Goal: Task Accomplishment & Management: Use online tool/utility

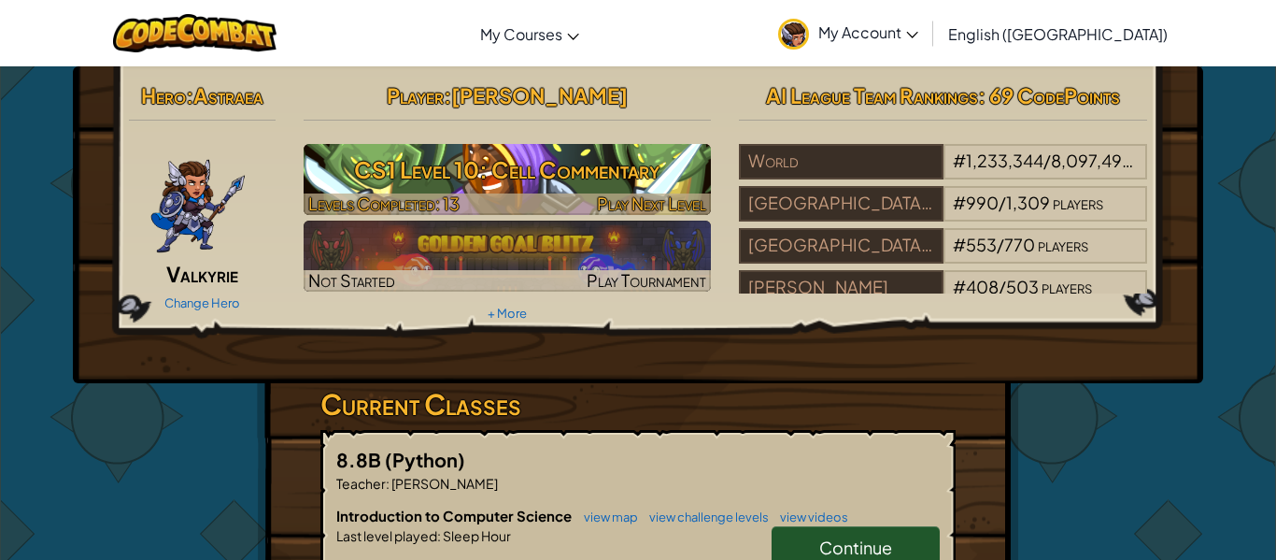
click at [630, 193] on span "Play Next Level" at bounding box center [651, 202] width 109 height 21
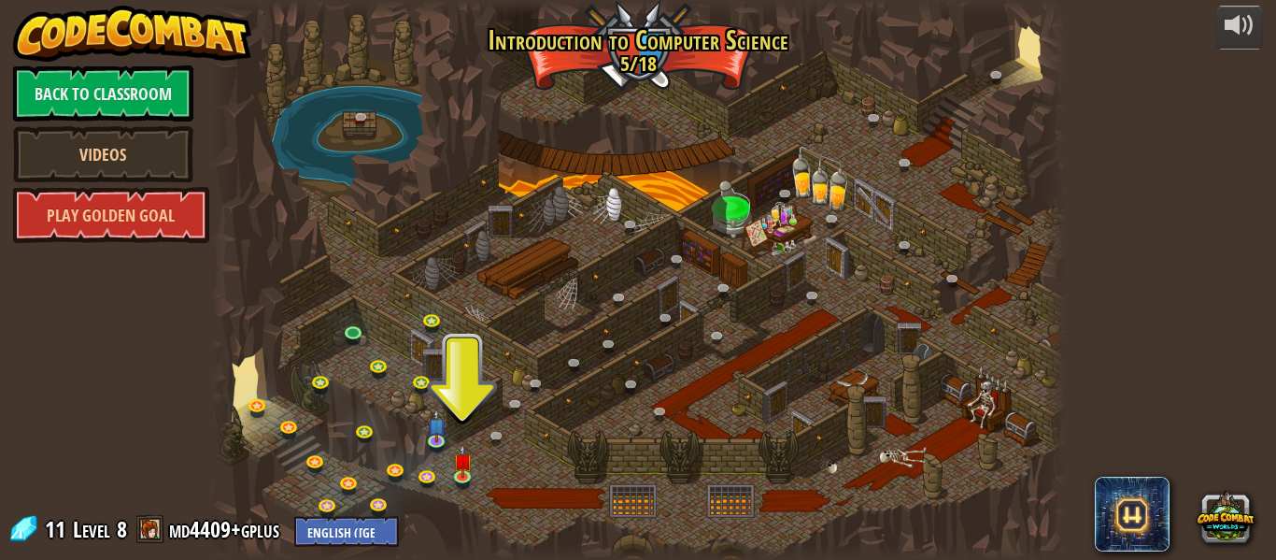
click at [510, 465] on div at bounding box center [638, 280] width 856 height 560
click at [464, 476] on link at bounding box center [465, 477] width 37 height 37
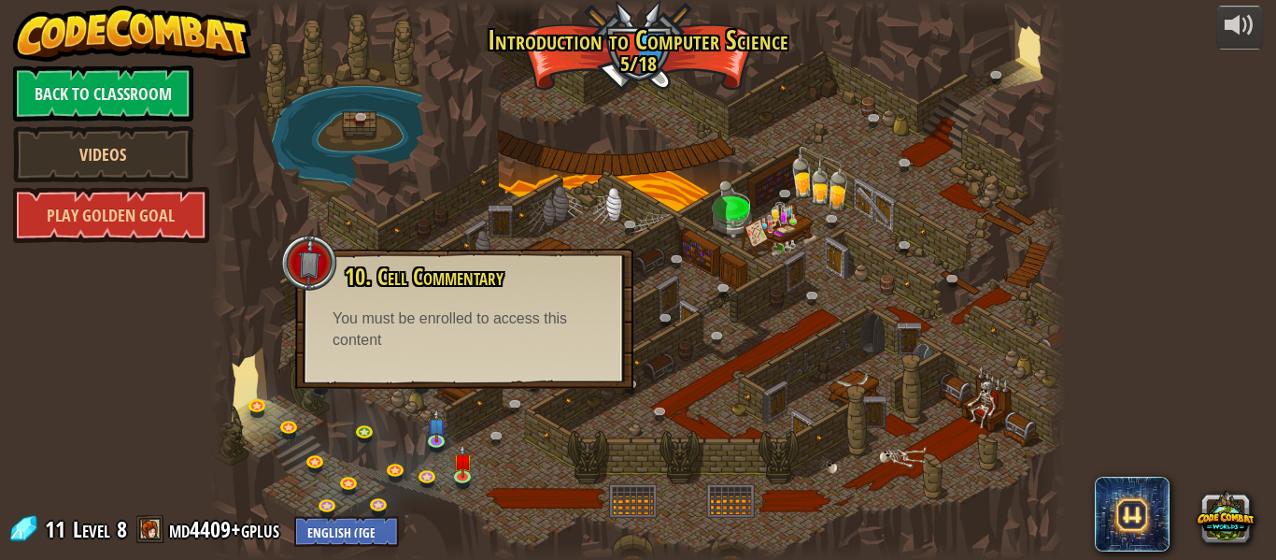
click at [598, 455] on div at bounding box center [638, 280] width 856 height 560
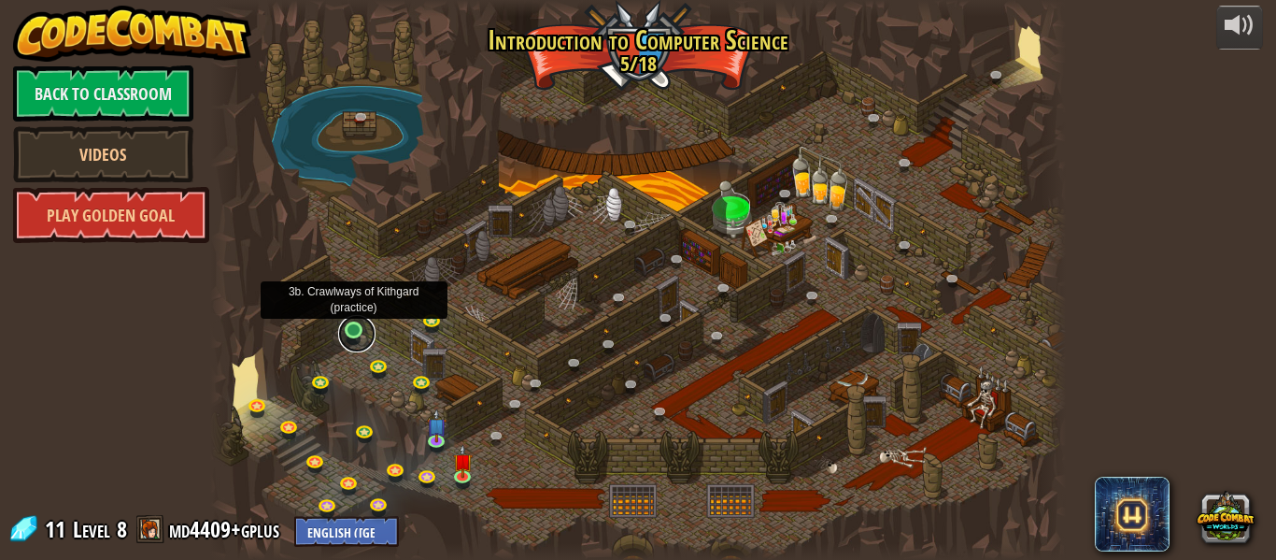
click at [353, 338] on link at bounding box center [356, 333] width 37 height 37
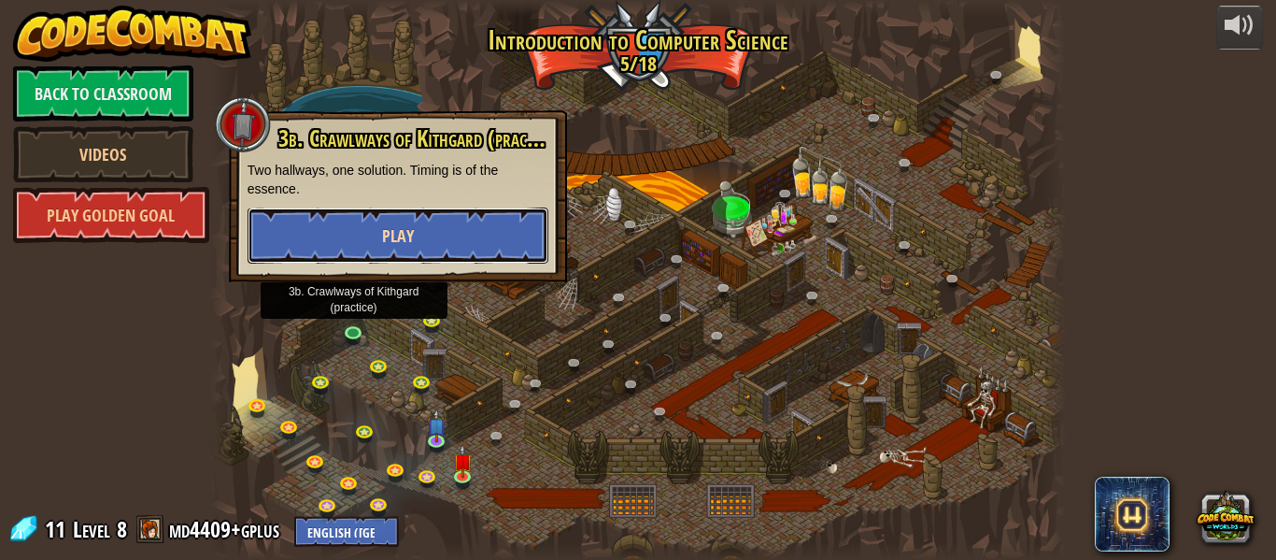
click at [459, 219] on button "Play" at bounding box center [398, 235] width 301 height 56
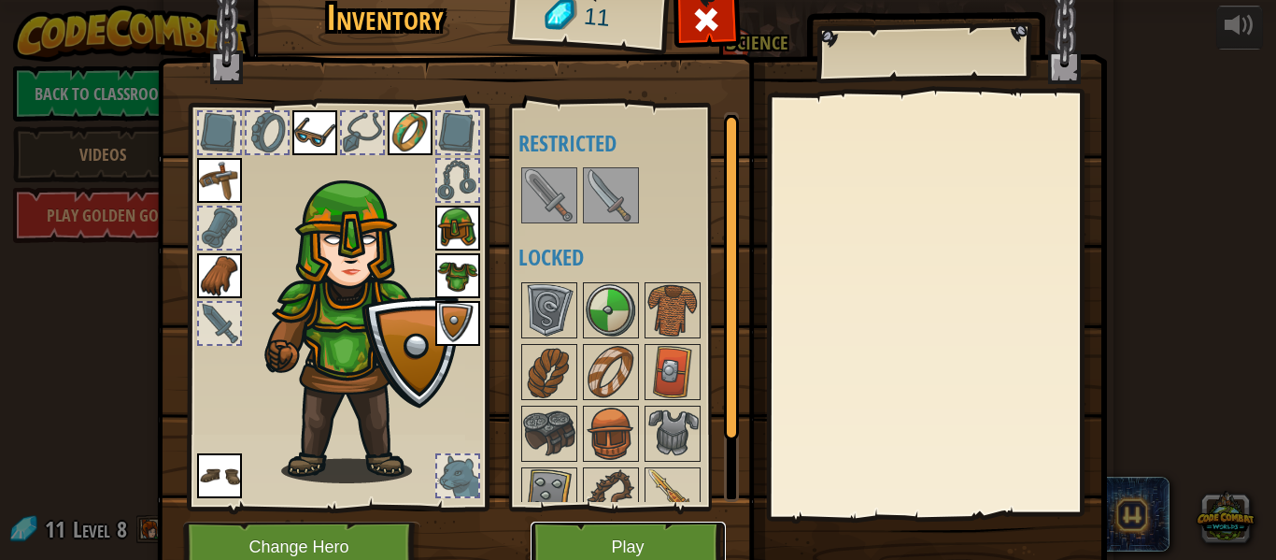
click at [619, 543] on button "Play" at bounding box center [628, 546] width 195 height 51
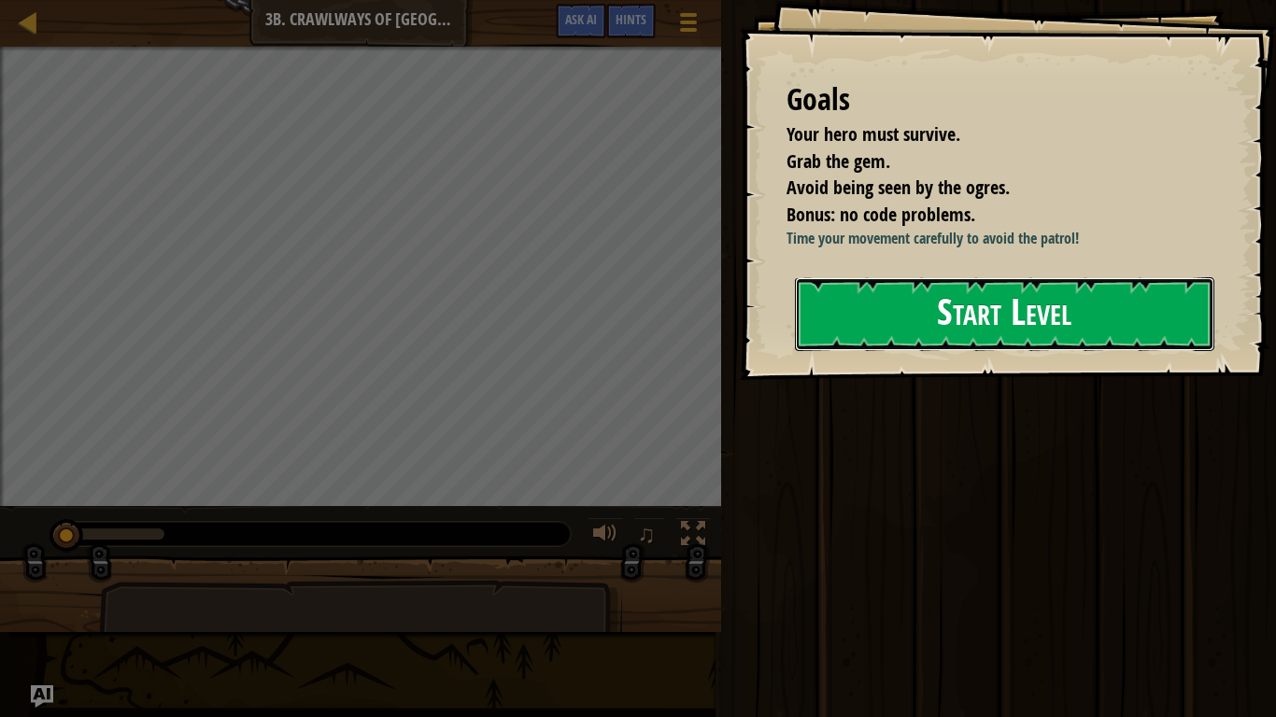
click at [947, 331] on button "Start Level" at bounding box center [1004, 314] width 419 height 74
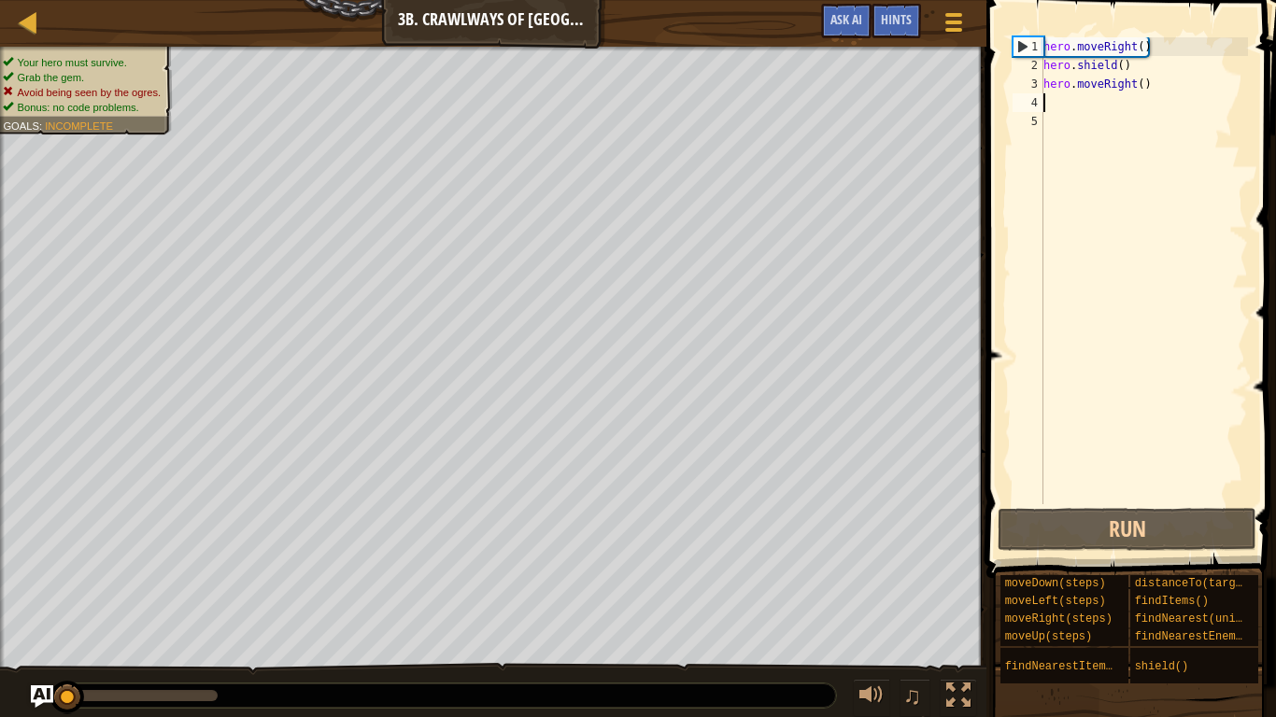
click at [1087, 106] on div "hero . moveRight ( ) hero . shield ( ) hero . moveRight ( )" at bounding box center [1144, 289] width 208 height 504
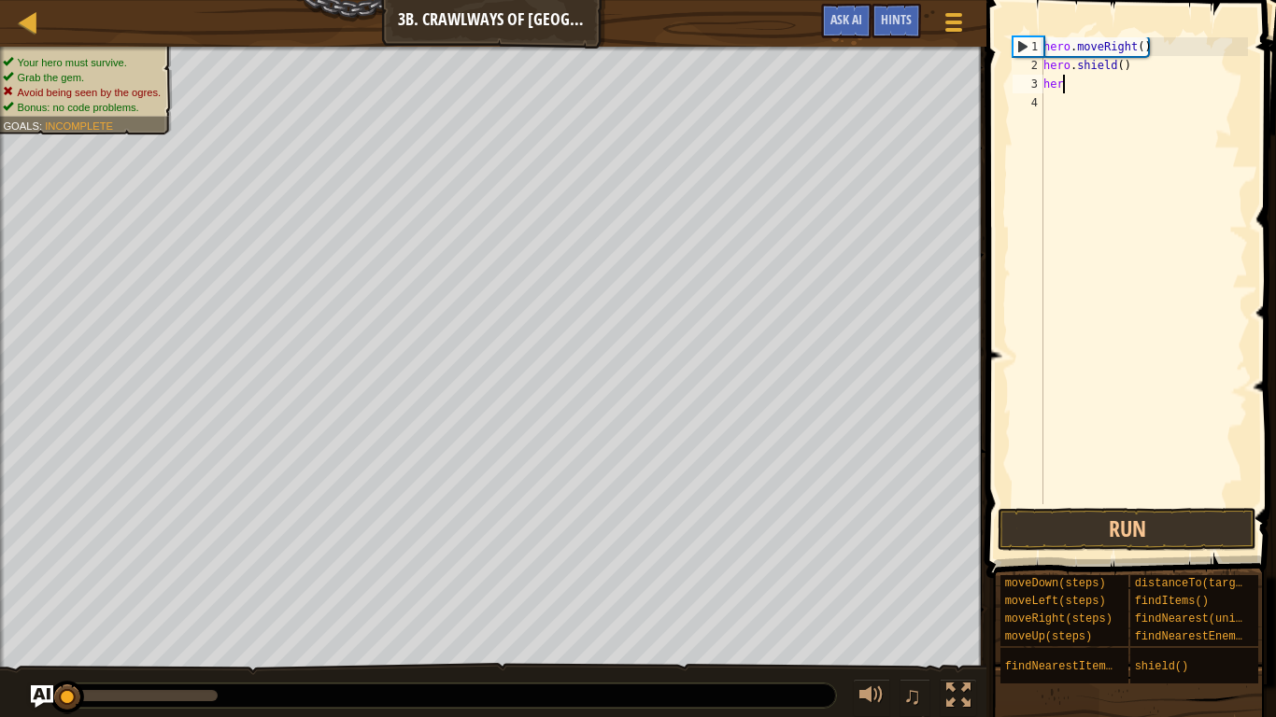
type textarea "h"
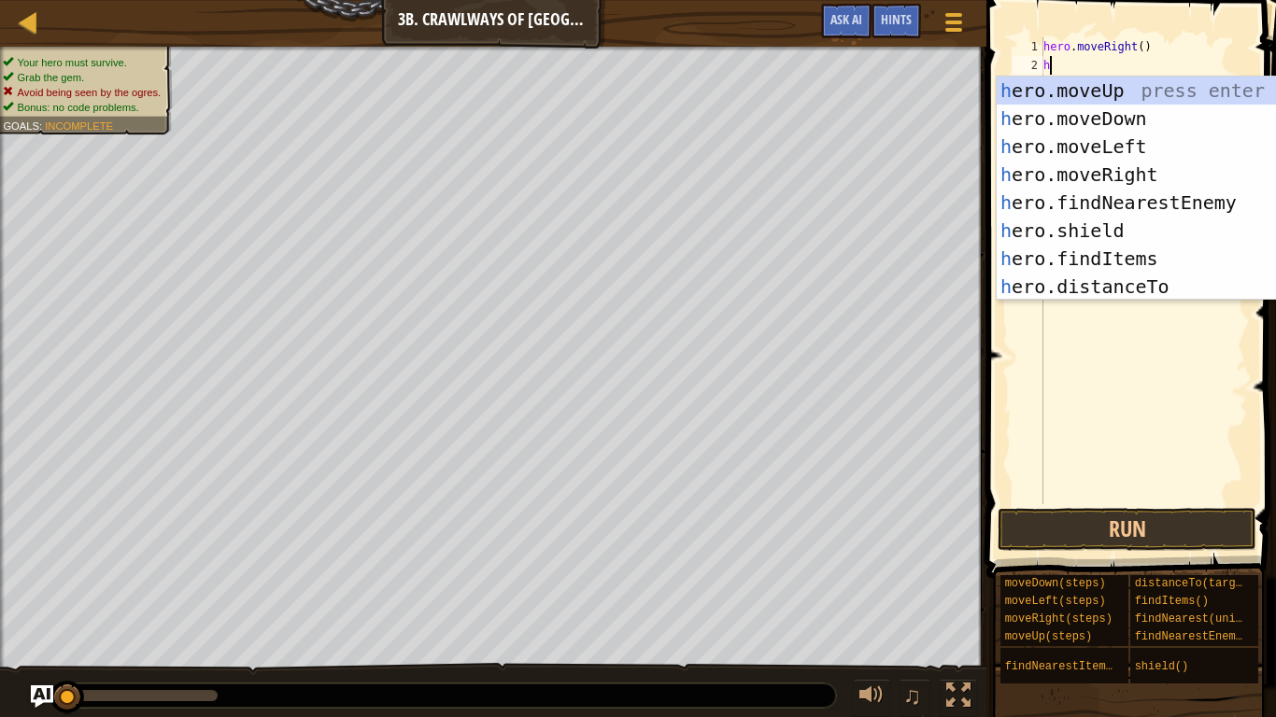
scroll to position [8, 0]
click at [1183, 260] on div "h ero.moveUp press enter h ero.moveDown press enter h ero.moveLeft press enter …" at bounding box center [1173, 217] width 353 height 280
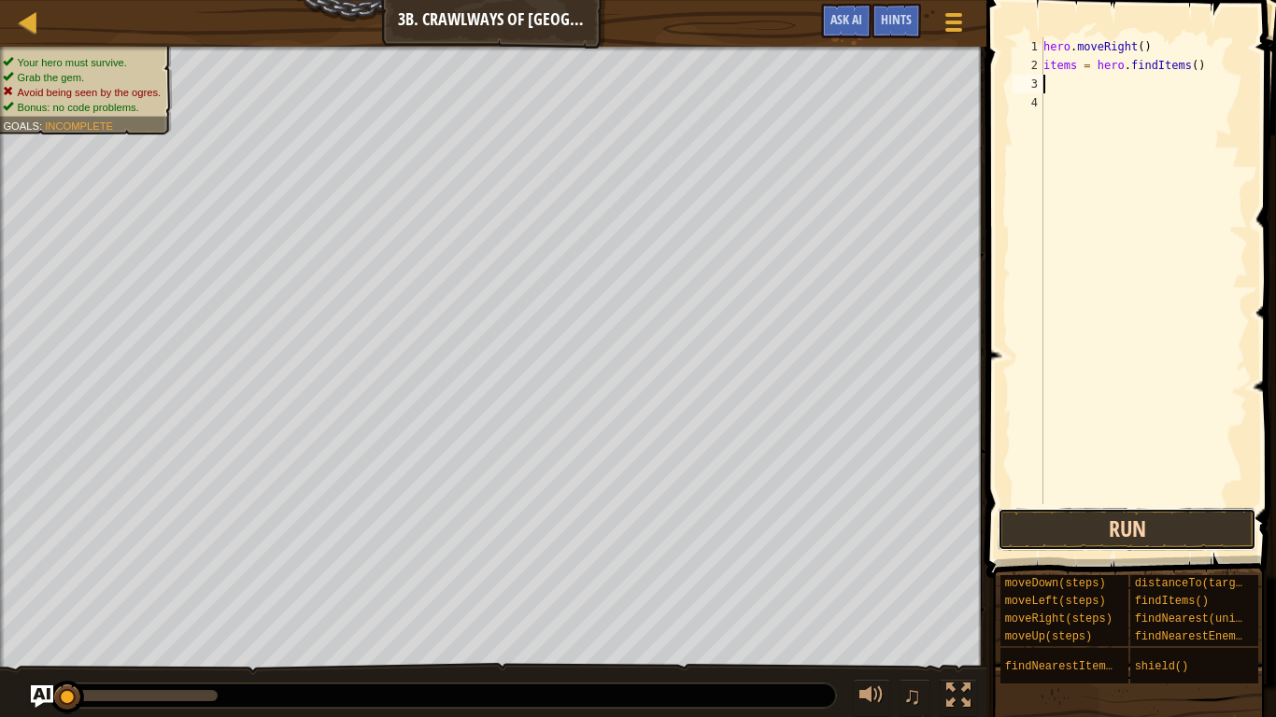
click at [1118, 515] on button "Run" at bounding box center [1127, 529] width 259 height 43
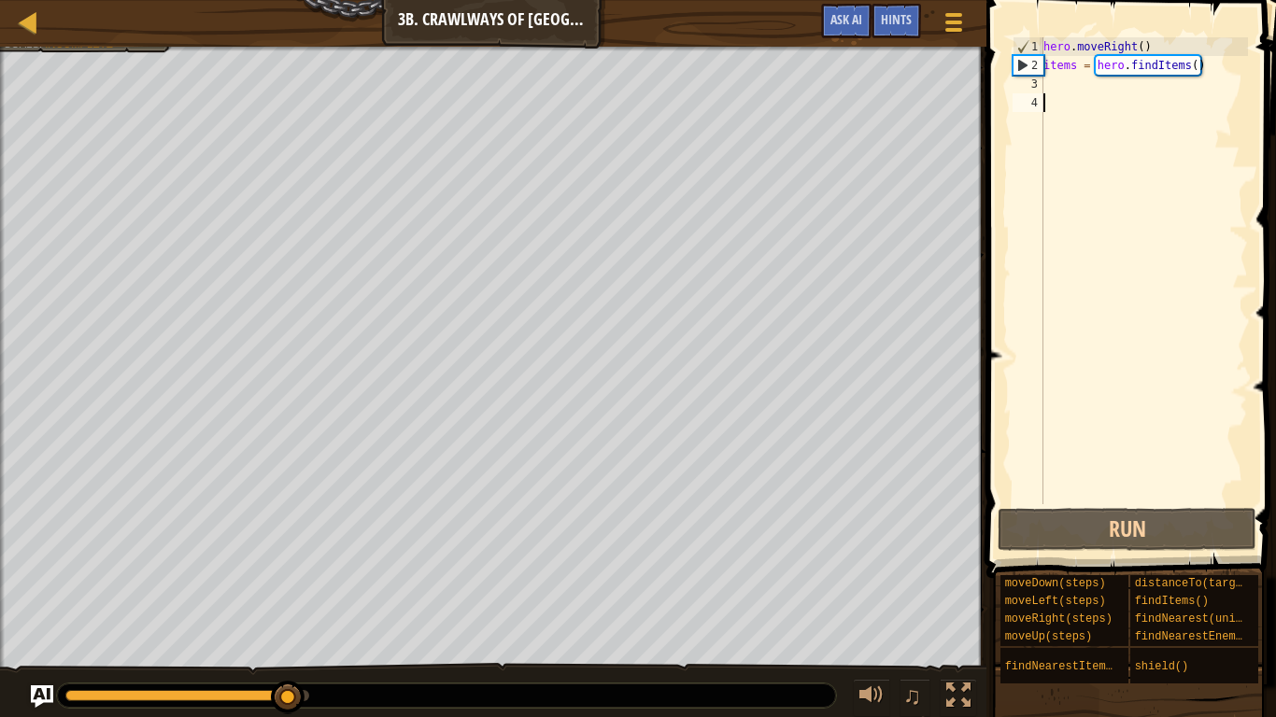
click at [1129, 97] on div "hero . moveRight ( ) items = hero . findItems ( )" at bounding box center [1144, 289] width 208 height 504
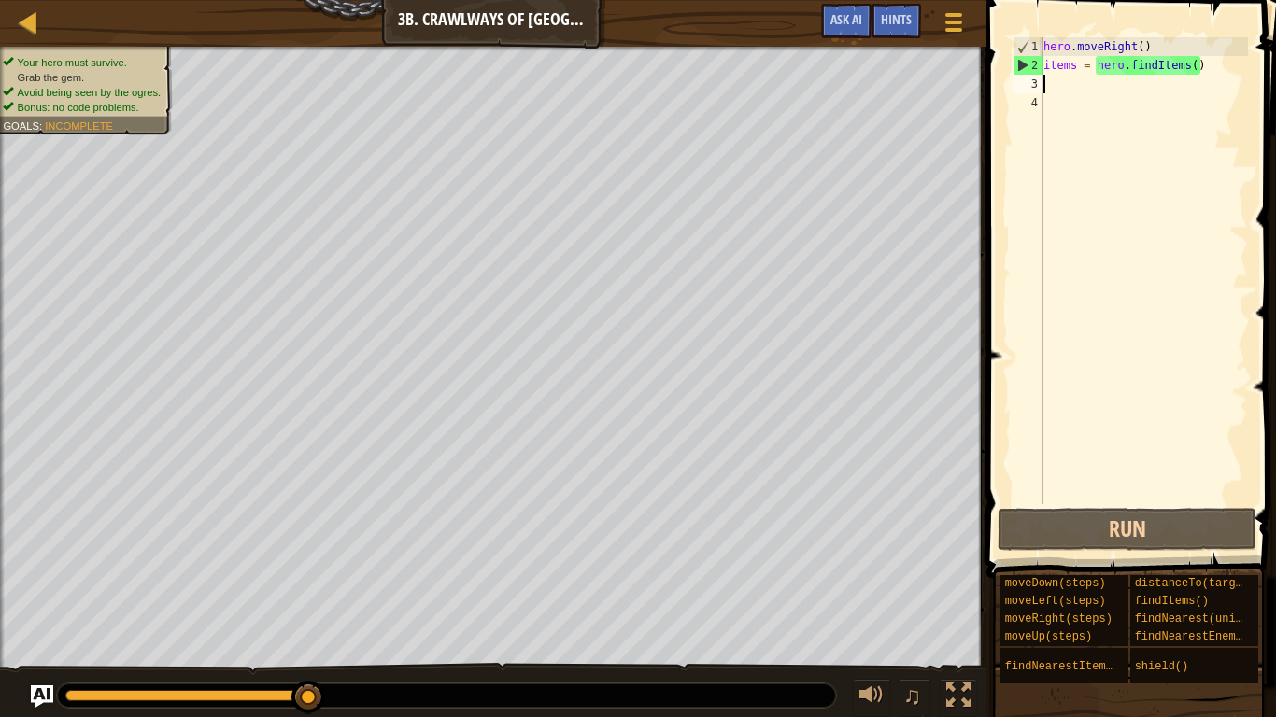
click at [1108, 88] on div "hero . moveRight ( ) items = hero . findItems ( )" at bounding box center [1144, 289] width 208 height 504
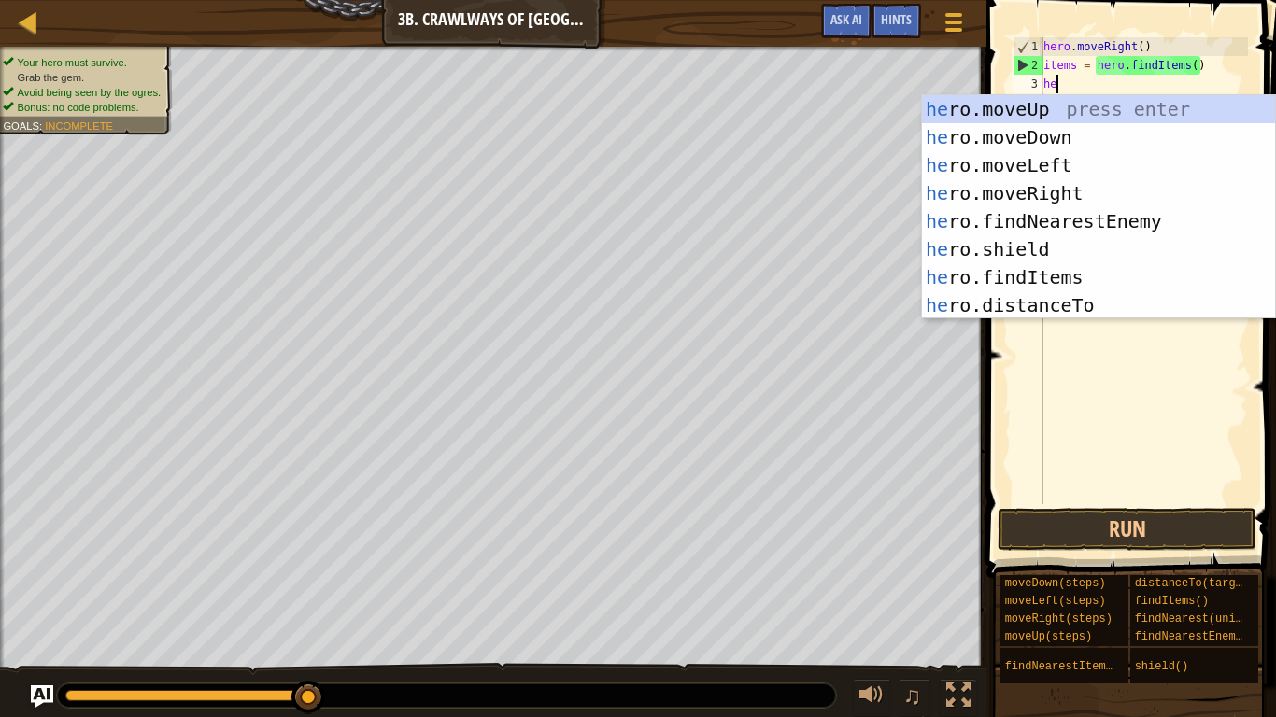
type textarea "her"
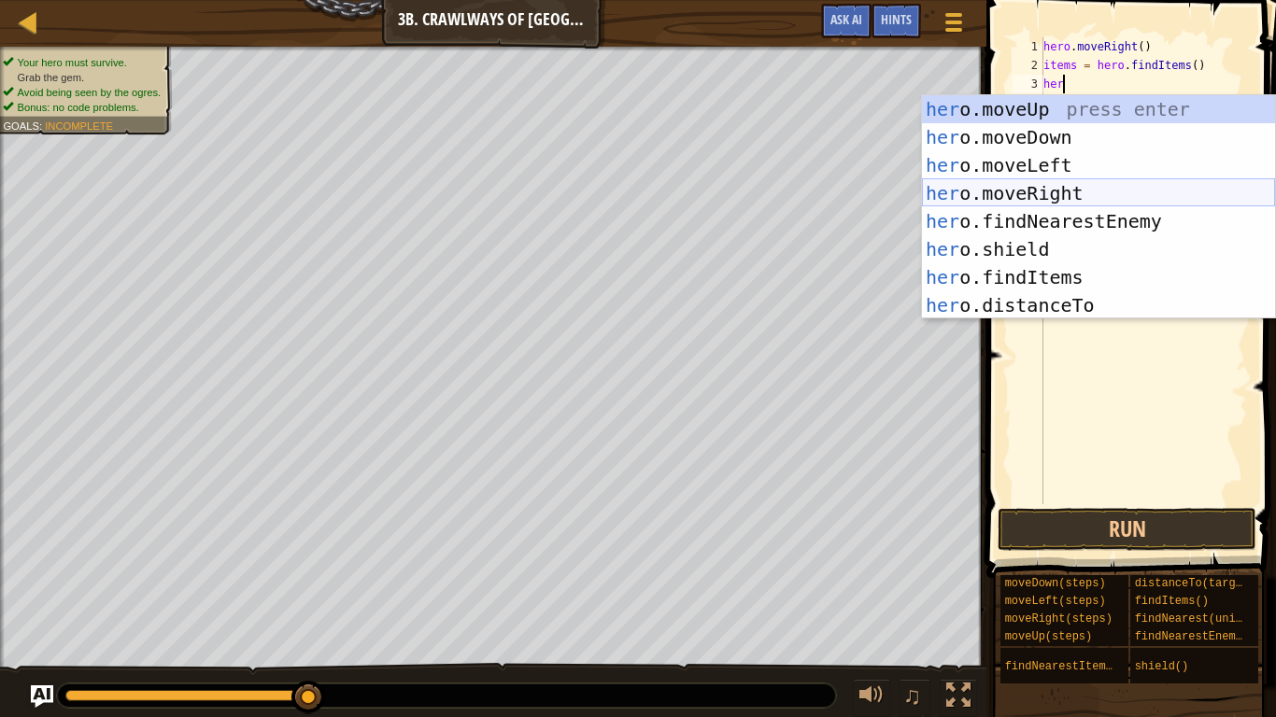
click at [1104, 185] on div "her o.moveUp press enter her o.moveDown press enter her o.moveLeft press enter …" at bounding box center [1098, 235] width 353 height 280
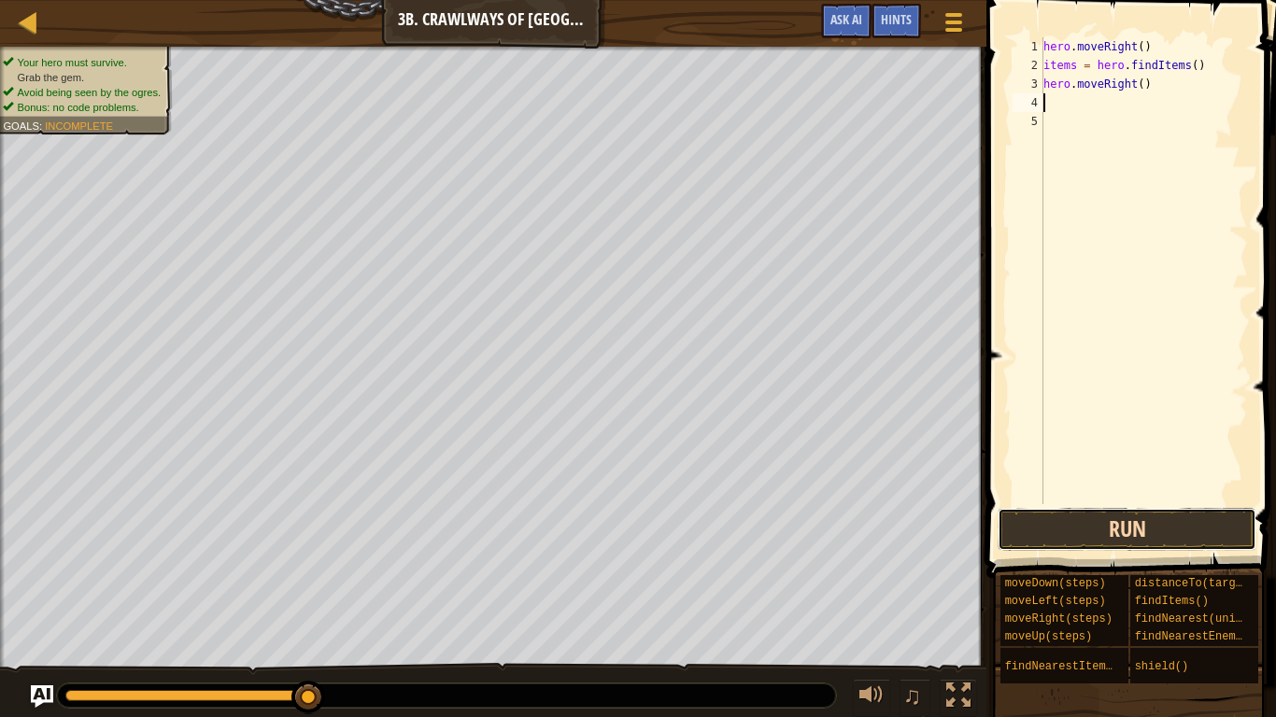
click at [1103, 543] on button "Run" at bounding box center [1127, 529] width 259 height 43
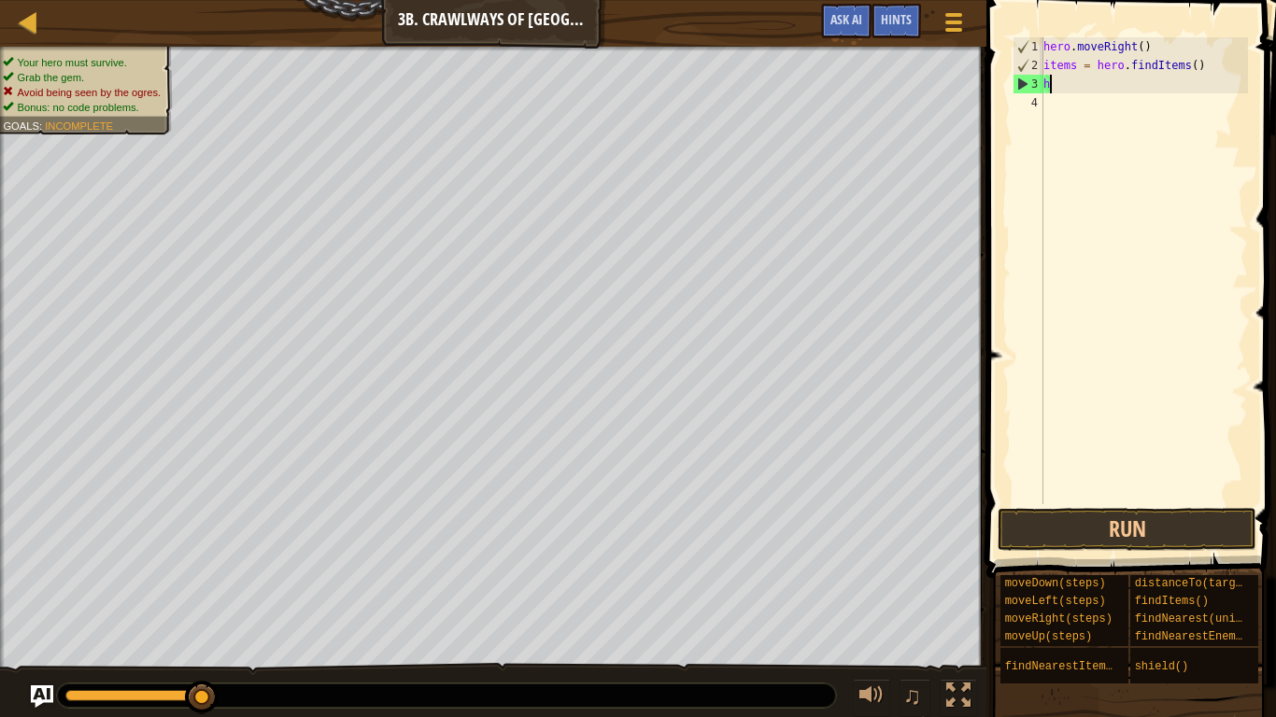
type textarea "h"
type textarea "i"
type textarea "h"
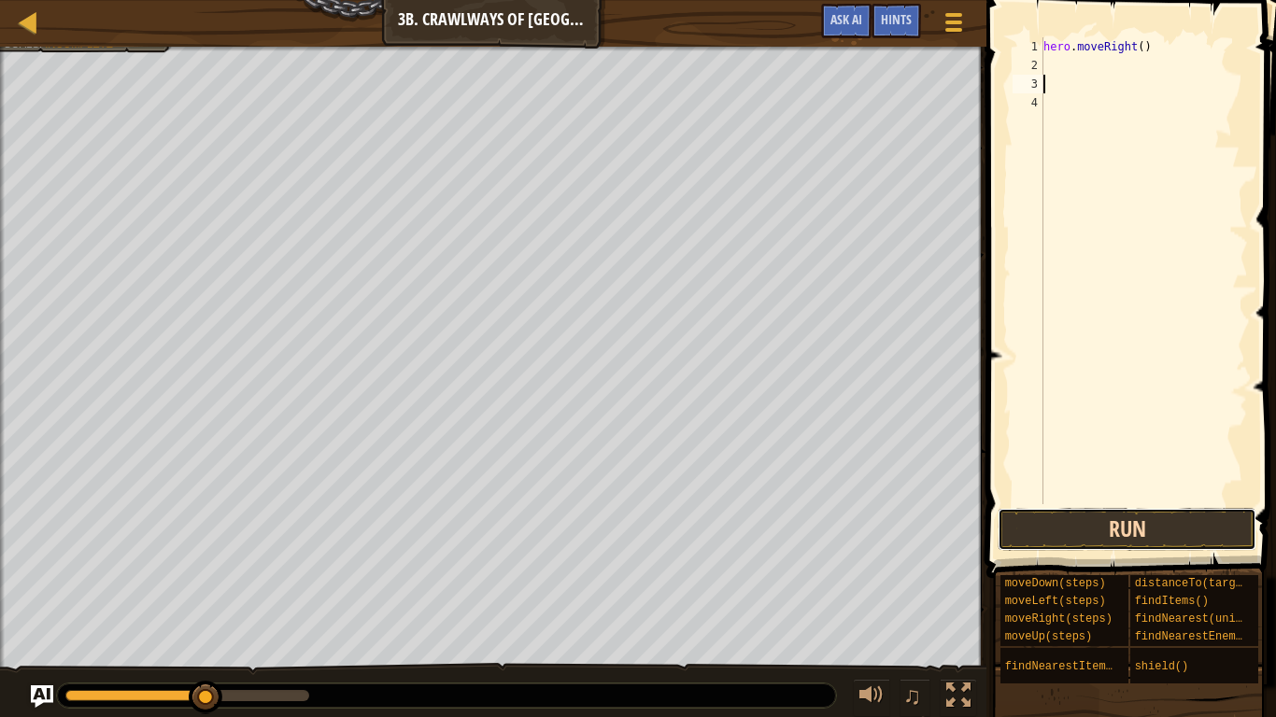
click at [1087, 532] on button "Run" at bounding box center [1127, 529] width 259 height 43
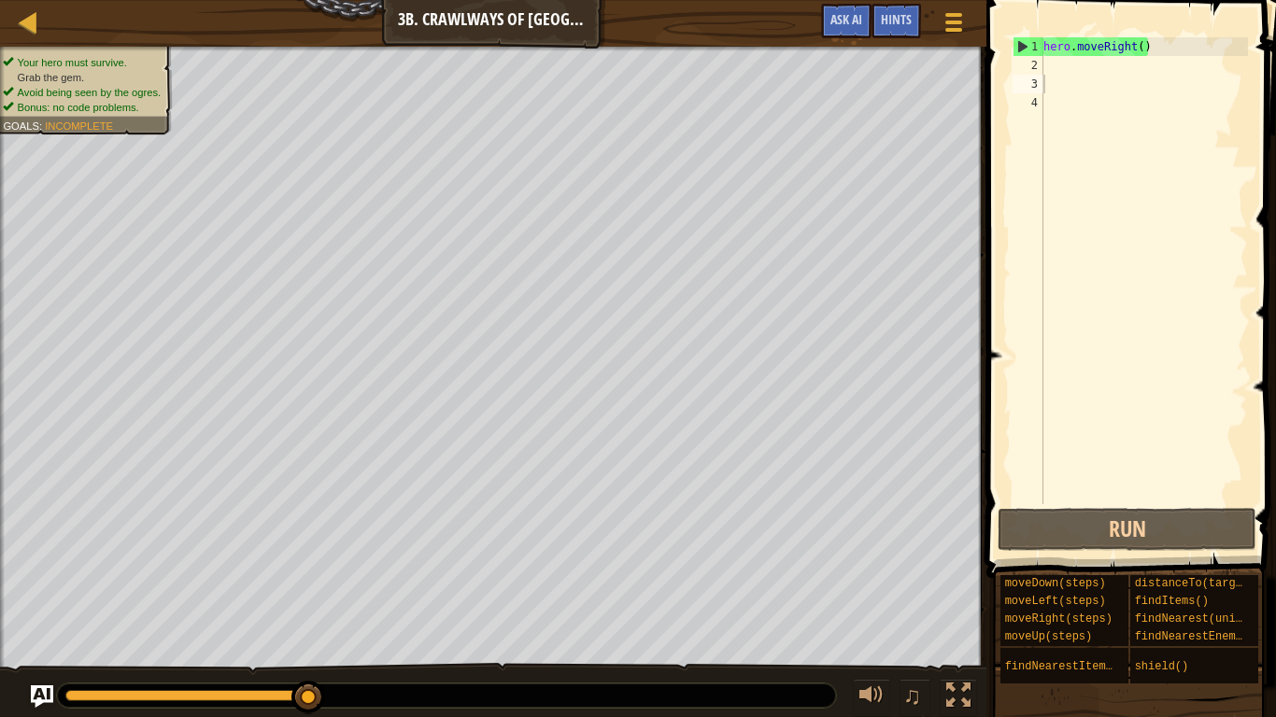
click at [37, 559] on div "♫" at bounding box center [493, 691] width 987 height 56
click at [36, 559] on img "Ask AI" at bounding box center [42, 697] width 24 height 24
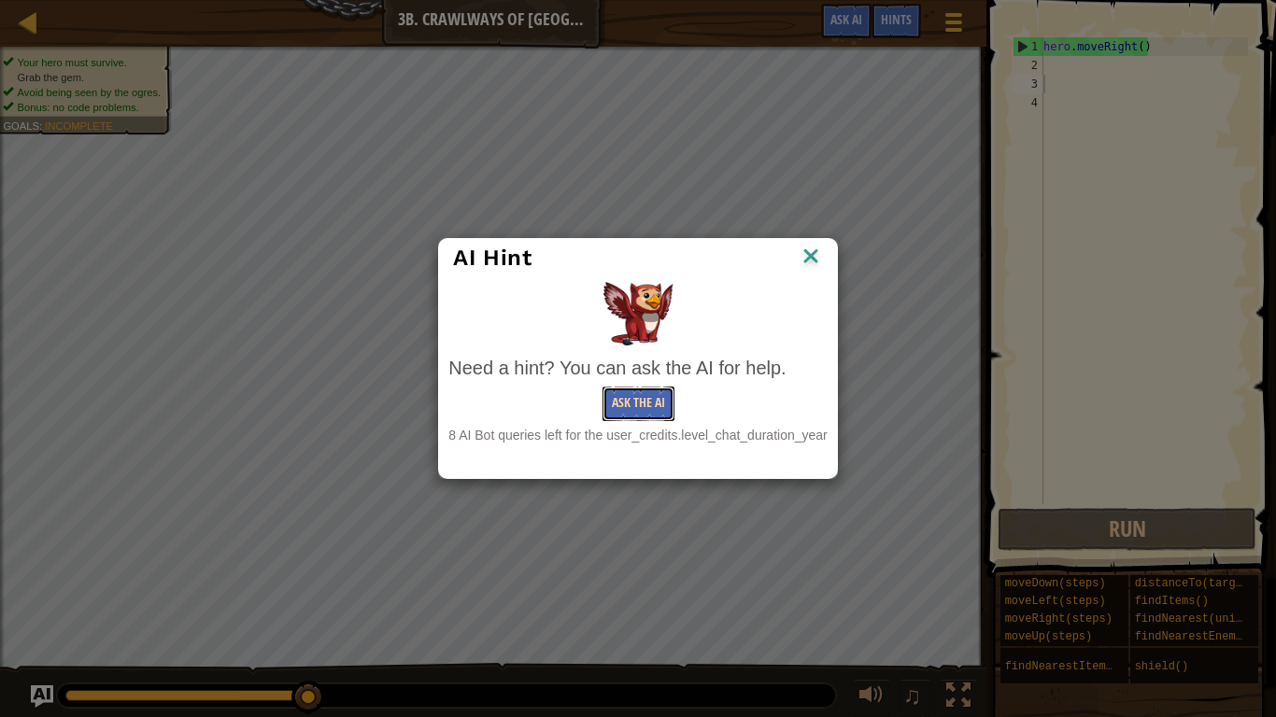
click at [622, 413] on button "Ask the AI" at bounding box center [639, 404] width 72 height 35
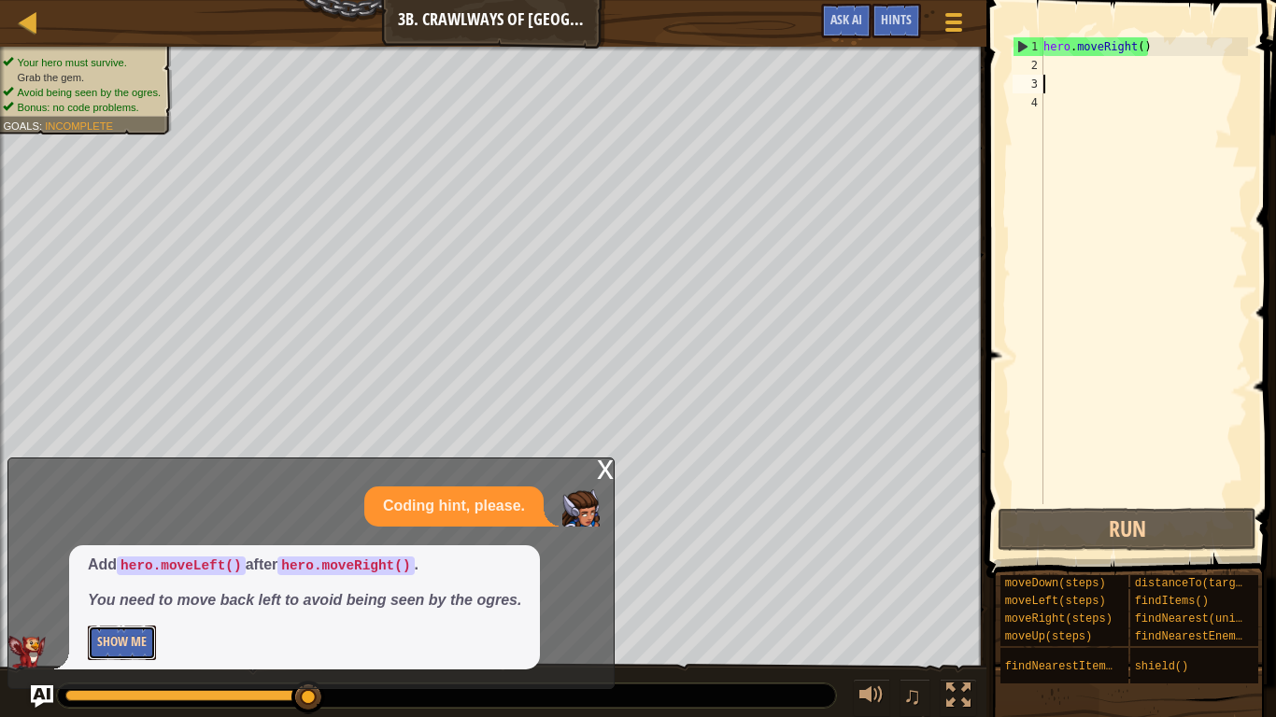
click at [135, 559] on button "Show Me" at bounding box center [122, 643] width 68 height 35
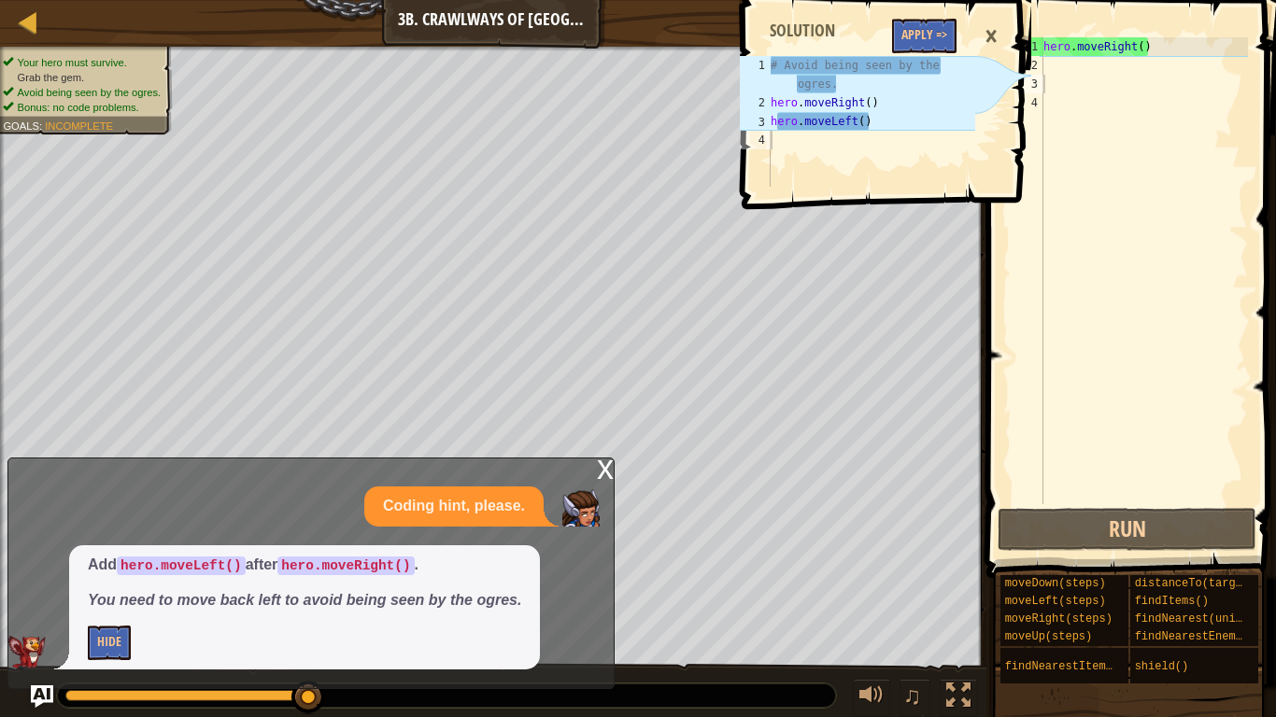
click at [1062, 89] on div "hero . moveRight ( )" at bounding box center [1144, 289] width 208 height 504
click at [1053, 73] on div "hero . moveRight ( )" at bounding box center [1144, 289] width 208 height 504
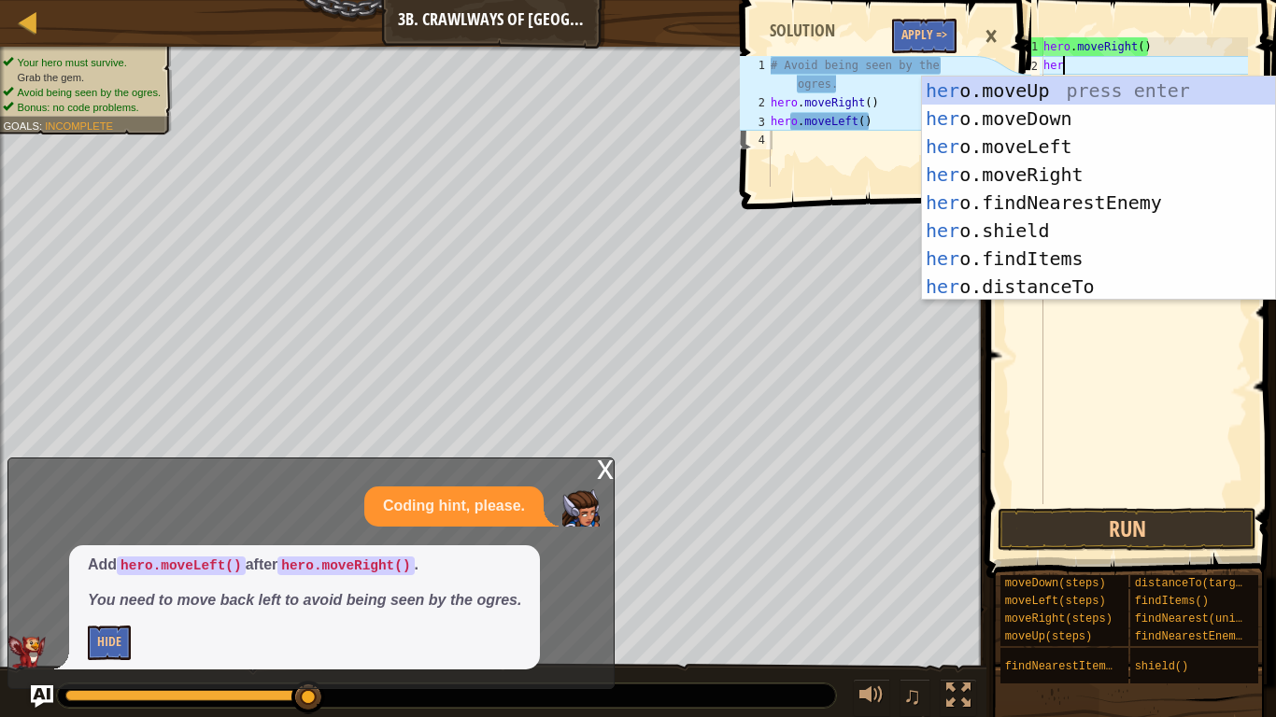
type textarea "hero"
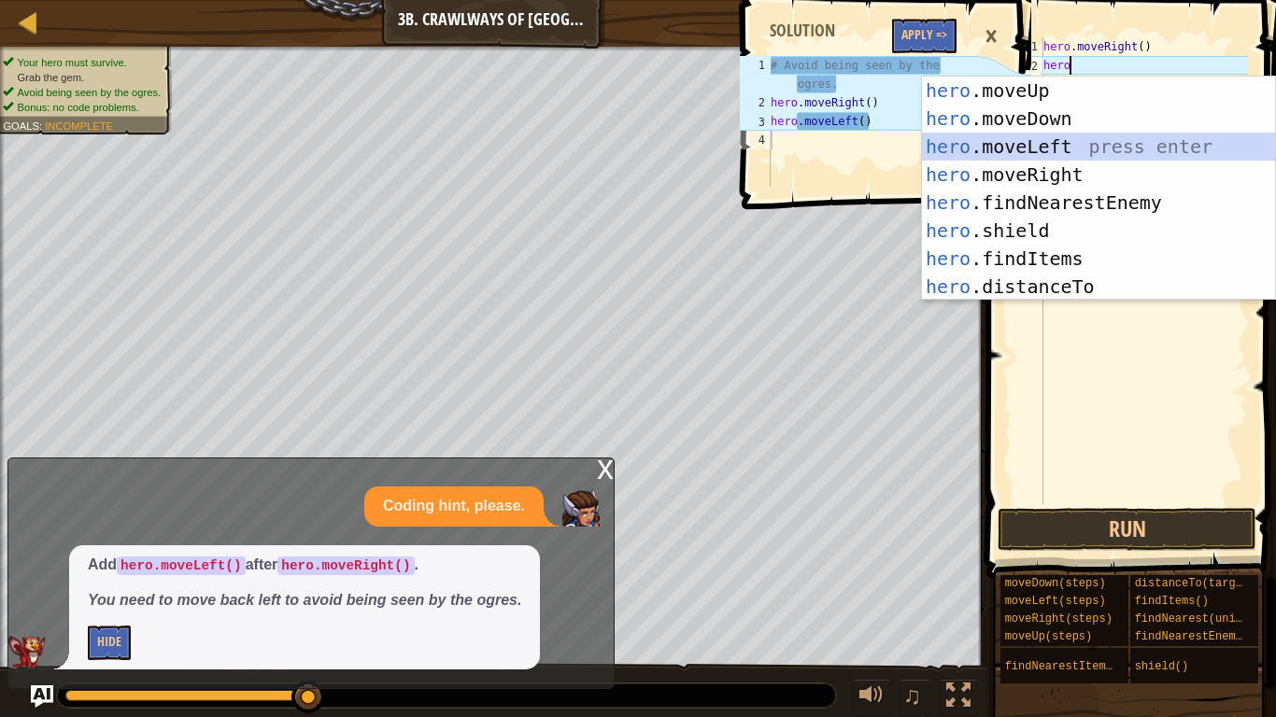
click at [1058, 153] on div "hero .moveUp press enter hero .moveDown press enter hero .moveLeft press enter …" at bounding box center [1098, 217] width 353 height 280
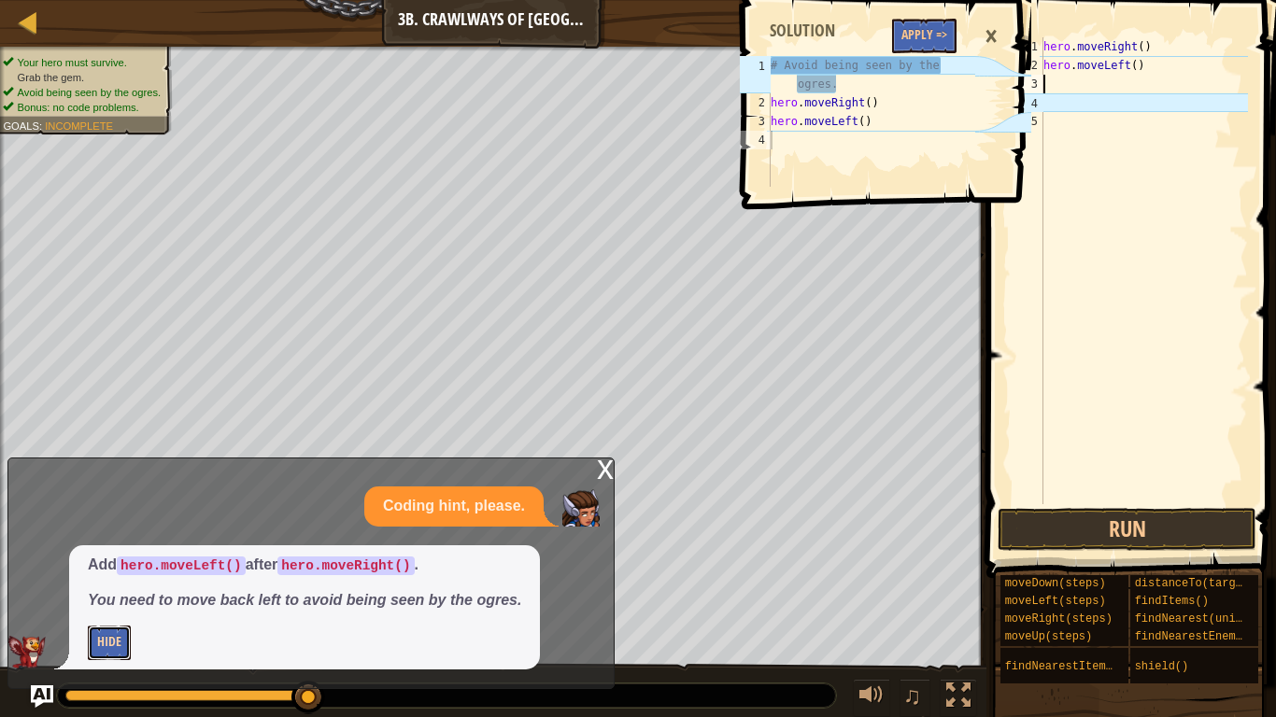
click at [102, 559] on button "Hide" at bounding box center [109, 643] width 43 height 35
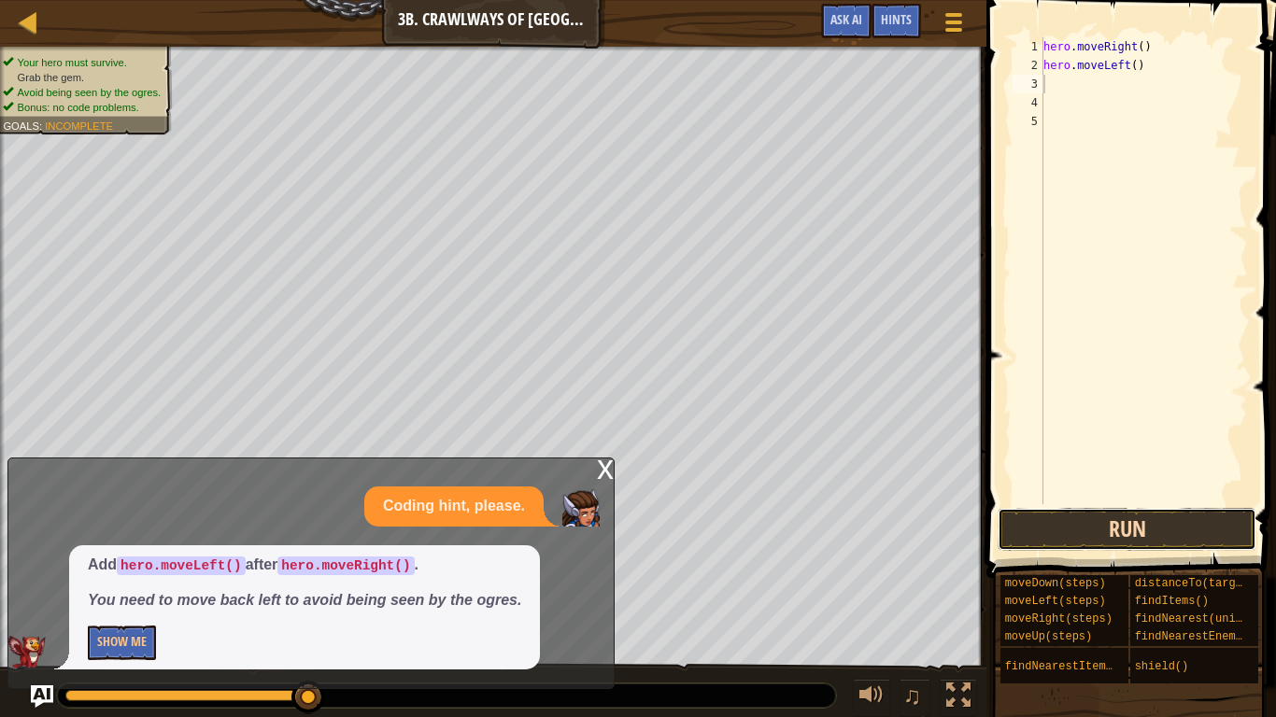
click at [1102, 535] on button "Run" at bounding box center [1127, 529] width 259 height 43
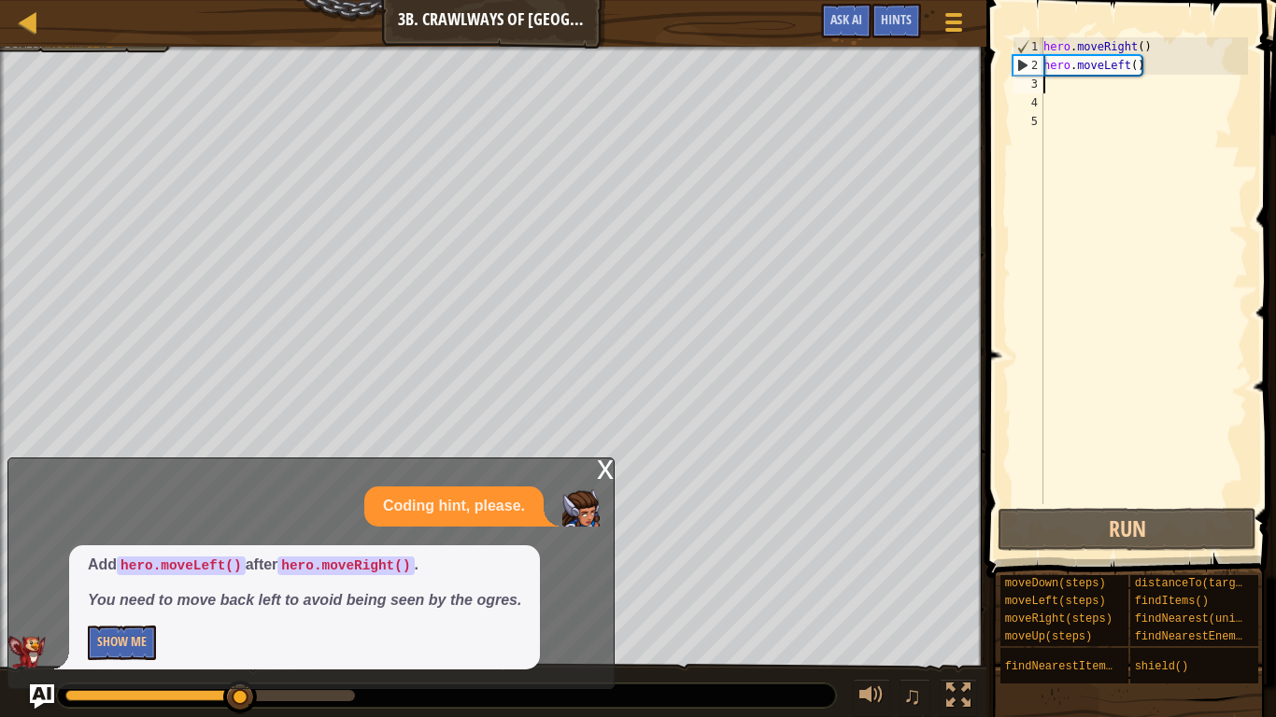
click at [45, 559] on img "Ask AI" at bounding box center [42, 697] width 24 height 24
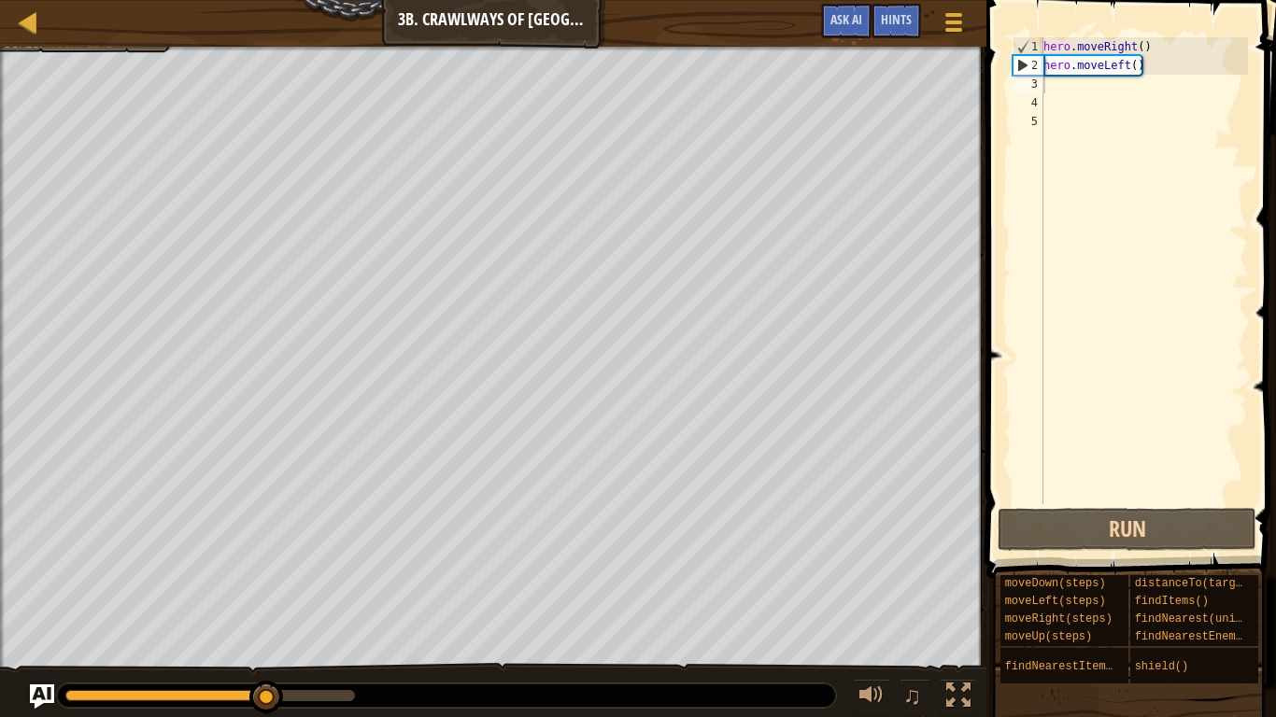
click at [45, 559] on img "Ask AI" at bounding box center [42, 697] width 24 height 24
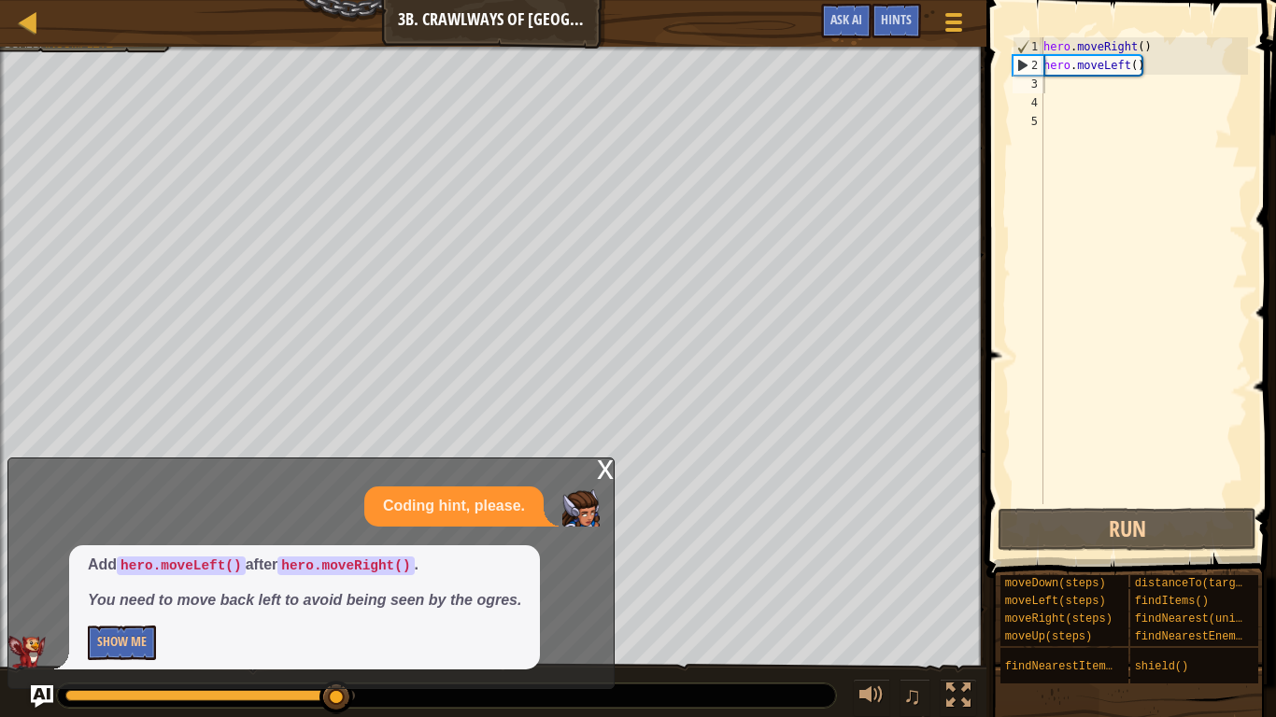
click at [593, 477] on div "x Coding hint, please. Add hero.moveLeft() after hero.moveRight() . You need to…" at bounding box center [310, 574] width 607 height 232
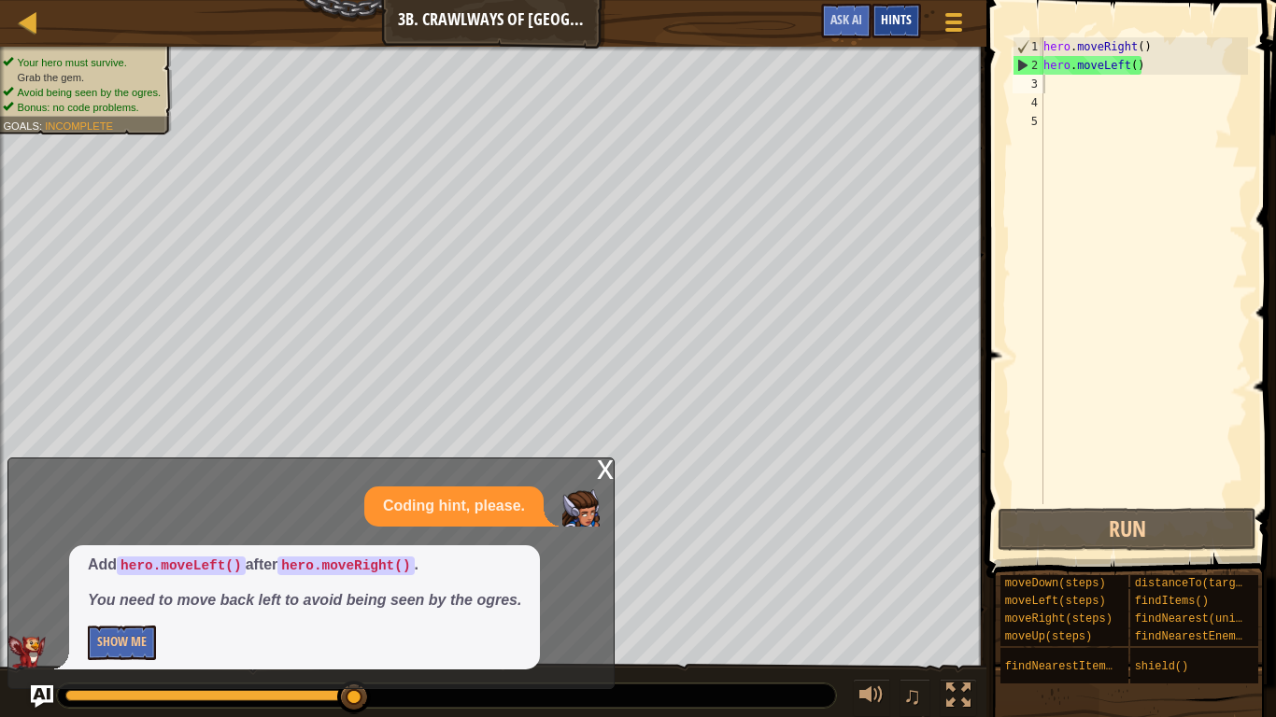
click at [908, 20] on span "Hints" at bounding box center [896, 19] width 31 height 18
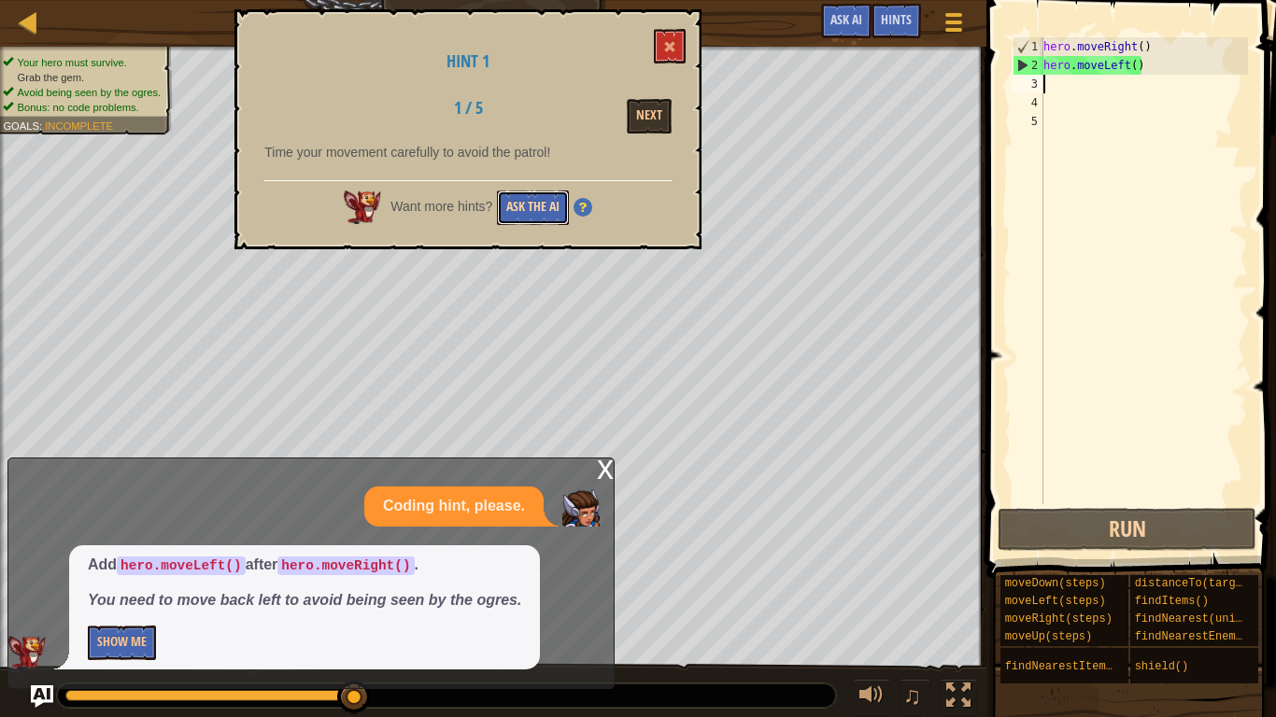
click at [518, 207] on button "Ask the AI" at bounding box center [533, 208] width 72 height 35
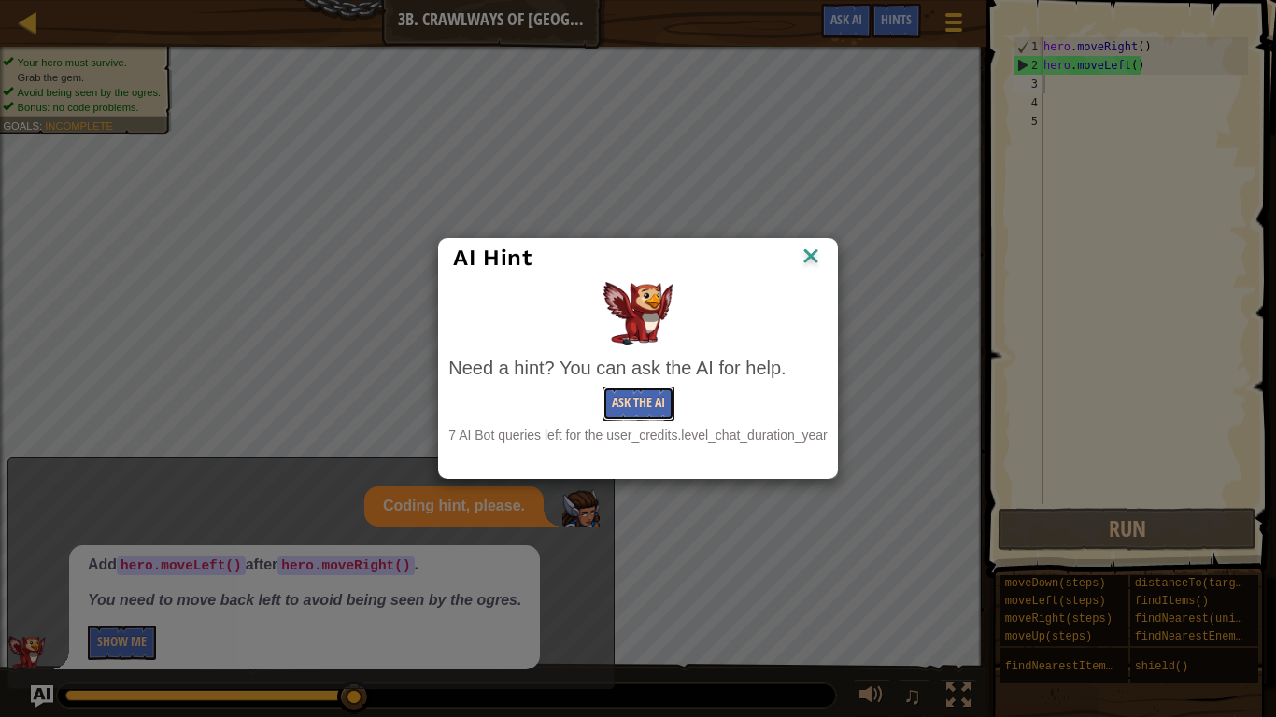
click at [645, 404] on button "Ask the AI" at bounding box center [639, 404] width 72 height 35
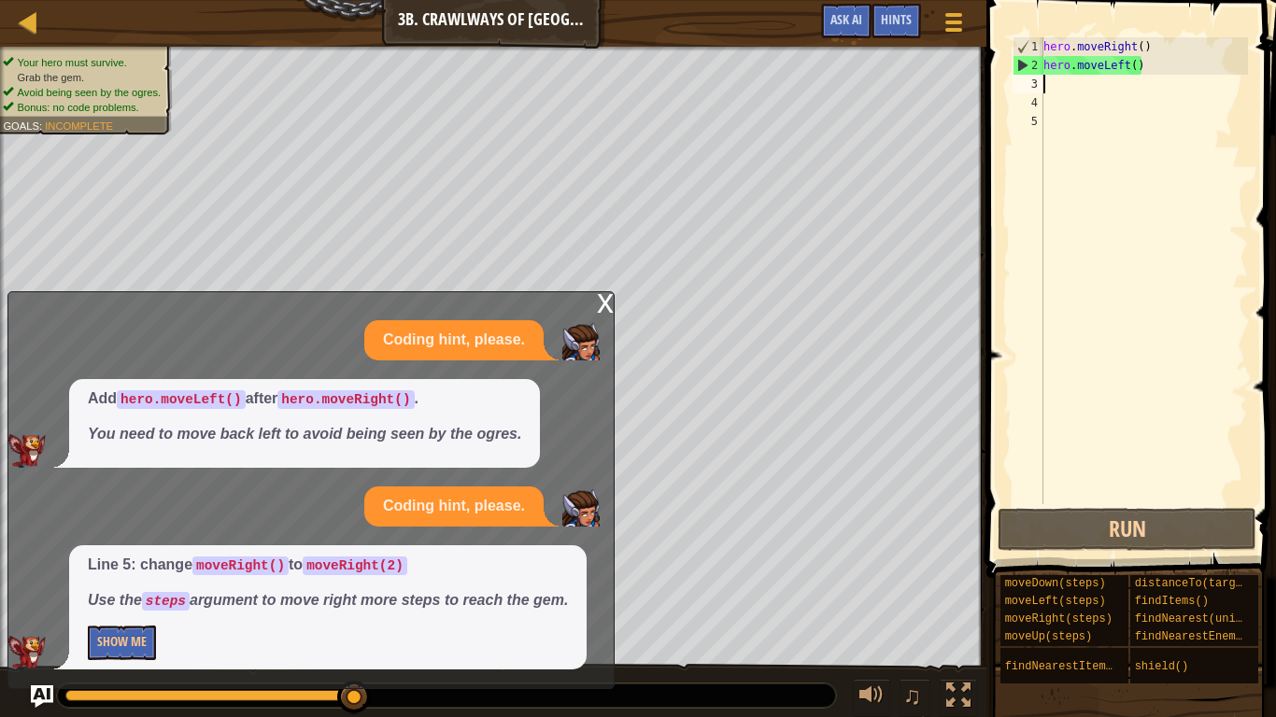
click at [1144, 48] on div "hero . moveRight ( ) hero . moveLeft ( )" at bounding box center [1144, 289] width 208 height 504
type textarea "hero.moveRight(2)"
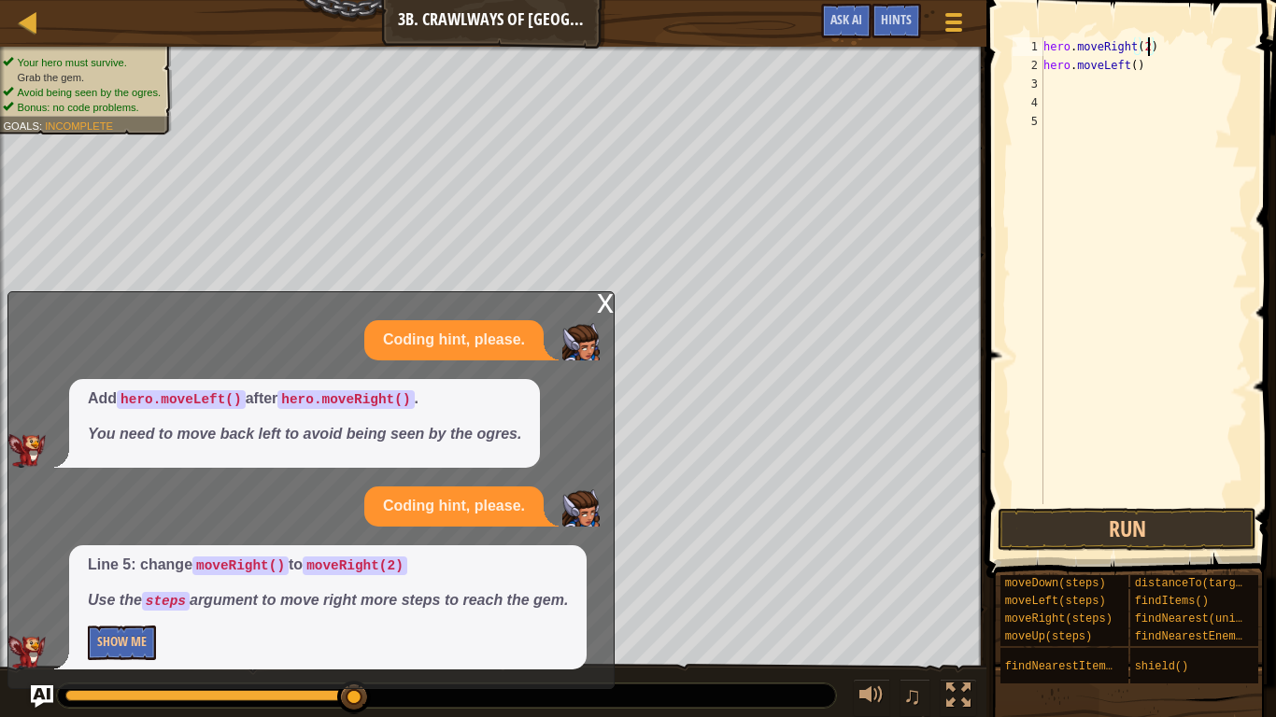
click at [1069, 93] on div "hero . moveRight ( 2 ) hero . moveLeft ( )" at bounding box center [1144, 289] width 208 height 504
click at [1065, 76] on div "hero . moveRight ( 2 ) hero . moveLeft ( )" at bounding box center [1144, 289] width 208 height 504
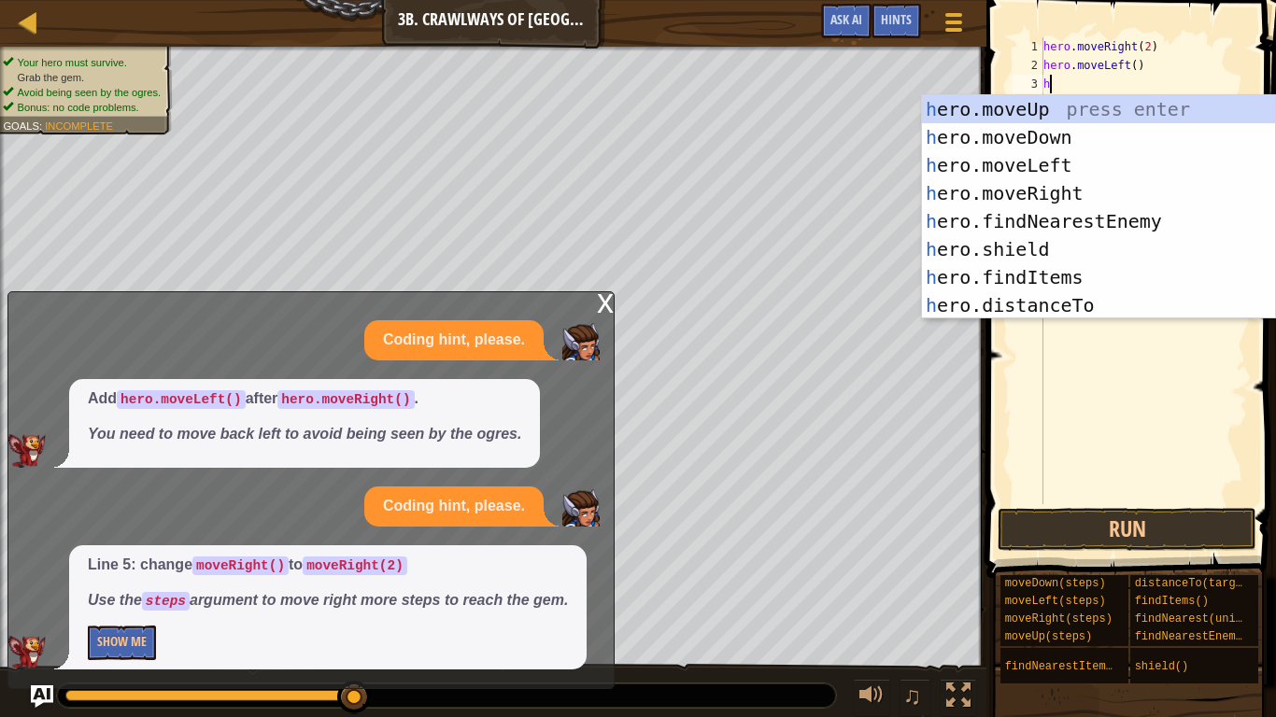
click at [175, 559] on code "steps" at bounding box center [166, 601] width 48 height 19
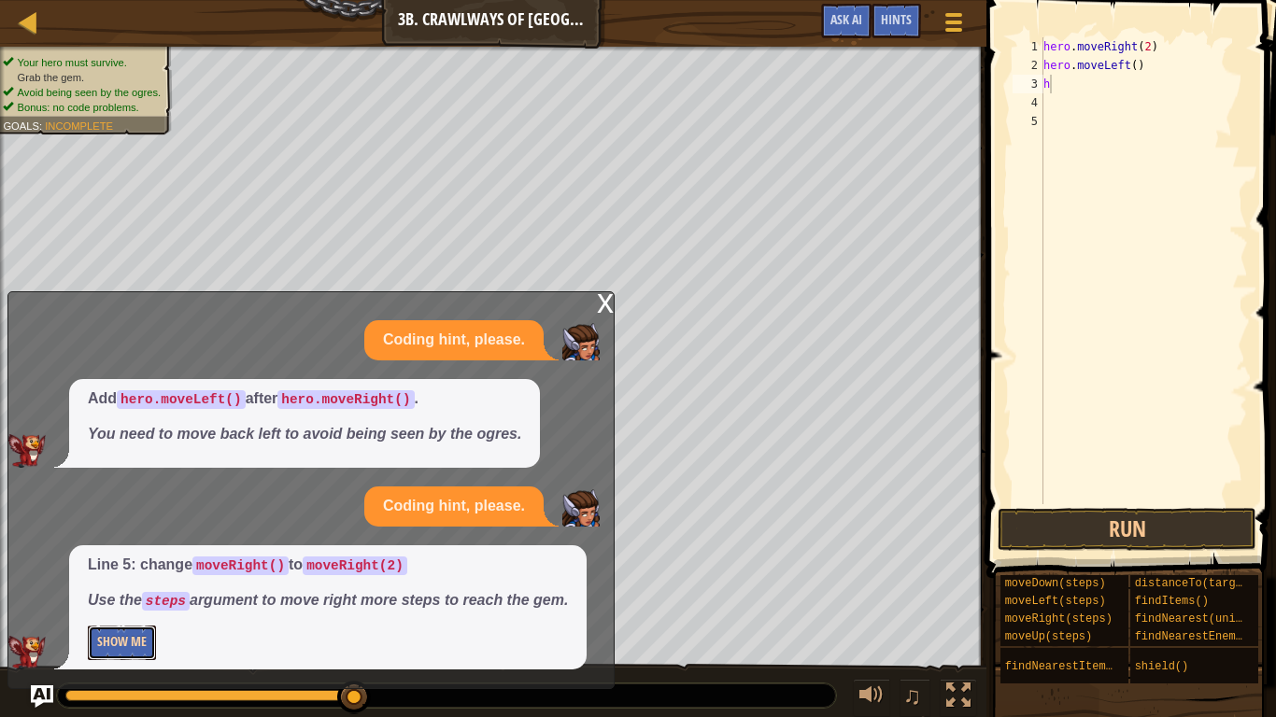
click at [140, 559] on button "Show Me" at bounding box center [122, 643] width 68 height 35
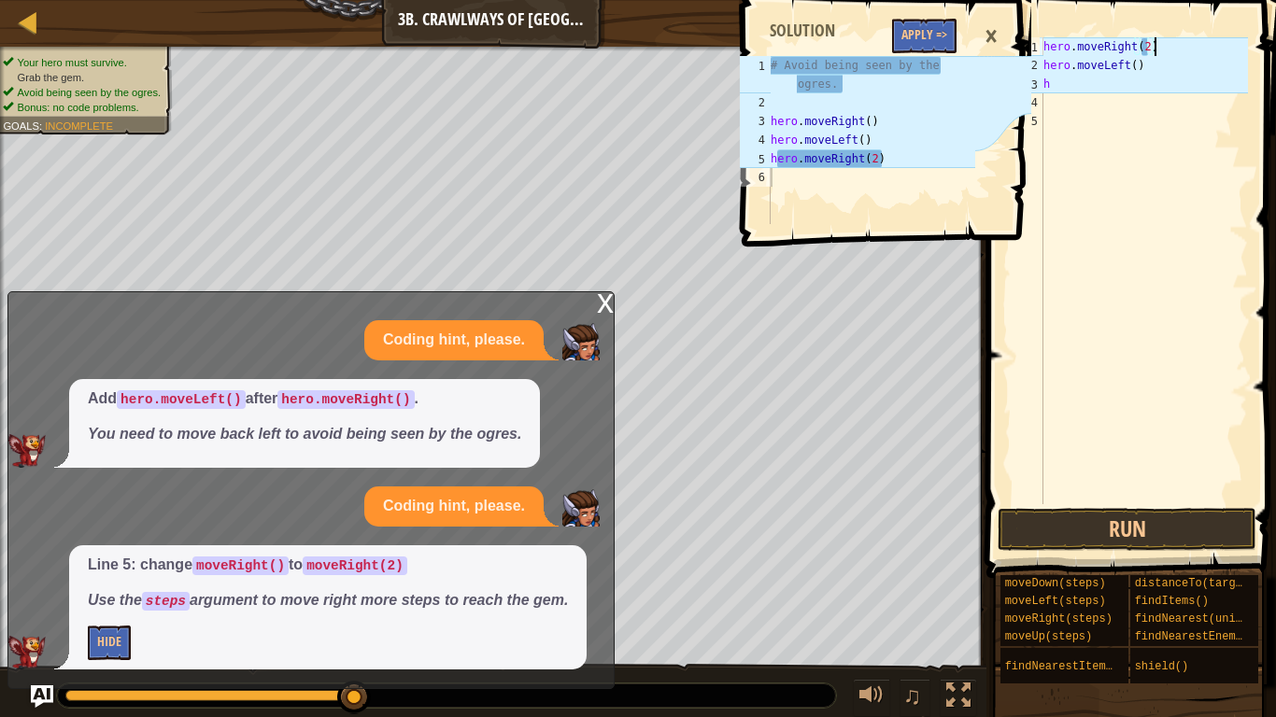
click at [1153, 47] on div "hero . moveRight ( 2 ) hero . moveLeft ( ) h" at bounding box center [1144, 289] width 208 height 504
click at [1150, 43] on div "hero . moveRight ( 2 ) hero . moveLeft ( ) h" at bounding box center [1144, 289] width 208 height 504
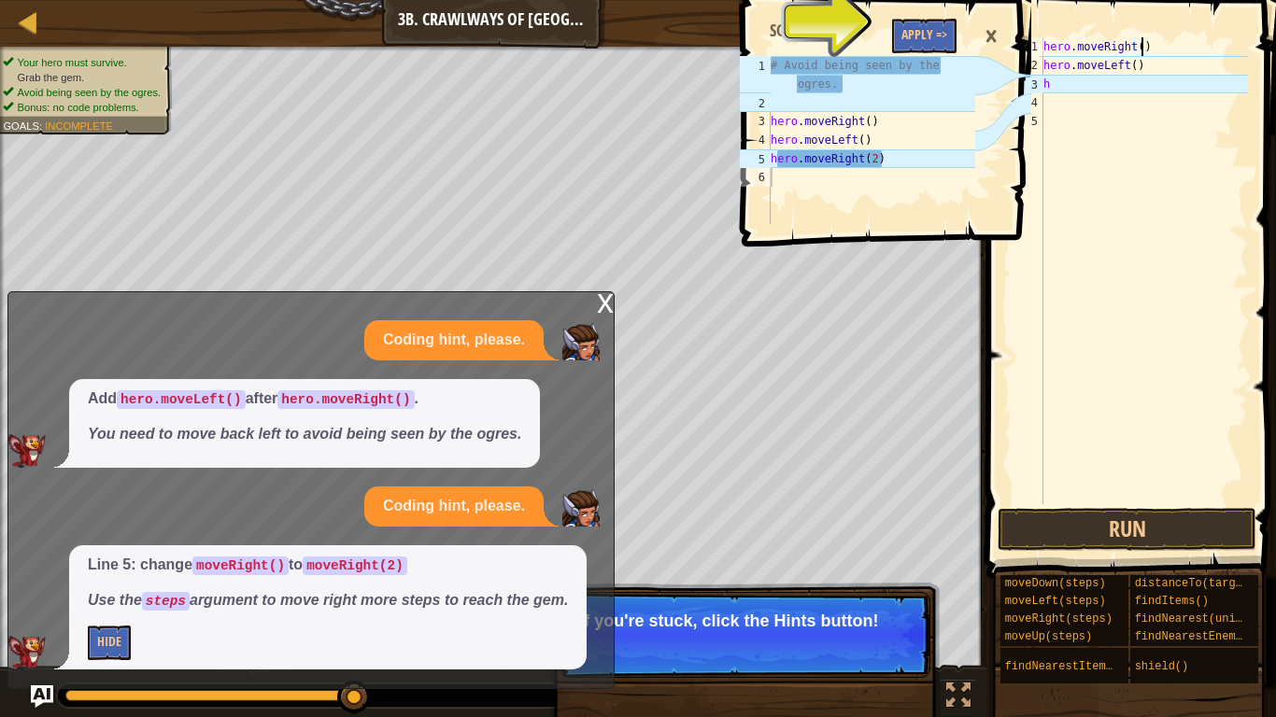
click at [1168, 92] on div "hero . moveRight ( ) hero . moveLeft ( ) h" at bounding box center [1144, 289] width 208 height 504
type textarea "h"
click at [930, 43] on button "Apply =>" at bounding box center [924, 36] width 64 height 35
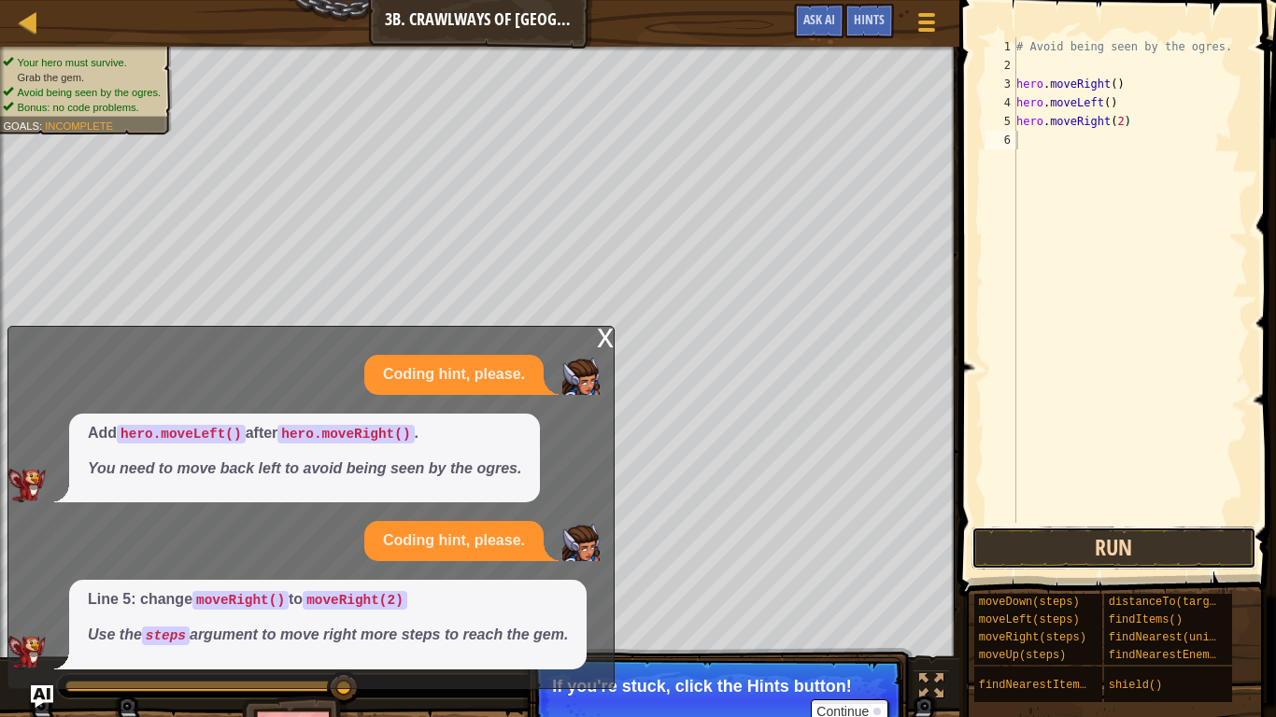
click at [1177, 537] on button "Run" at bounding box center [1114, 548] width 285 height 43
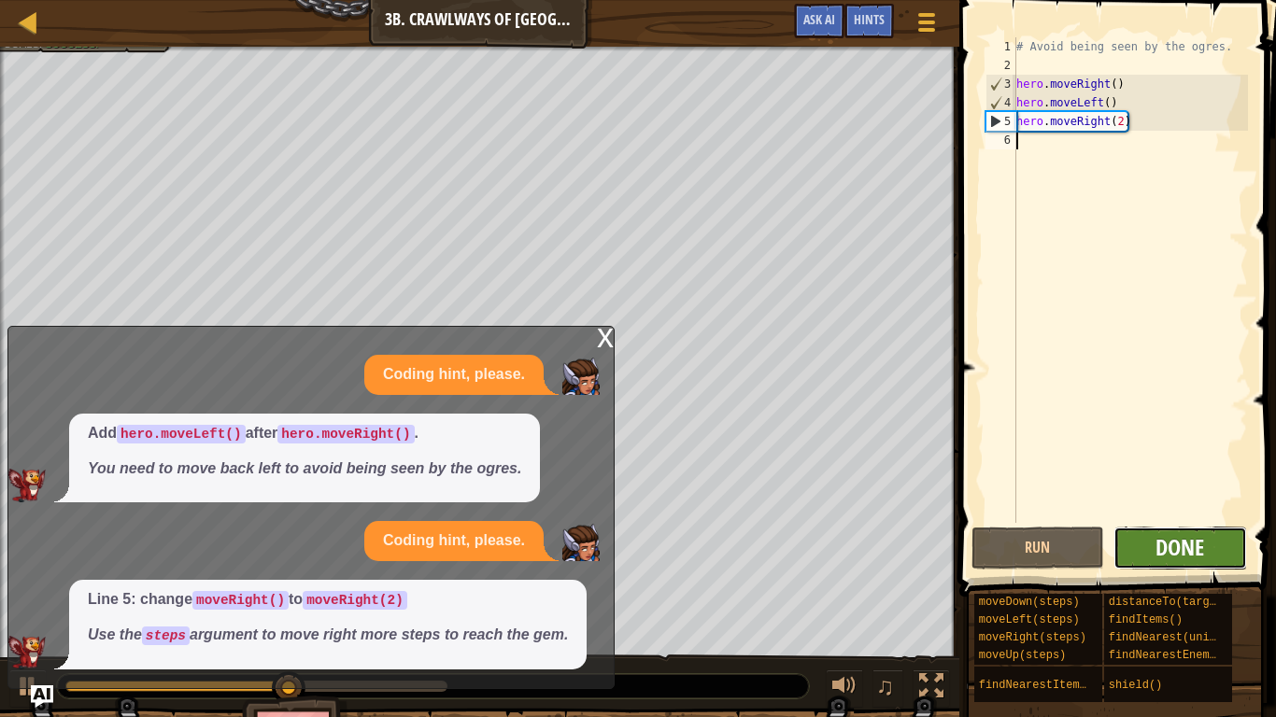
click at [1192, 547] on span "Done" at bounding box center [1180, 548] width 49 height 30
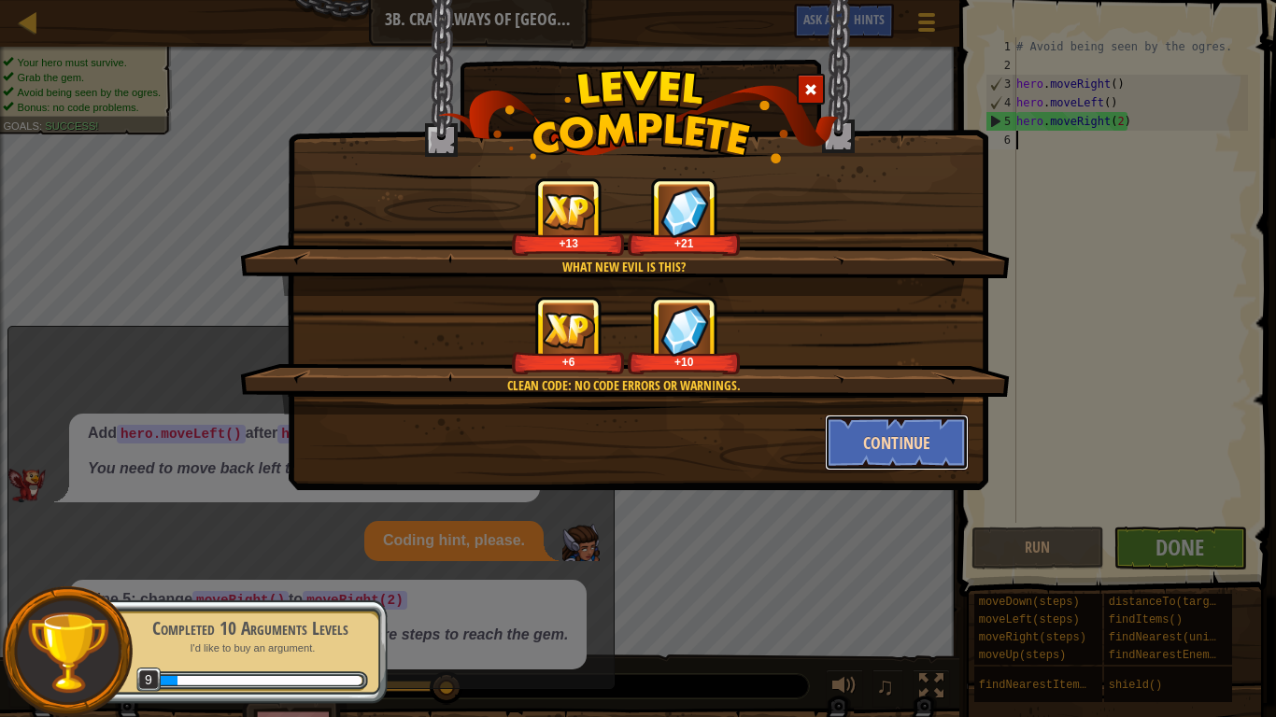
click at [928, 433] on button "Continue" at bounding box center [897, 443] width 145 height 56
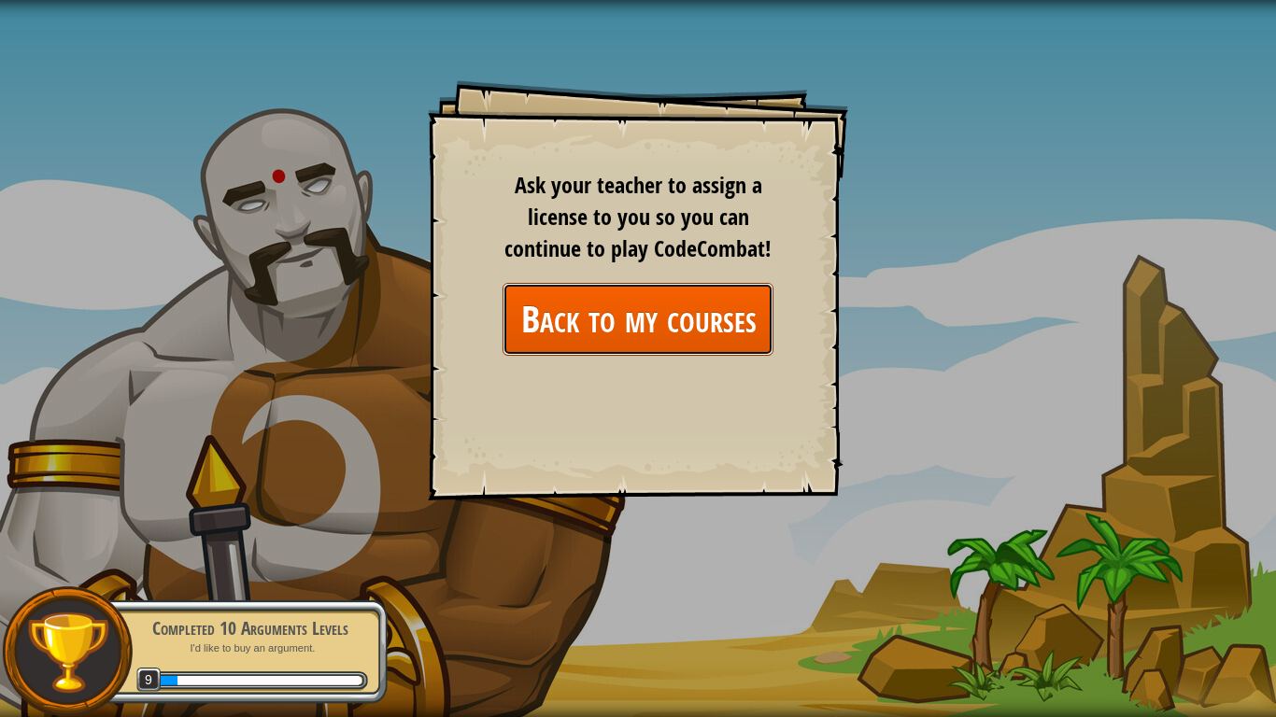
click at [673, 311] on link "Back to my courses" at bounding box center [638, 319] width 271 height 72
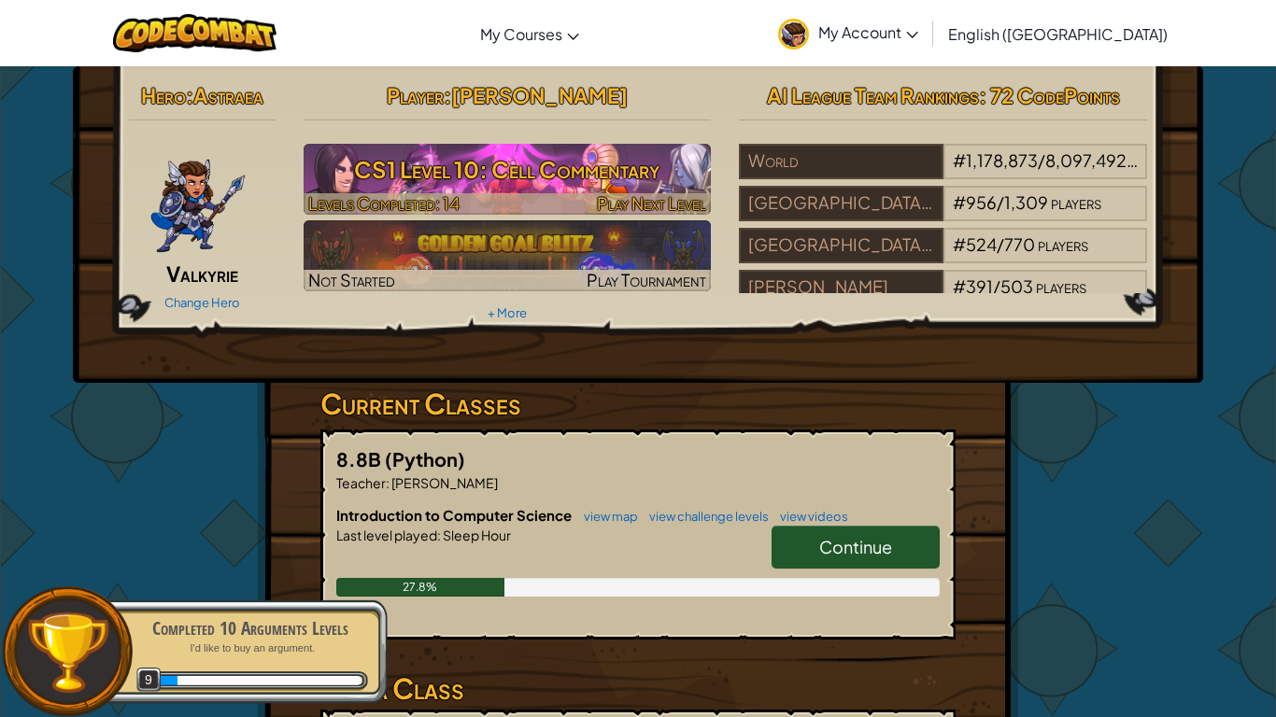
click at [497, 179] on h3 "CS1 Level 10: Cell Commentary" at bounding box center [508, 170] width 408 height 42
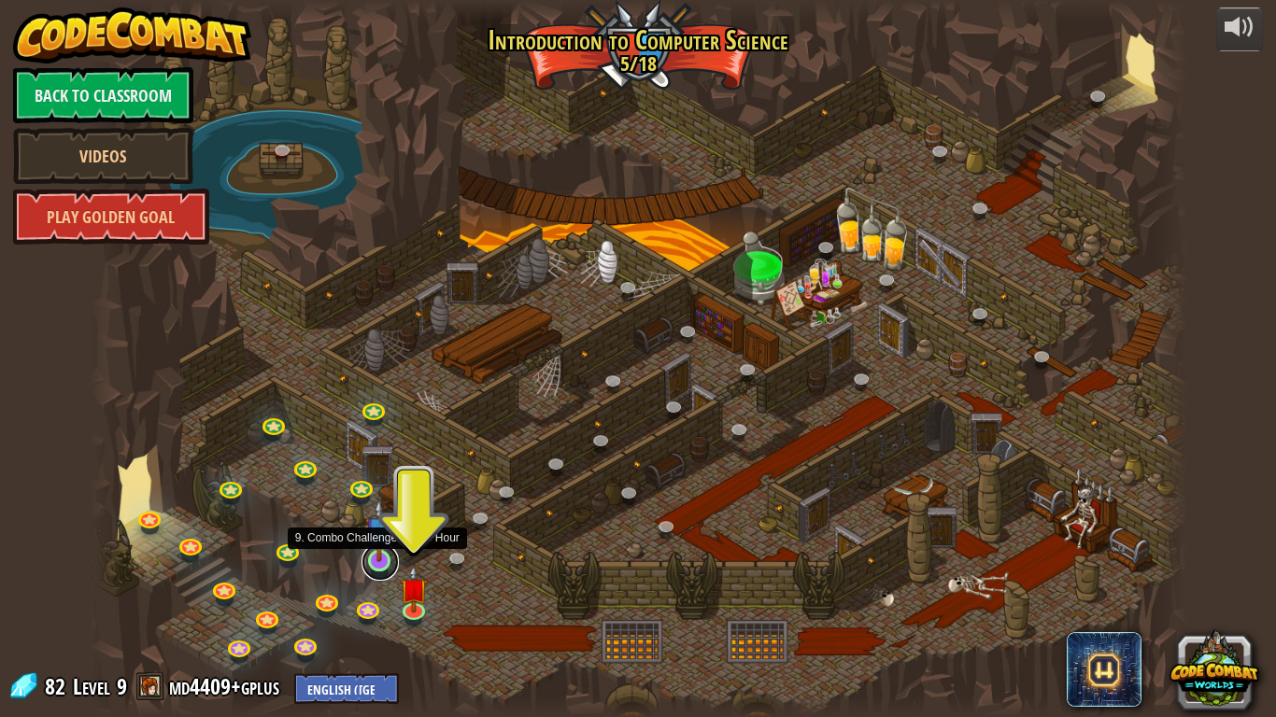
click at [379, 559] on link at bounding box center [380, 562] width 37 height 37
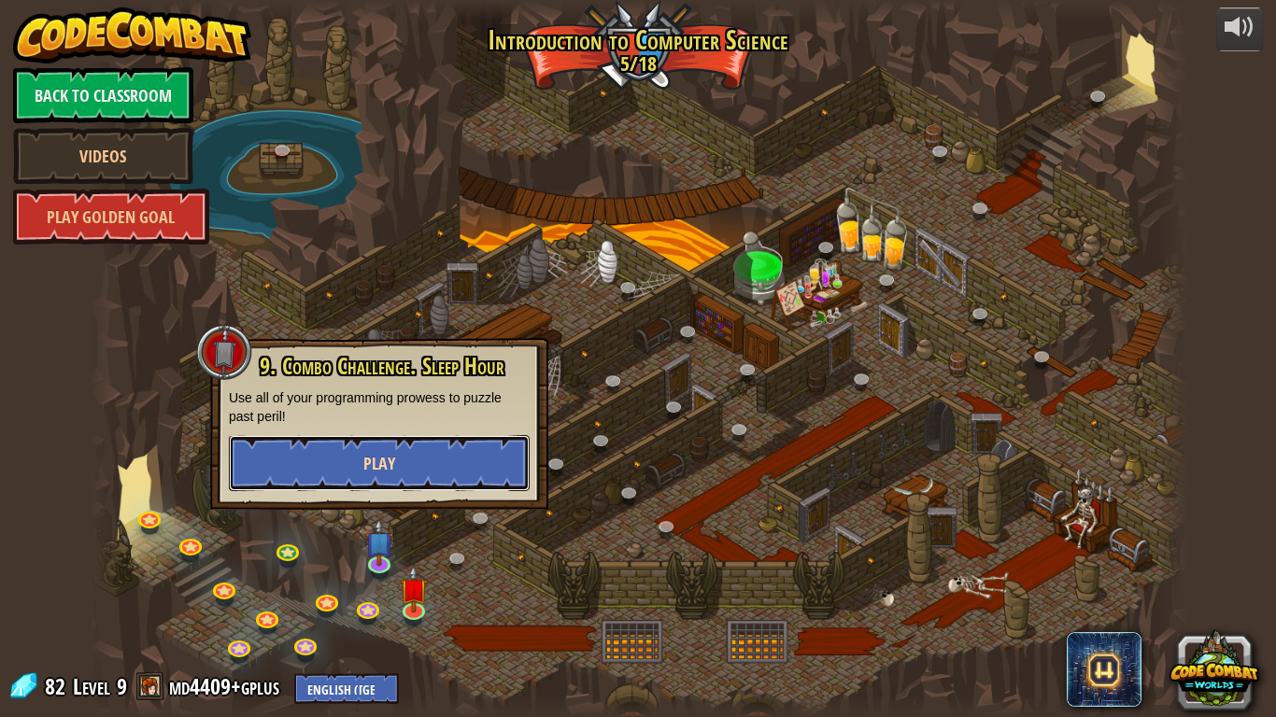
click at [458, 470] on button "Play" at bounding box center [379, 463] width 301 height 56
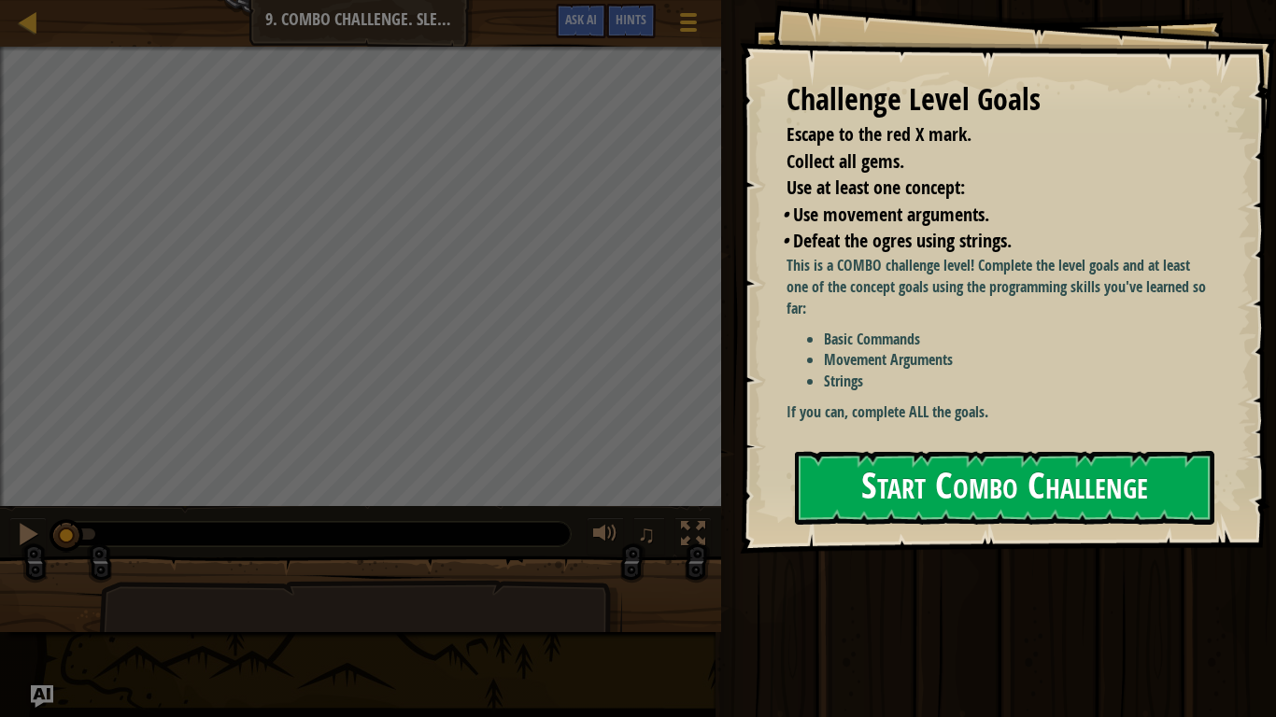
click at [901, 442] on div "Challenge Level Goals Escape to the red X mark. Collect all gems. Use at least …" at bounding box center [1008, 277] width 536 height 554
click at [917, 468] on button "Start Combo Challenge" at bounding box center [1004, 488] width 419 height 74
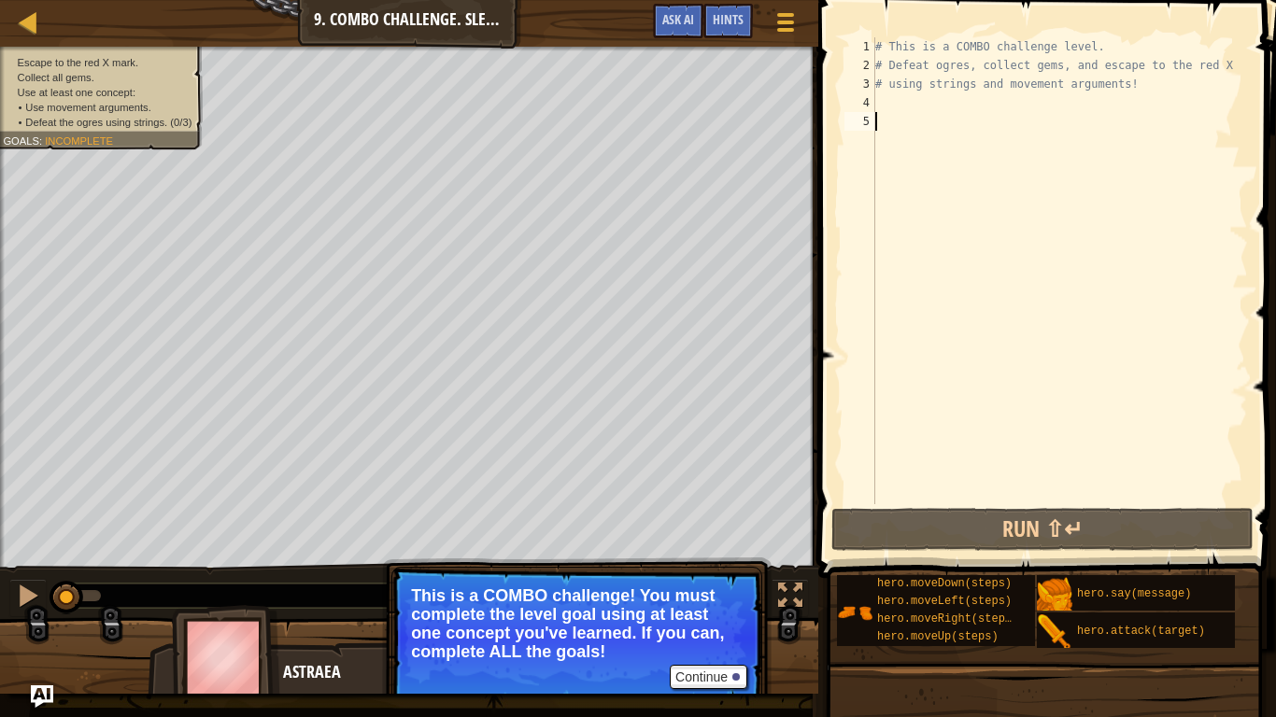
click at [891, 111] on div "# This is a COMBO challenge level. # Defeat [PERSON_NAME], collect gems, and es…" at bounding box center [1060, 289] width 376 height 504
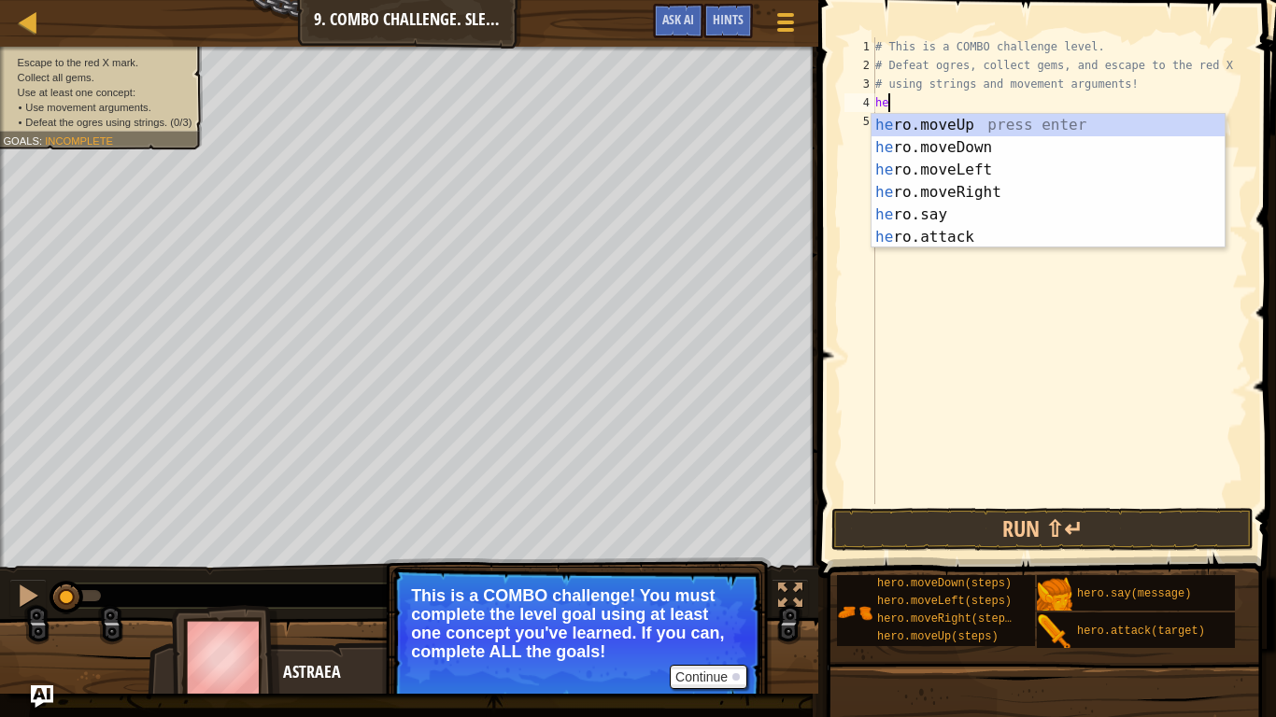
scroll to position [8, 1]
type textarea "hero"
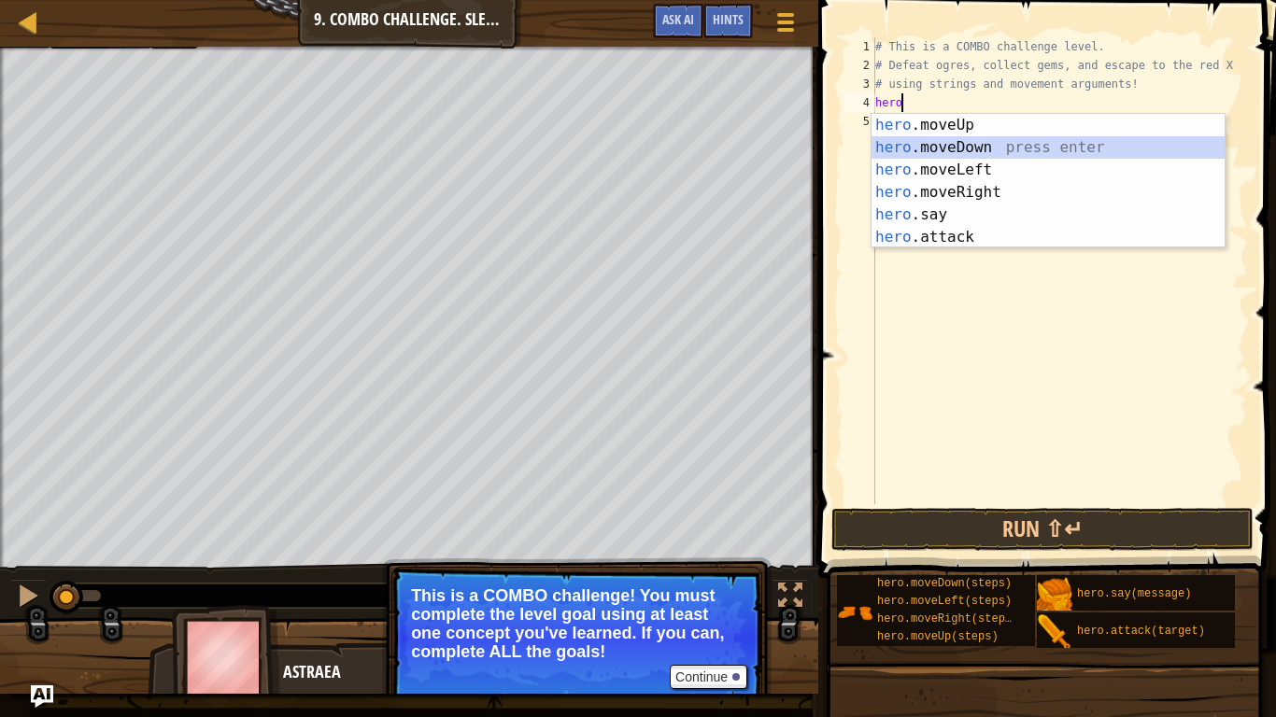
click at [933, 151] on div "hero .moveUp press enter hero .moveDown press enter hero .moveLeft press enter …" at bounding box center [1048, 203] width 353 height 179
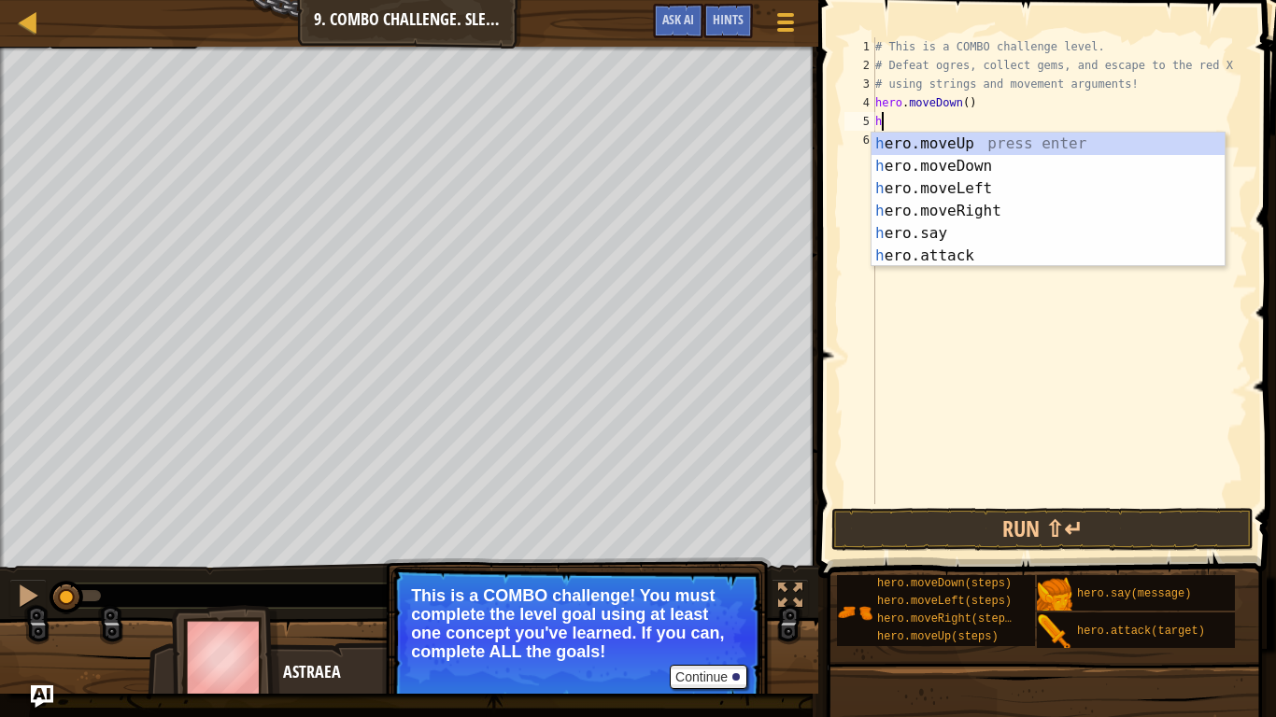
type textarea "he"
click at [973, 220] on div "he ro.moveUp press enter he ro.moveDown press enter he ro.moveLeft press enter …" at bounding box center [1048, 222] width 353 height 179
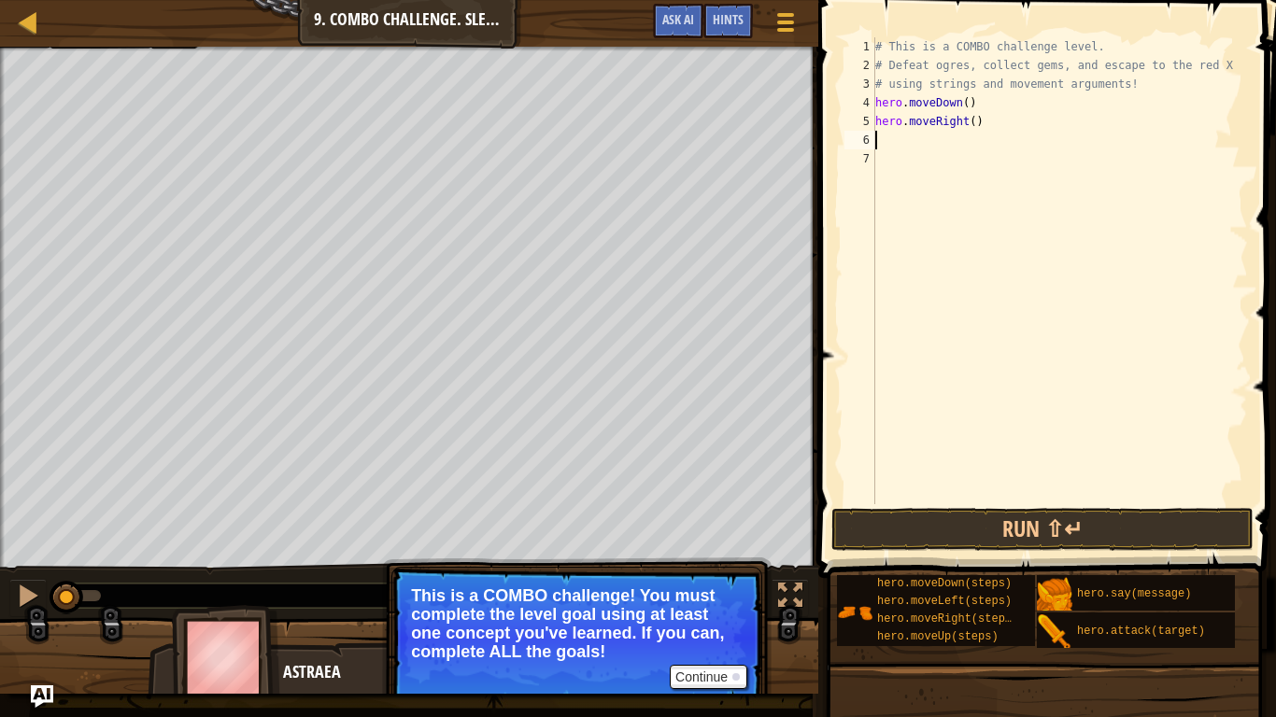
scroll to position [8, 0]
click at [978, 125] on div "# This is a COMBO challenge level. # Defeat [PERSON_NAME], collect gems, and es…" at bounding box center [1060, 289] width 376 height 504
click at [973, 121] on div "# This is a COMBO challenge level. # Defeat [PERSON_NAME], collect gems, and es…" at bounding box center [1060, 289] width 376 height 504
type textarea "hero.moveRight(2)"
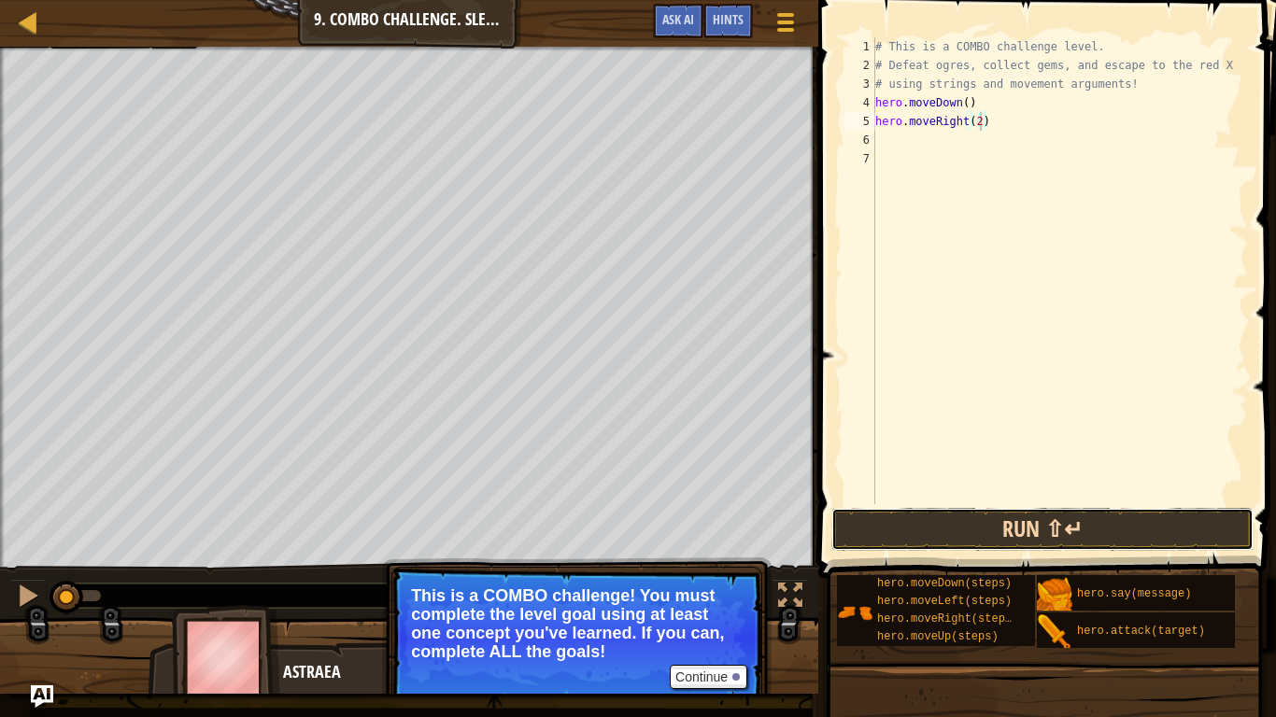
click at [958, 540] on button "Run ⇧↵" at bounding box center [1042, 529] width 422 height 43
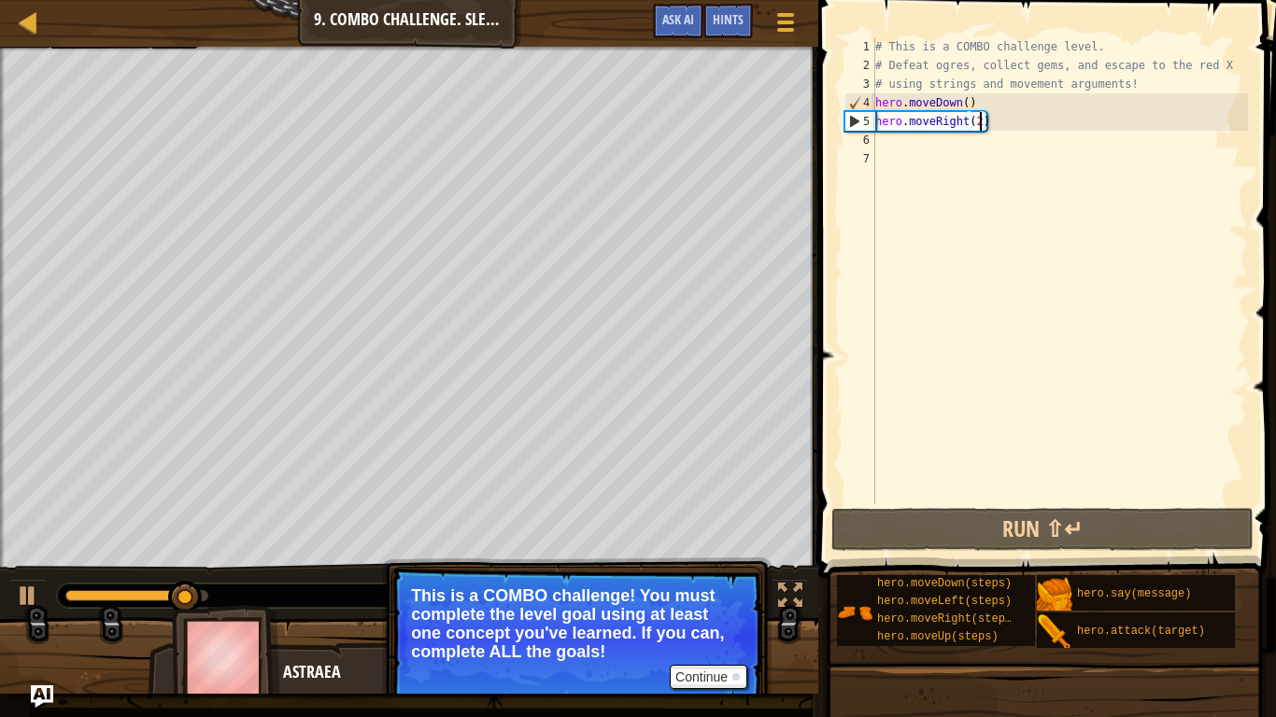
click at [882, 149] on div "# This is a COMBO challenge level. # Defeat [PERSON_NAME], collect gems, and es…" at bounding box center [1060, 289] width 376 height 504
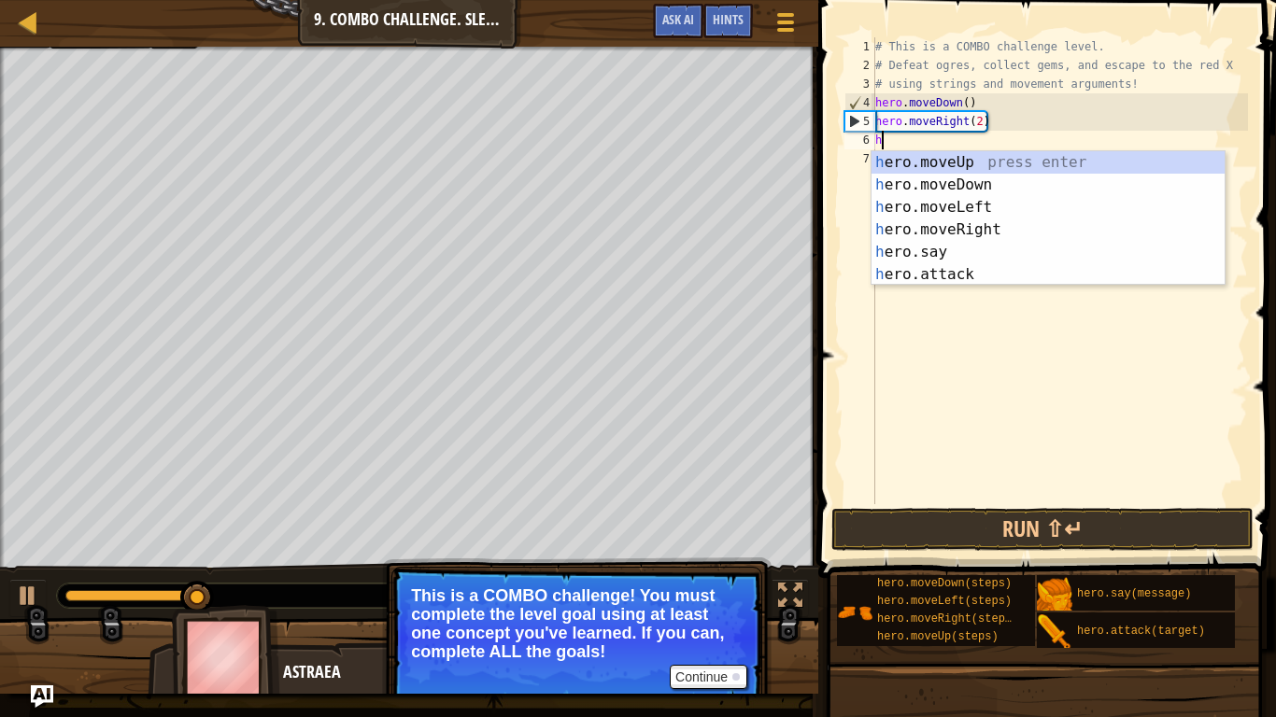
scroll to position [8, 1]
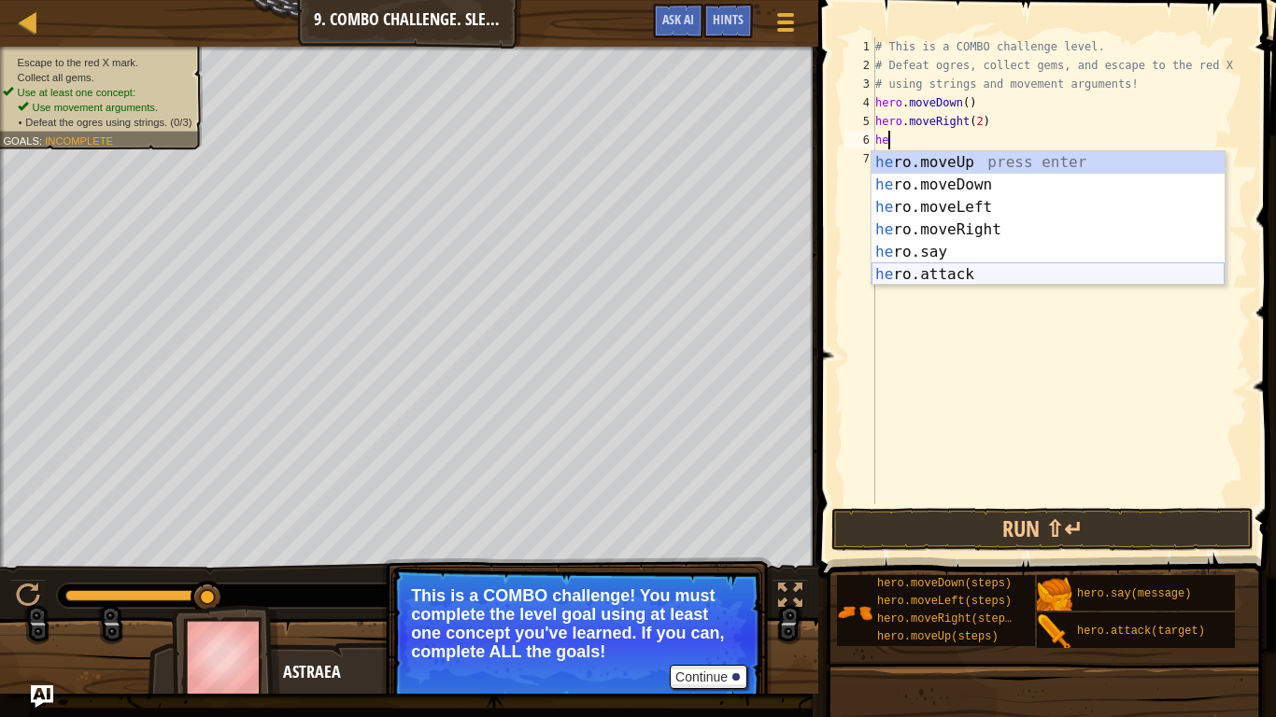
click at [977, 277] on div "he ro.moveUp press enter he ro.moveDown press enter he ro.moveLeft press enter …" at bounding box center [1048, 240] width 353 height 179
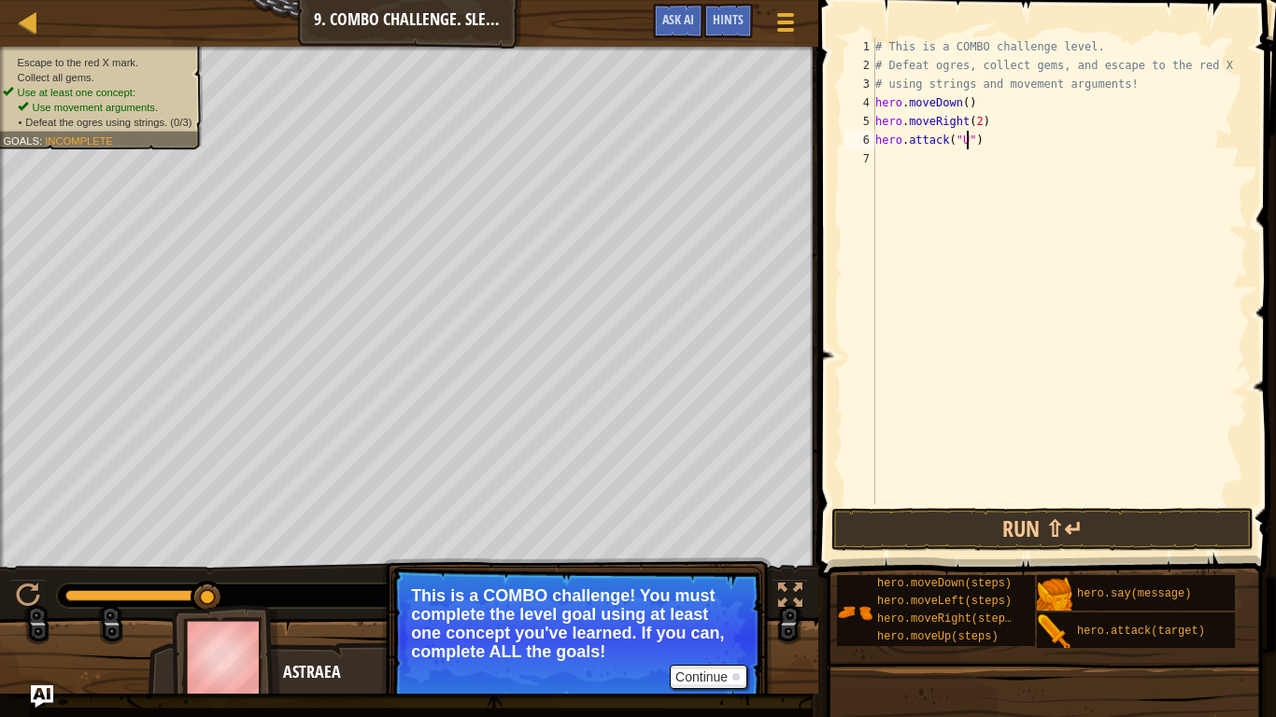
scroll to position [8, 14]
type textarea "hero.attack("Ursa")"
click at [986, 167] on div "# This is a COMBO challenge level. # Defeat [PERSON_NAME], collect gems, and es…" at bounding box center [1060, 289] width 376 height 504
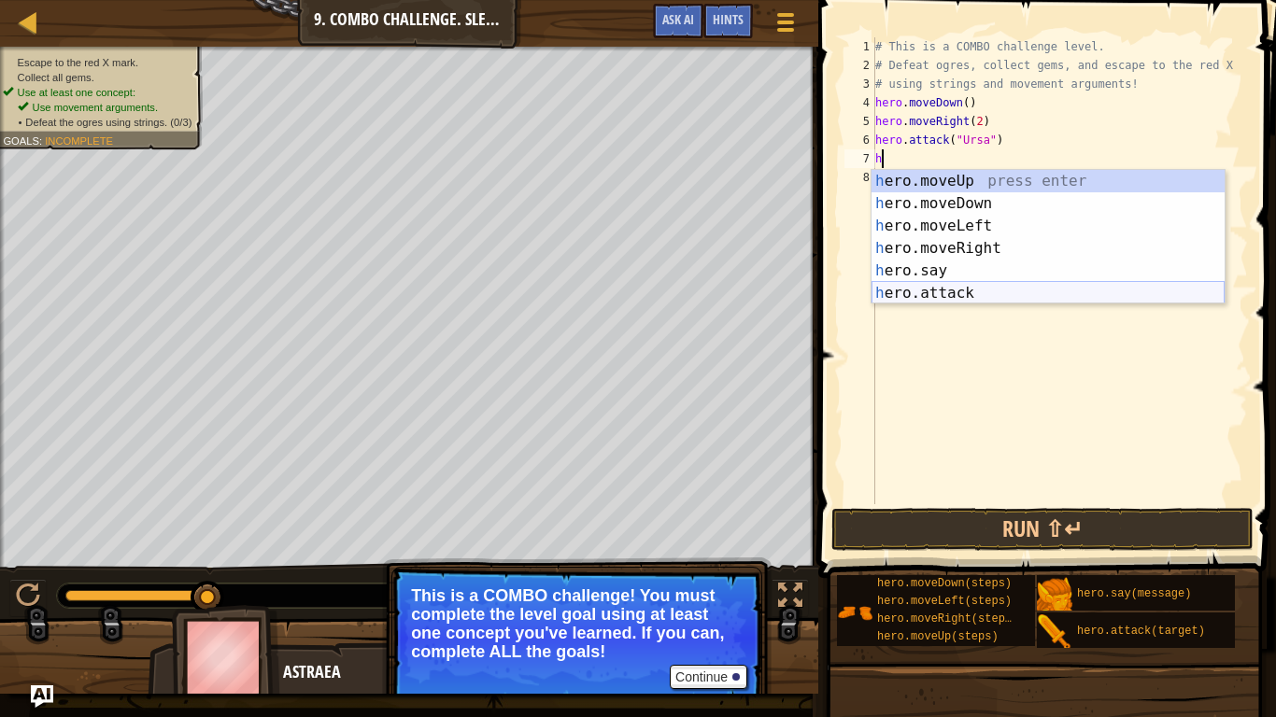
click at [992, 288] on div "h ero.moveUp press enter h ero.moveDown press enter h ero.moveLeft press enter …" at bounding box center [1048, 259] width 353 height 179
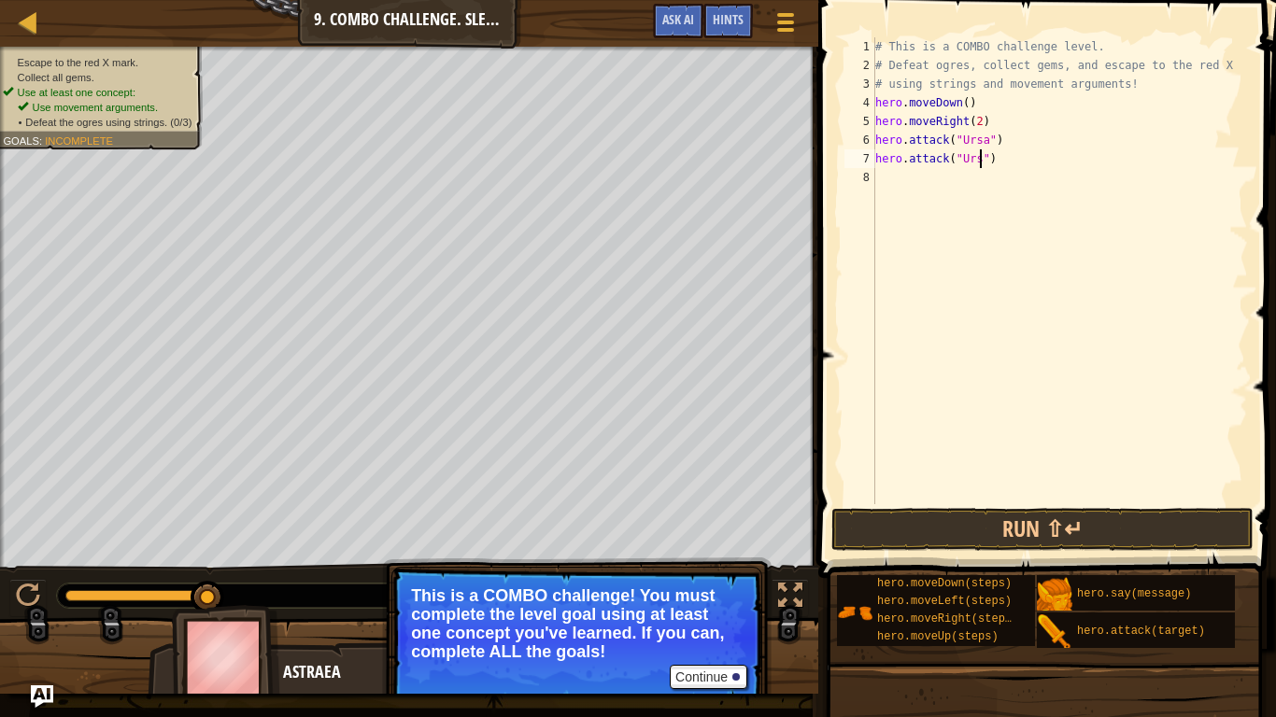
scroll to position [8, 17]
type textarea "hero.attack("Ursa")"
click at [1126, 536] on button "Run ⇧↵" at bounding box center [1042, 529] width 422 height 43
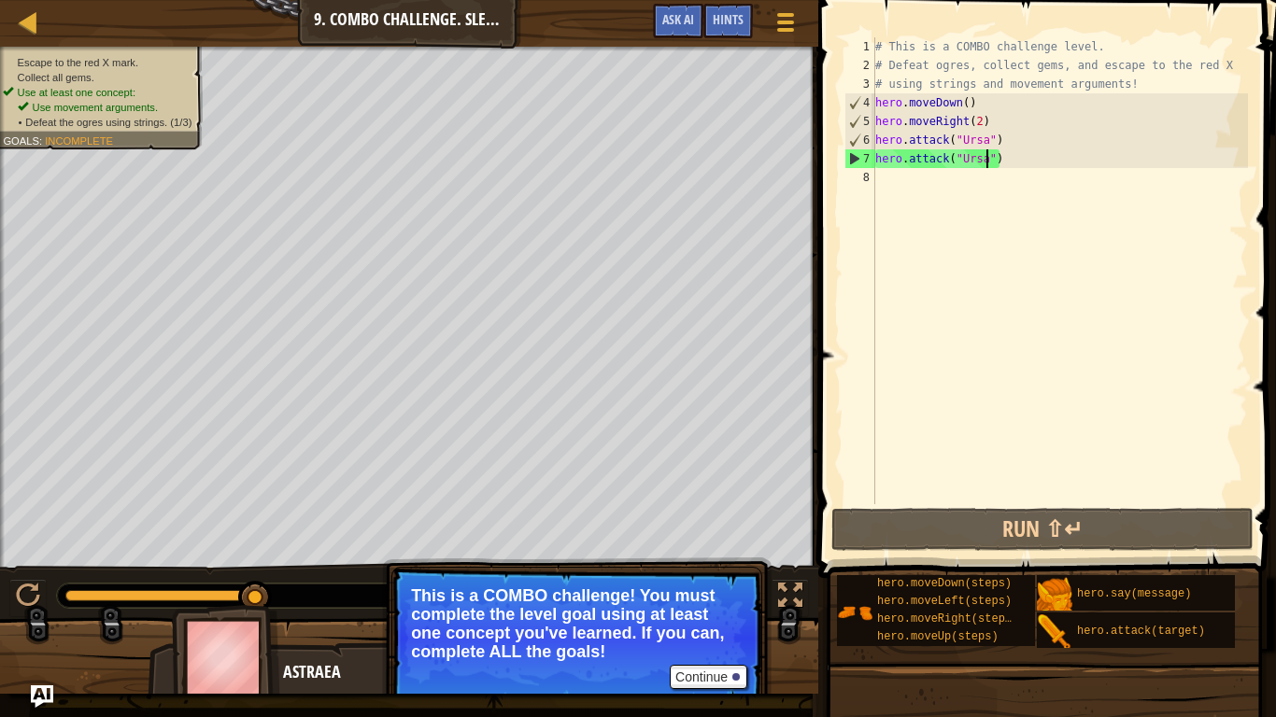
click at [925, 193] on div "# This is a COMBO challenge level. # Defeat [PERSON_NAME], collect gems, and es…" at bounding box center [1060, 289] width 376 height 504
type textarea "h"
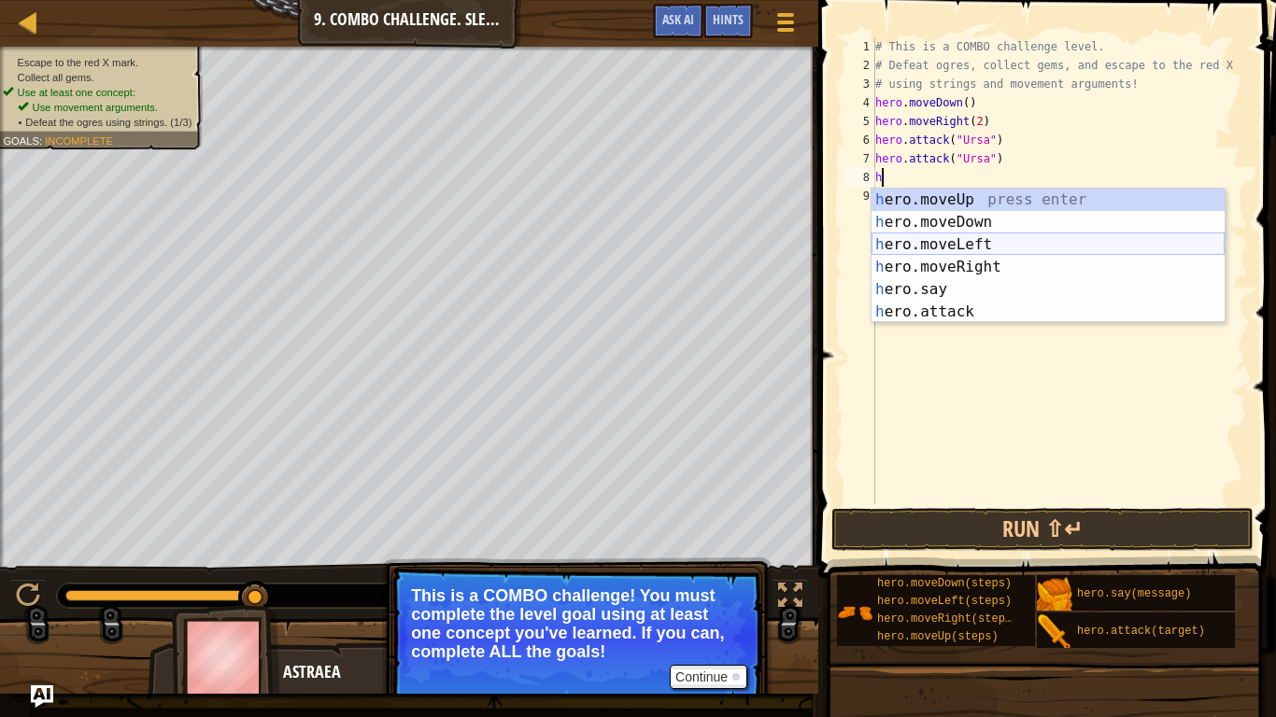
click at [975, 244] on div "h ero.moveUp press enter h ero.moveDown press enter h ero.moveLeft press enter …" at bounding box center [1048, 278] width 353 height 179
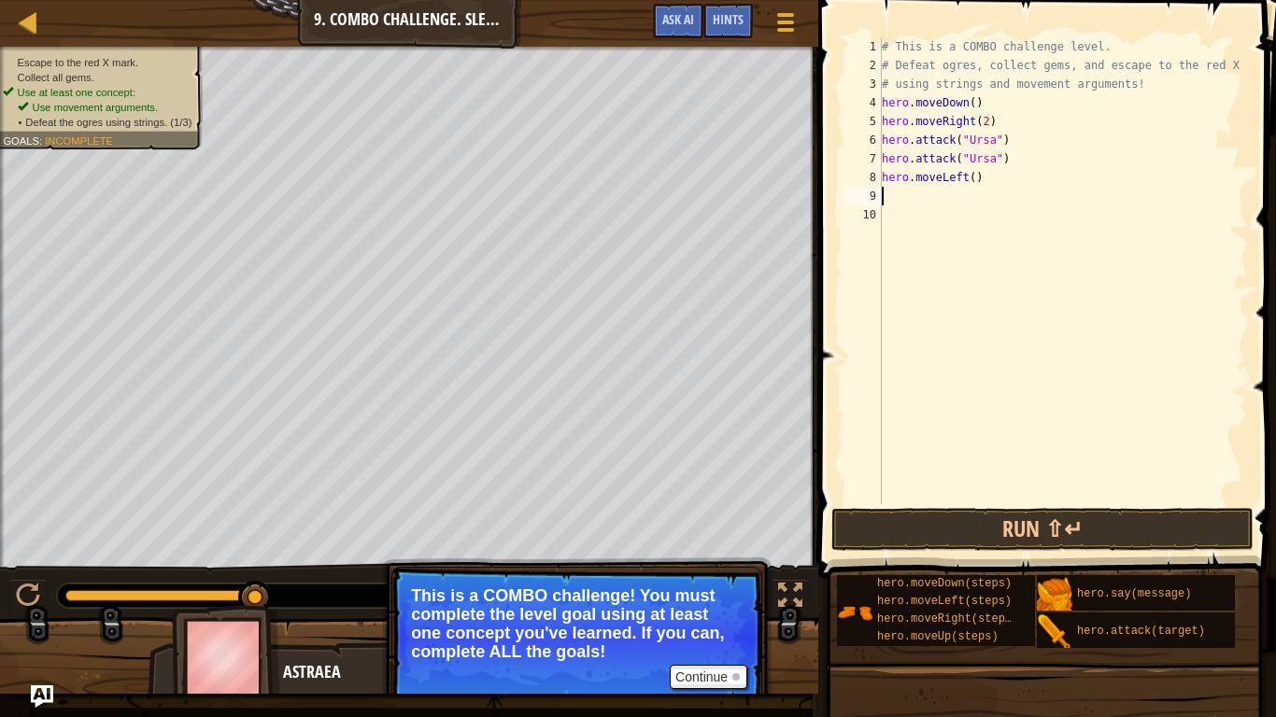
click at [978, 178] on div "# This is a COMBO challenge level. # Defeat [PERSON_NAME], collect gems, and es…" at bounding box center [1063, 289] width 370 height 504
click at [973, 177] on div "# This is a COMBO challenge level. # Defeat [PERSON_NAME], collect gems, and es…" at bounding box center [1063, 289] width 370 height 504
type textarea "hero.moveLeft(2)"
click at [930, 208] on div "# This is a COMBO challenge level. # Defeat [PERSON_NAME], collect gems, and es…" at bounding box center [1063, 289] width 370 height 504
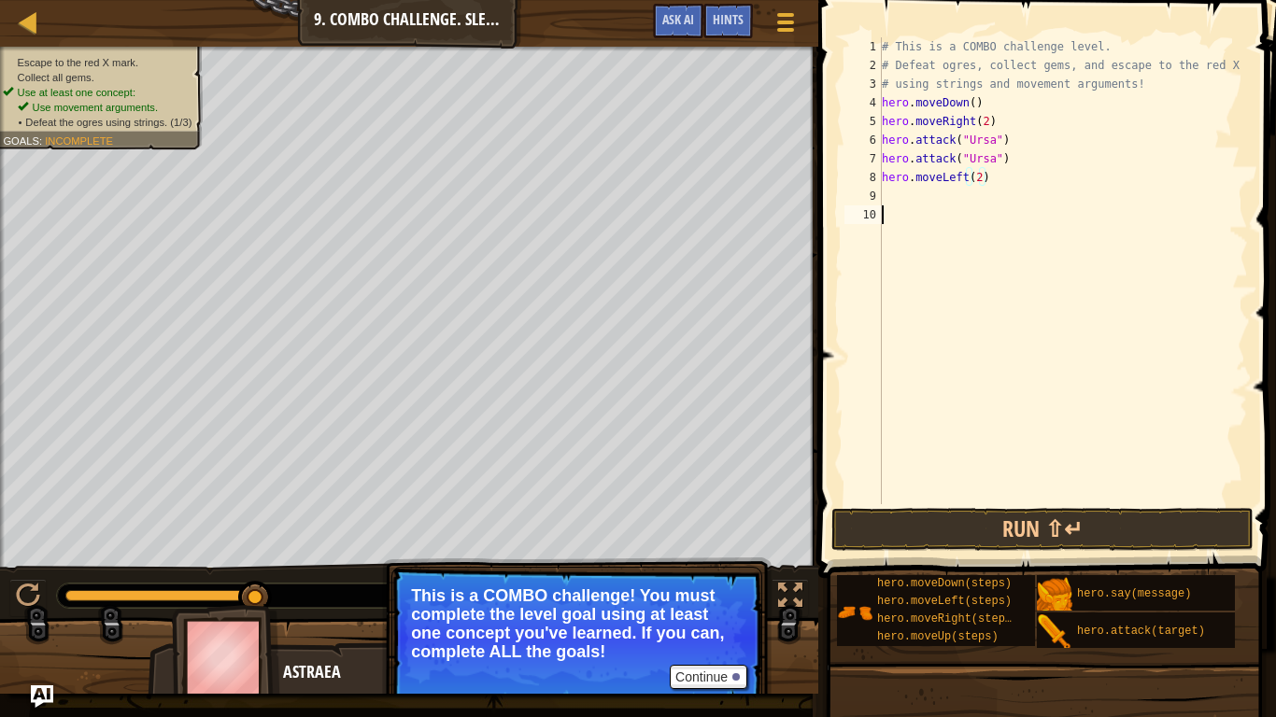
scroll to position [8, 0]
click at [923, 201] on div "# This is a COMBO challenge level. # Defeat [PERSON_NAME], collect gems, and es…" at bounding box center [1063, 289] width 370 height 504
type textarea "h"
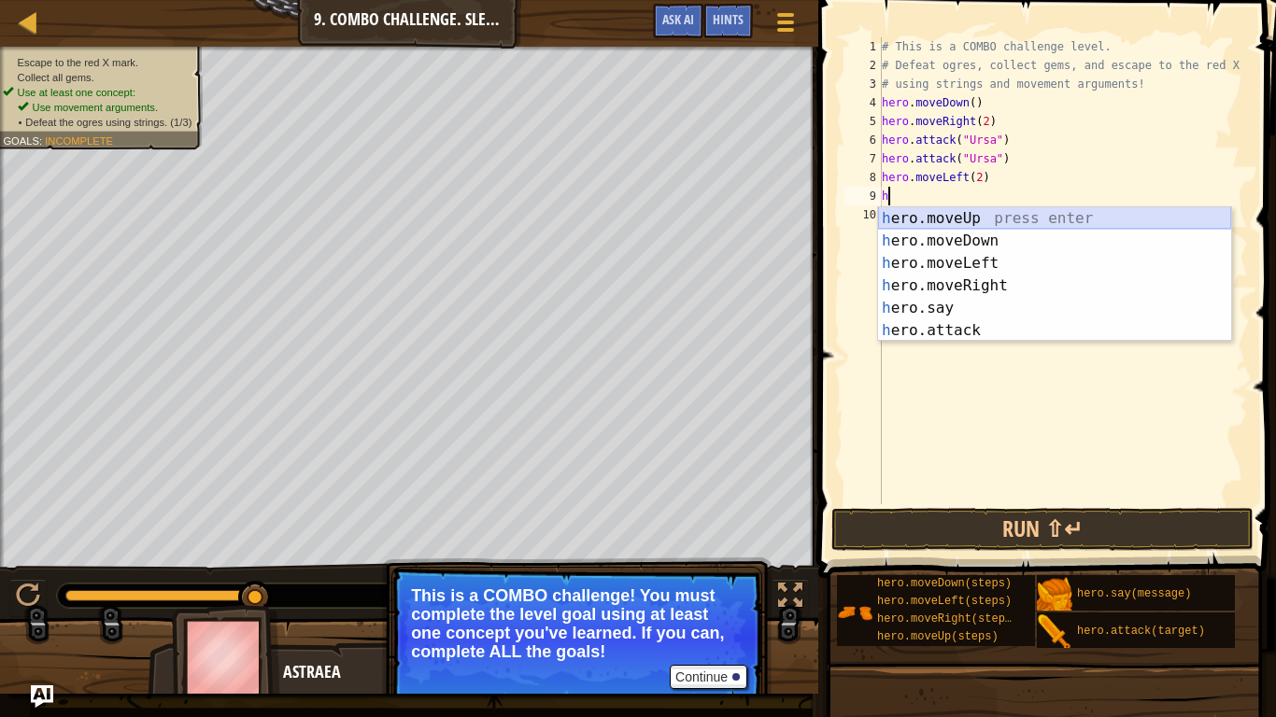
click at [953, 220] on div "h ero.moveUp press enter h ero.moveDown press enter h ero.moveLeft press enter …" at bounding box center [1054, 296] width 353 height 179
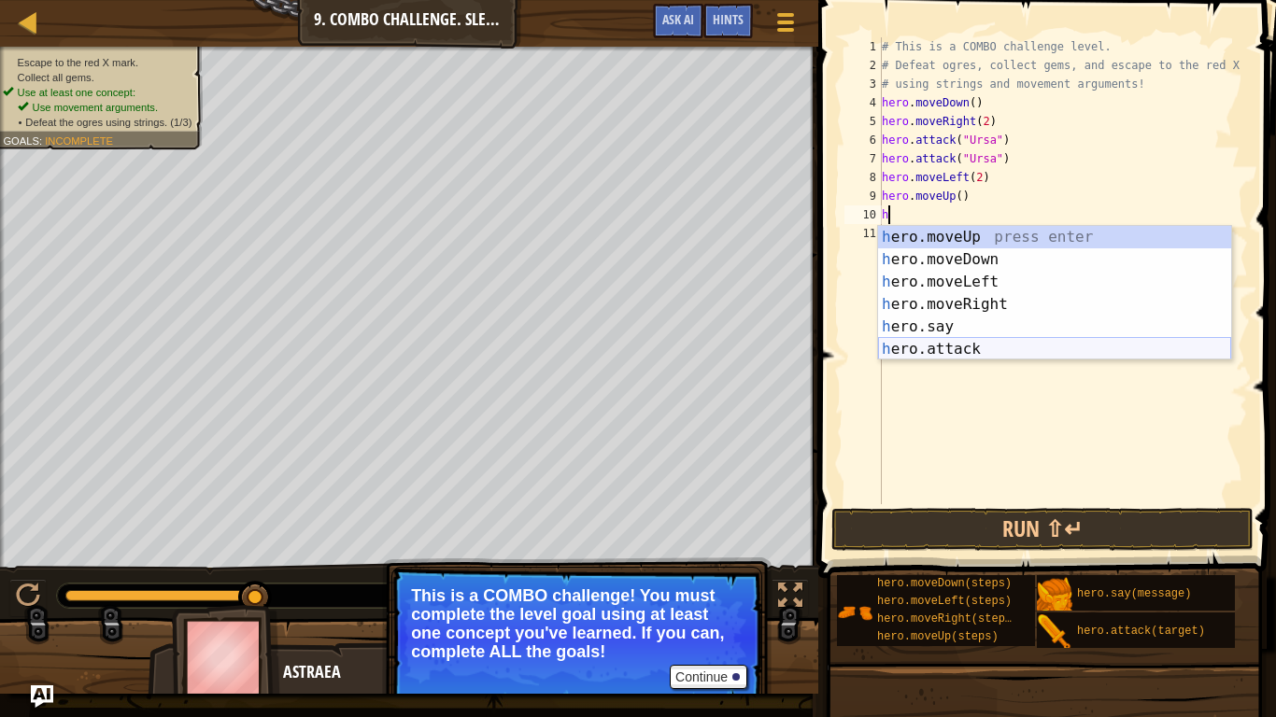
click at [984, 350] on div "h ero.moveUp press enter h ero.moveDown press enter h ero.moveLeft press enter …" at bounding box center [1054, 315] width 353 height 179
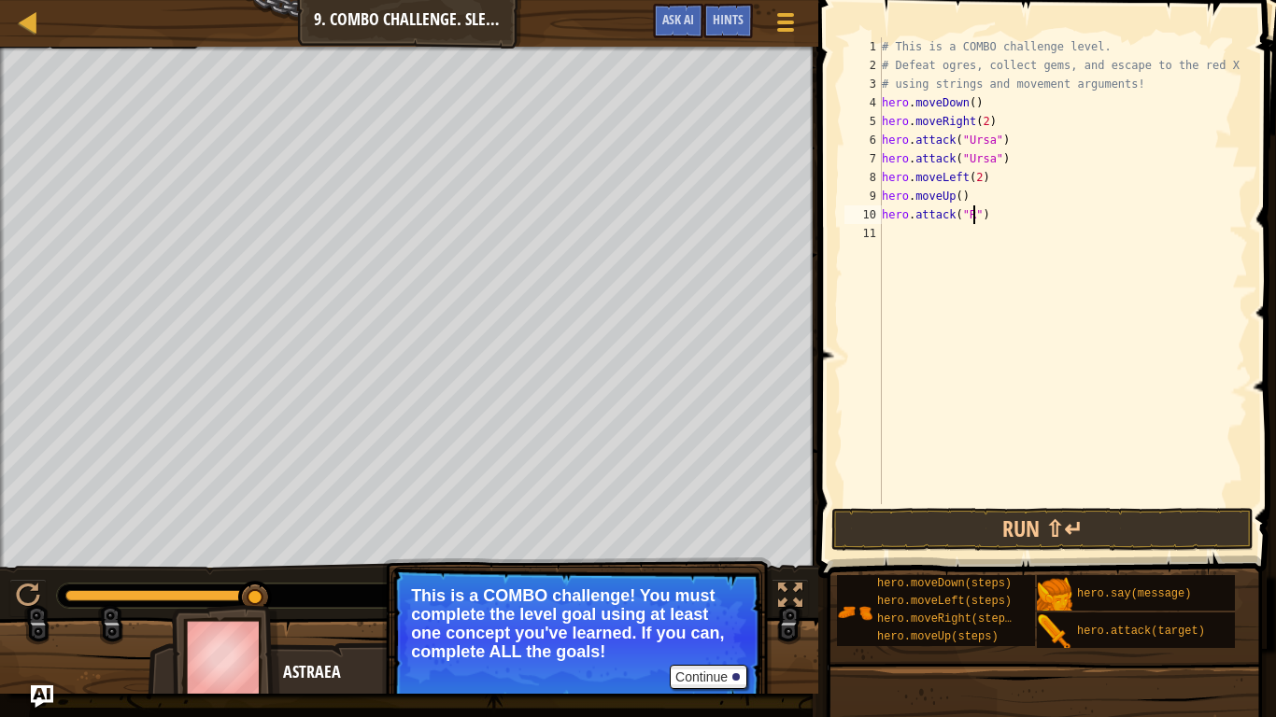
scroll to position [8, 15]
type textarea "hero.attack("Rexxar")"
click at [998, 239] on div "# This is a COMBO challenge level. # Defeat [PERSON_NAME], collect gems, and es…" at bounding box center [1063, 289] width 370 height 504
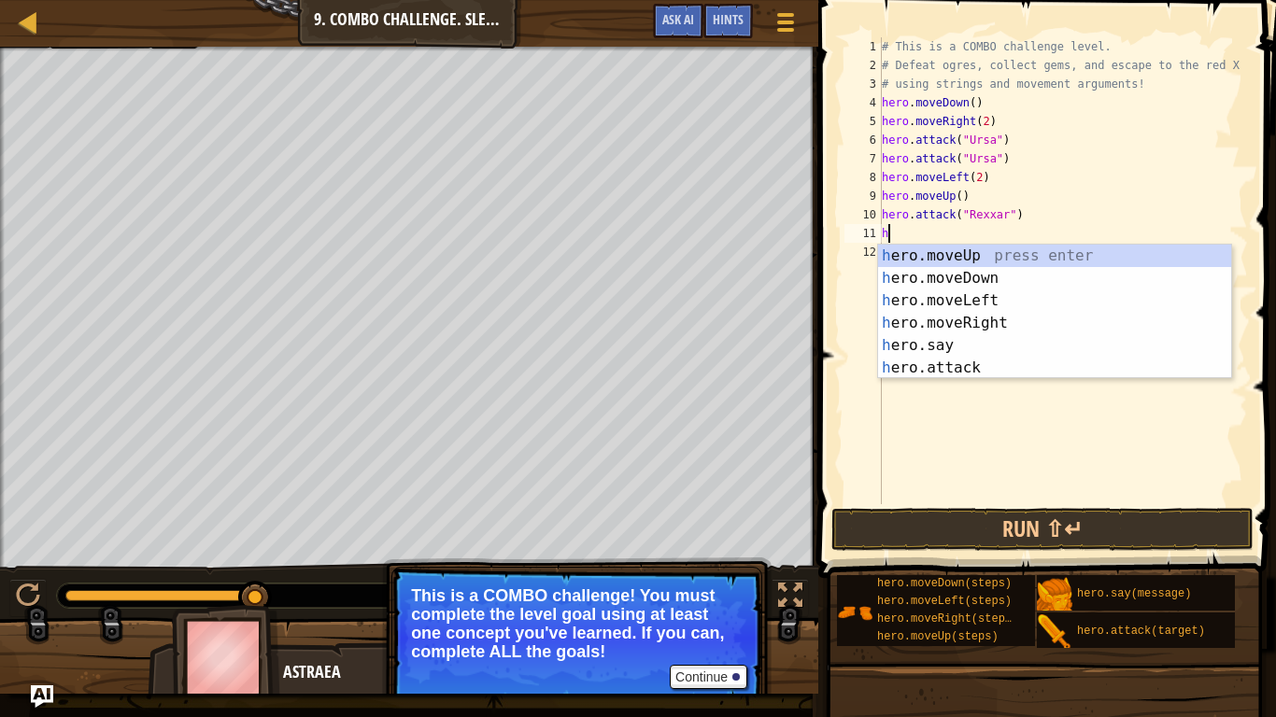
scroll to position [8, 1]
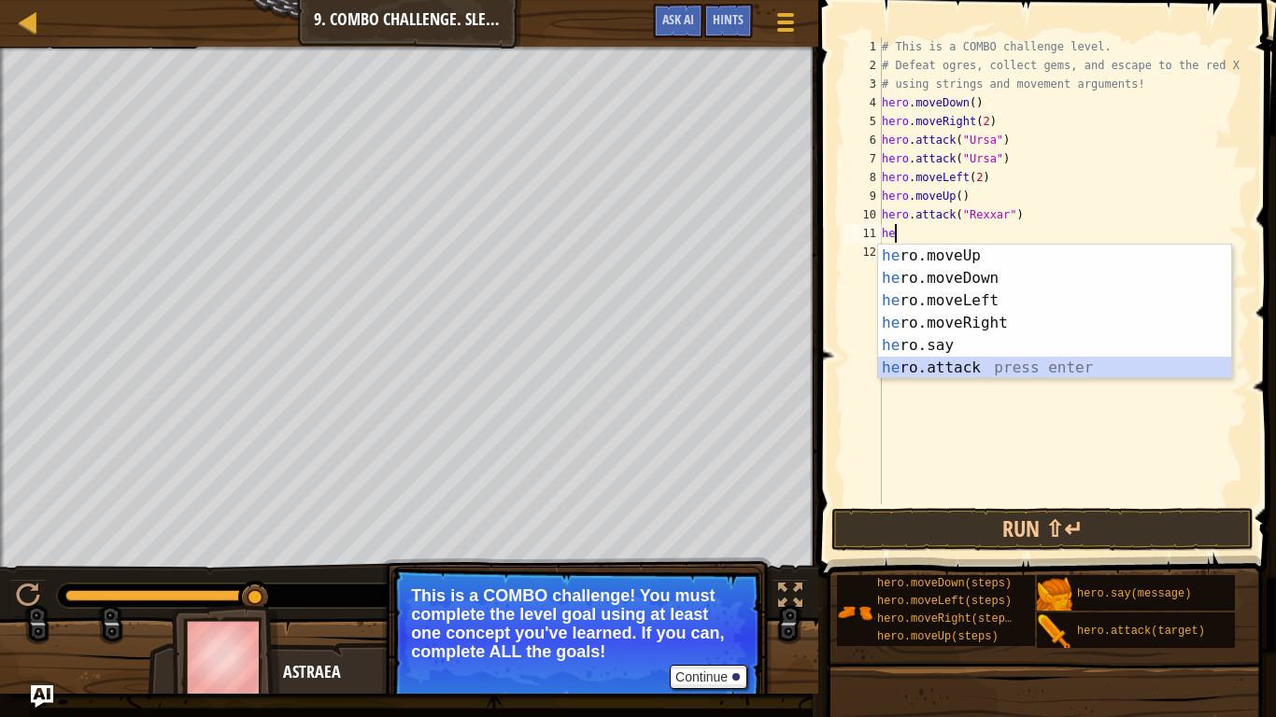
click at [981, 373] on div "he ro.moveUp press enter he ro.moveDown press enter he ro.moveLeft press enter …" at bounding box center [1054, 334] width 353 height 179
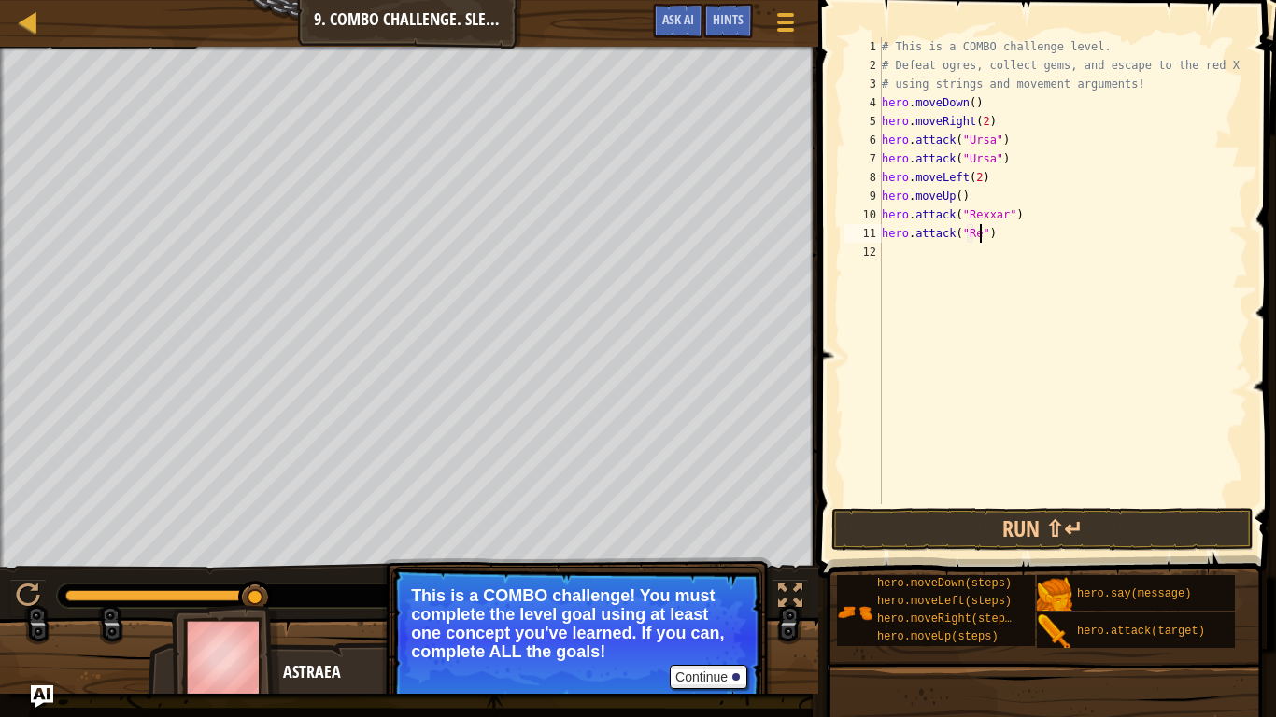
scroll to position [8, 16]
type textarea "hero.attack("Rexxar")"
click at [911, 253] on div "# This is a COMBO challenge level. # Defeat [PERSON_NAME], collect gems, and es…" at bounding box center [1063, 289] width 370 height 504
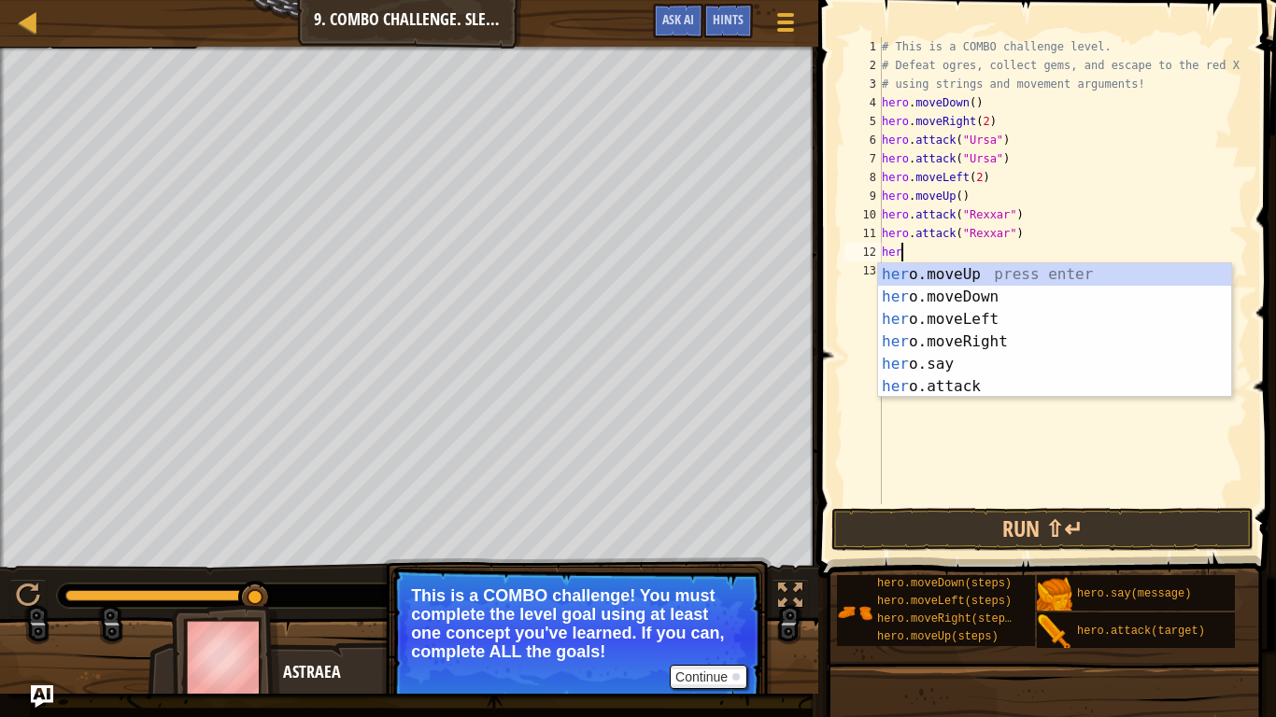
scroll to position [8, 2]
click at [949, 387] on div "her o.moveUp press enter her o.moveDown press enter her o.moveLeft press enter …" at bounding box center [1054, 352] width 353 height 179
type textarea "hero.attack("Enemy Name")"
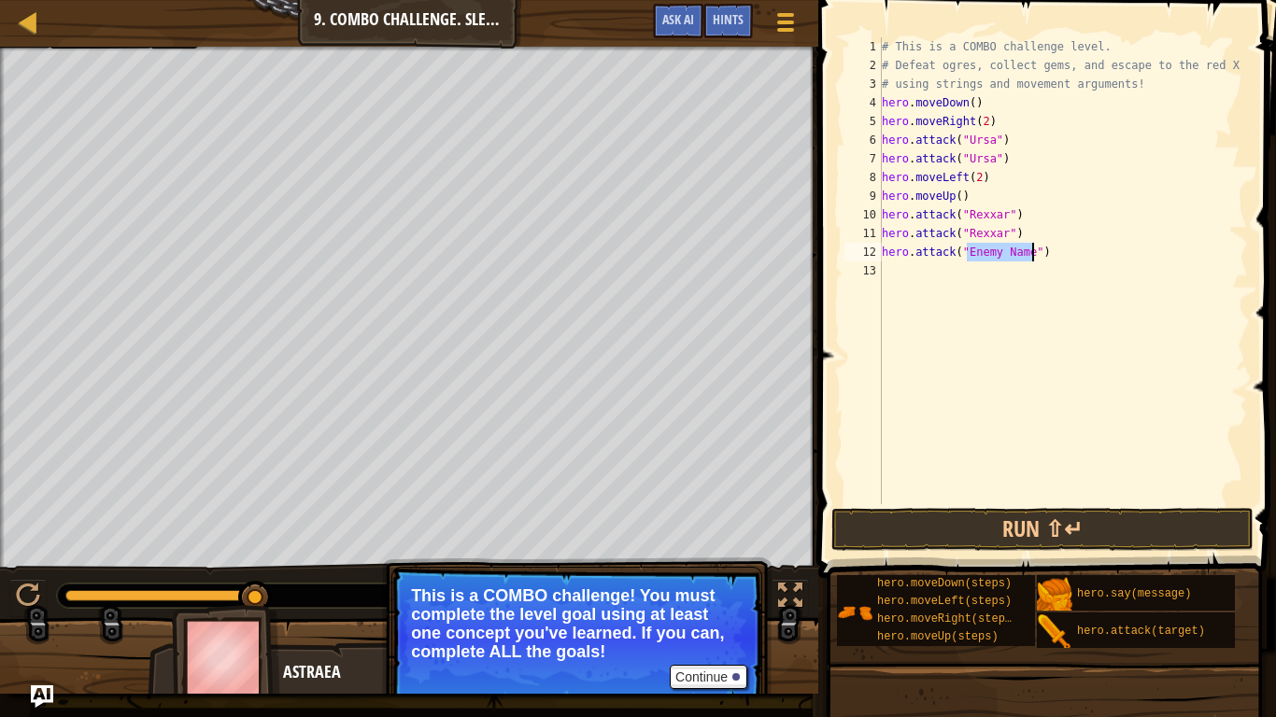
click at [949, 387] on div "# This is a COMBO challenge level. # Defeat [PERSON_NAME], collect gems, and es…" at bounding box center [1063, 289] width 370 height 504
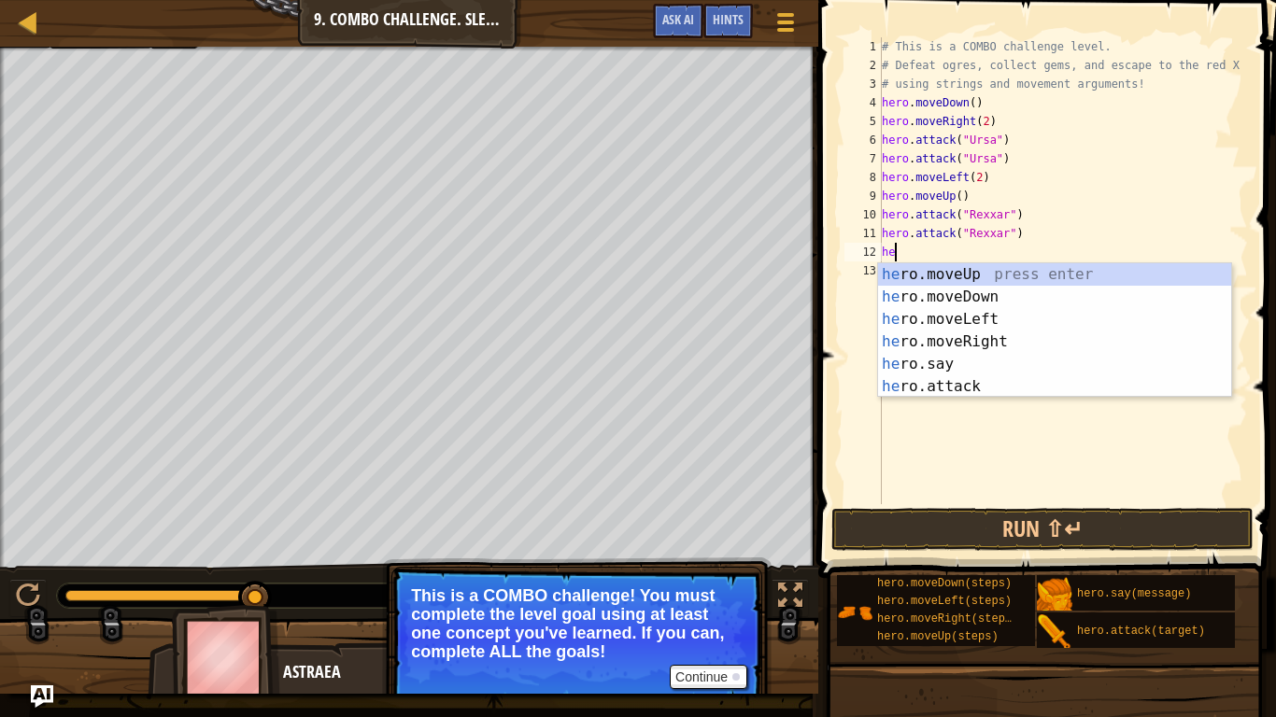
type textarea "h"
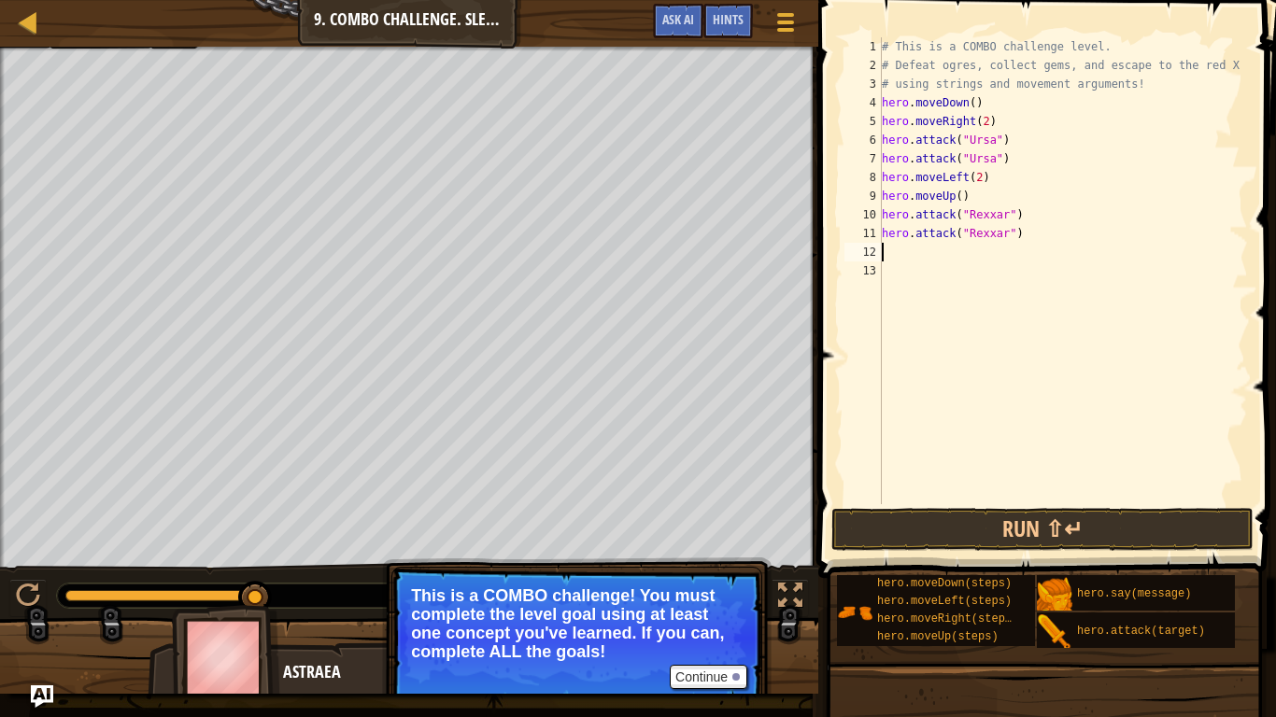
type textarea "h"
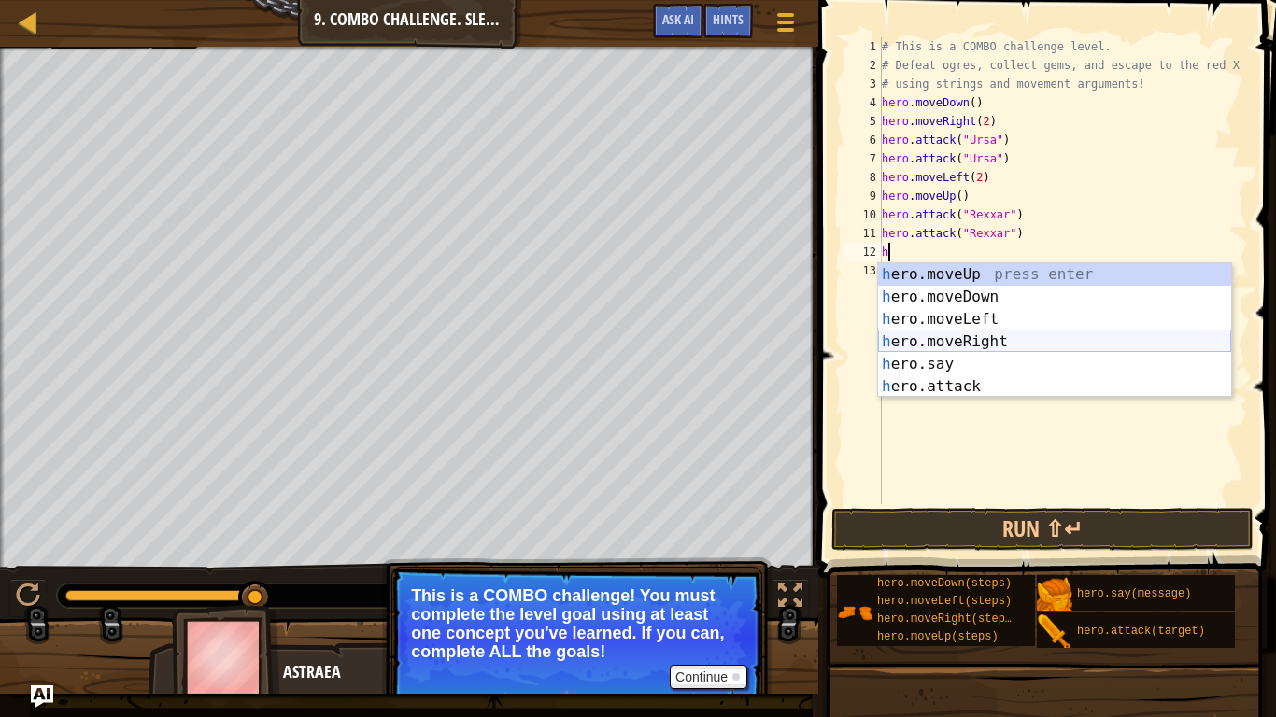
click at [959, 340] on div "h ero.moveUp press enter h ero.moveDown press enter h ero.moveLeft press enter …" at bounding box center [1054, 352] width 353 height 179
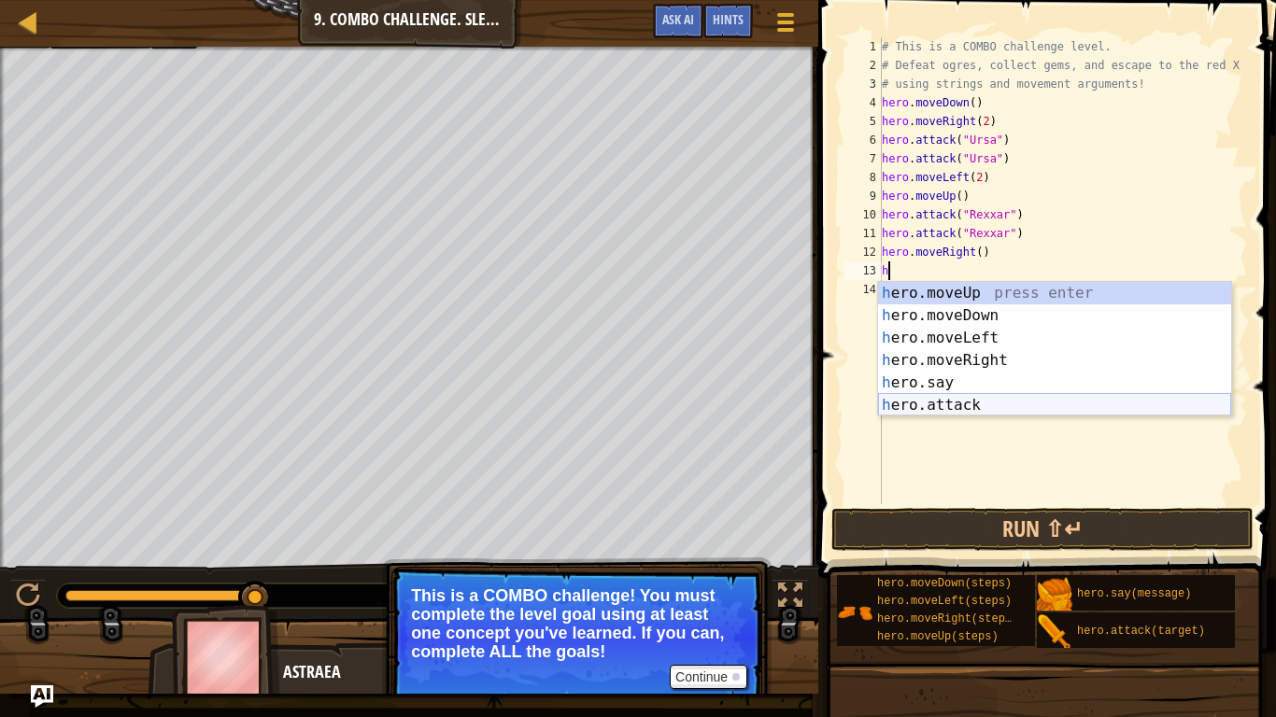
click at [956, 406] on div "h ero.moveUp press enter h ero.moveDown press enter h ero.moveLeft press enter …" at bounding box center [1054, 371] width 353 height 179
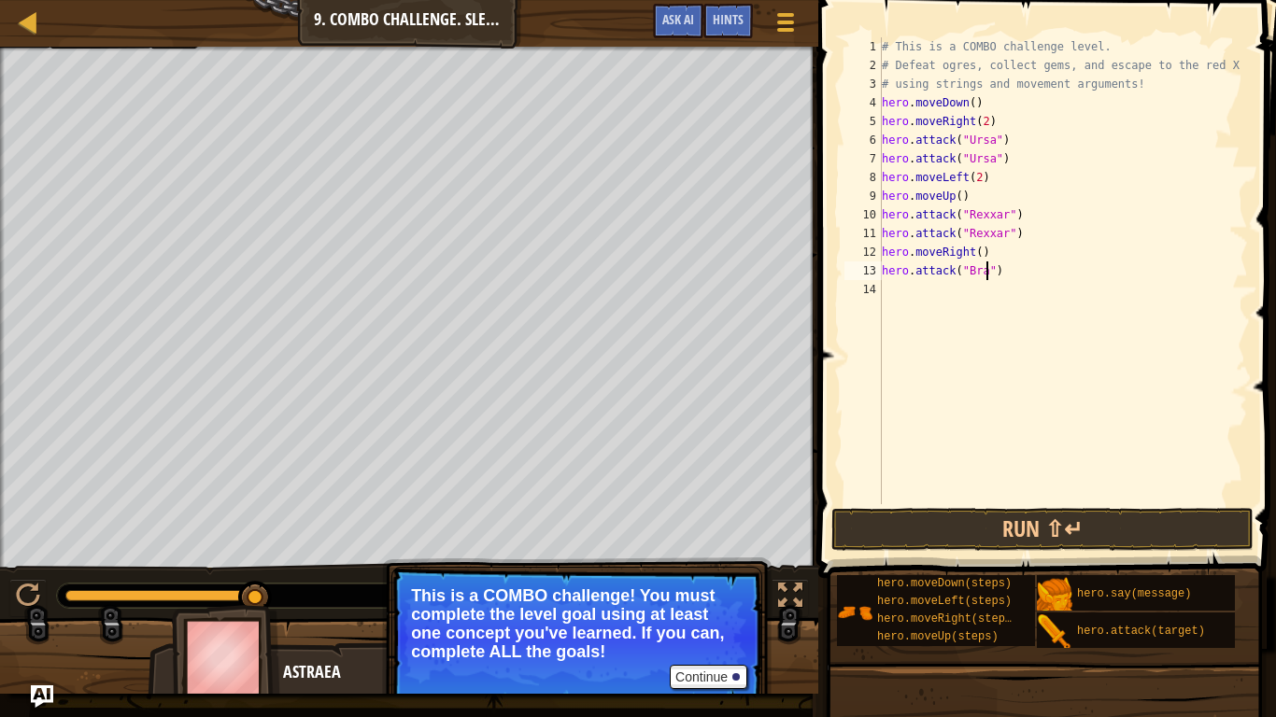
scroll to position [8, 16]
type textarea "hero.attack("Brack")"
click at [945, 304] on div "# This is a COMBO challenge level. # Defeat [PERSON_NAME], collect gems, and es…" at bounding box center [1063, 289] width 370 height 504
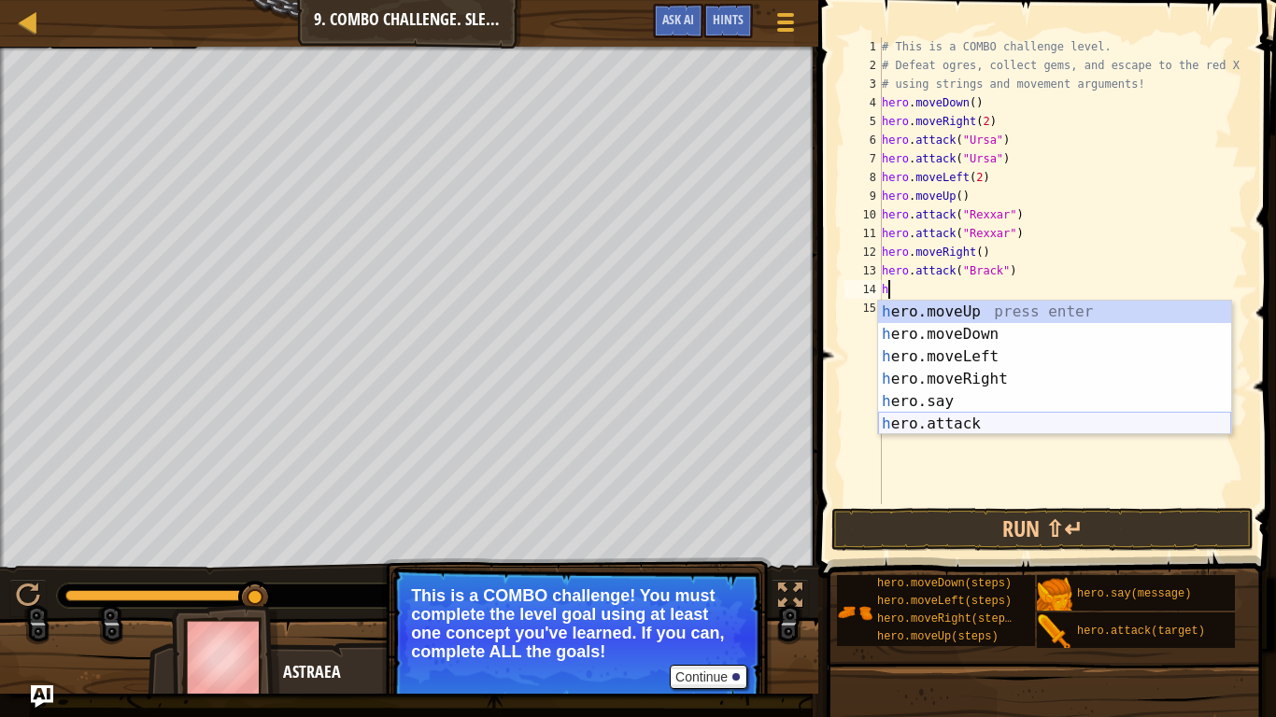
click at [963, 418] on div "h ero.moveUp press enter h ero.moveDown press enter h ero.moveLeft press enter …" at bounding box center [1054, 390] width 353 height 179
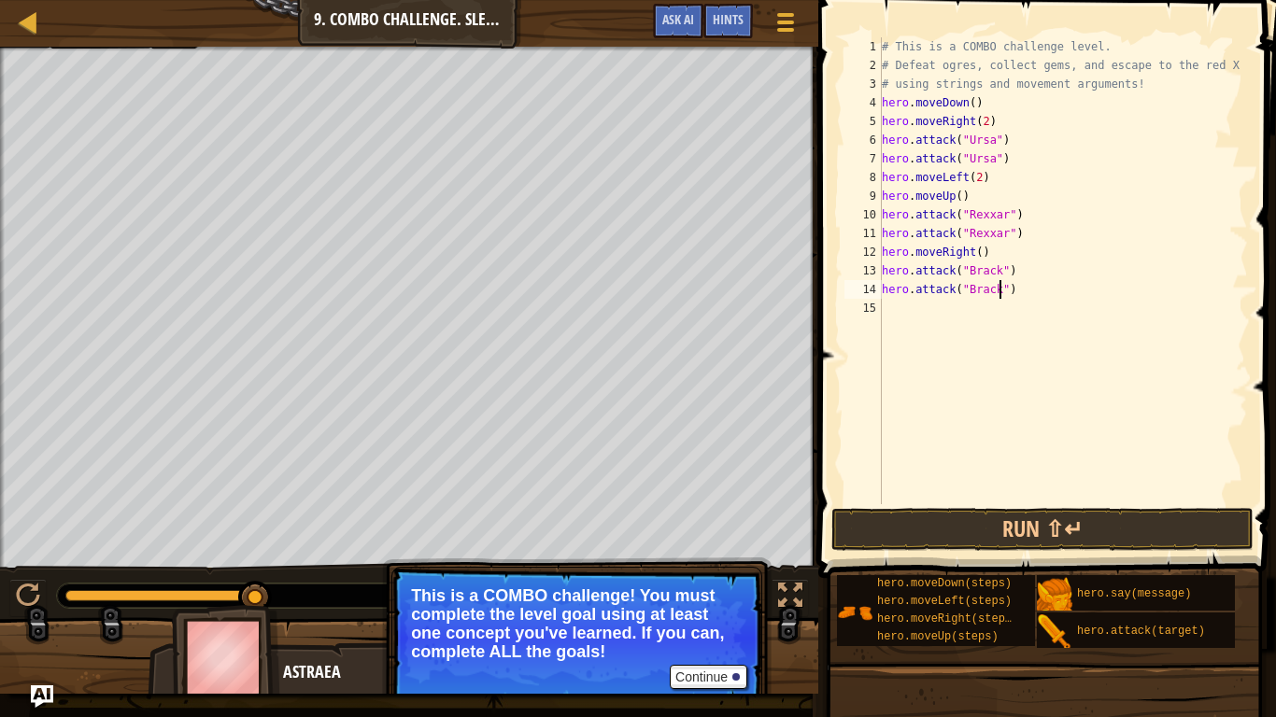
scroll to position [8, 18]
type textarea "hero.attack("Brack")"
click at [1013, 535] on button "Run ⇧↵" at bounding box center [1042, 529] width 422 height 43
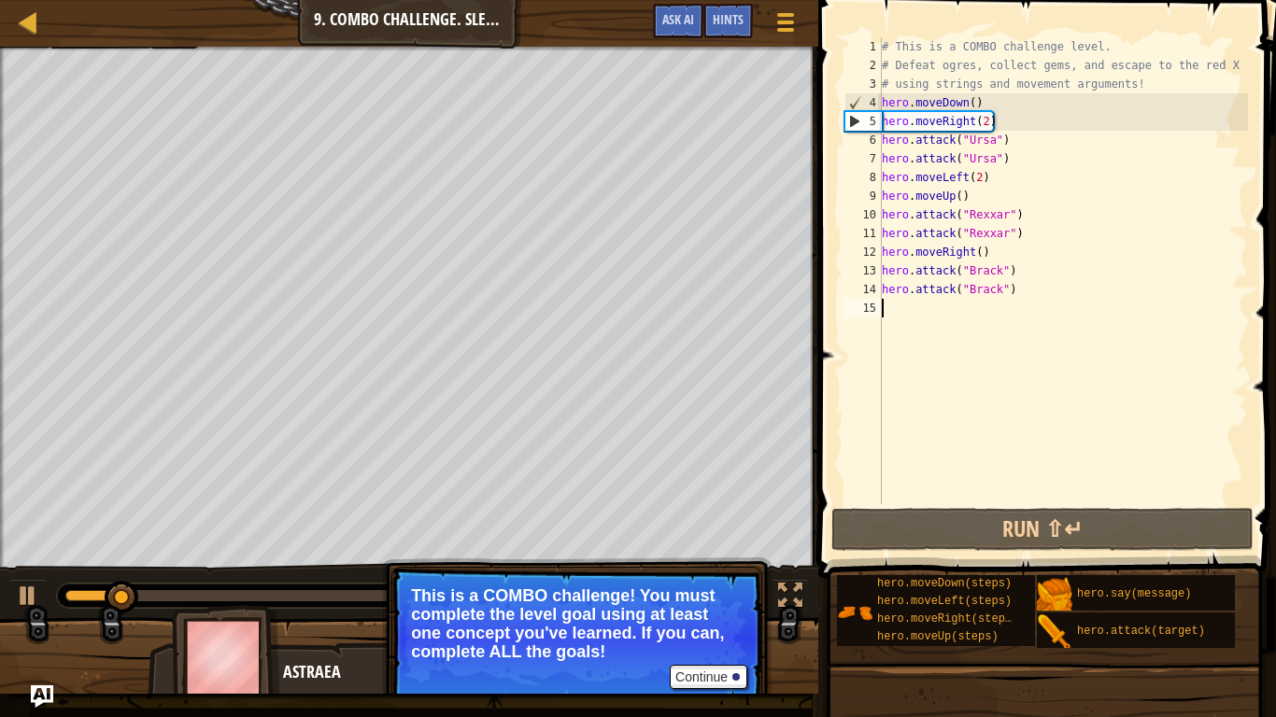
click at [978, 316] on div "# This is a COMBO challenge level. # Defeat [PERSON_NAME], collect gems, and es…" at bounding box center [1063, 289] width 370 height 504
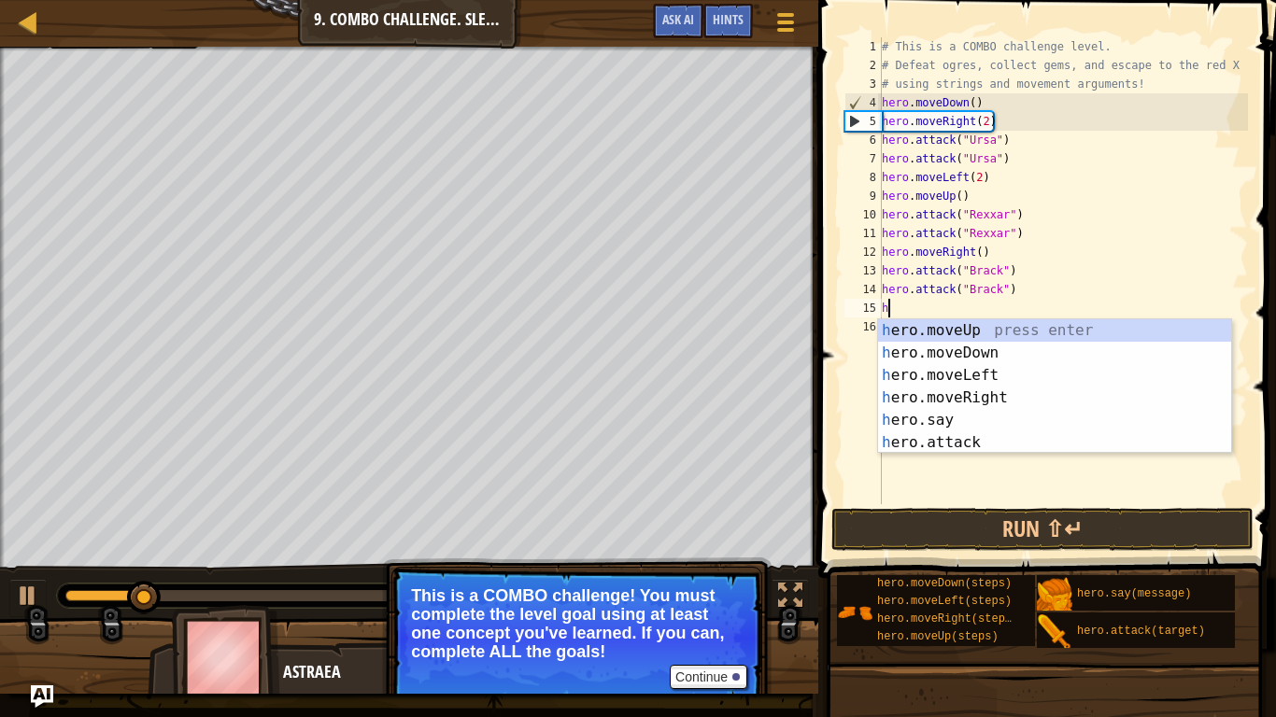
type textarea "he"
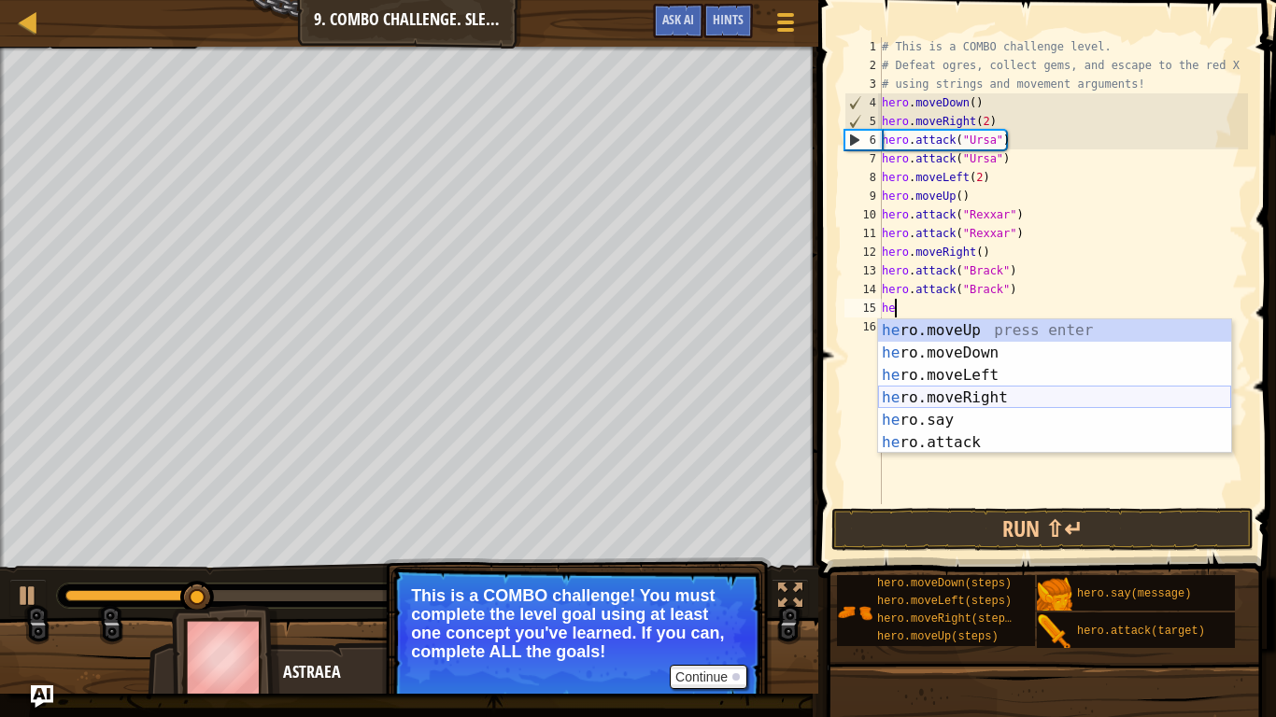
click at [1011, 395] on div "he ro.moveUp press enter he ro.moveDown press enter he ro.moveLeft press enter …" at bounding box center [1054, 409] width 353 height 179
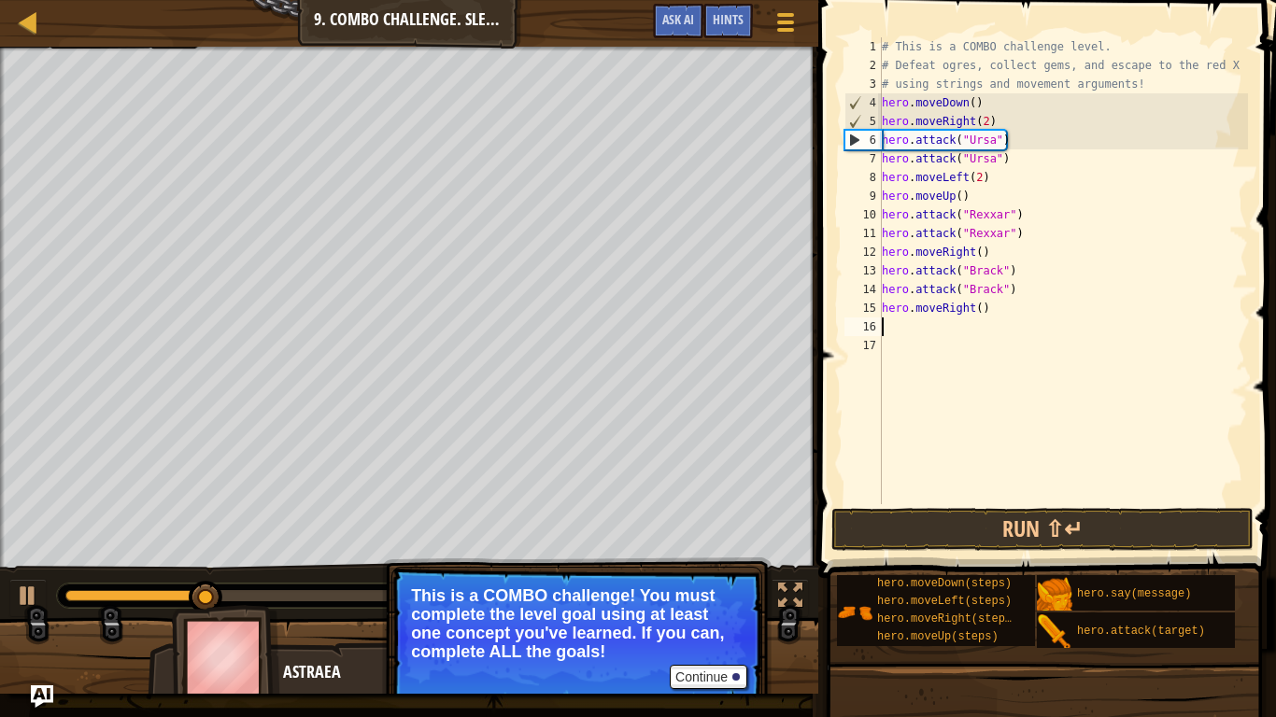
scroll to position [8, 0]
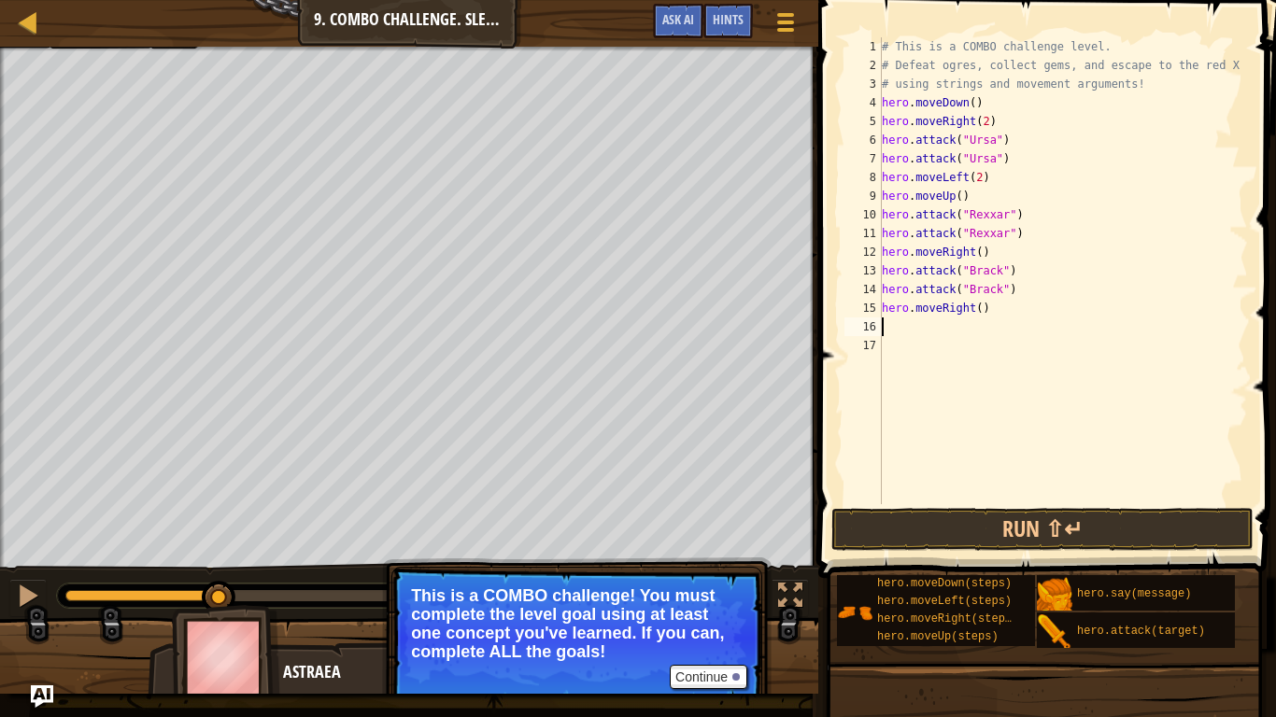
click at [977, 315] on div "# This is a COMBO challenge level. # Defeat [PERSON_NAME], collect gems, and es…" at bounding box center [1063, 289] width 370 height 504
click at [1087, 533] on button "Run ⇧↵" at bounding box center [1042, 529] width 422 height 43
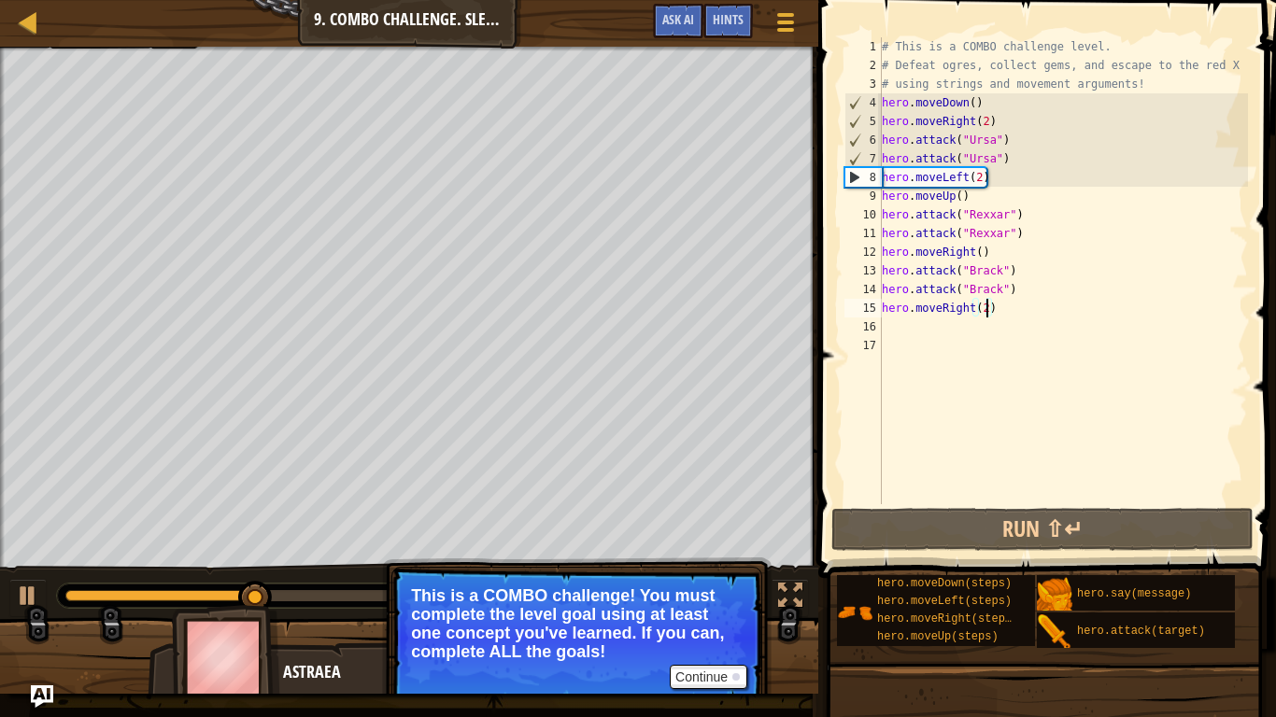
click at [1016, 184] on div "# This is a COMBO challenge level. # Defeat [PERSON_NAME], collect gems, and es…" at bounding box center [1063, 289] width 370 height 504
click at [973, 182] on div "# This is a COMBO challenge level. # Defeat [PERSON_NAME], collect gems, and es…" at bounding box center [1063, 289] width 370 height 504
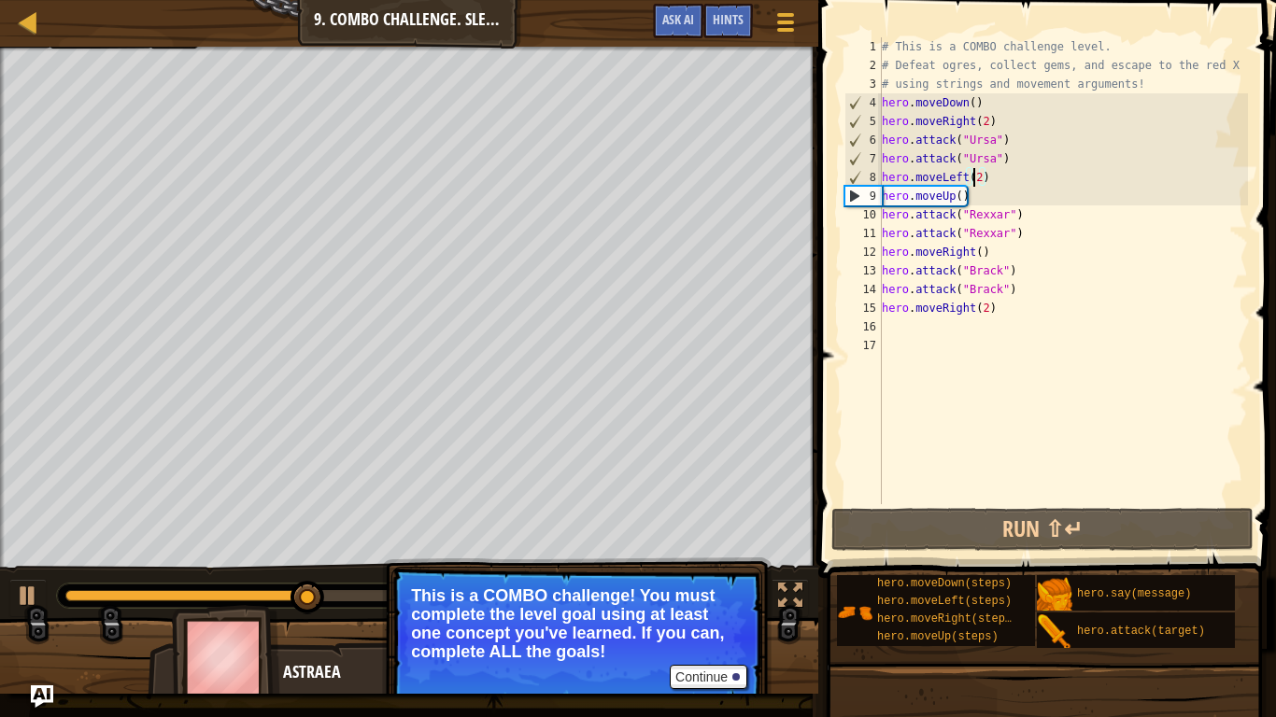
click at [1005, 173] on div "# This is a COMBO challenge level. # Defeat [PERSON_NAME], collect gems, and es…" at bounding box center [1063, 289] width 370 height 504
click at [986, 189] on div "# This is a COMBO challenge level. # Defeat [PERSON_NAME], collect gems, and es…" at bounding box center [1063, 289] width 370 height 504
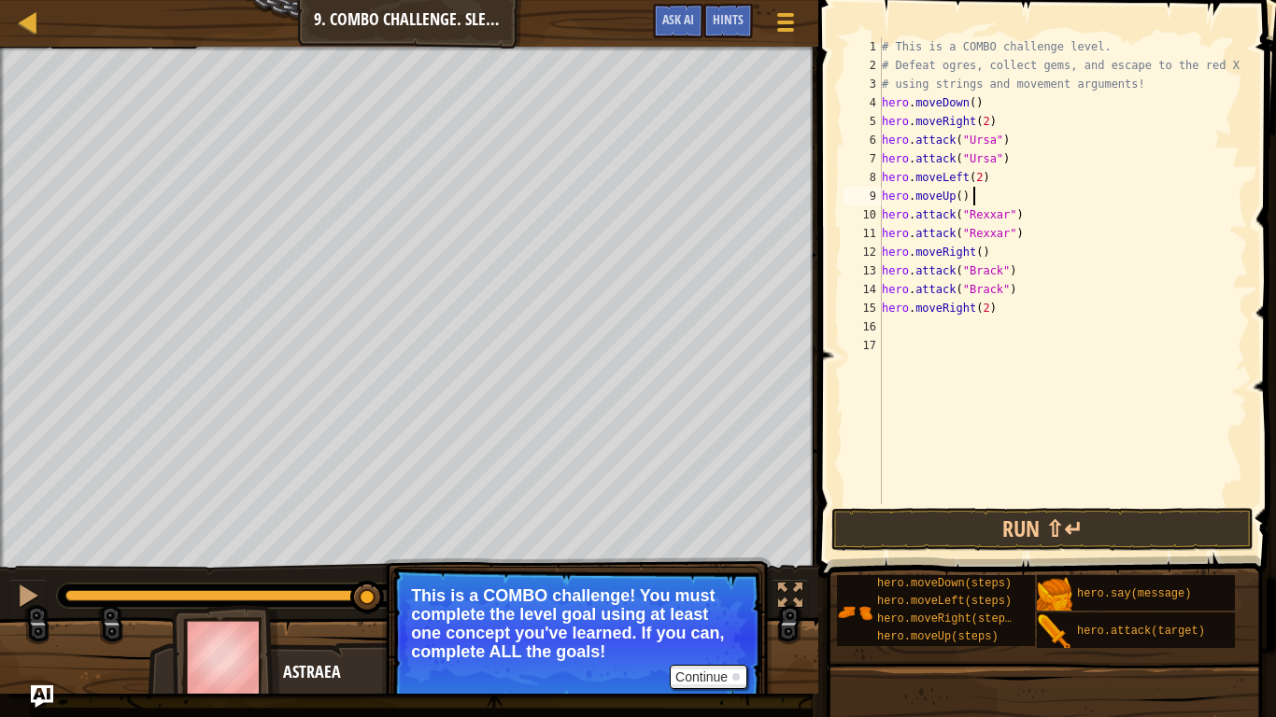
click at [902, 178] on div "# This is a COMBO challenge level. # Defeat [PERSON_NAME], collect gems, and es…" at bounding box center [1063, 289] width 370 height 504
click at [1015, 158] on div "# This is a COMBO challenge level. # Defeat [PERSON_NAME], collect gems, and es…" at bounding box center [1063, 289] width 370 height 504
type textarea "hero.attack("Ursa")"
type textarea "h"
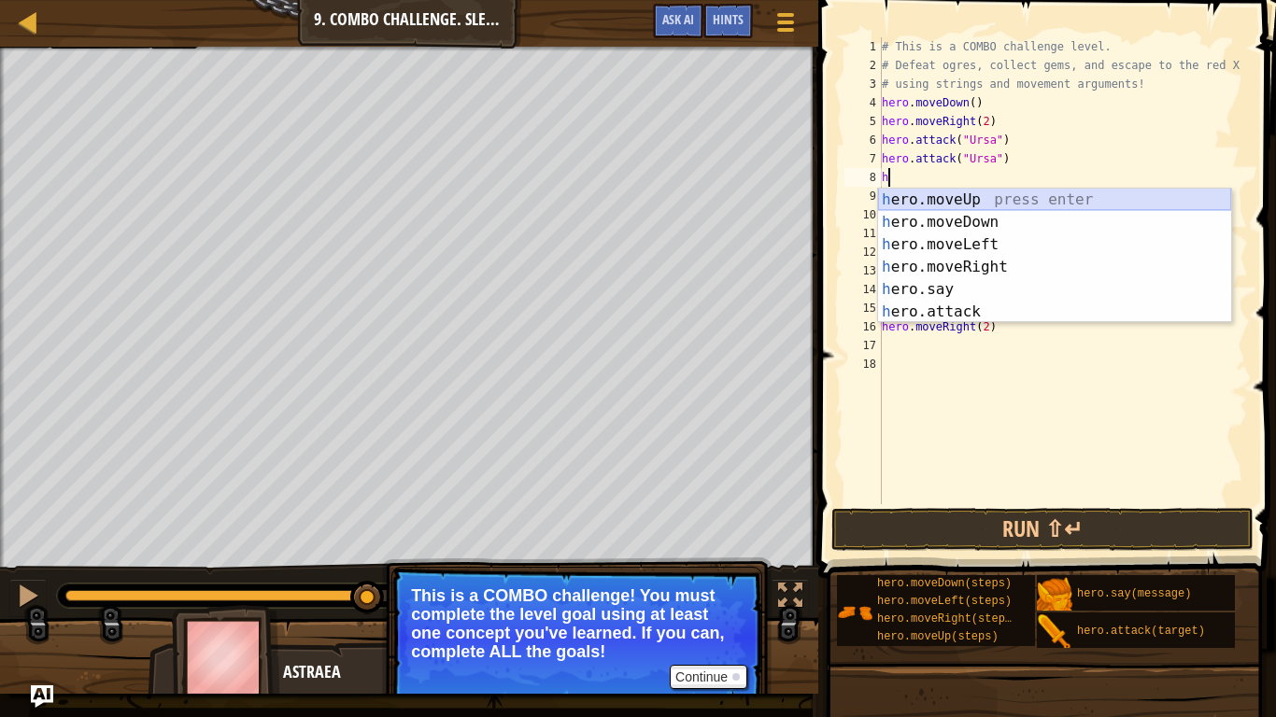
click at [1002, 201] on div "h ero.moveUp press enter h ero.moveDown press enter h ero.moveLeft press enter …" at bounding box center [1054, 278] width 353 height 179
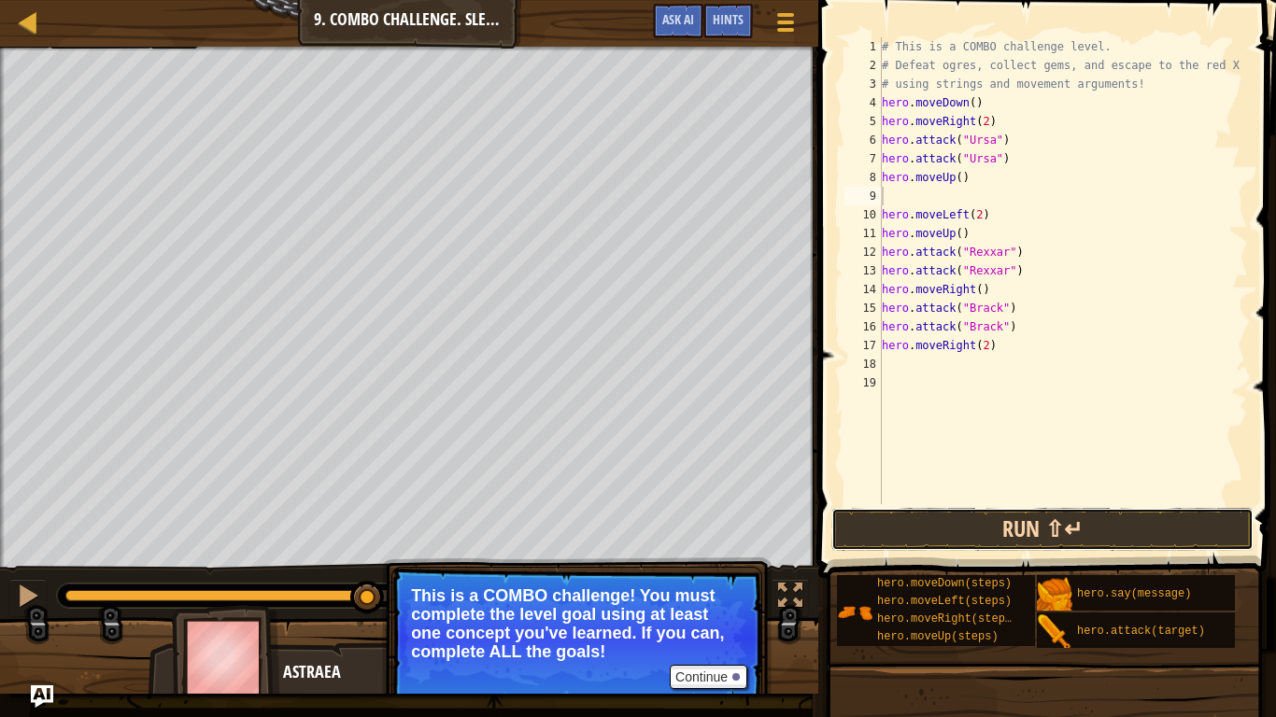
click at [1059, 547] on button "Run ⇧↵" at bounding box center [1042, 529] width 422 height 43
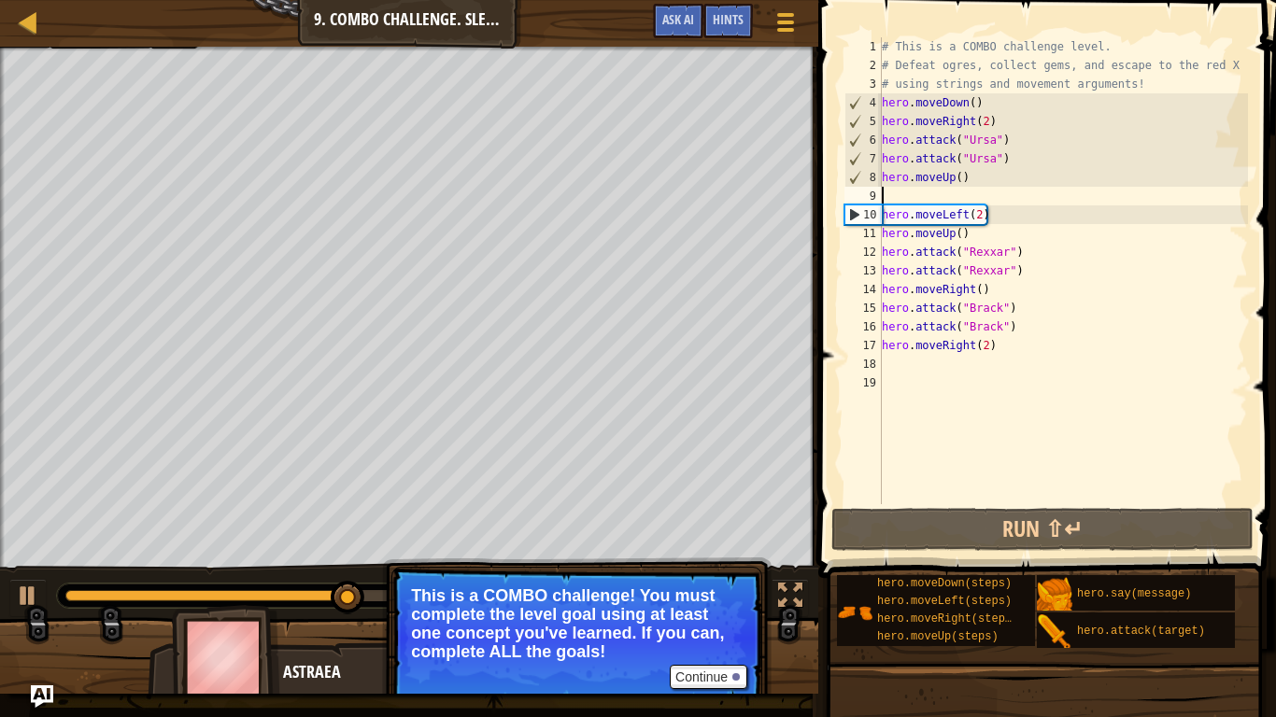
click at [1054, 348] on div "# This is a COMBO challenge level. # Defeat [PERSON_NAME], collect gems, and es…" at bounding box center [1063, 289] width 370 height 504
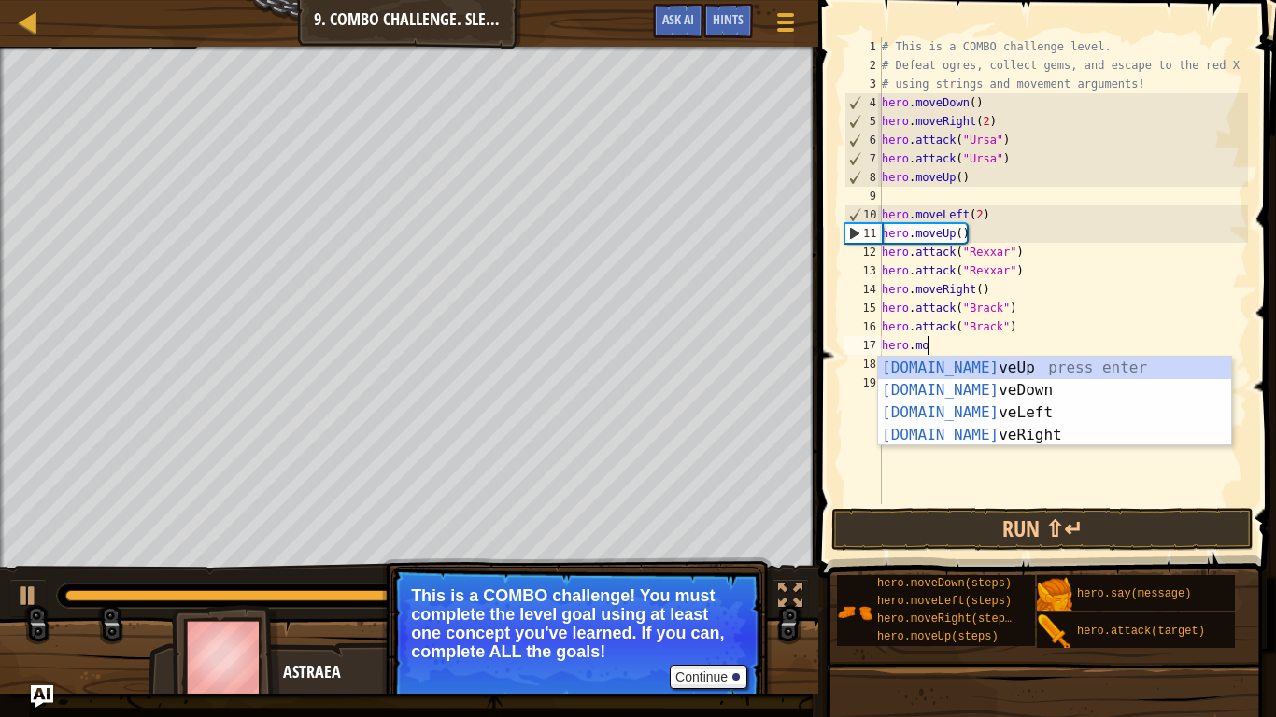
type textarea "h"
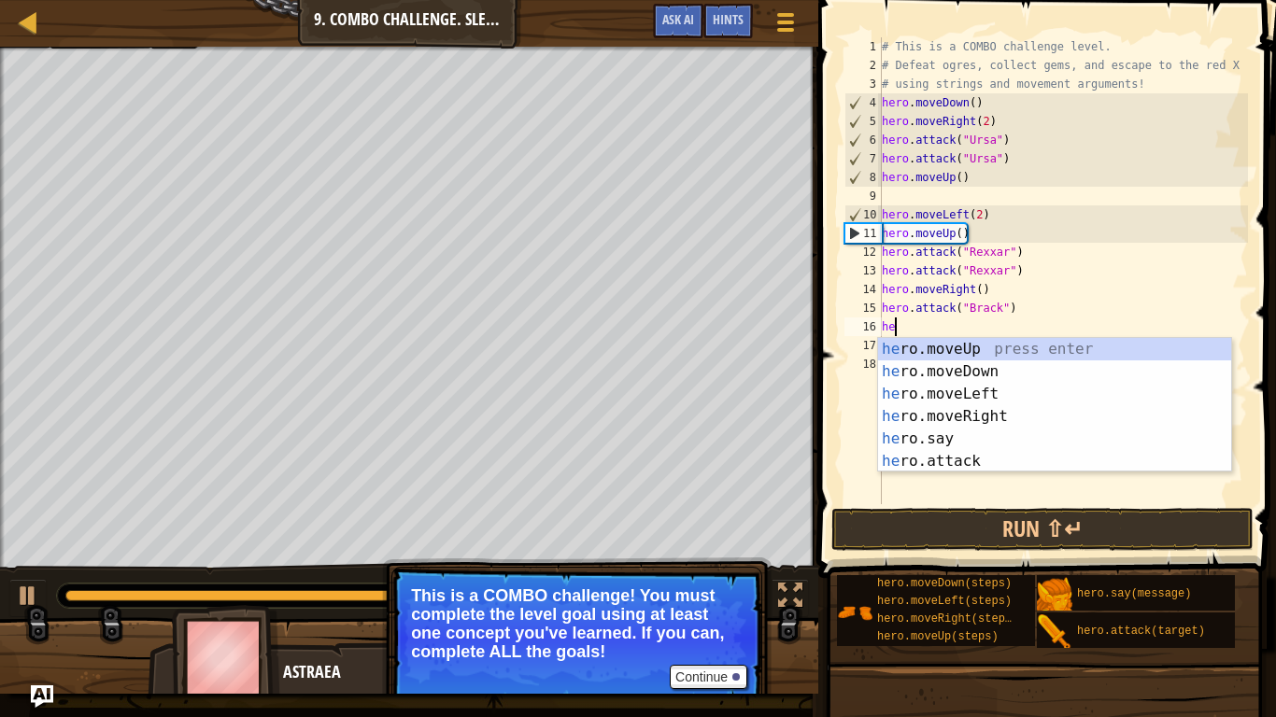
type textarea "h"
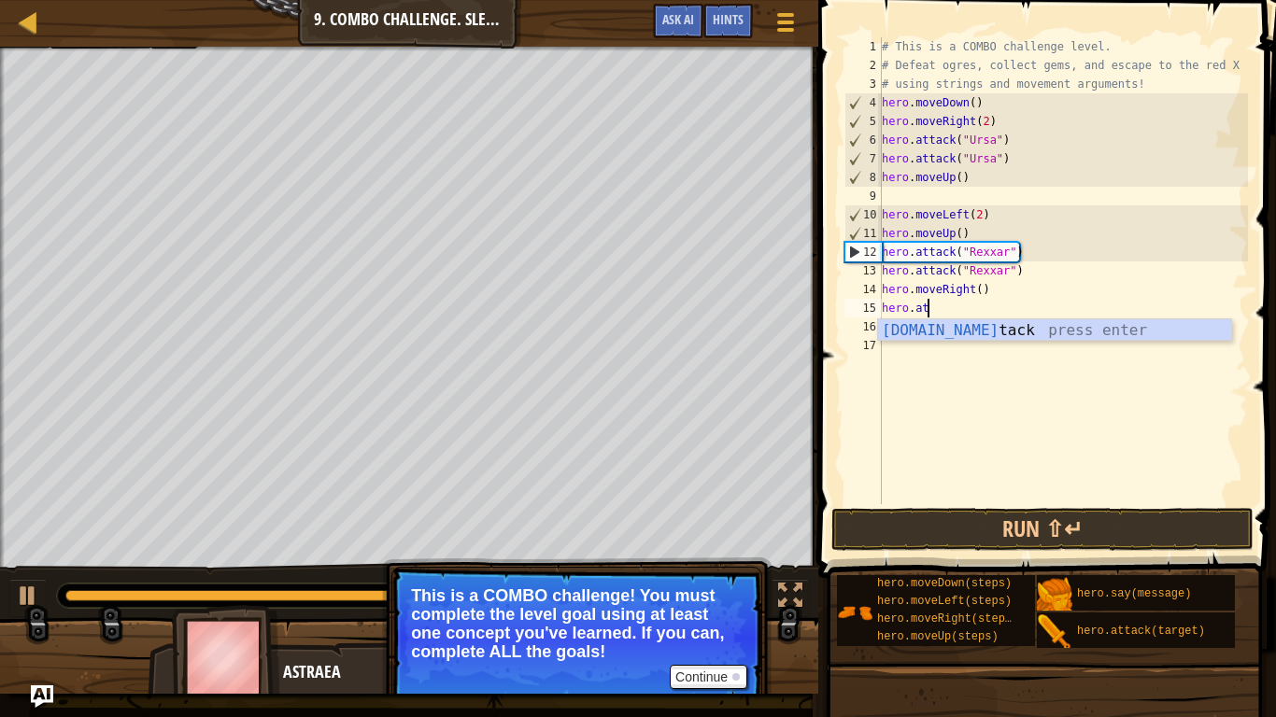
type textarea "h"
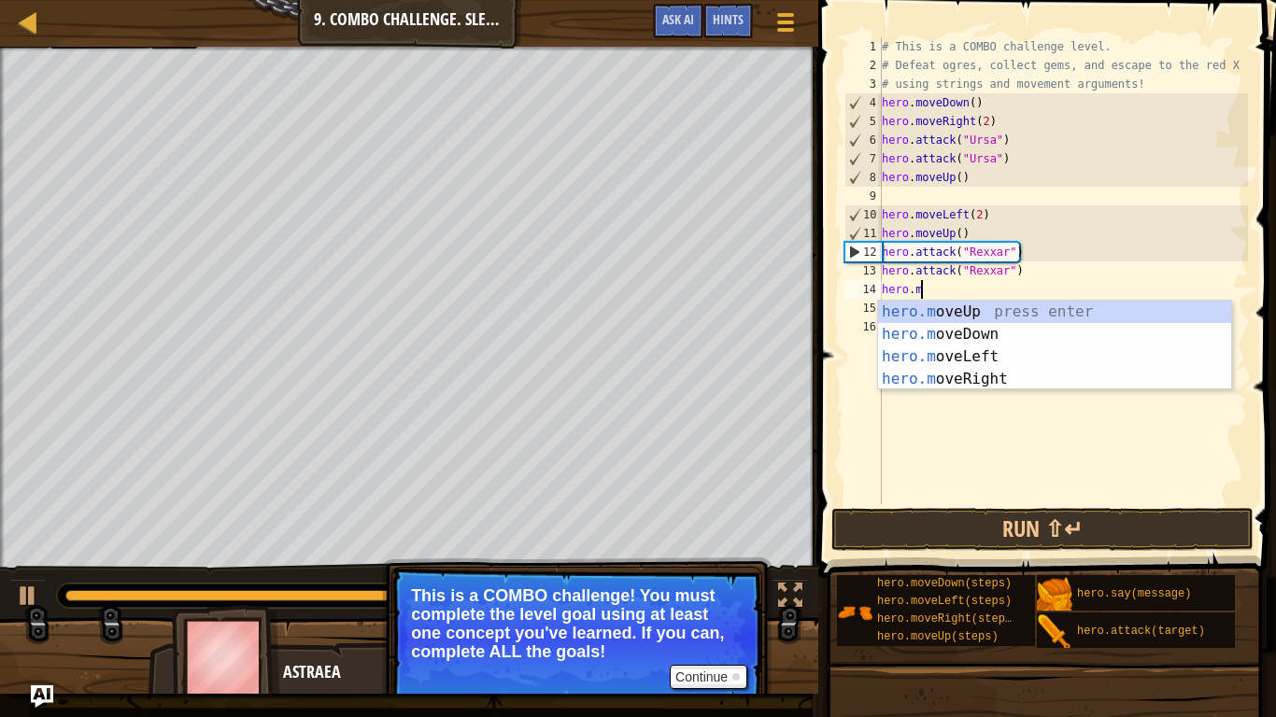
type textarea "h"
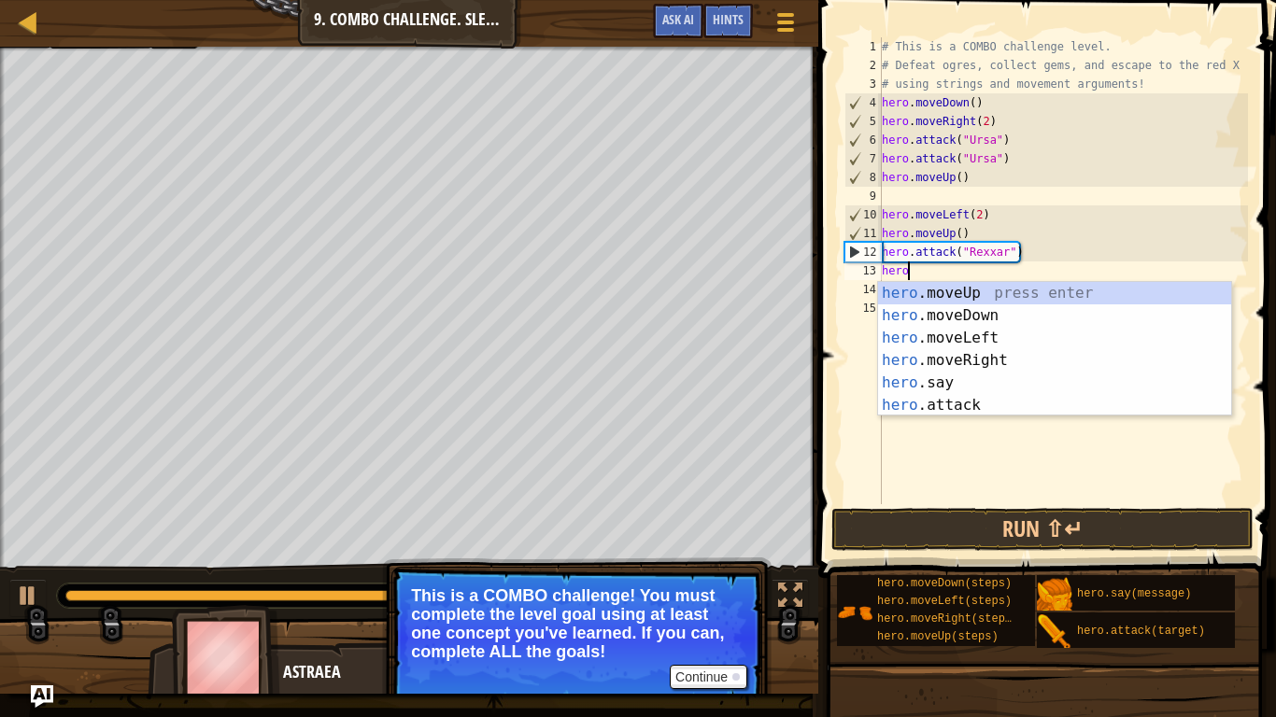
type textarea "h"
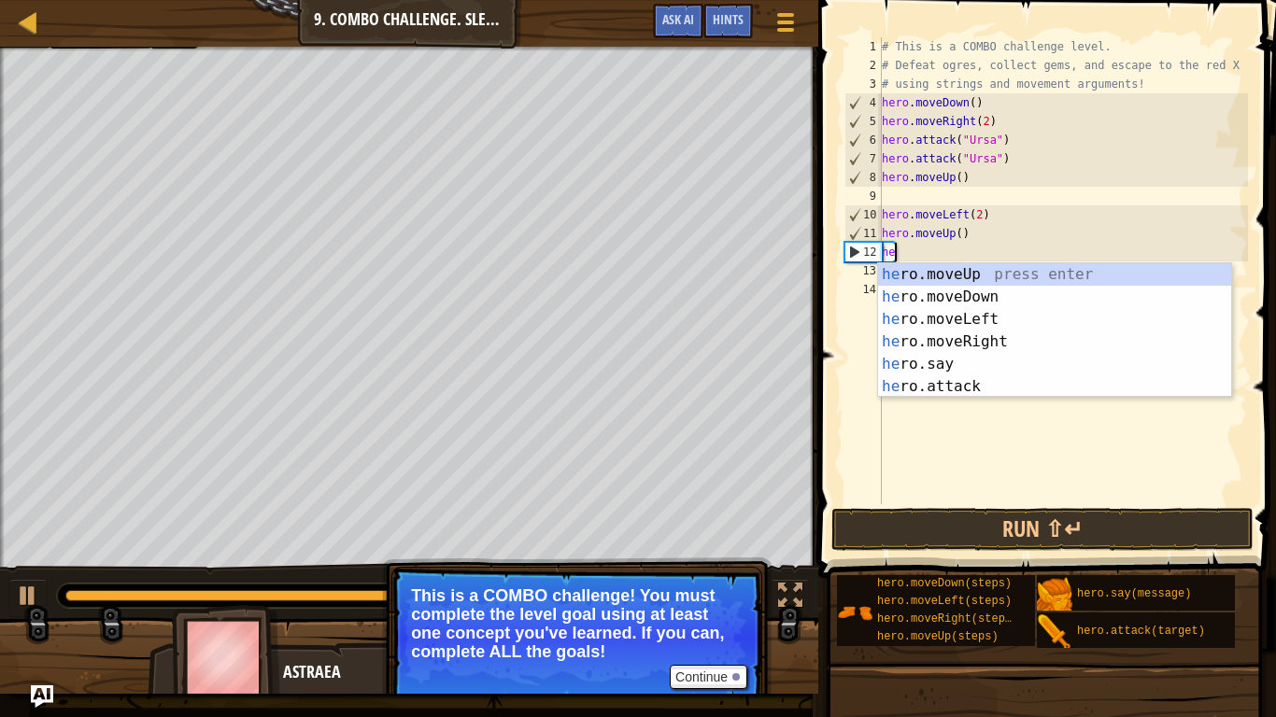
type textarea "h"
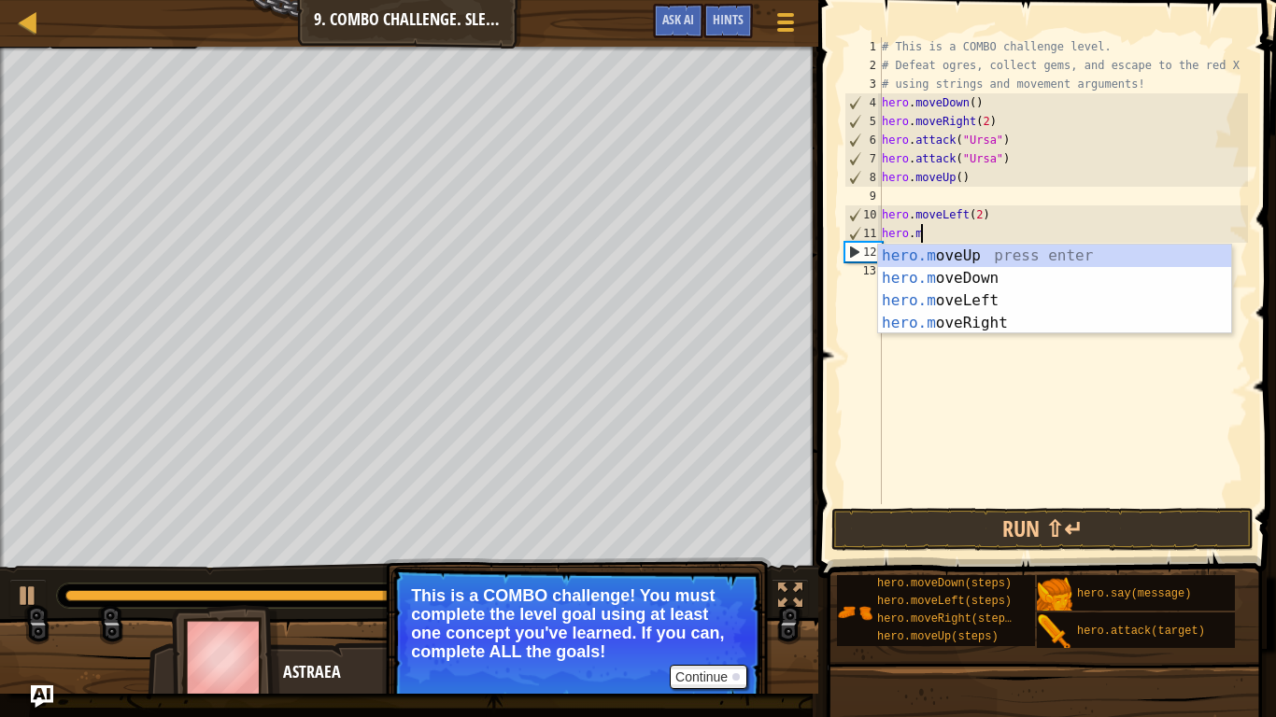
type textarea "h"
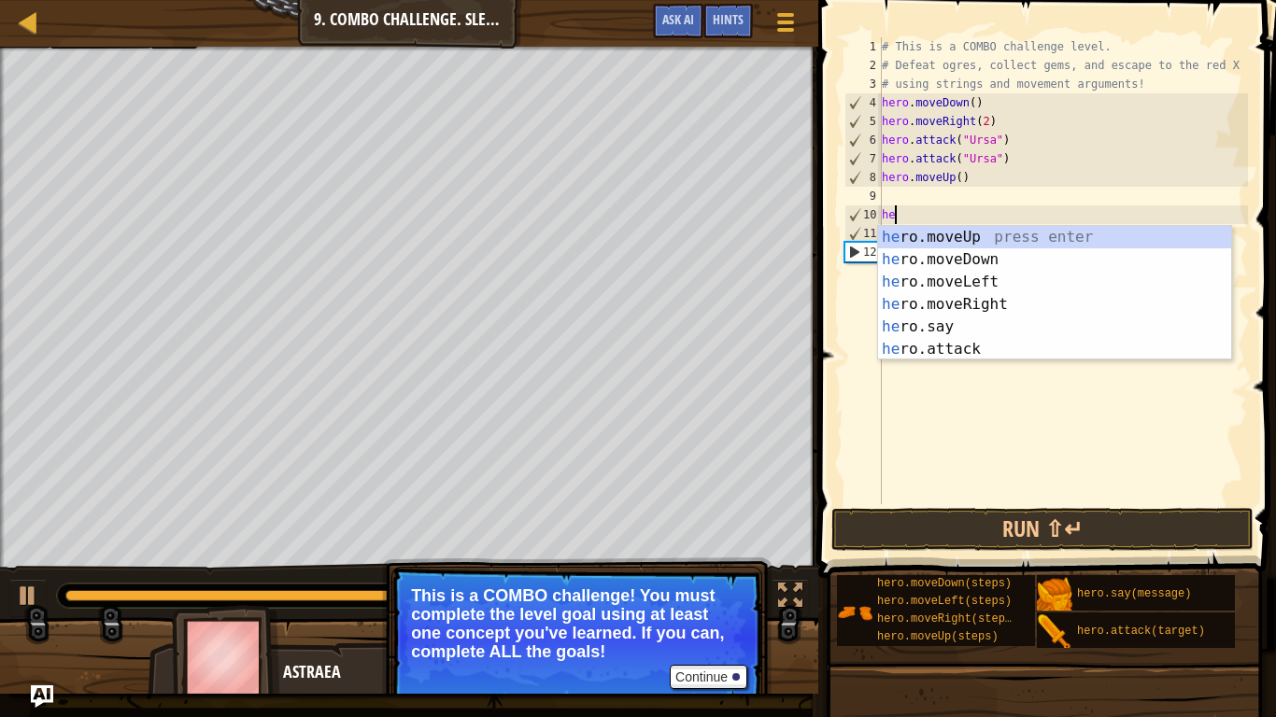
type textarea "h"
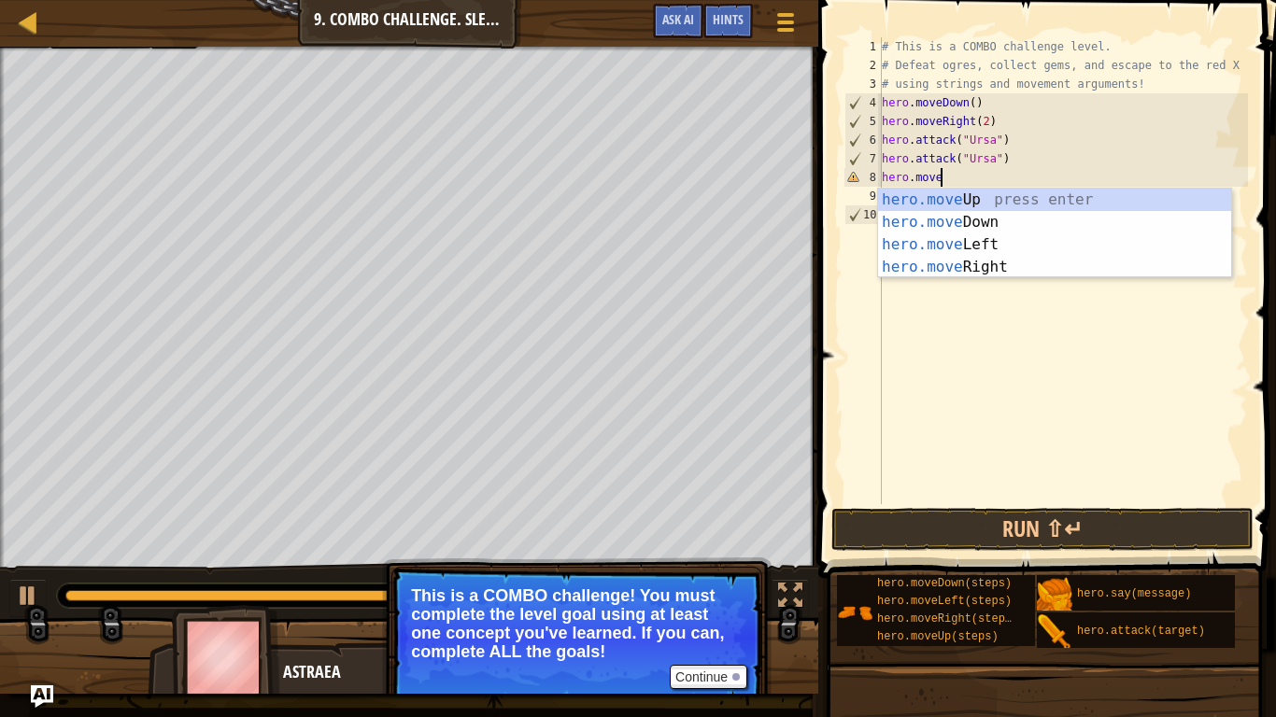
type textarea "h"
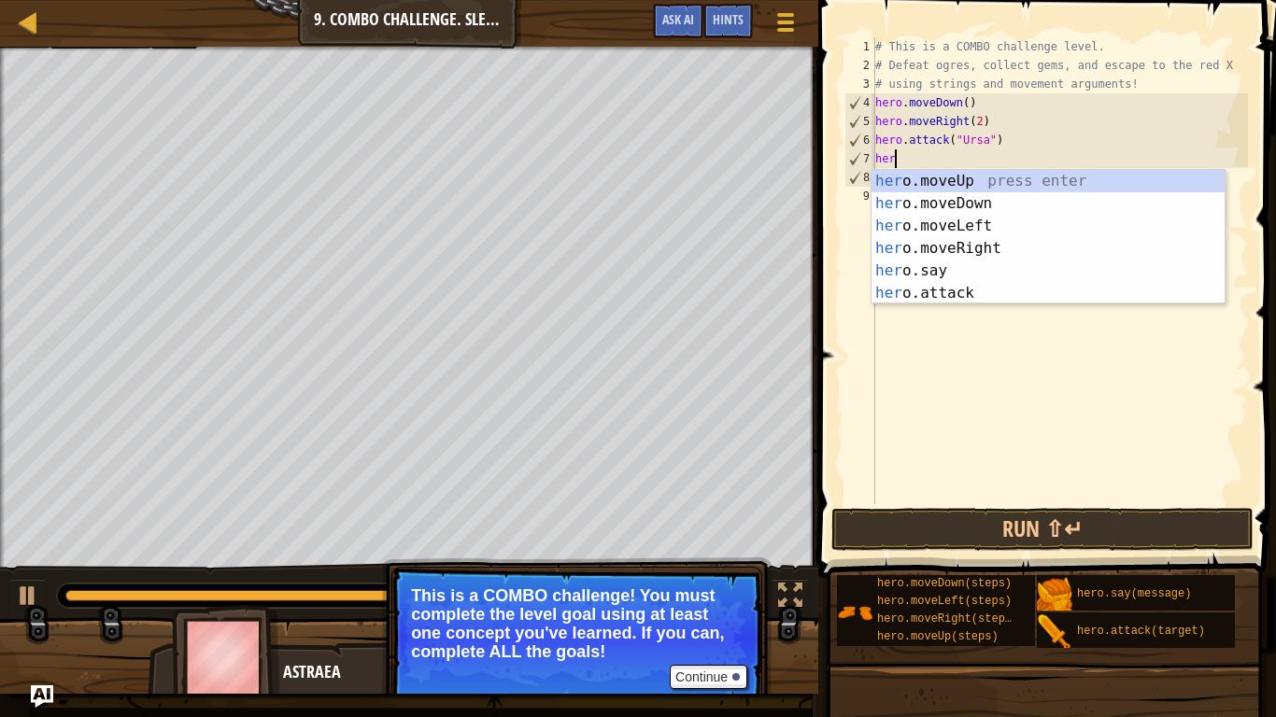
type textarea "h"
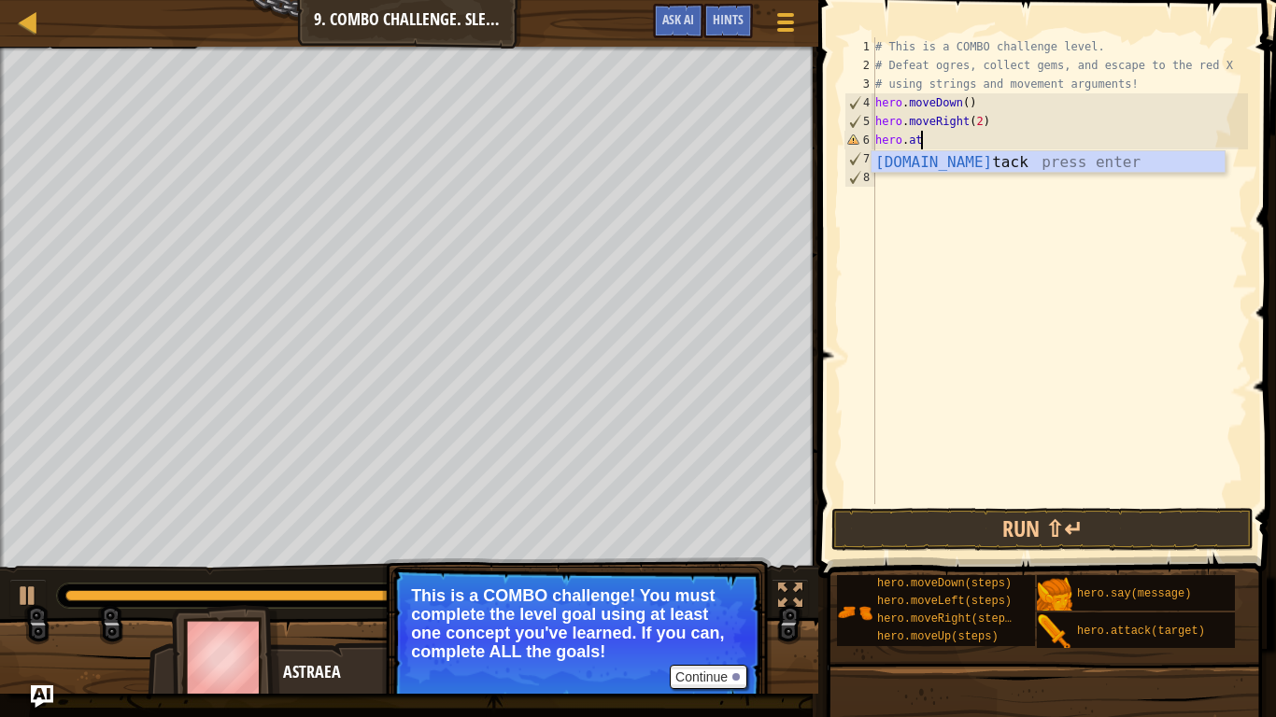
type textarea "h"
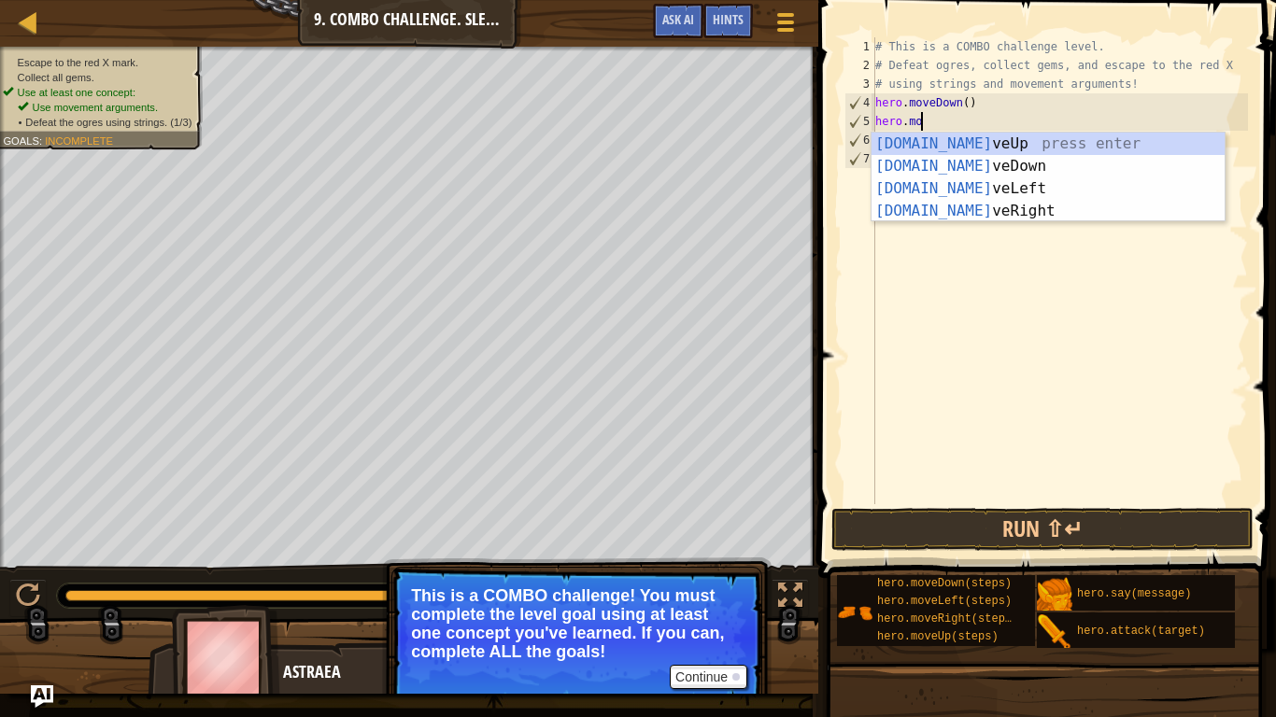
type textarea "h"
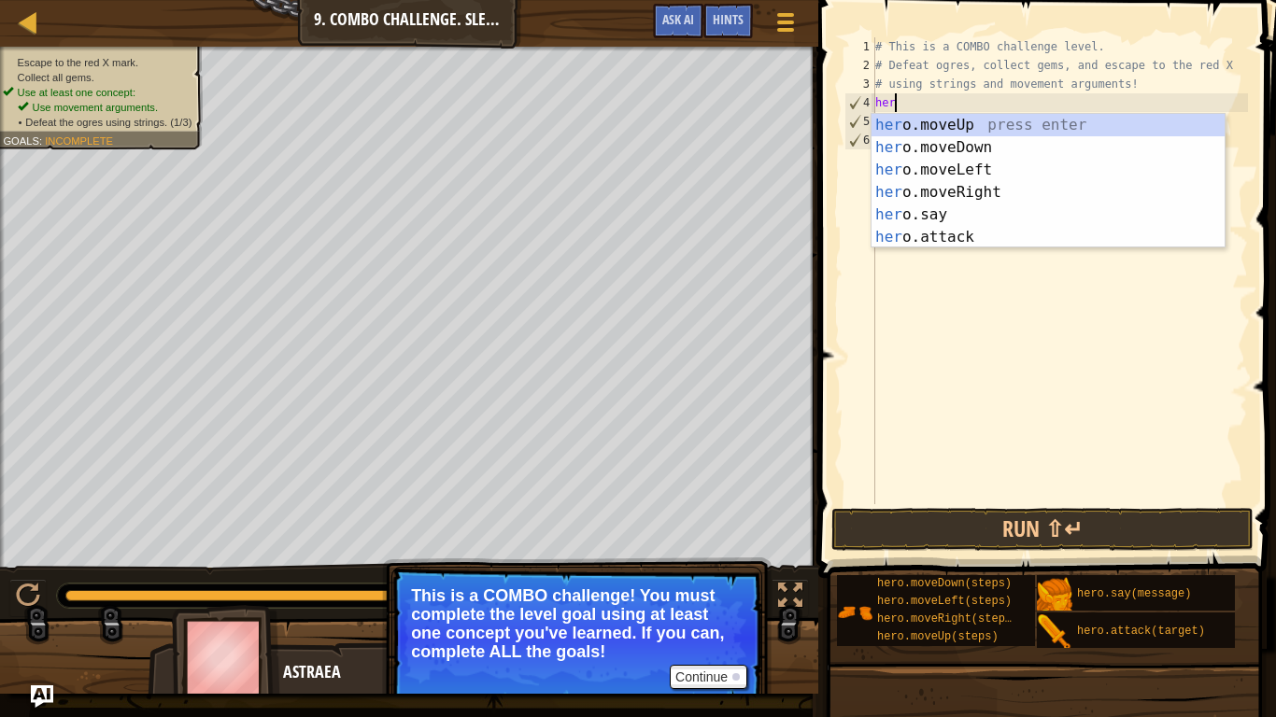
type textarea "h"
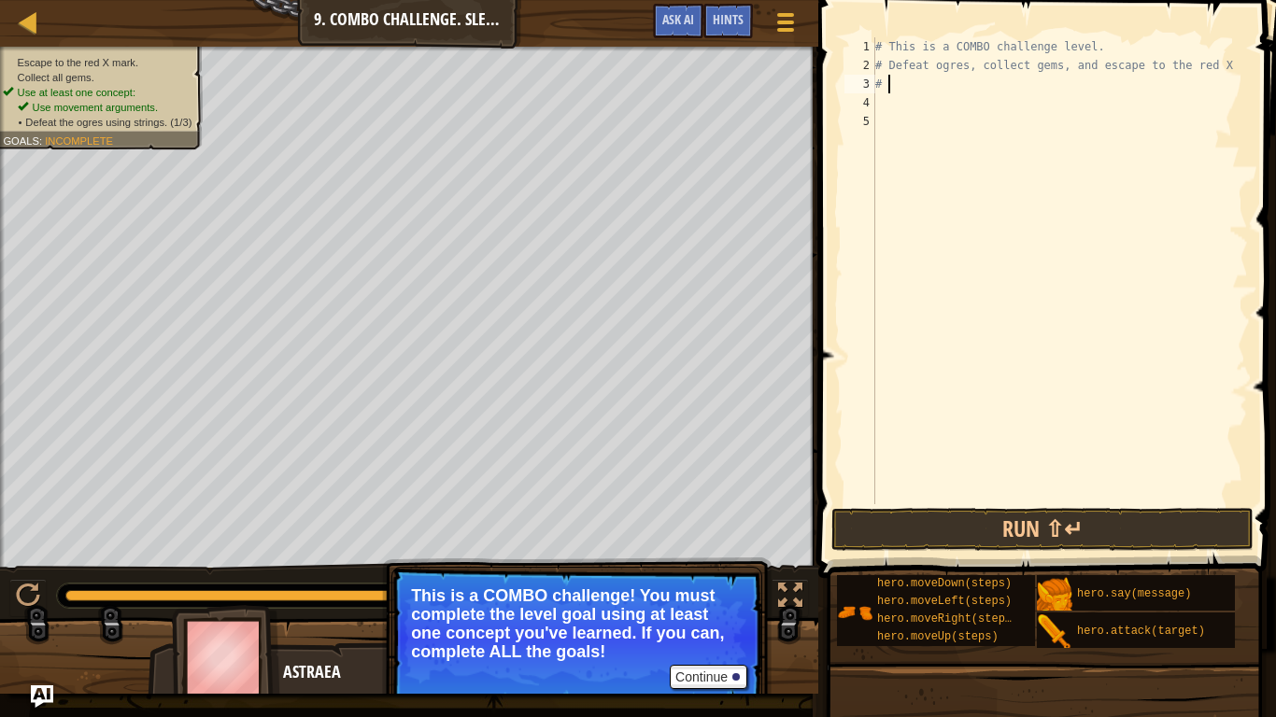
type textarea "#"
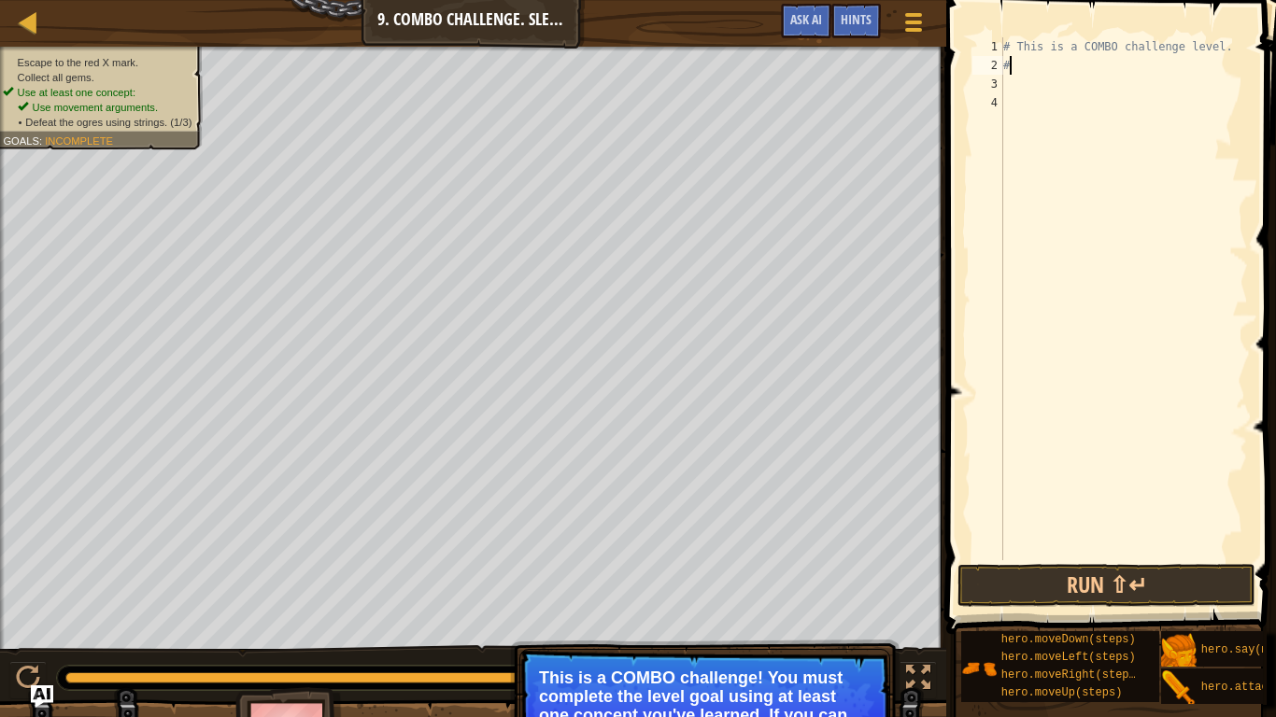
type textarea "#"
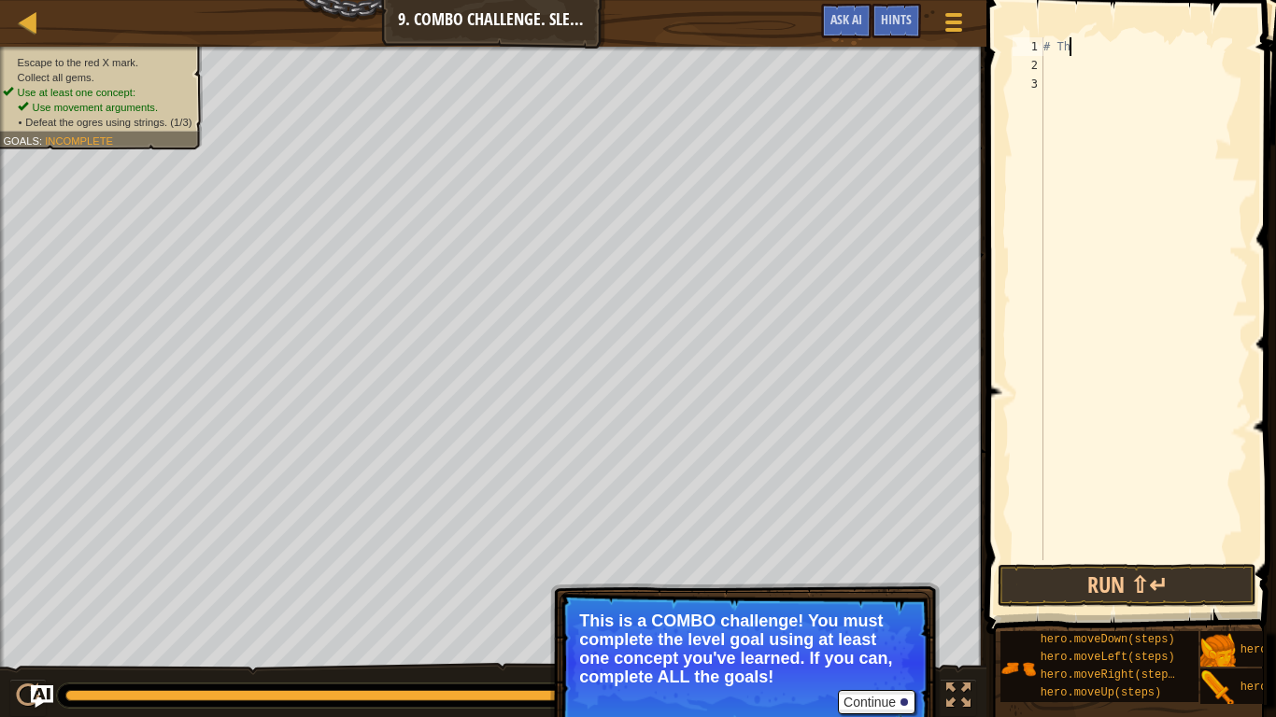
type textarea "#"
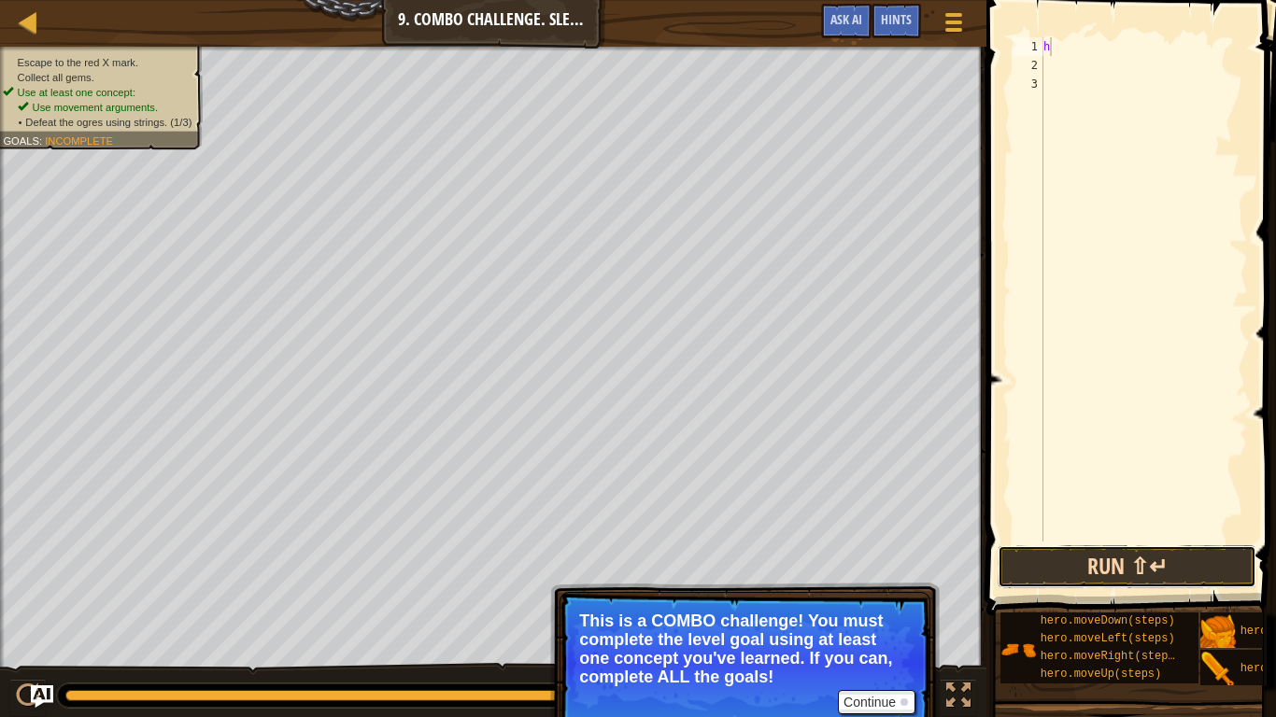
click at [1098, 546] on button "Run ⇧↵" at bounding box center [1127, 567] width 259 height 43
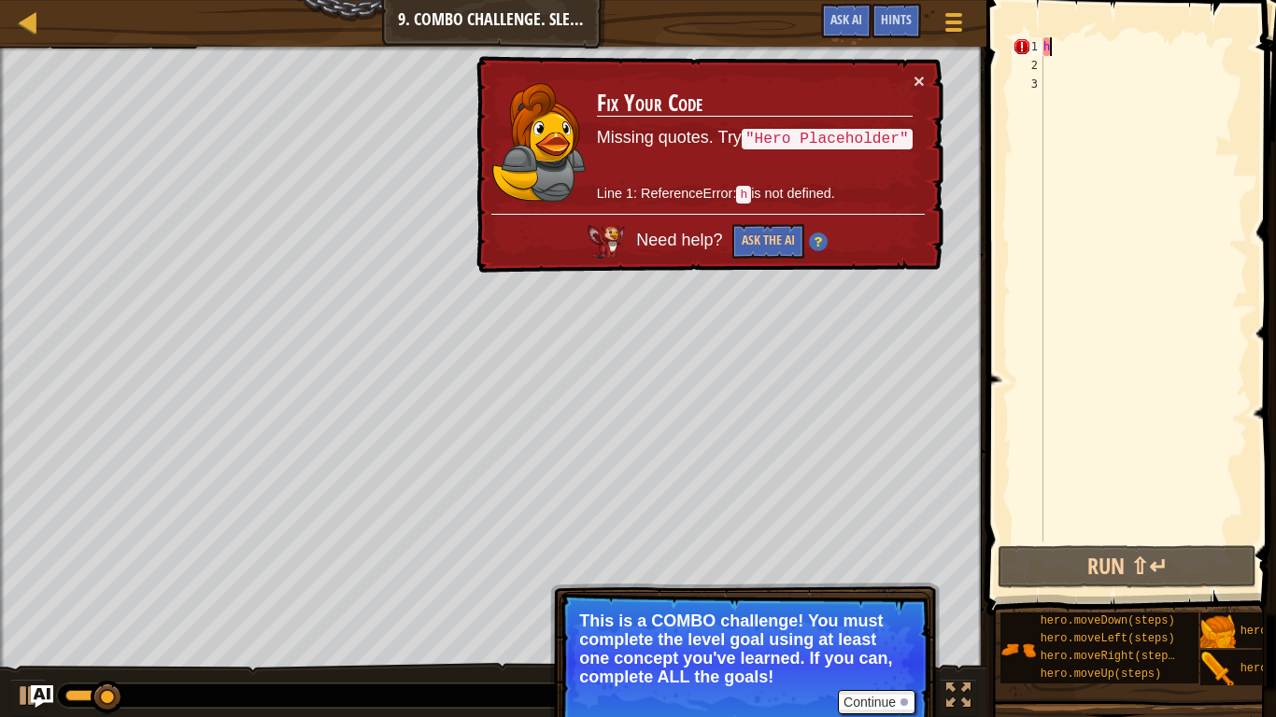
type textarea "he"
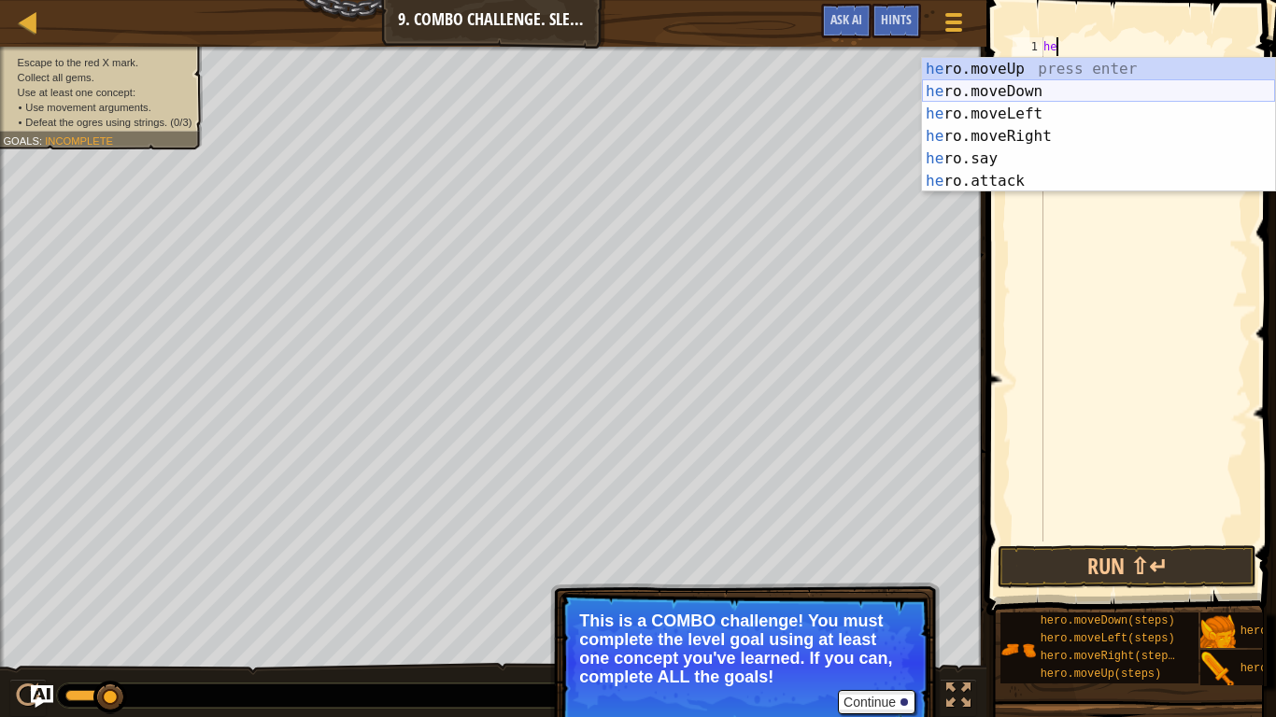
click at [1016, 86] on div "he ro.moveUp press enter he ro.moveDown press enter he ro.moveLeft press enter …" at bounding box center [1098, 147] width 353 height 179
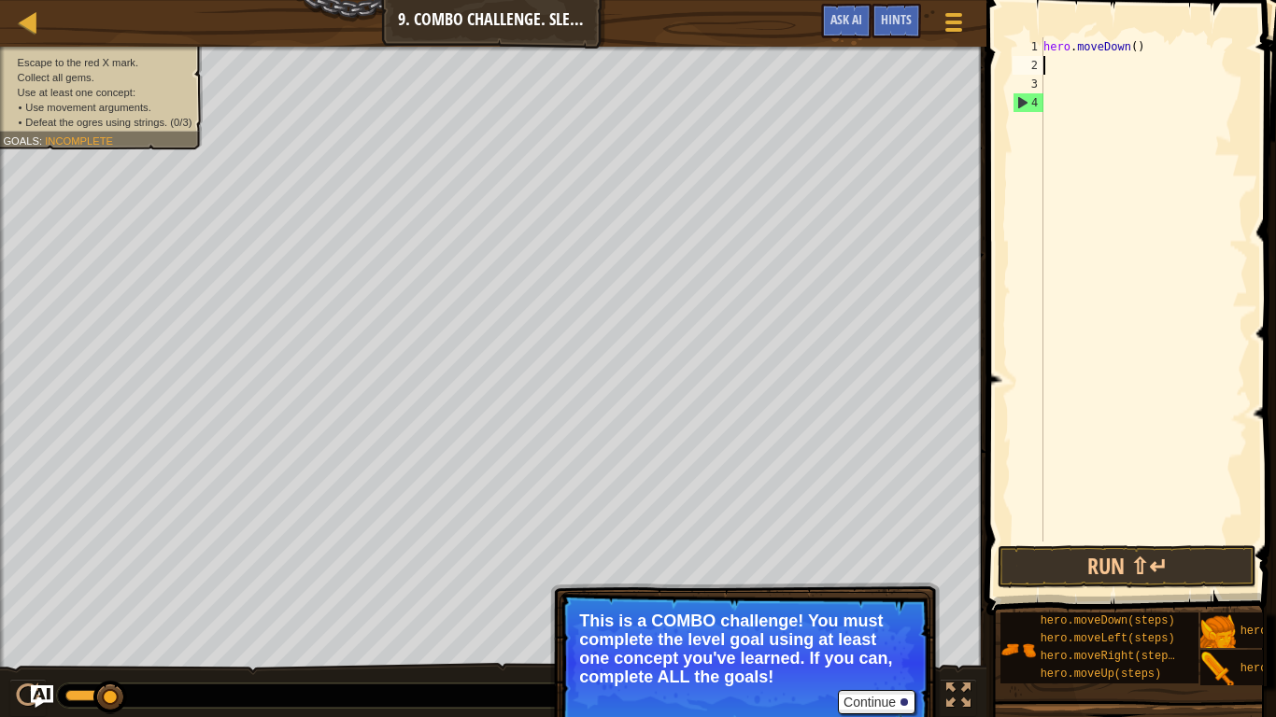
scroll to position [8, 0]
type textarea "h"
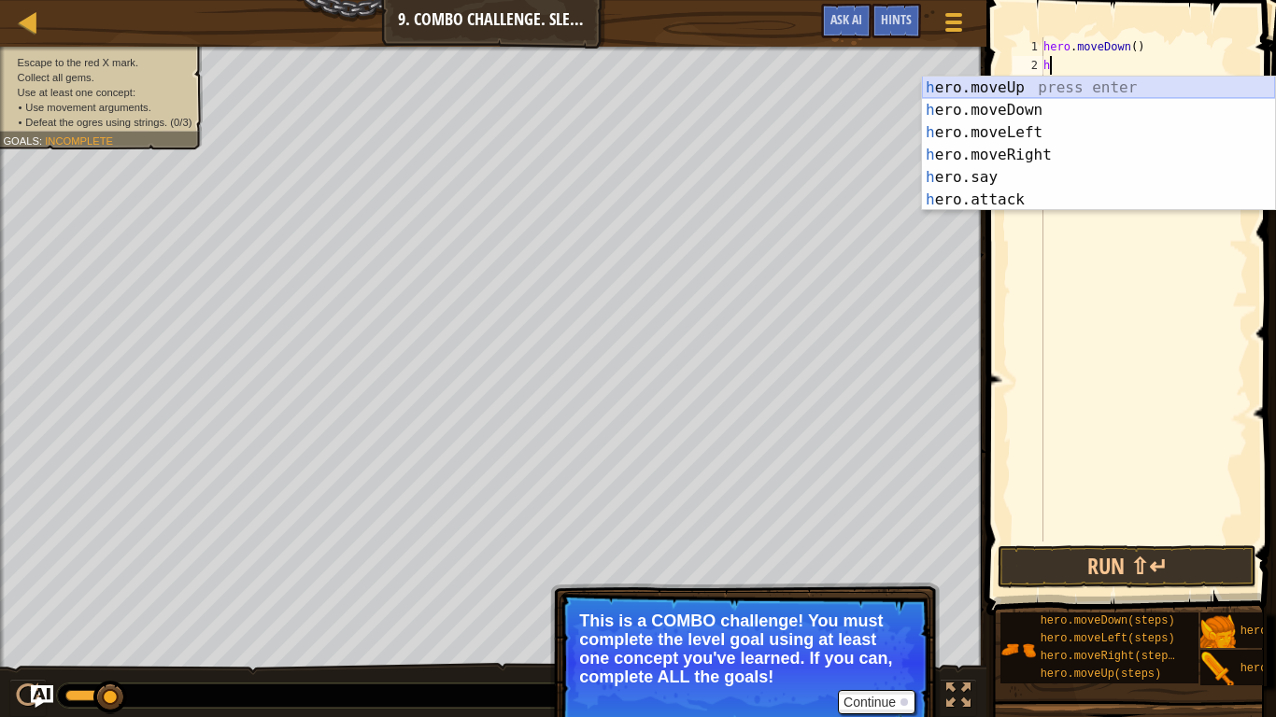
click at [1040, 86] on div "h ero.moveUp press enter h ero.moveDown press enter h ero.moveLeft press enter …" at bounding box center [1098, 166] width 353 height 179
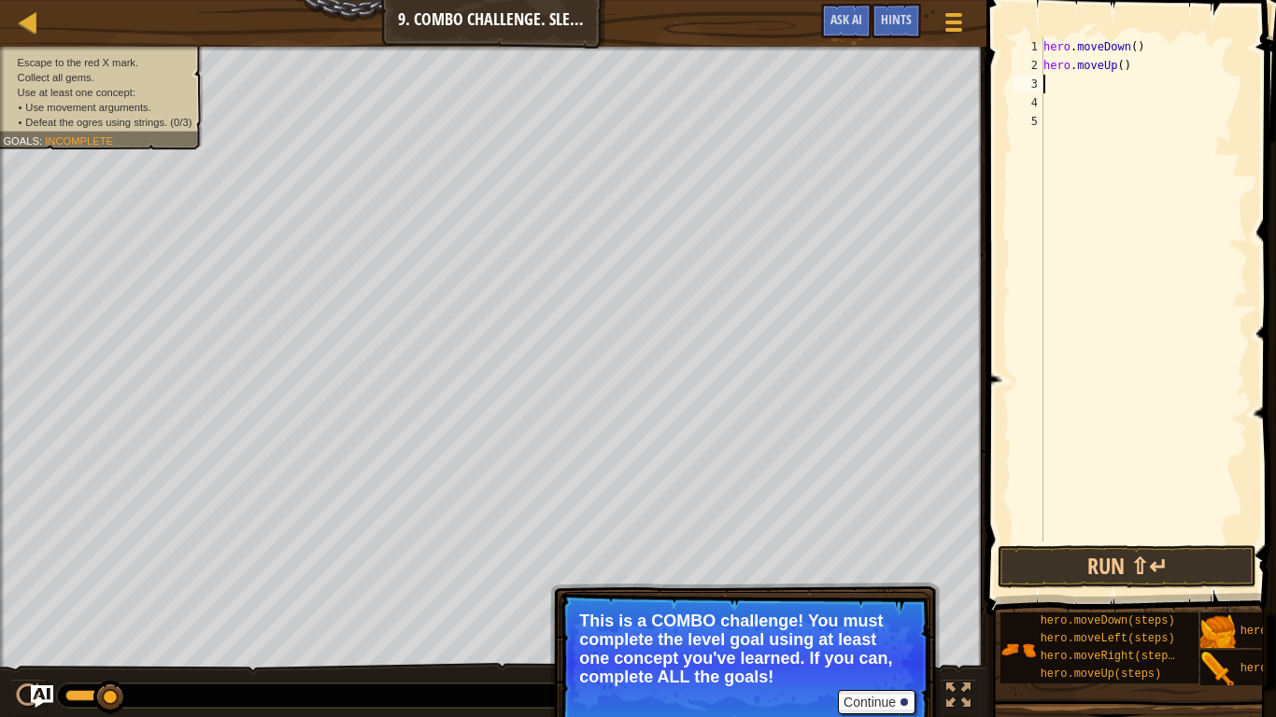
click at [1126, 65] on div "hero . moveDown ( ) hero . moveUp ( )" at bounding box center [1144, 308] width 208 height 542
click at [1120, 64] on div "hero . moveDown ( ) hero . moveUp ( )" at bounding box center [1144, 308] width 208 height 542
type textarea "hero.moveUp(2)"
click at [1084, 68] on div "hero . moveDown ( ) hero . moveUp ( 2 )" at bounding box center [1144, 308] width 208 height 542
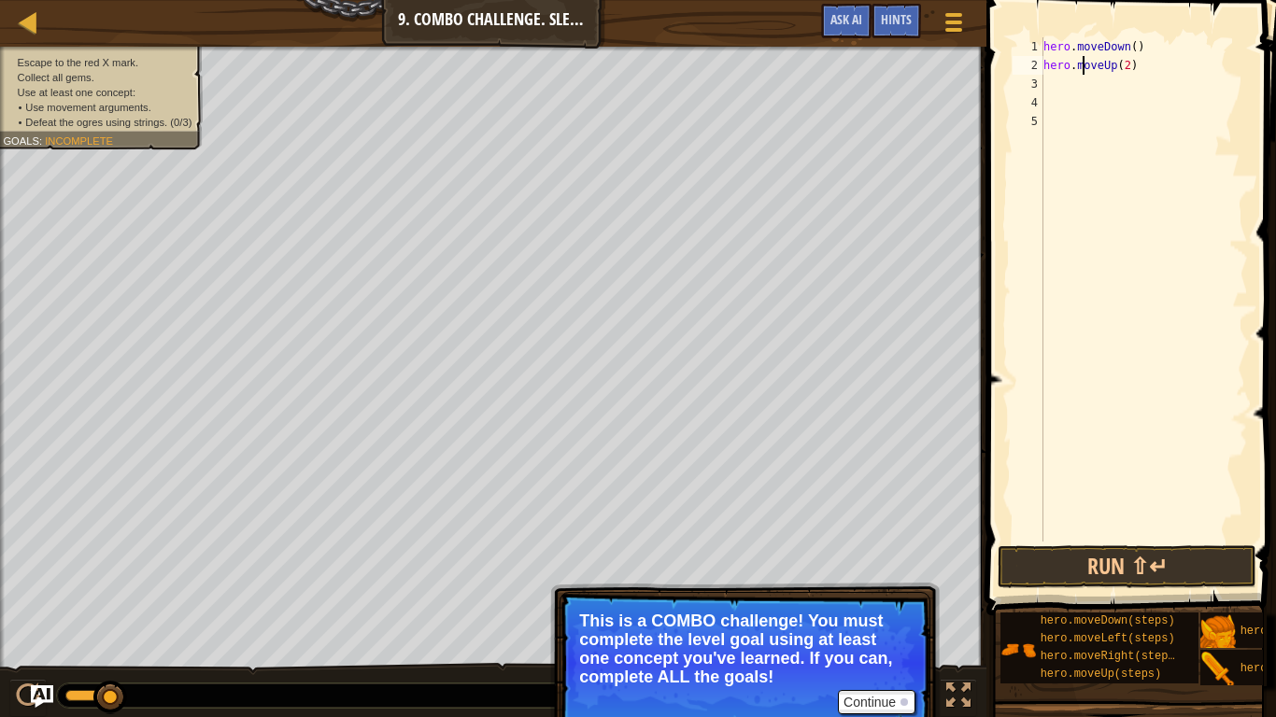
click at [1109, 80] on div "hero . moveDown ( ) hero . moveUp ( 2 )" at bounding box center [1144, 308] width 208 height 542
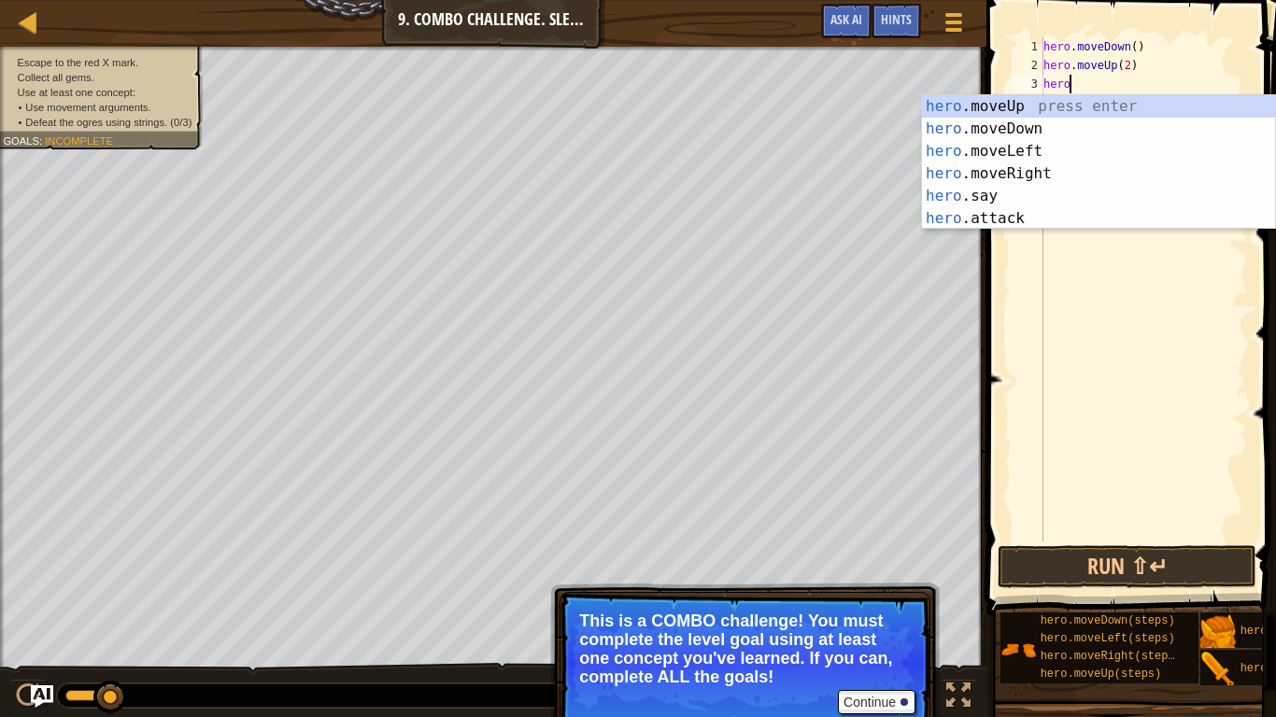
scroll to position [8, 3]
click at [1080, 212] on div "hero .moveUp press enter hero .moveDown press enter hero .moveLeft press enter …" at bounding box center [1098, 184] width 353 height 179
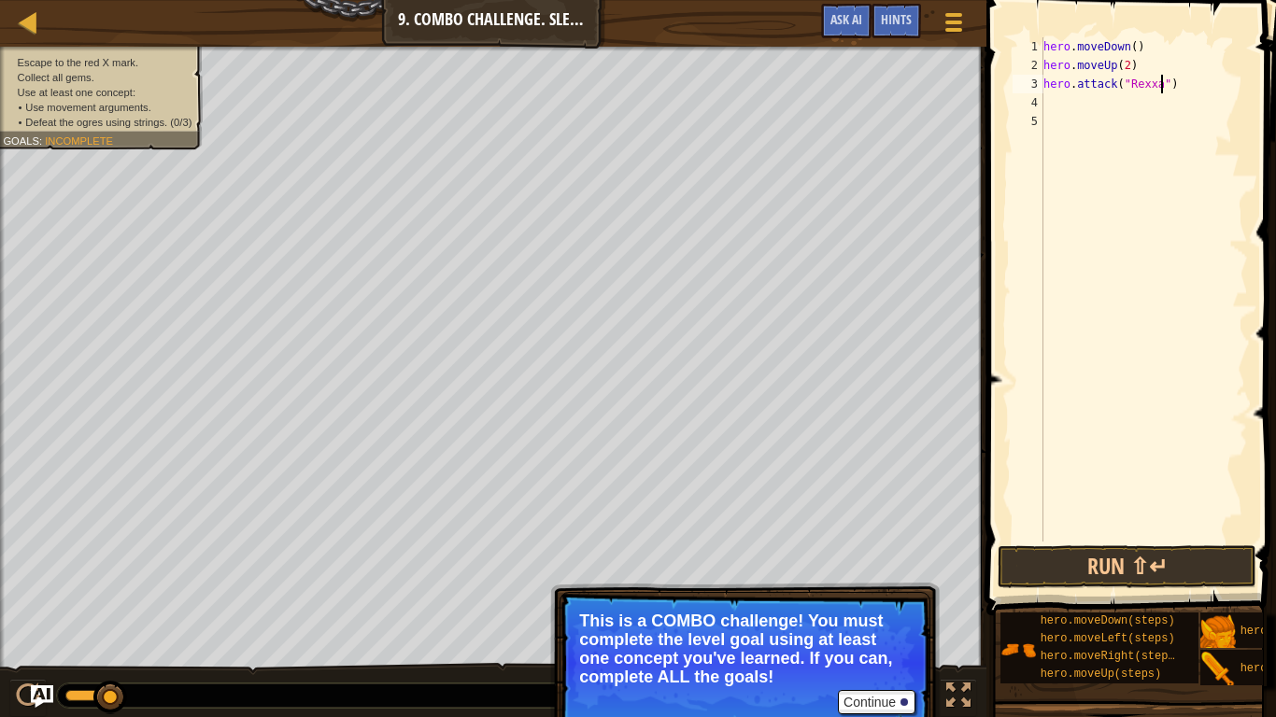
scroll to position [8, 19]
type textarea "hero.attack("Rexxar")"
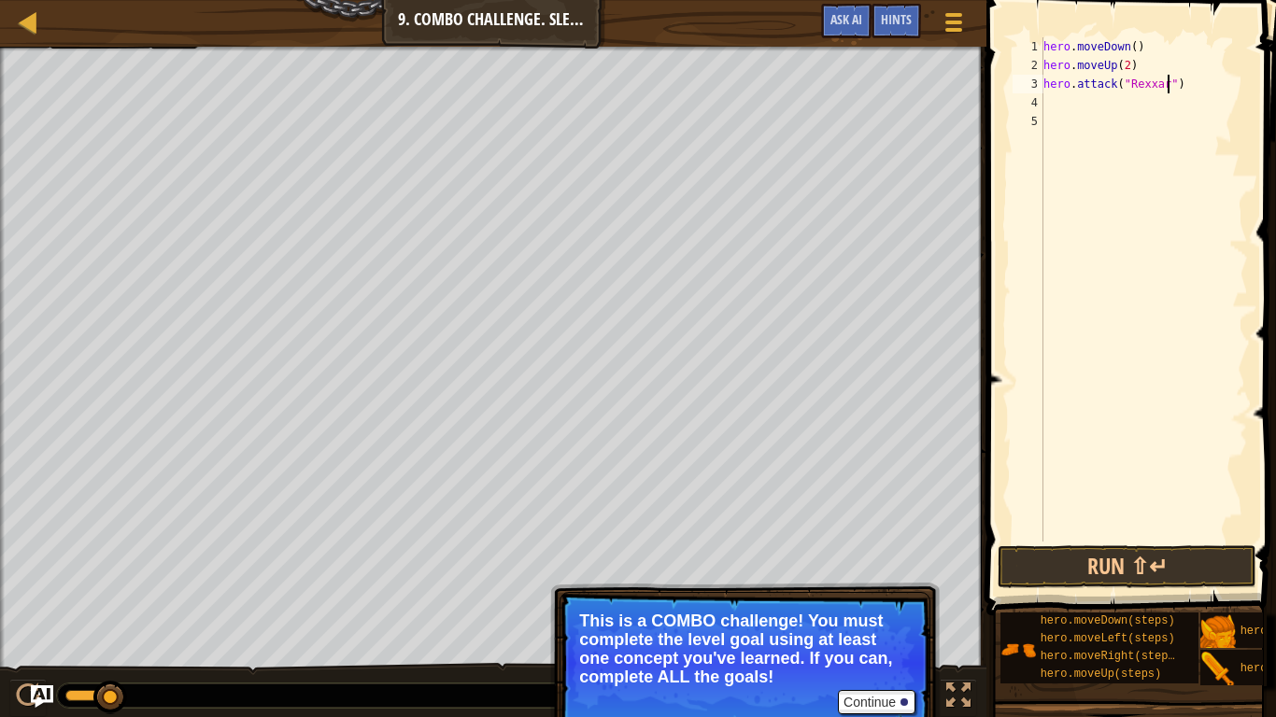
click at [1058, 102] on div "hero . moveDown ( ) hero . moveUp ( 2 ) hero . attack ( "Rexxar" )" at bounding box center [1144, 308] width 208 height 542
type textarea "h"
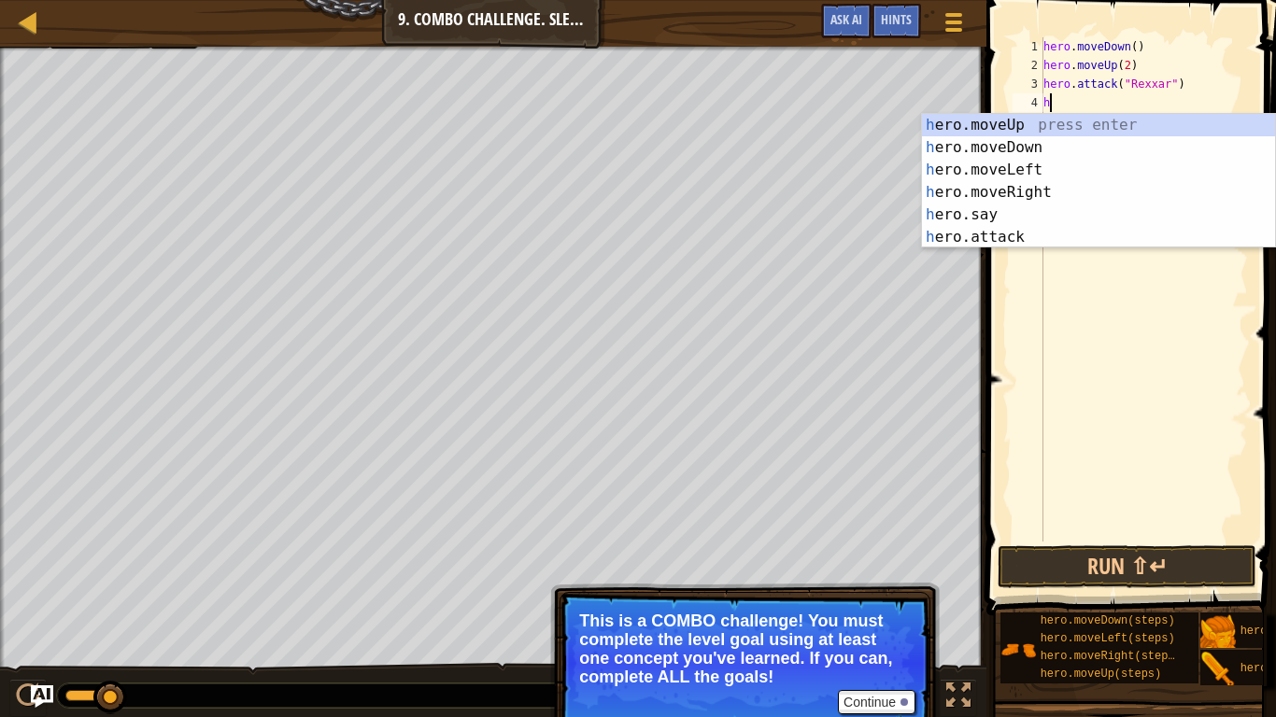
click at [1084, 251] on div "hero . moveDown ( ) hero . moveUp ( 2 ) hero . attack ( "Rexxar" ) h" at bounding box center [1144, 308] width 208 height 542
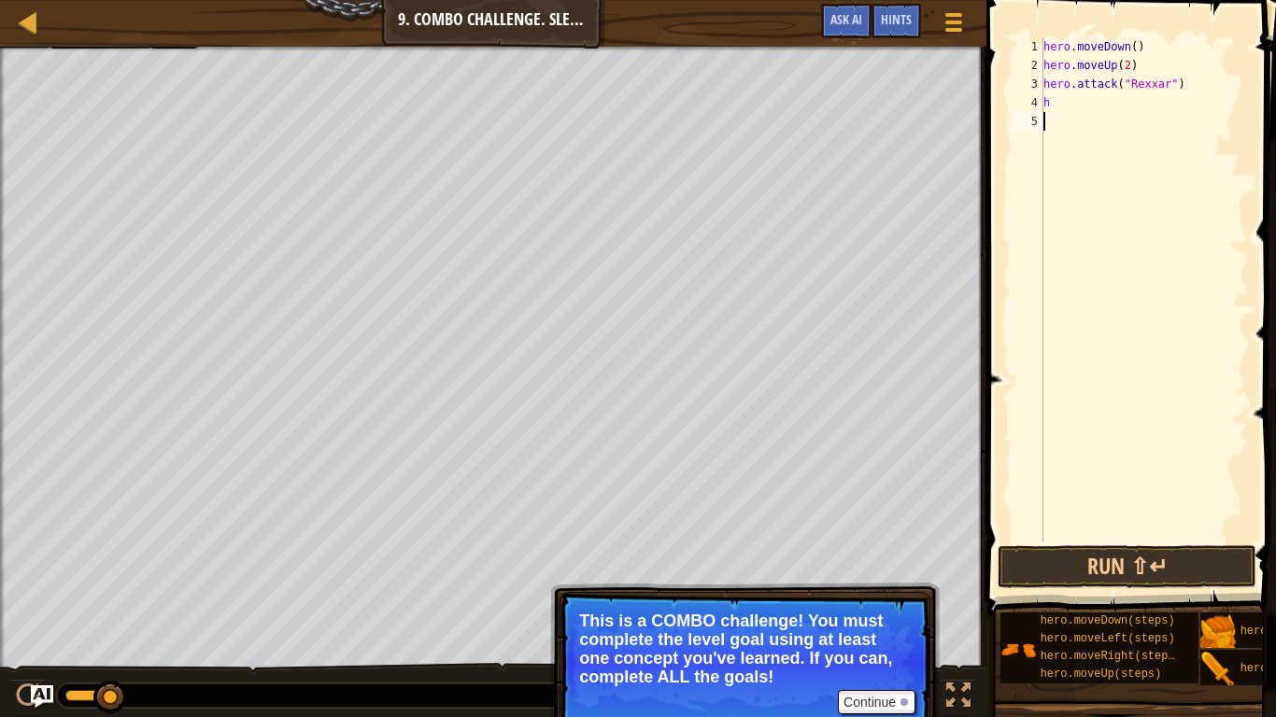
click at [1080, 99] on div "hero . moveDown ( ) hero . moveUp ( 2 ) hero . attack ( "Rexxar" ) h" at bounding box center [1144, 308] width 208 height 542
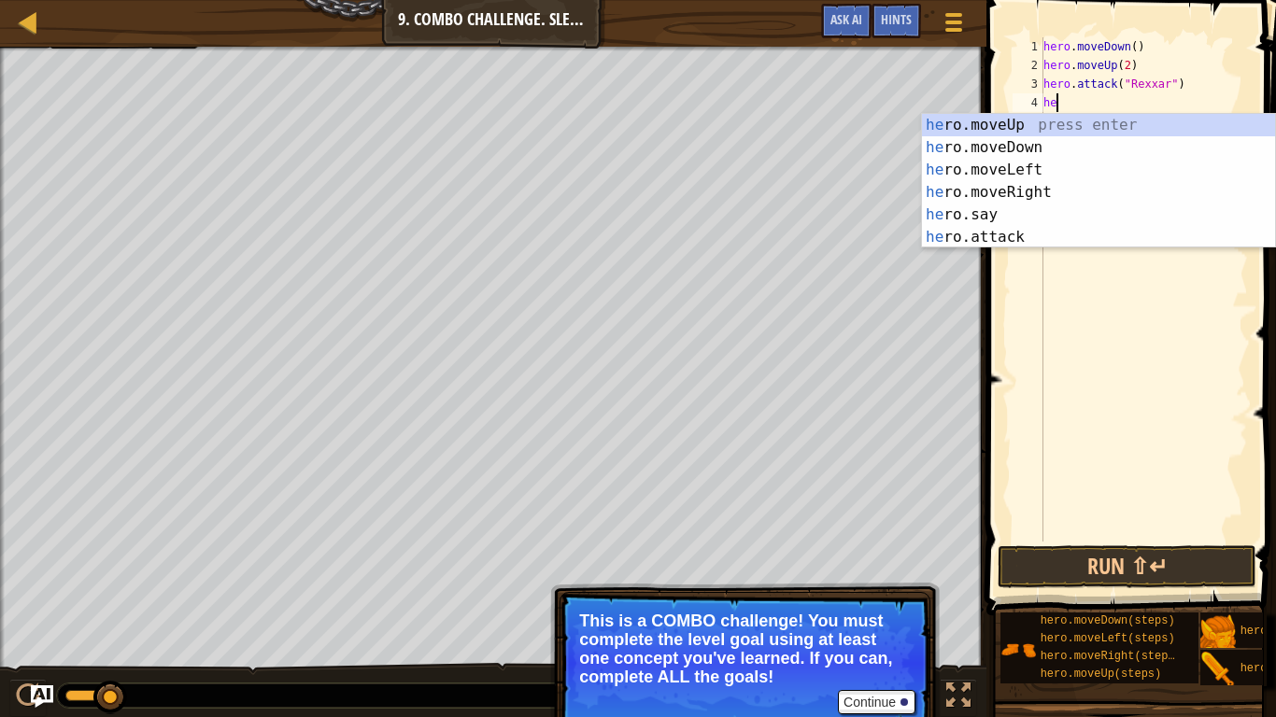
scroll to position [8, 1]
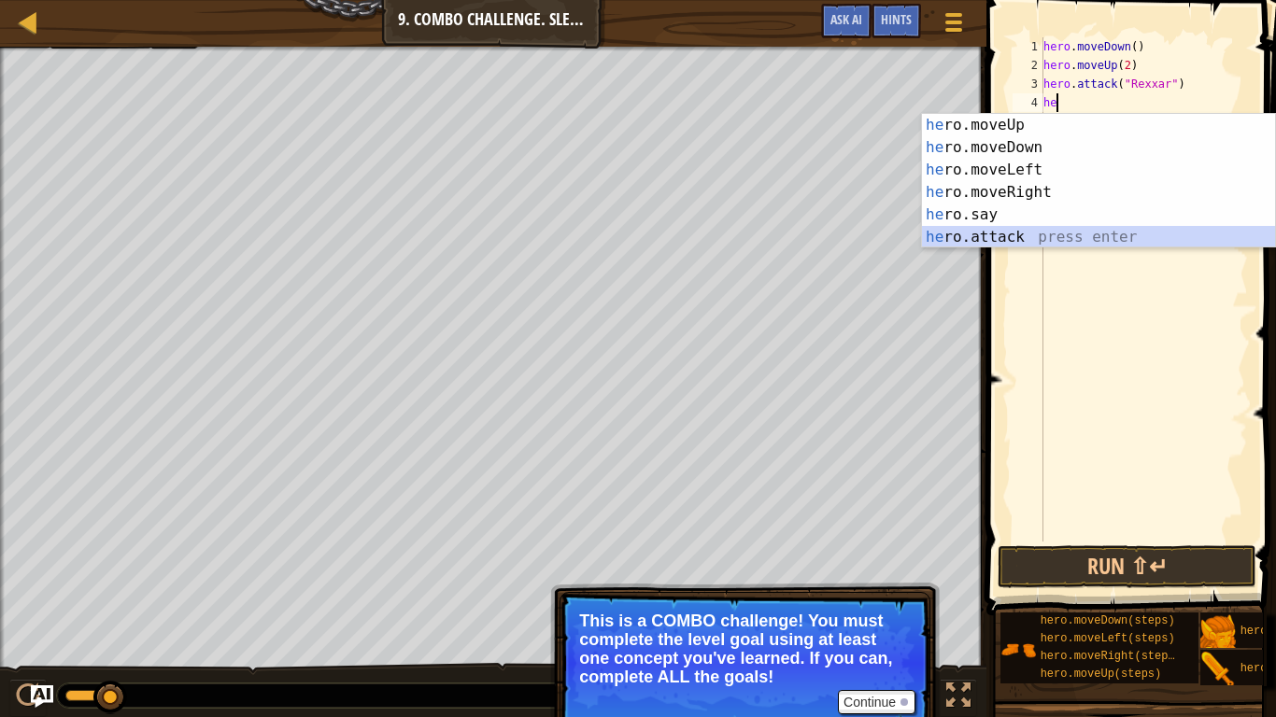
click at [1045, 239] on div "he ro.moveUp press enter he ro.moveDown press enter he ro.moveLeft press enter …" at bounding box center [1098, 203] width 353 height 179
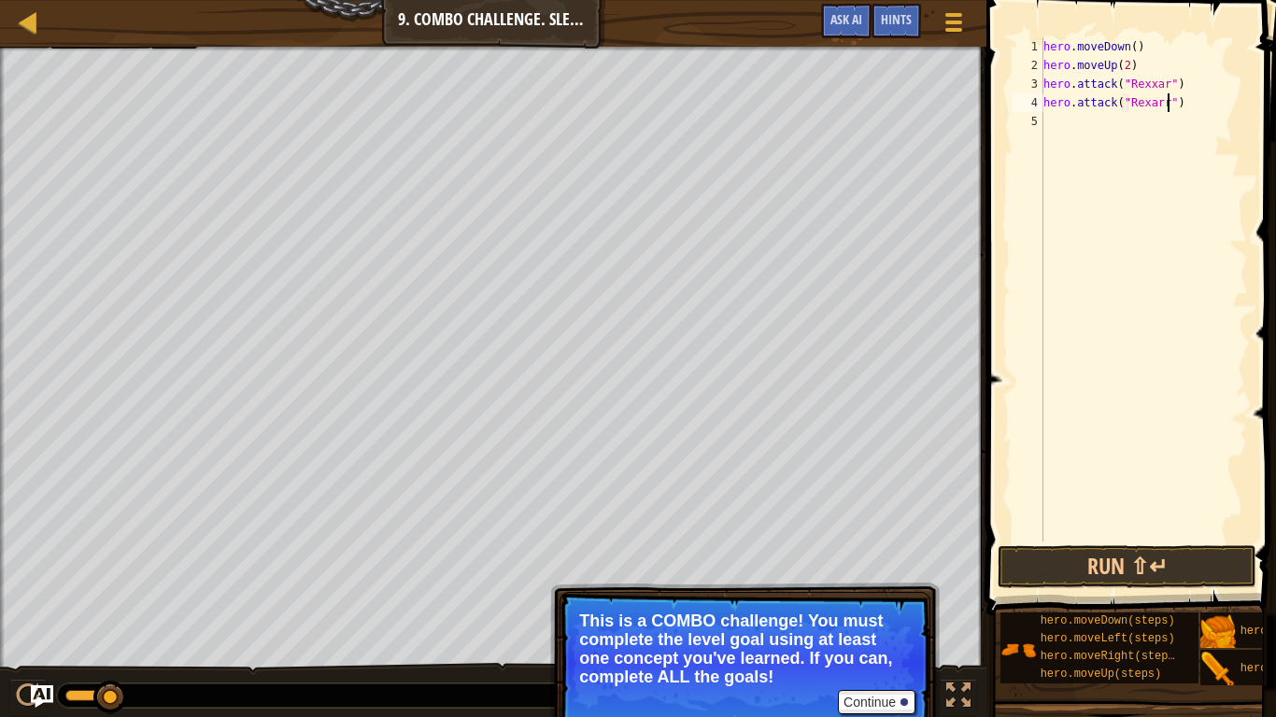
scroll to position [8, 18]
type textarea "hero.attack("Rexxar")"
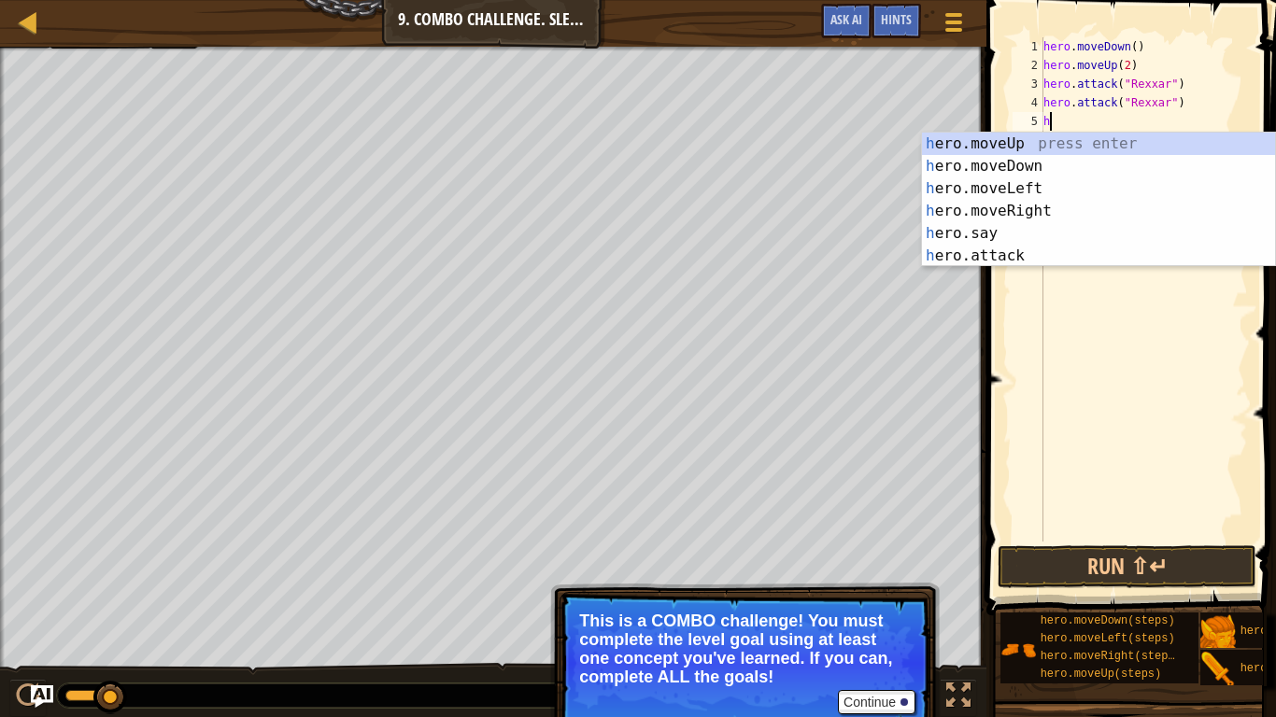
type textarea "he"
click at [1056, 189] on div "he ro.moveUp press enter he ro.moveDown press enter he ro.moveLeft press enter …" at bounding box center [1098, 222] width 353 height 179
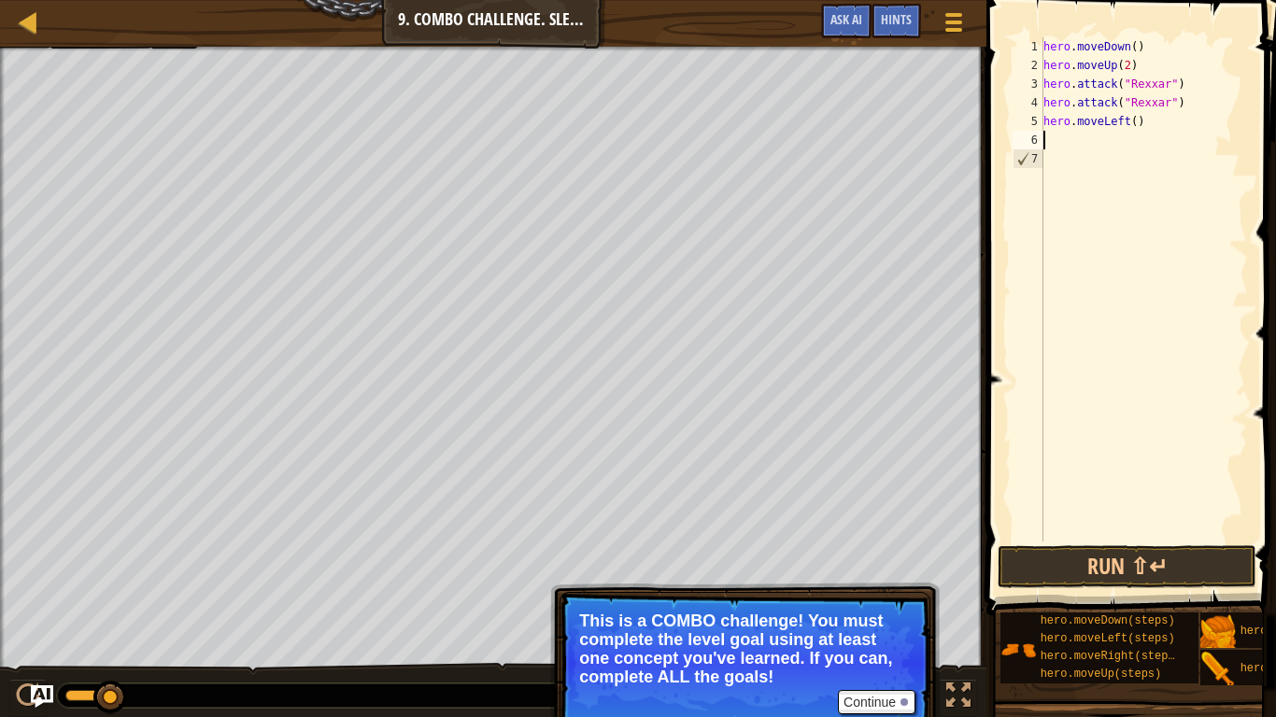
scroll to position [8, 0]
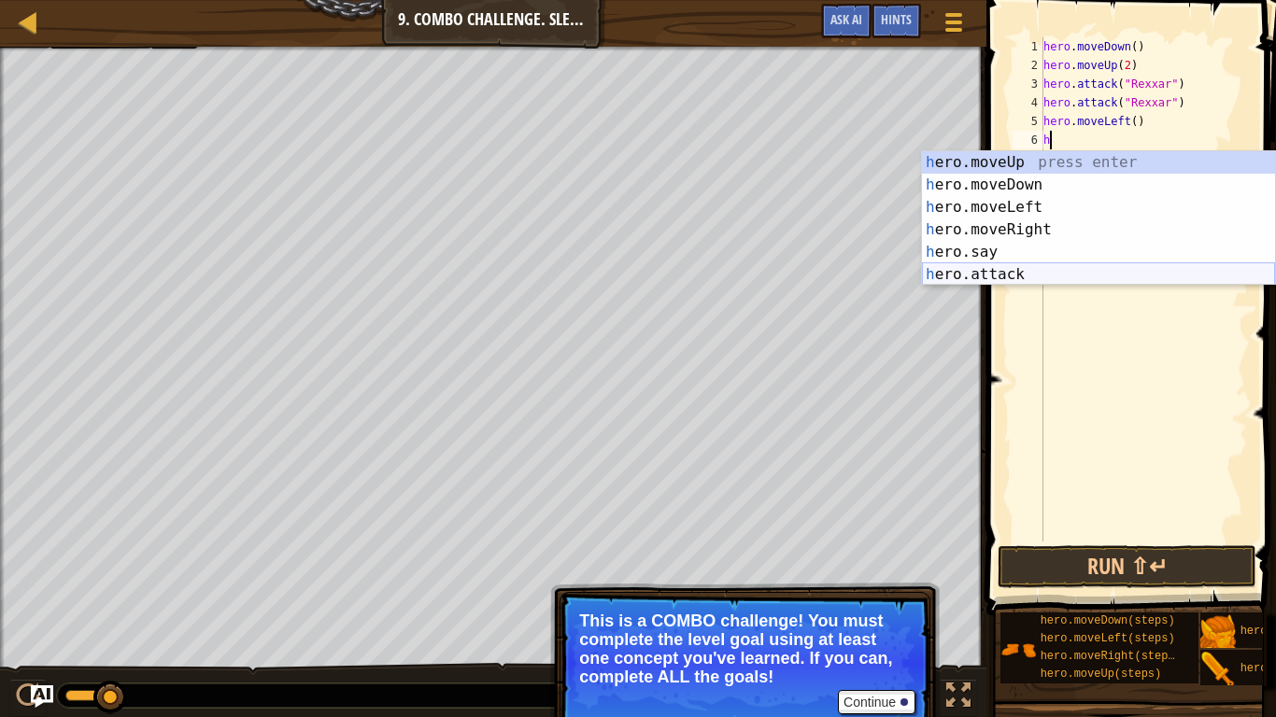
click at [1063, 273] on div "h ero.moveUp press enter h ero.moveDown press enter h ero.moveLeft press enter …" at bounding box center [1098, 240] width 353 height 179
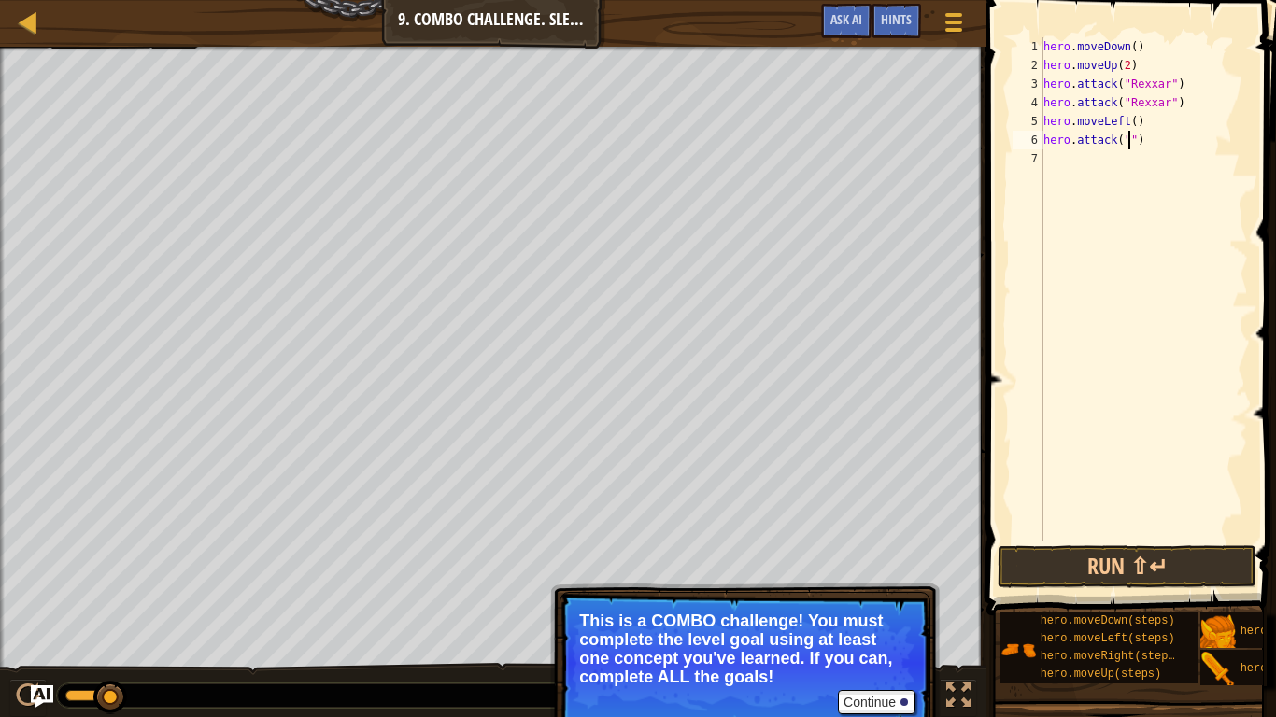
scroll to position [8, 14]
type textarea "hero.attack("Brack")"
click at [1137, 160] on div "hero . moveDown ( ) hero . moveUp ( 2 ) hero . attack ( "Rexxar" ) hero . attac…" at bounding box center [1144, 308] width 208 height 542
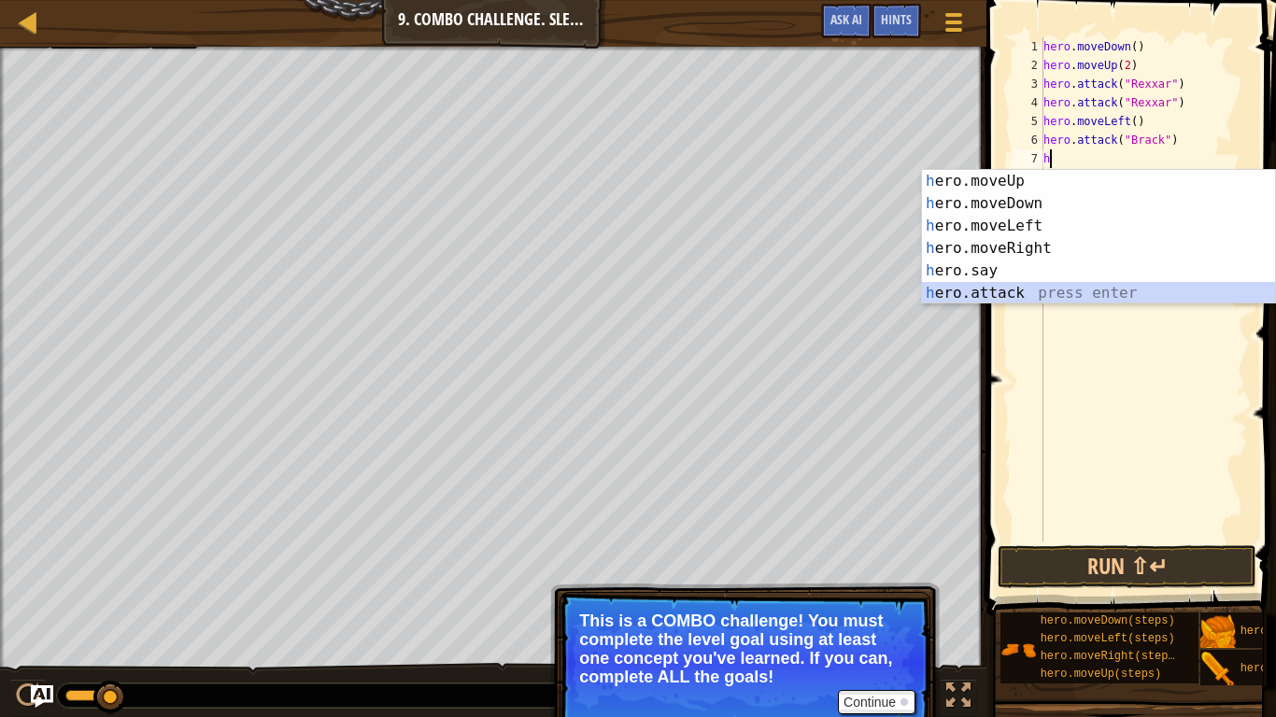
click at [1100, 294] on div "h ero.moveUp press enter h ero.moveDown press enter h ero.moveLeft press enter …" at bounding box center [1098, 259] width 353 height 179
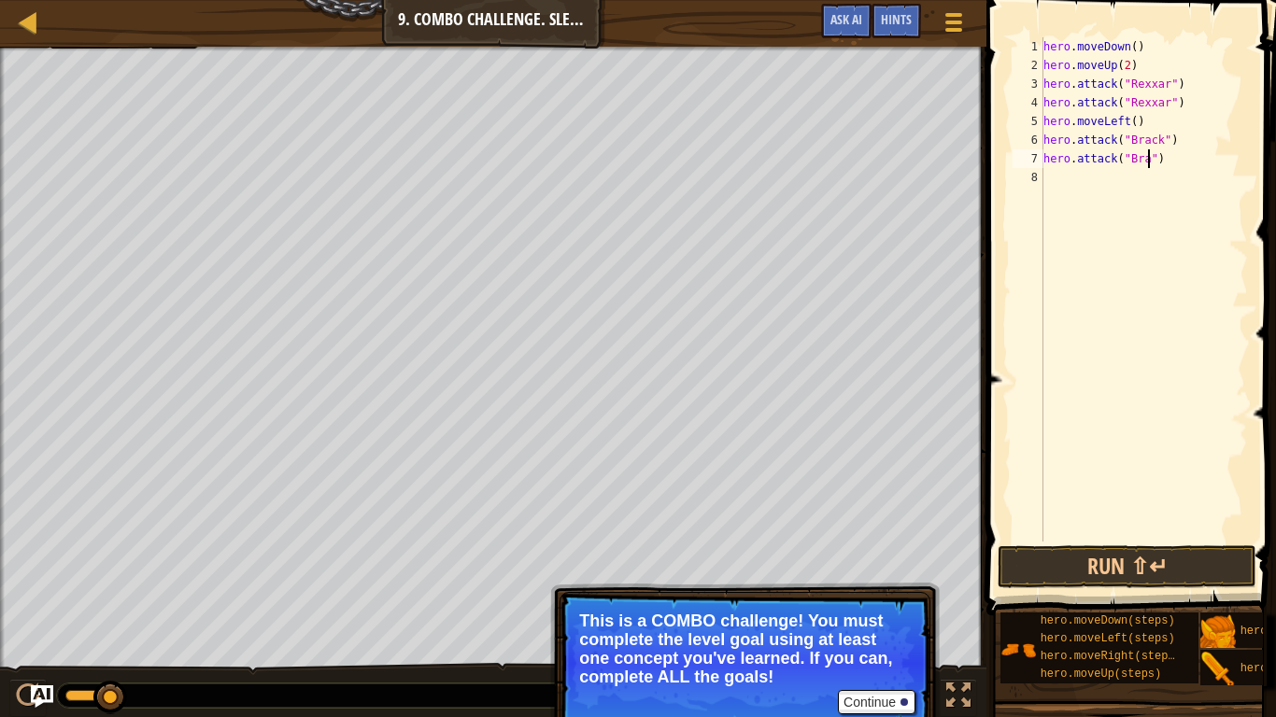
type textarea "hero.attack("Brack")"
click at [1073, 184] on div "hero . moveDown ( ) hero . moveUp ( 2 ) hero . attack ( "Rexxar" ) hero . attac…" at bounding box center [1144, 308] width 208 height 542
type textarea "he"
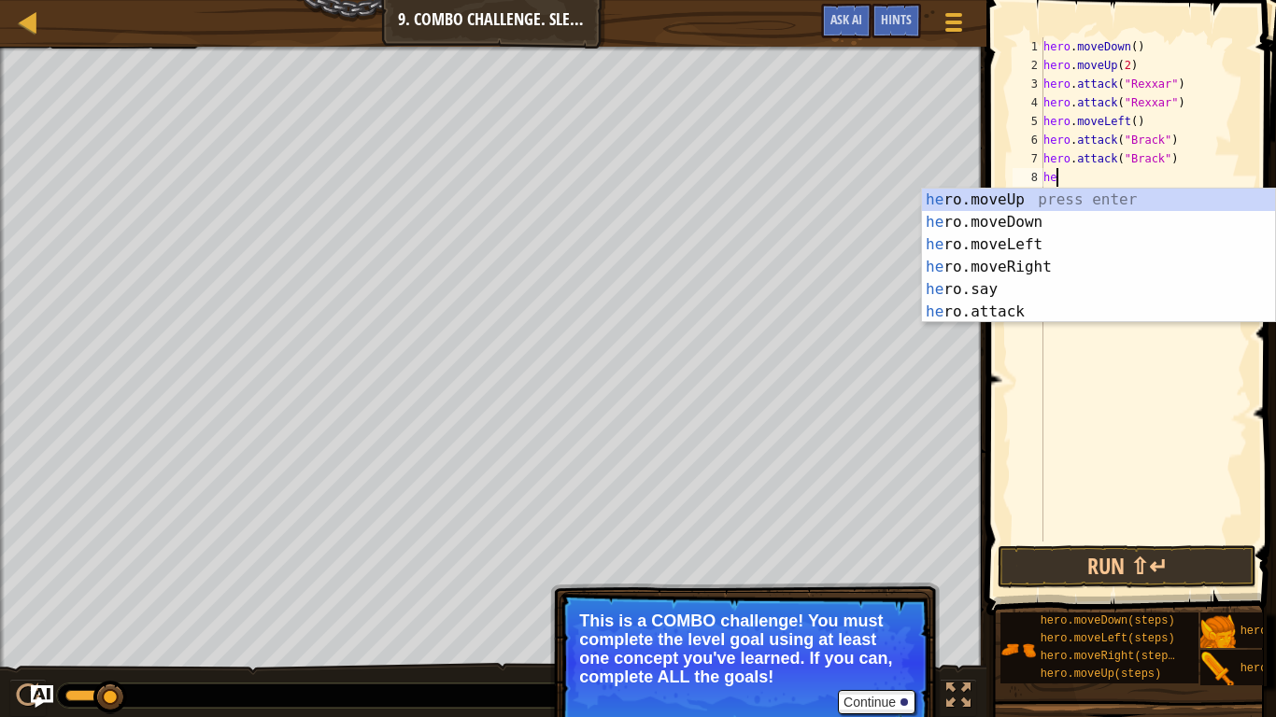
scroll to position [8, 1]
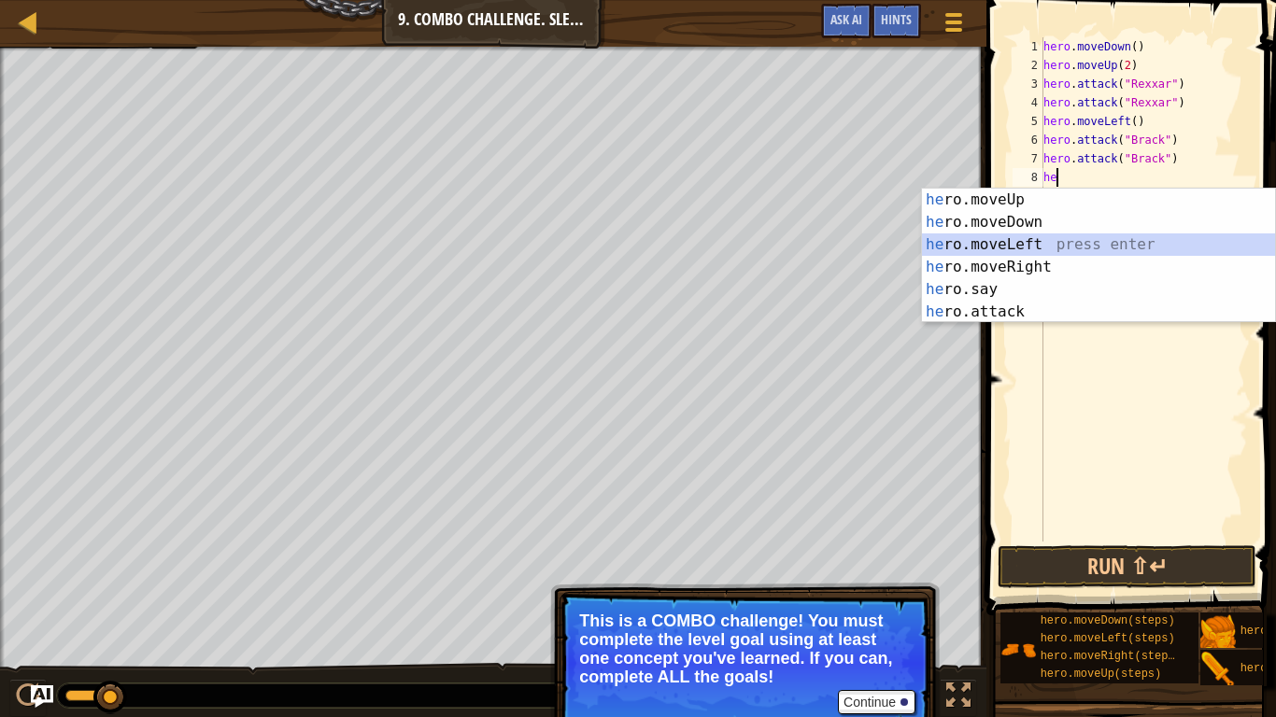
click at [1082, 242] on div "he ro.moveUp press enter he ro.moveDown press enter he ro.moveLeft press enter …" at bounding box center [1098, 278] width 353 height 179
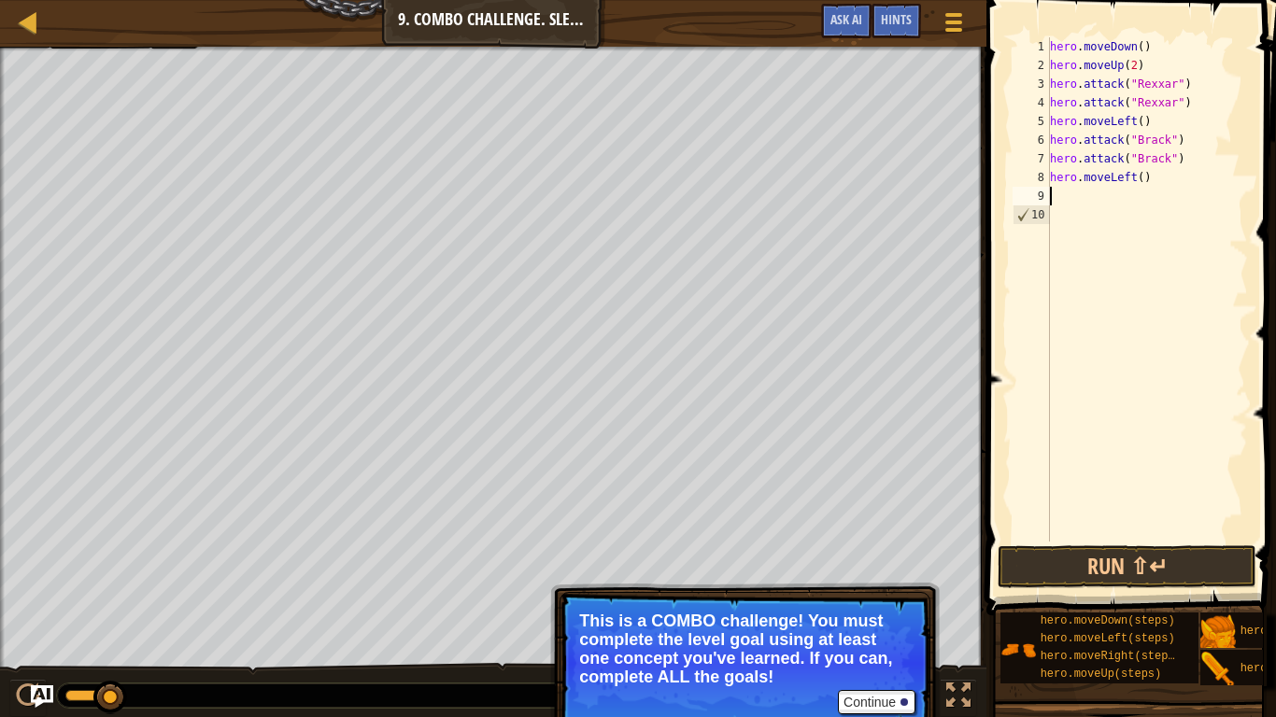
scroll to position [8, 0]
click at [1044, 559] on button "Run ⇧↵" at bounding box center [1127, 567] width 259 height 43
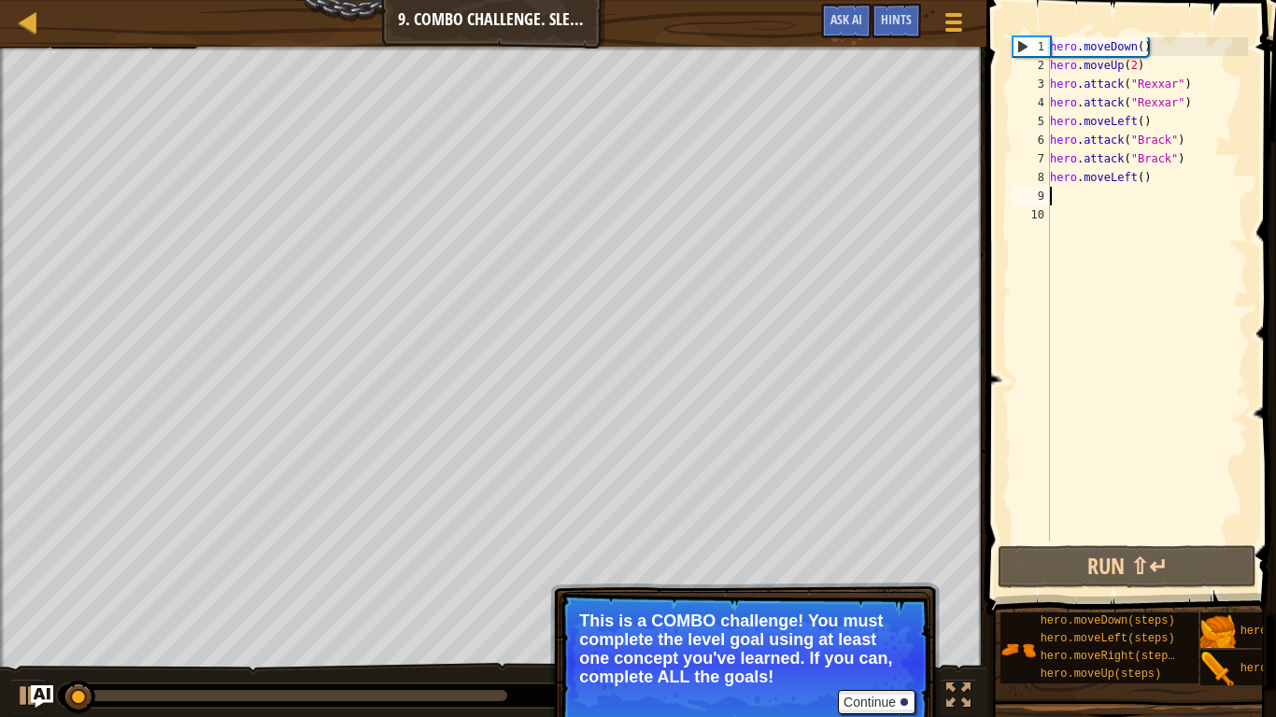
click at [1136, 119] on div "hero . moveDown ( ) hero . moveUp ( 2 ) hero . attack ( "Rexxar" ) hero . attac…" at bounding box center [1147, 308] width 202 height 542
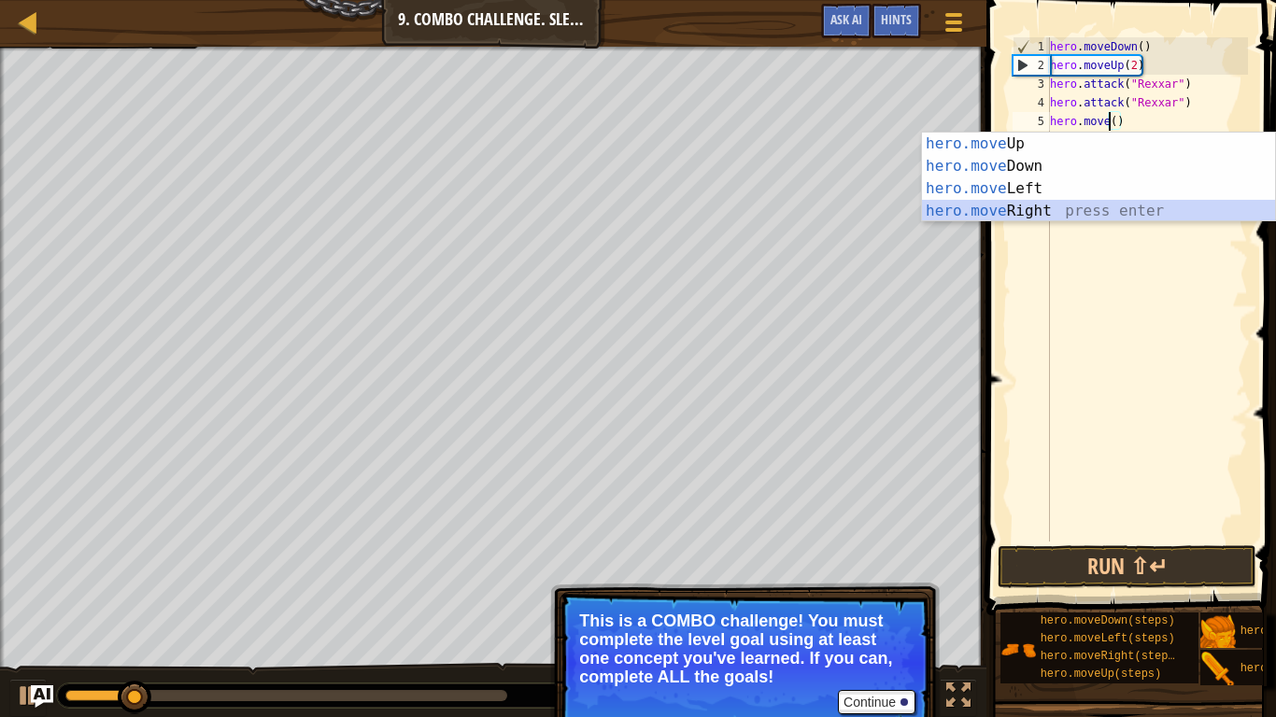
click at [1215, 207] on div "hero.move Up press enter hero.move Down press enter hero.move Left press enter …" at bounding box center [1098, 200] width 353 height 135
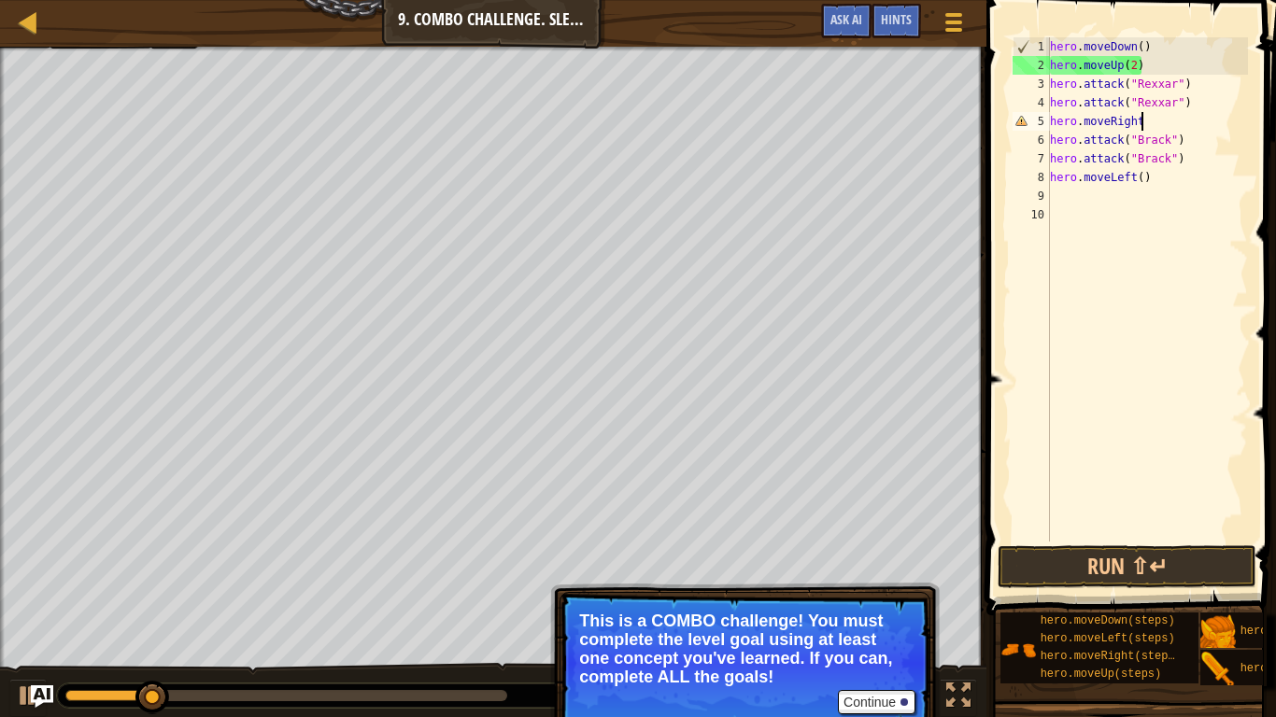
click at [1133, 178] on div "hero . moveDown ( ) hero . moveUp ( 2 ) hero . attack ( "Rexxar" ) hero . attac…" at bounding box center [1147, 308] width 202 height 542
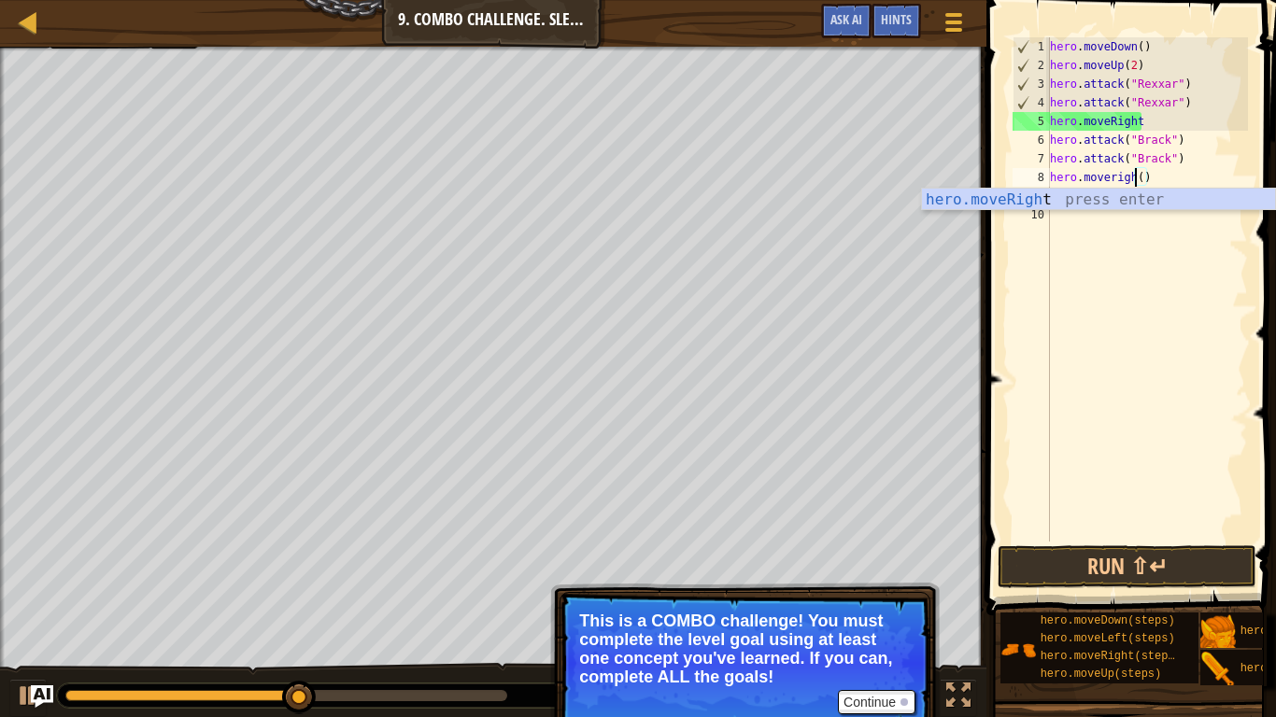
scroll to position [8, 14]
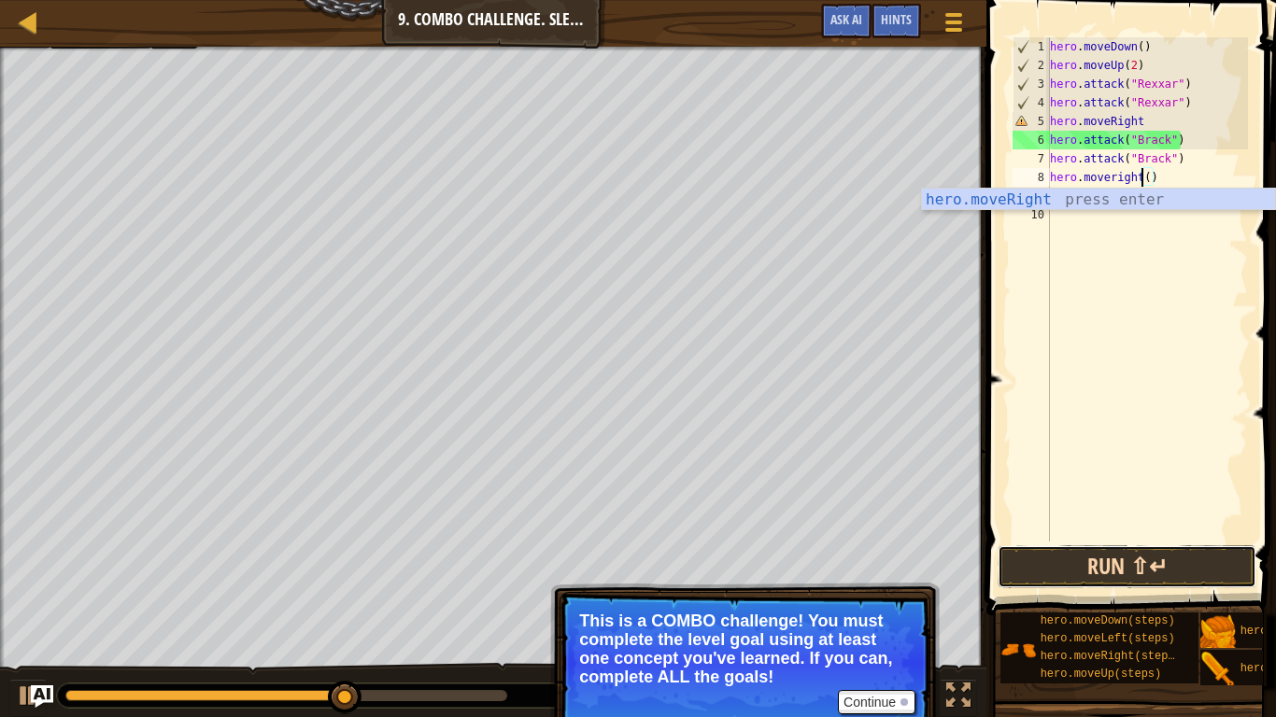
click at [1067, 559] on button "Run ⇧↵" at bounding box center [1127, 567] width 259 height 43
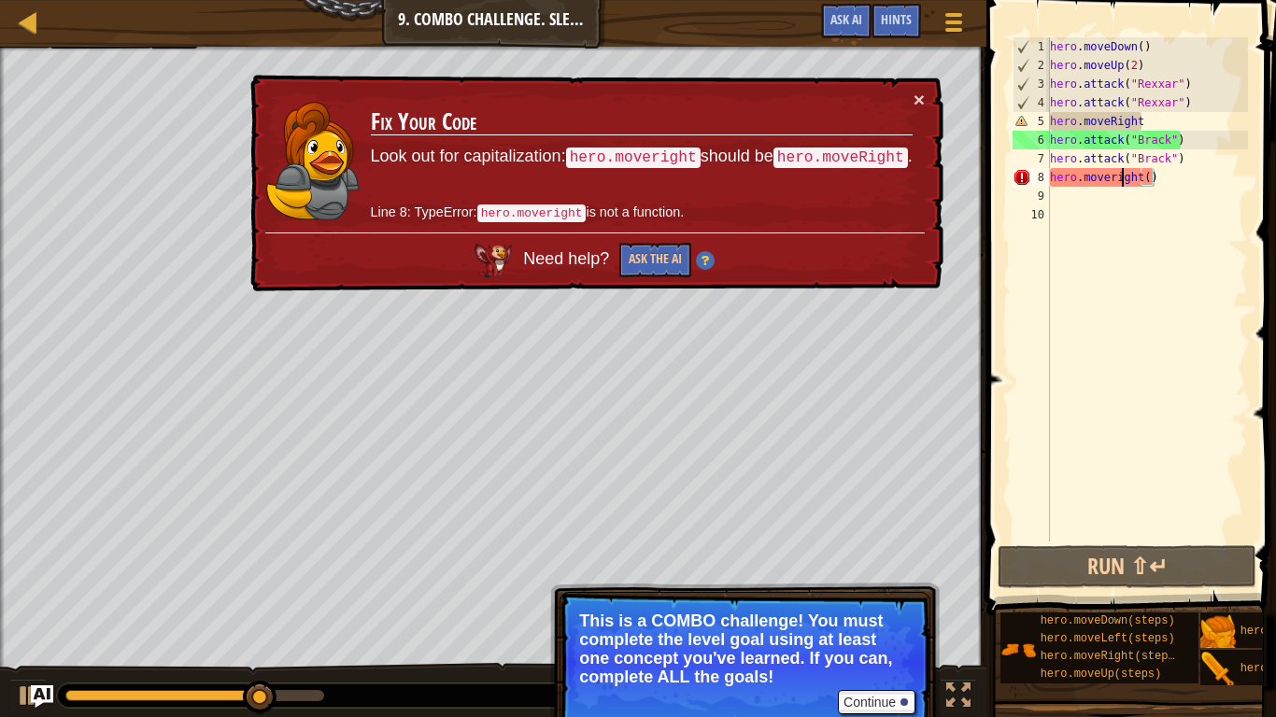
click at [1119, 174] on div "hero . moveDown ( ) hero . moveUp ( 2 ) hero . attack ( "Rexxar" ) hero . attac…" at bounding box center [1147, 308] width 202 height 542
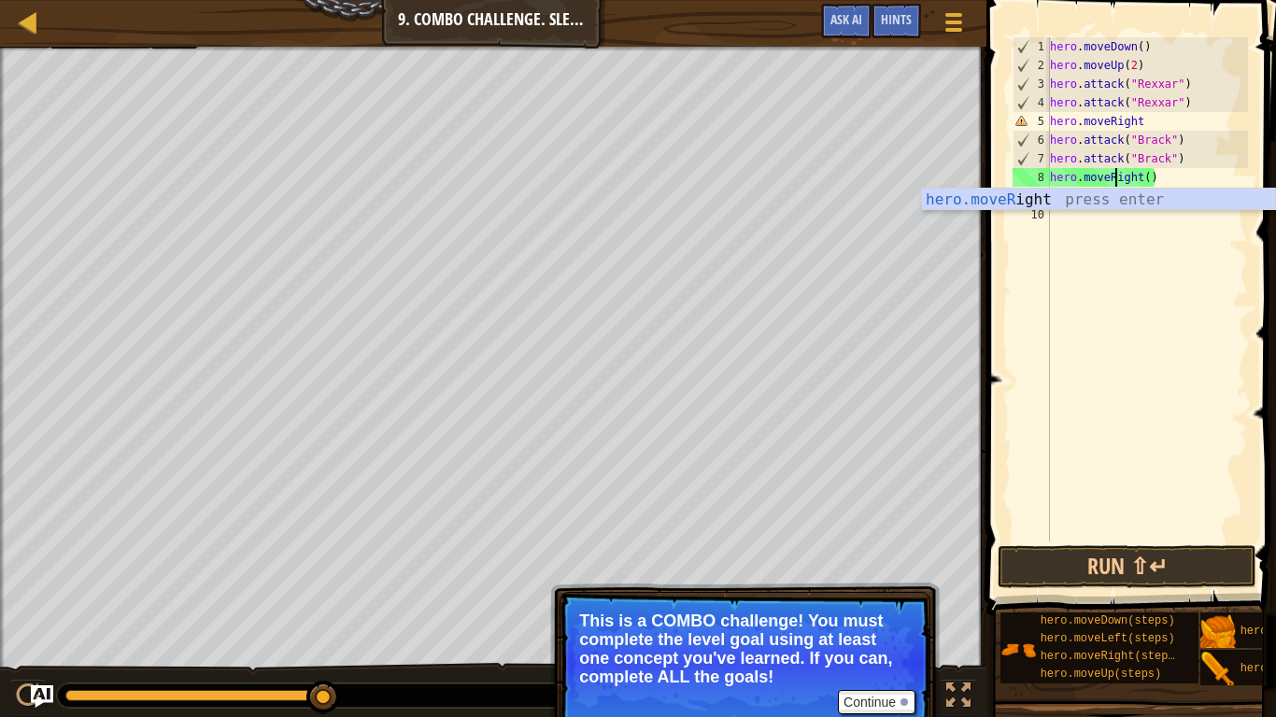
scroll to position [8, 10]
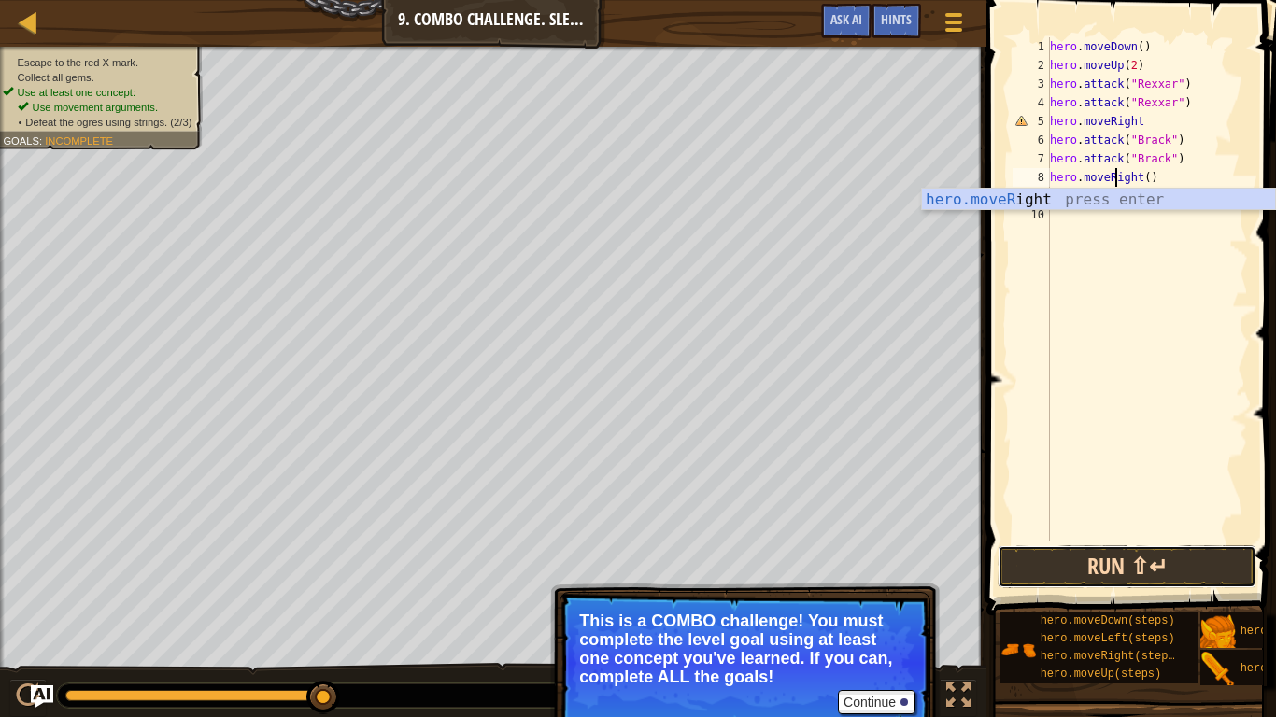
click at [1106, 559] on button "Run ⇧↵" at bounding box center [1127, 567] width 259 height 43
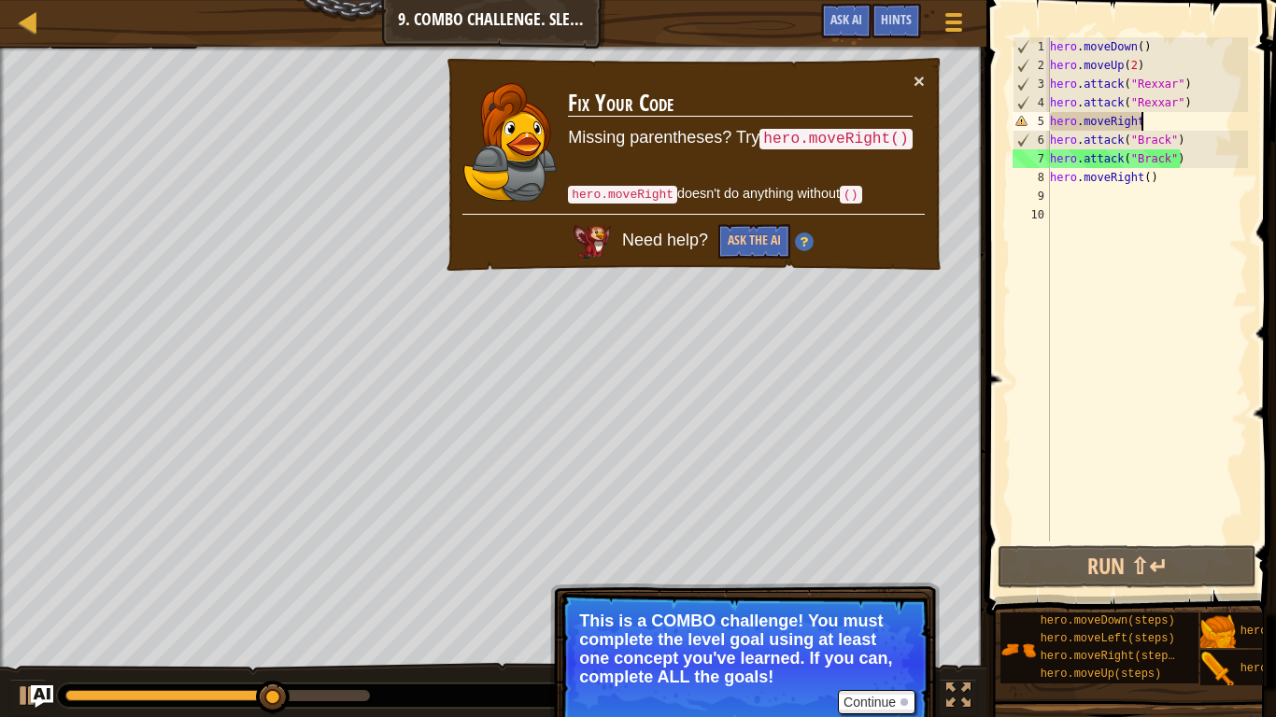
click at [1154, 119] on div "hero . moveDown ( ) hero . moveUp ( 2 ) hero . attack ( "Rexxar" ) hero . attac…" at bounding box center [1147, 308] width 202 height 542
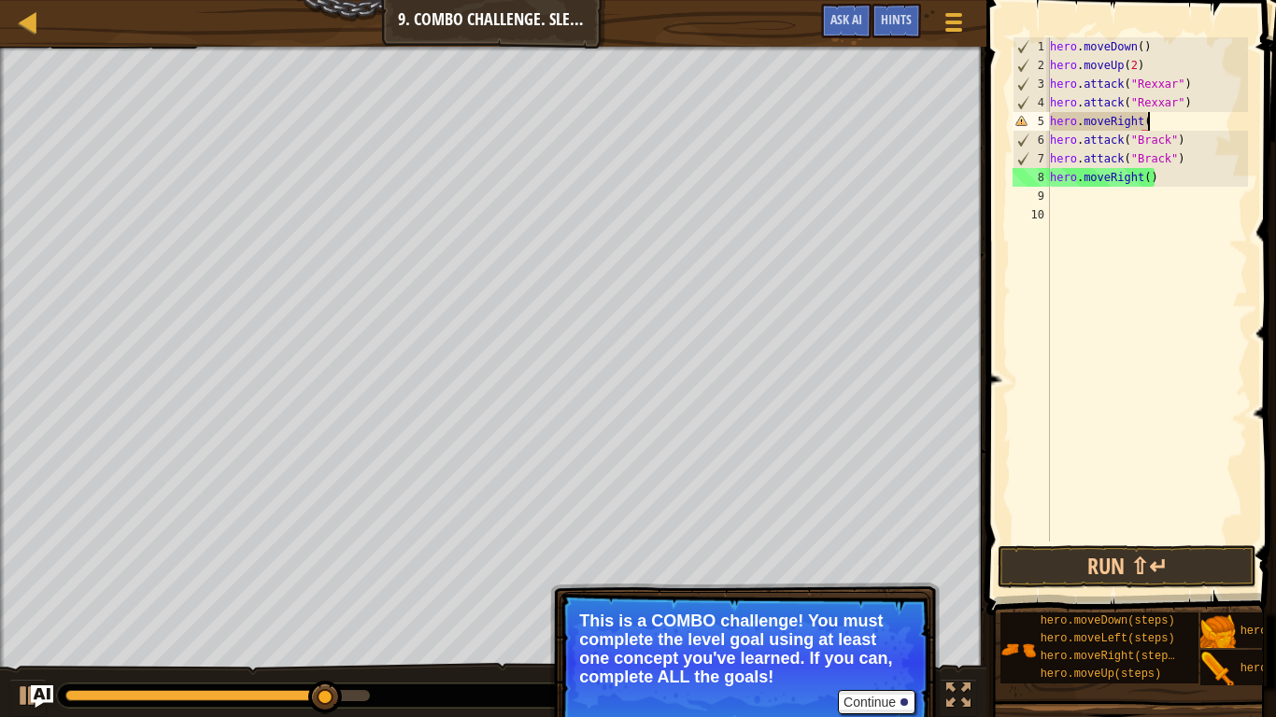
scroll to position [8, 14]
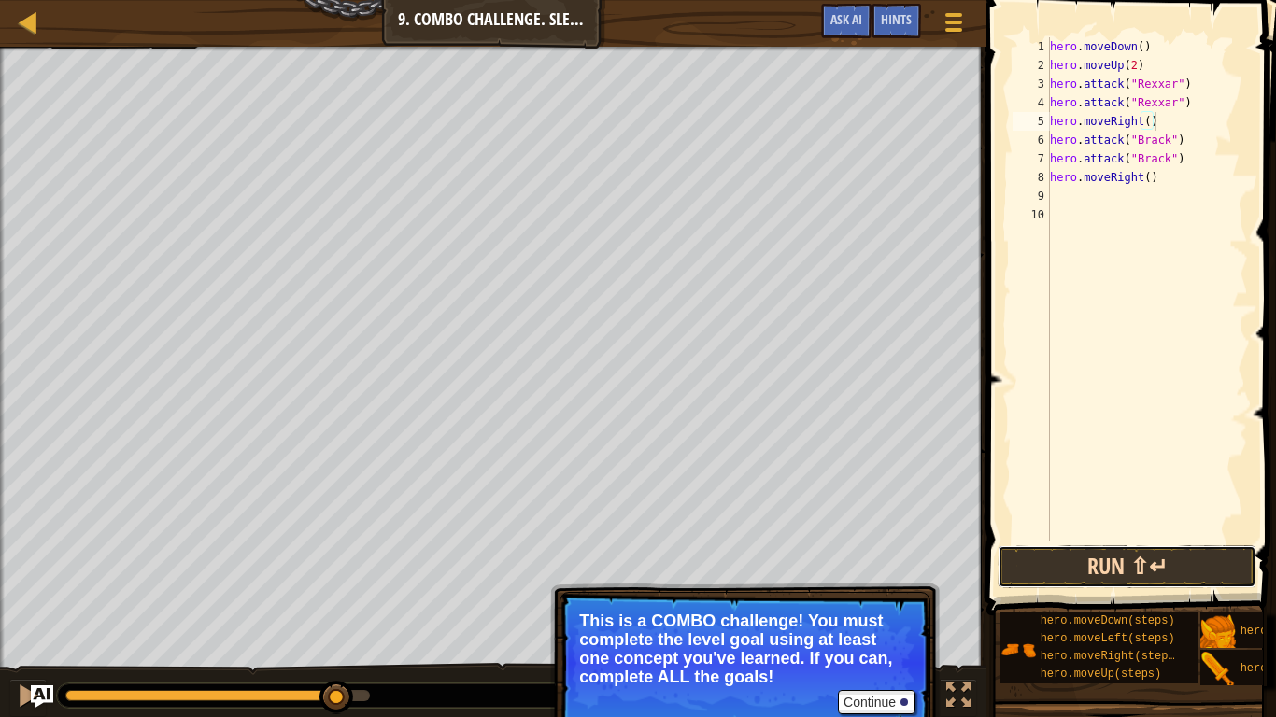
click at [1110, 559] on button "Run ⇧↵" at bounding box center [1127, 567] width 259 height 43
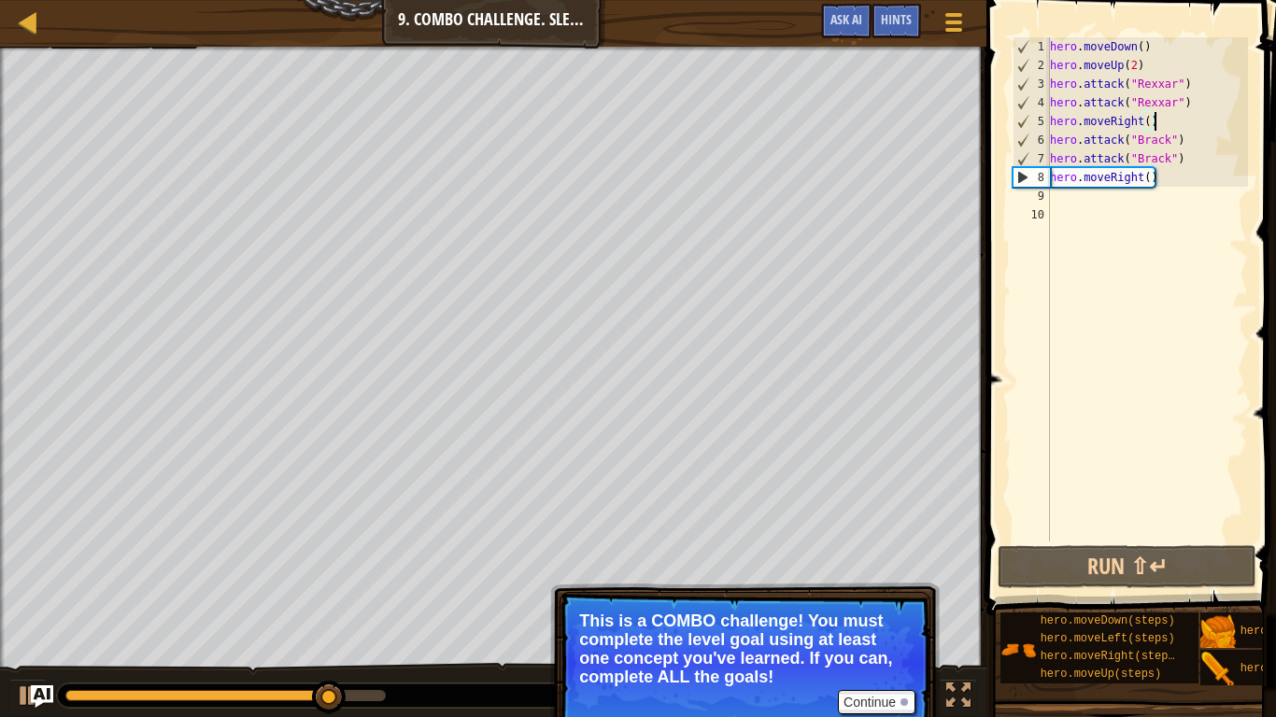
click at [1149, 178] on div "hero . moveDown ( ) hero . moveUp ( 2 ) hero . attack ( "Rexxar" ) hero . attac…" at bounding box center [1147, 308] width 202 height 542
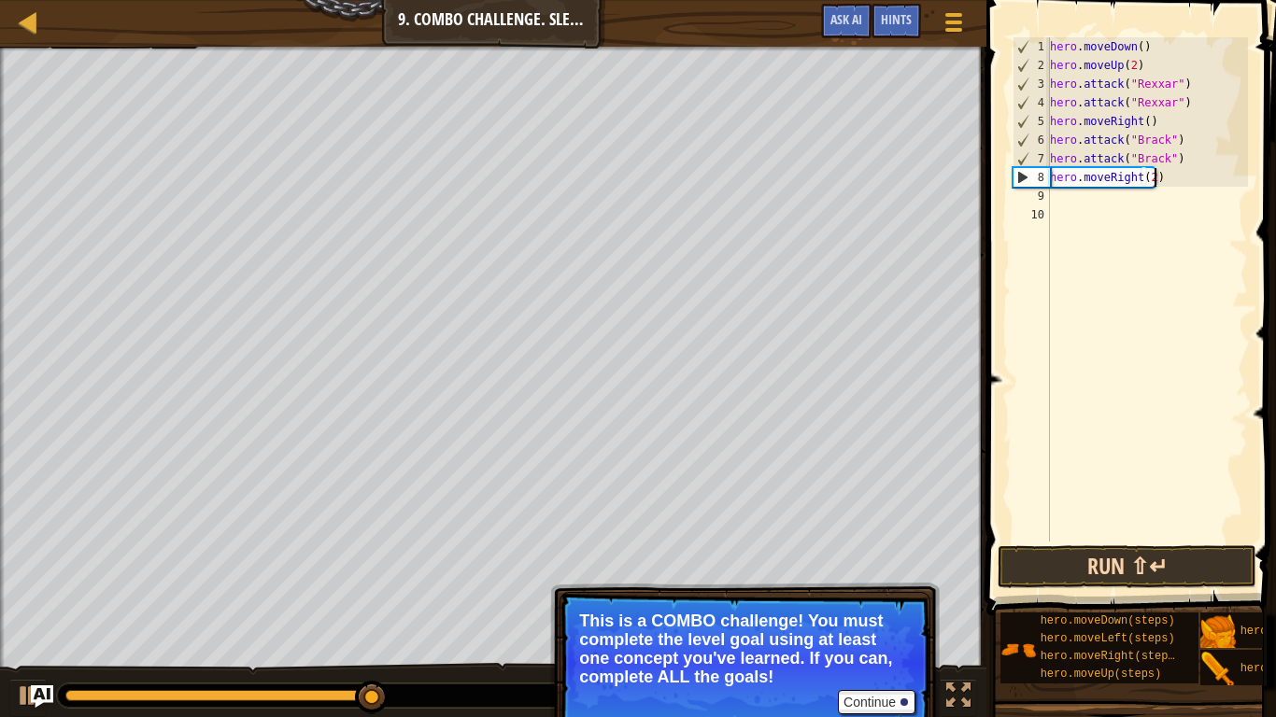
type textarea "hero.moveRight(2)"
click at [1136, 559] on button "Run ⇧↵" at bounding box center [1127, 567] width 259 height 43
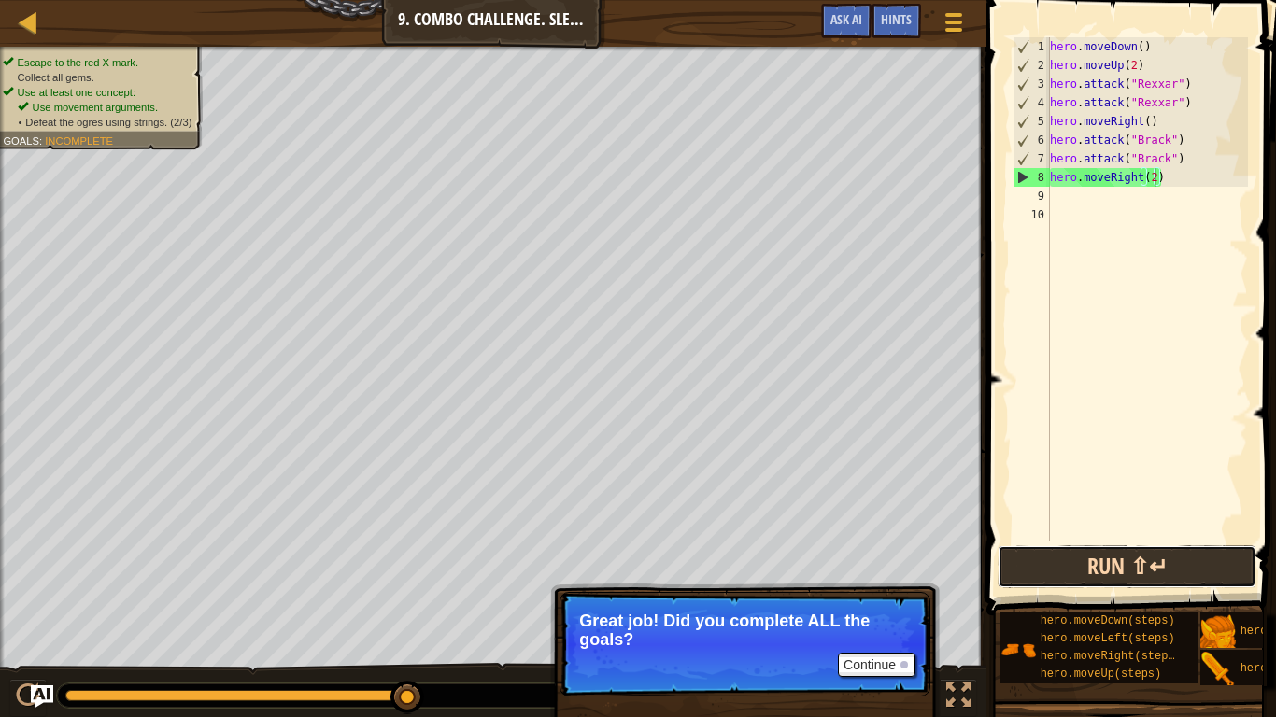
click at [1069, 559] on button "Run ⇧↵" at bounding box center [1127, 567] width 259 height 43
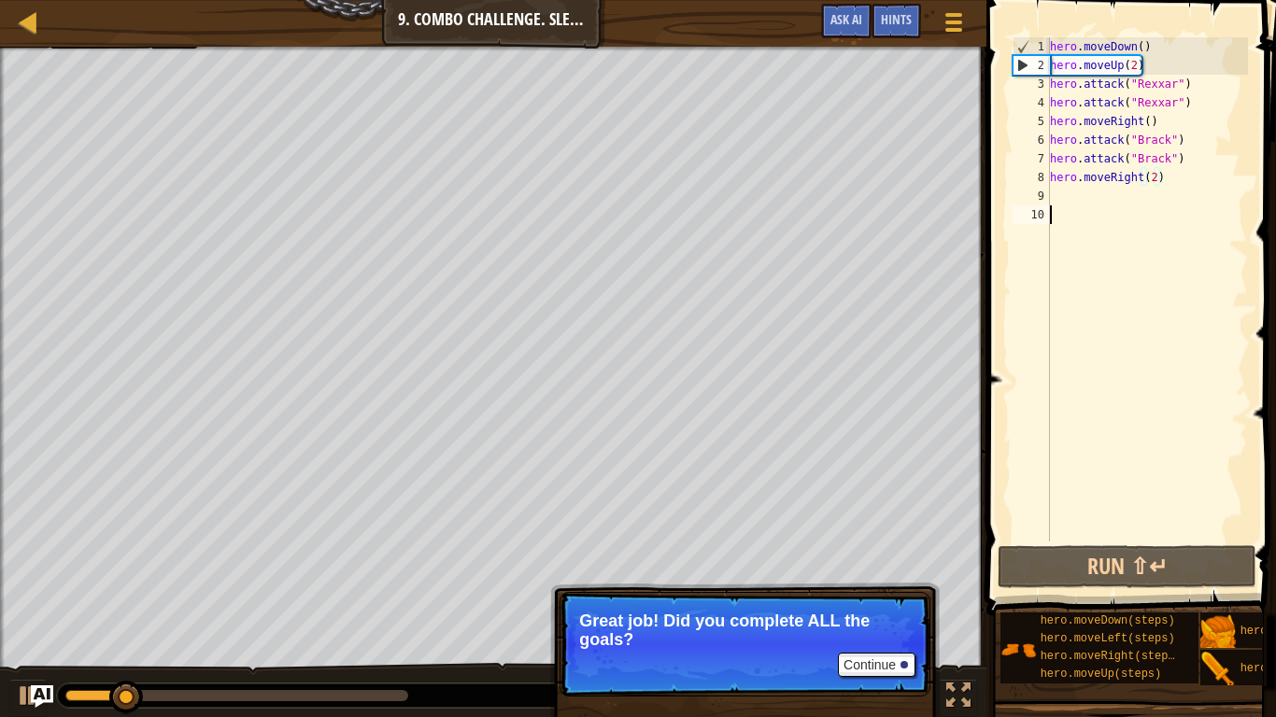
click at [1069, 210] on div "hero . moveDown ( ) hero . moveUp ( 2 ) hero . attack ( "Rexxar" ) hero . attac…" at bounding box center [1147, 308] width 202 height 542
click at [1070, 204] on div "hero . moveDown ( ) hero . moveUp ( 2 ) hero . attack ( "Rexxar" ) hero . attac…" at bounding box center [1147, 308] width 202 height 542
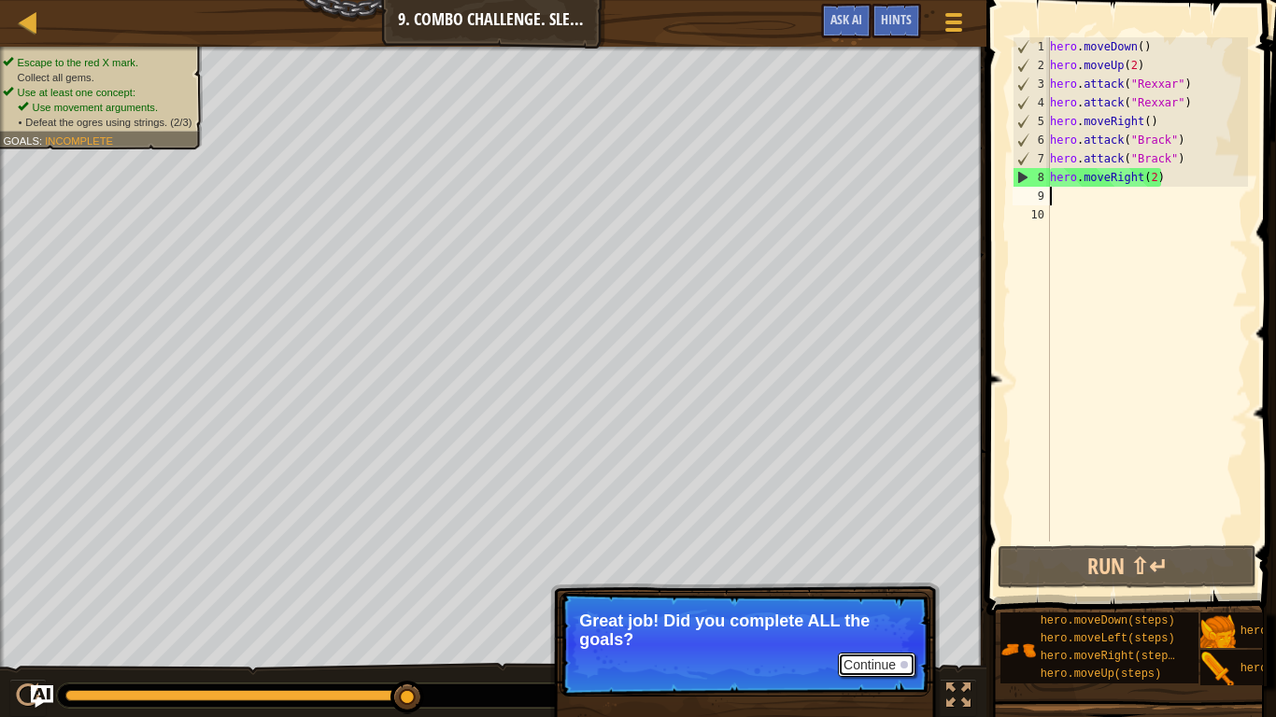
click at [877, 559] on button "Continue" at bounding box center [877, 665] width 78 height 24
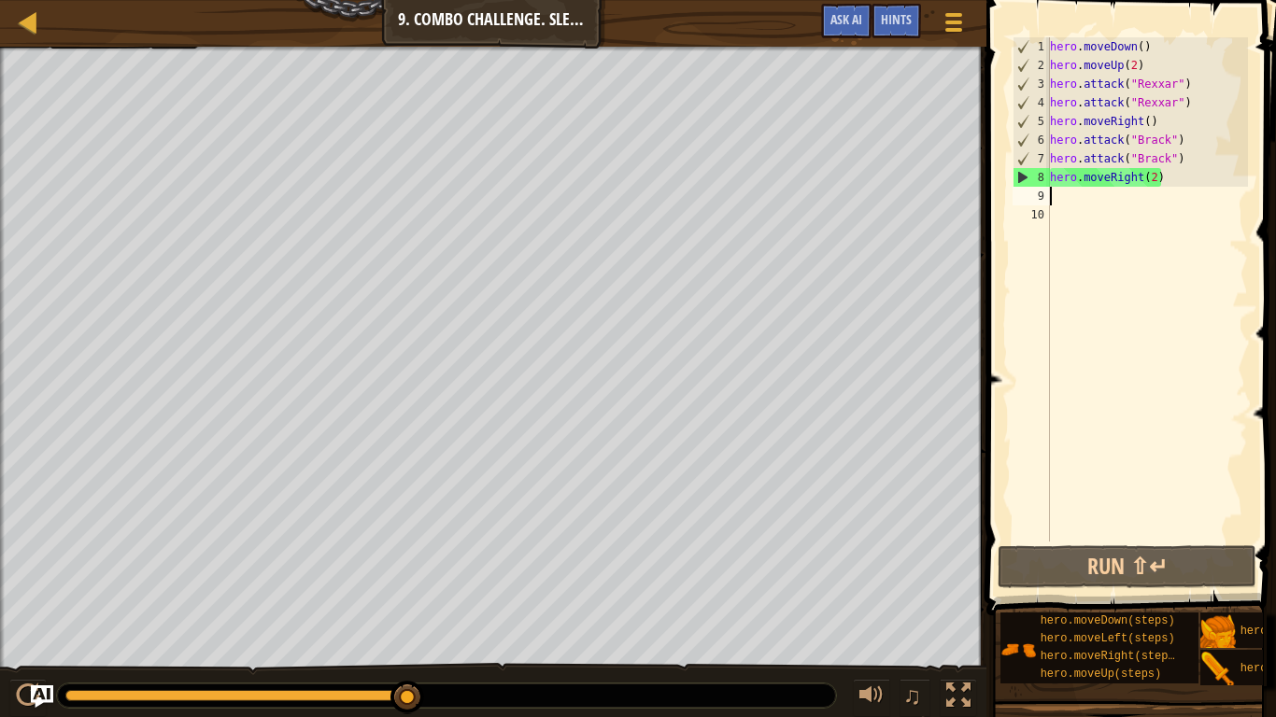
click at [1154, 65] on div "hero . moveDown ( ) hero . moveUp ( 2 ) hero . attack ( "Rexxar" ) hero . attac…" at bounding box center [1147, 308] width 202 height 542
click at [1151, 57] on div "hero . moveDown ( ) hero . moveUp ( 2 ) hero . attack ( "Rexxar" ) hero . attac…" at bounding box center [1147, 308] width 202 height 542
click at [1155, 45] on div "hero . moveDown ( ) hero . moveUp ( 2 ) hero . attack ( "Rexxar" ) hero . attac…" at bounding box center [1147, 308] width 202 height 542
type textarea "hero.moveDown()"
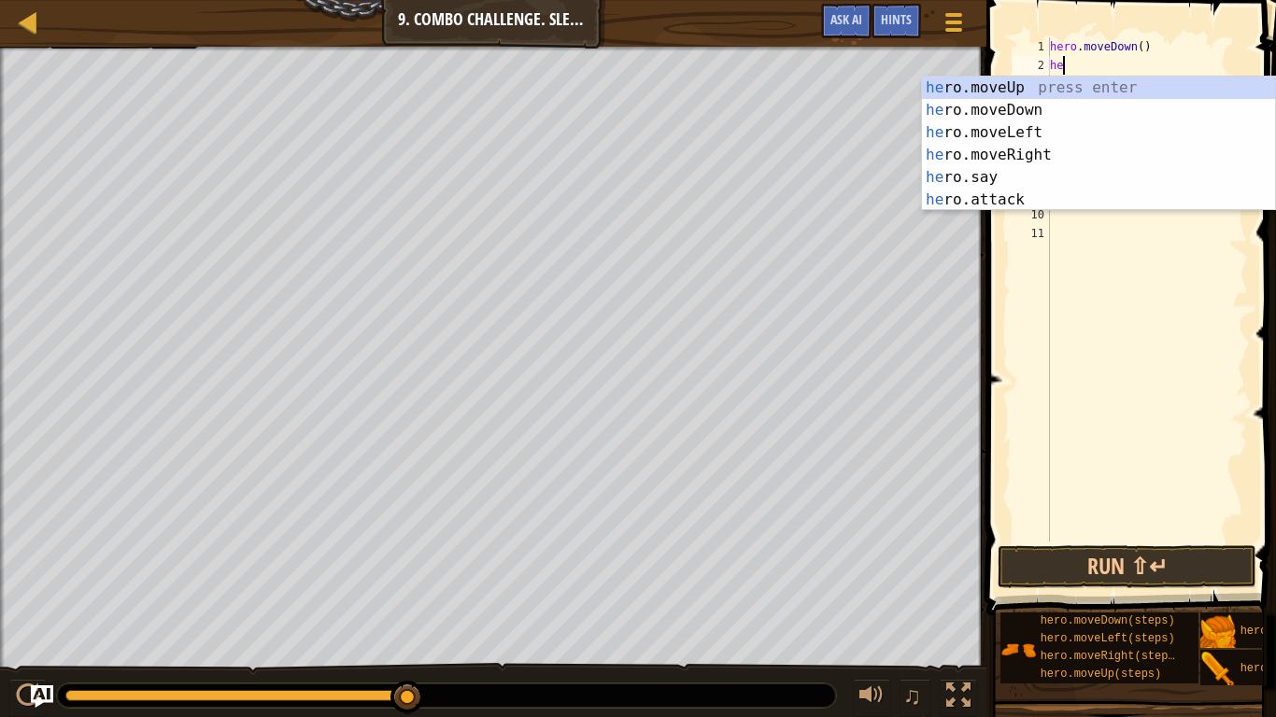
type textarea "her"
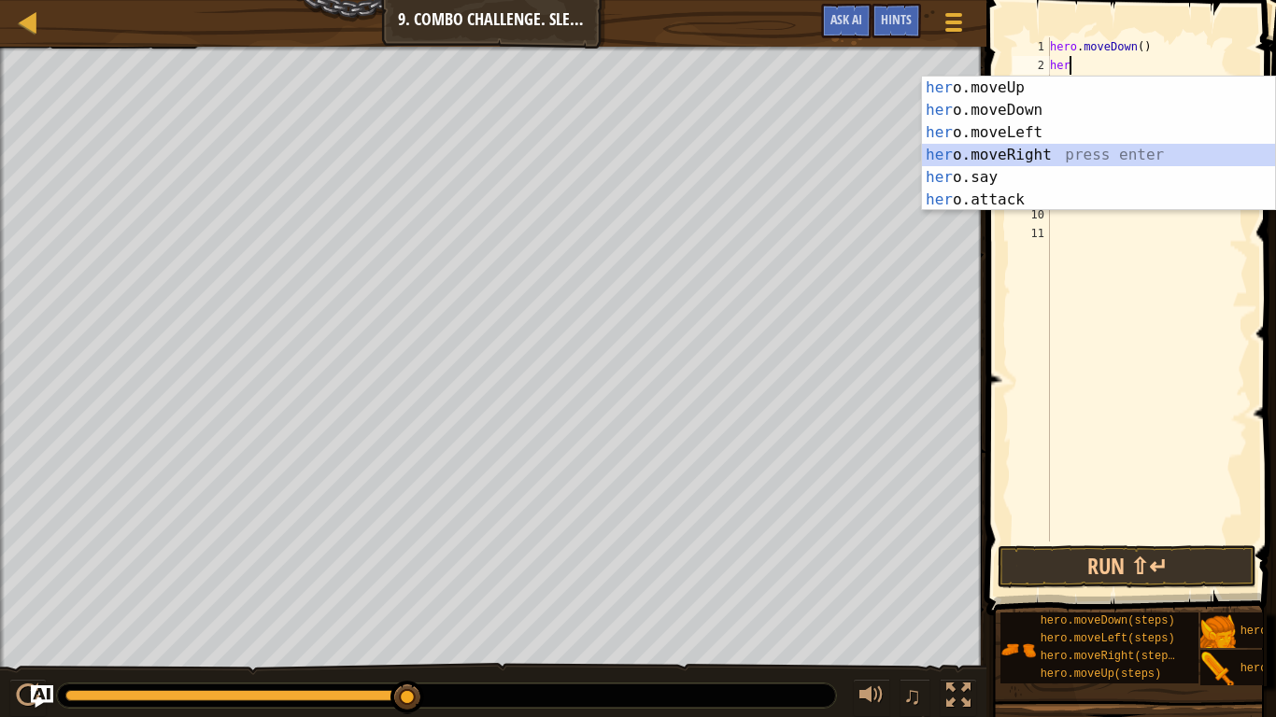
click at [1079, 147] on div "her o.moveUp press enter her o.moveDown press enter her o.moveLeft press enter …" at bounding box center [1098, 166] width 353 height 179
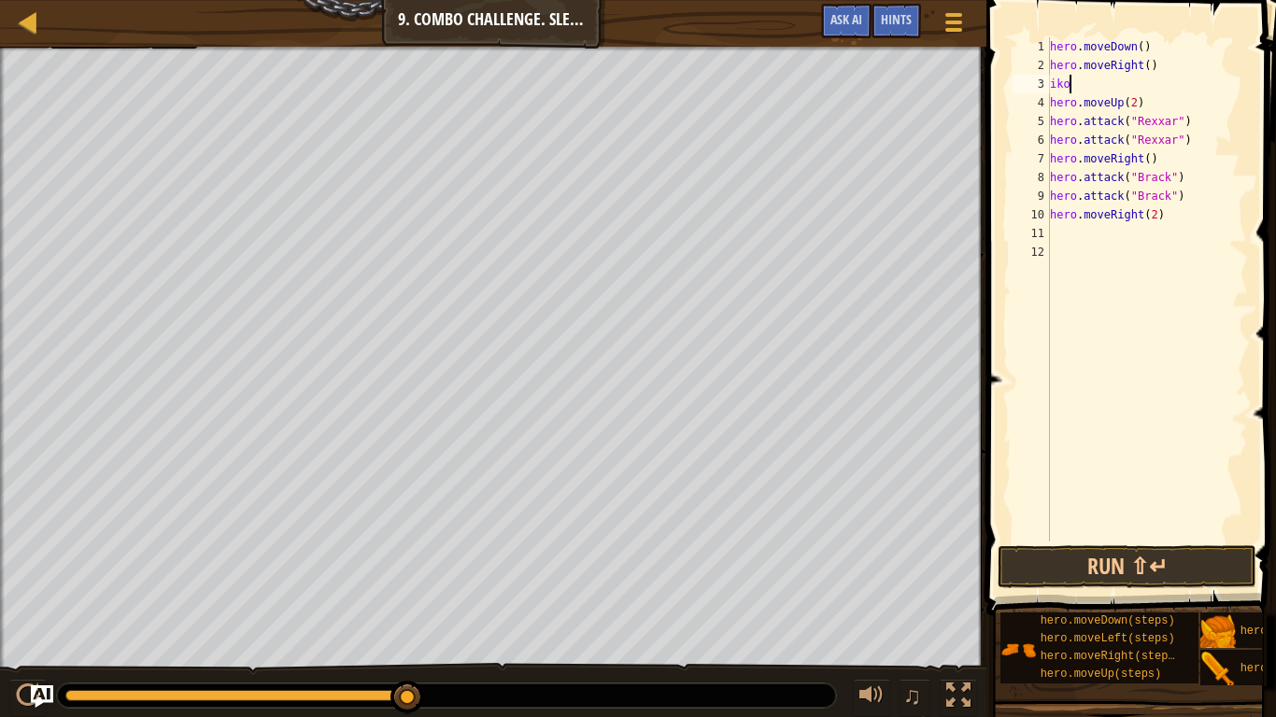
type textarea "ikol"
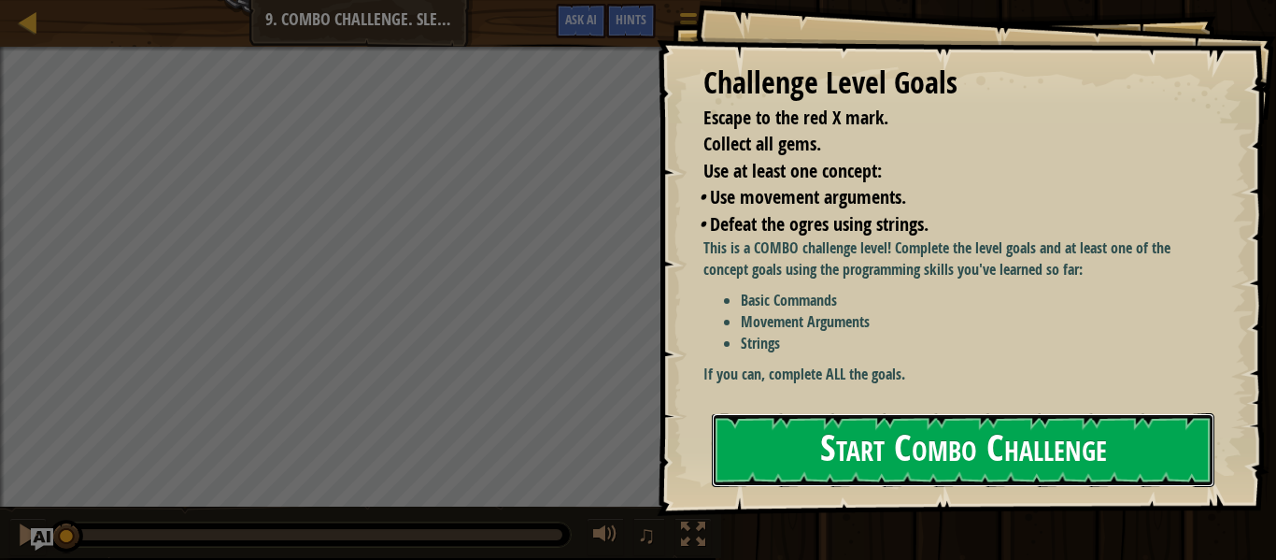
click at [830, 432] on button "Start Combo Challenge" at bounding box center [963, 450] width 503 height 74
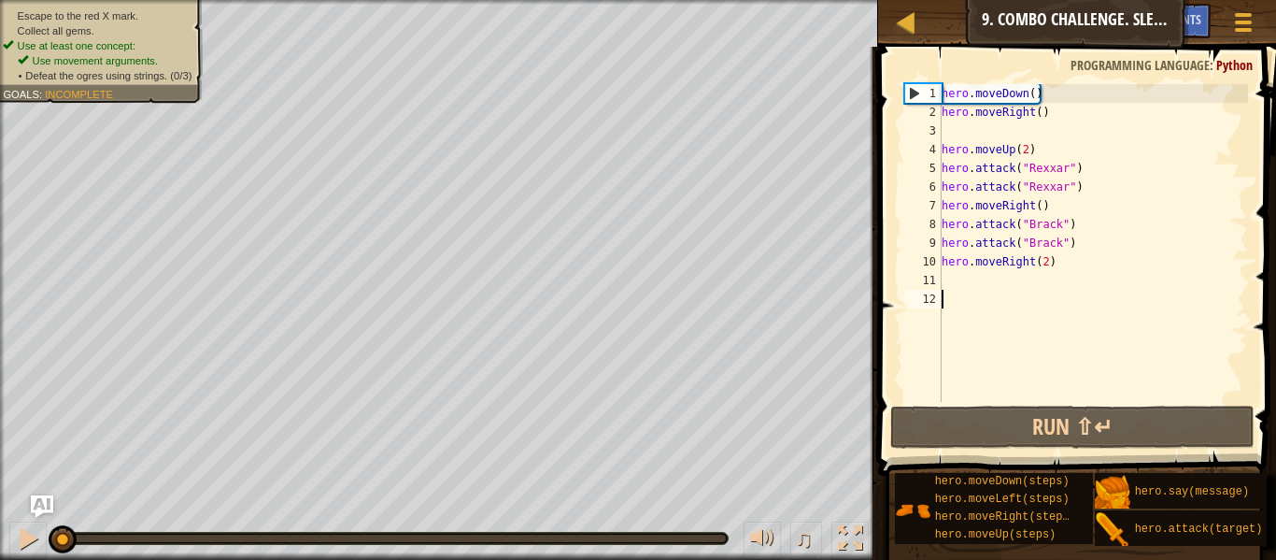
click at [983, 139] on div "hero . moveDown ( ) hero . moveRight ( ) hero . moveUp ( 2 ) hero . attack ( "R…" at bounding box center [1093, 261] width 310 height 355
click at [1049, 149] on div "hero . moveDown ( ) hero . moveRight ( ) hero . moveUp ( 2 ) hero . attack ( "R…" at bounding box center [1093, 261] width 310 height 355
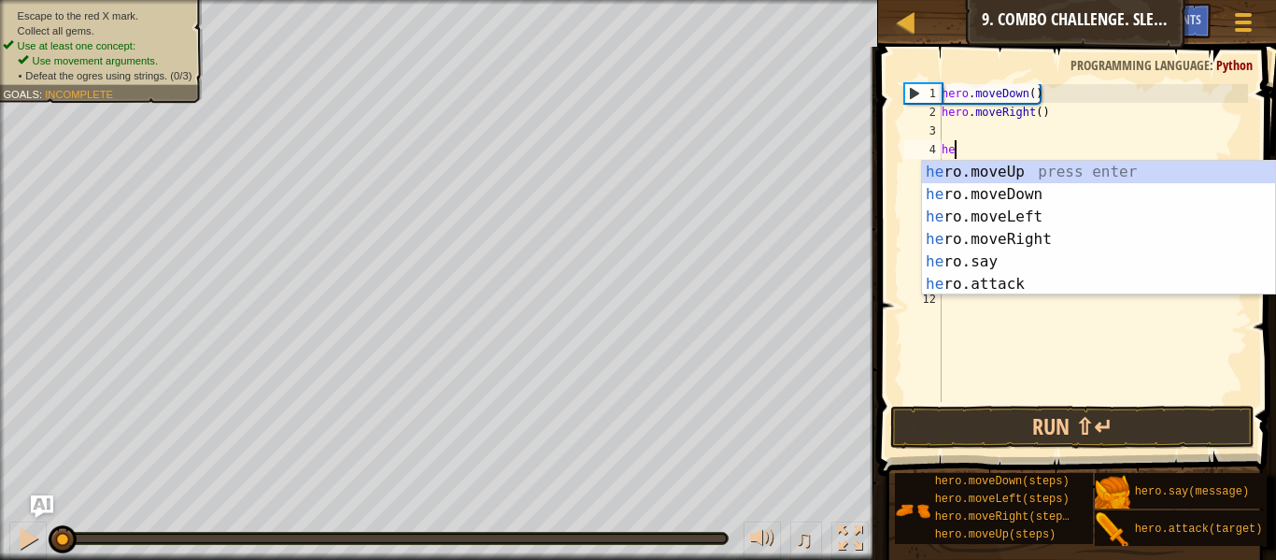
type textarea "h"
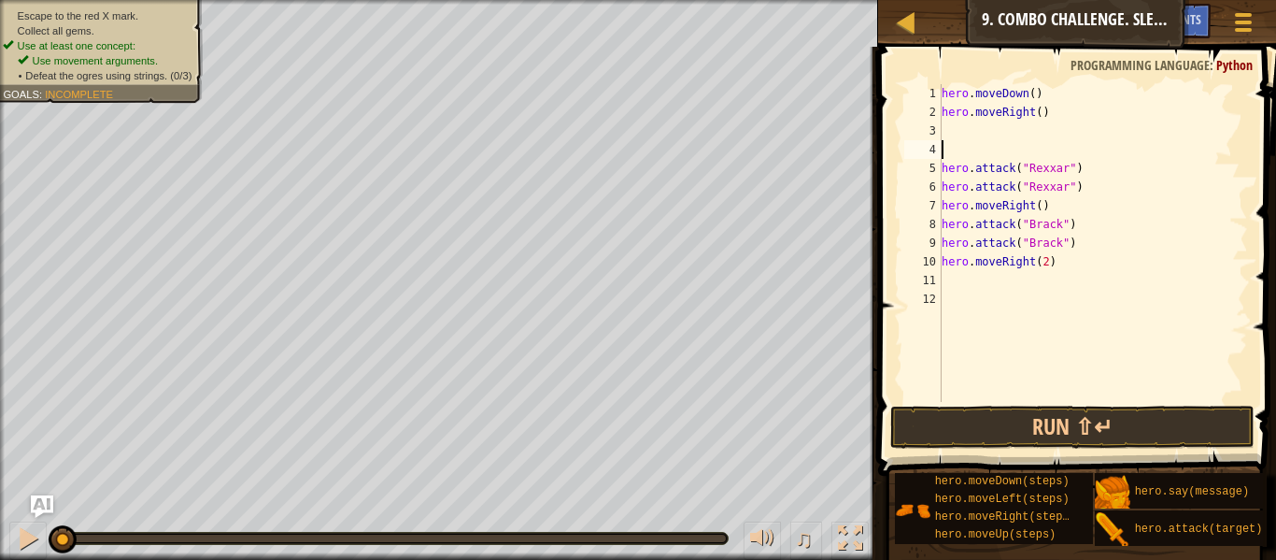
type textarea "\"
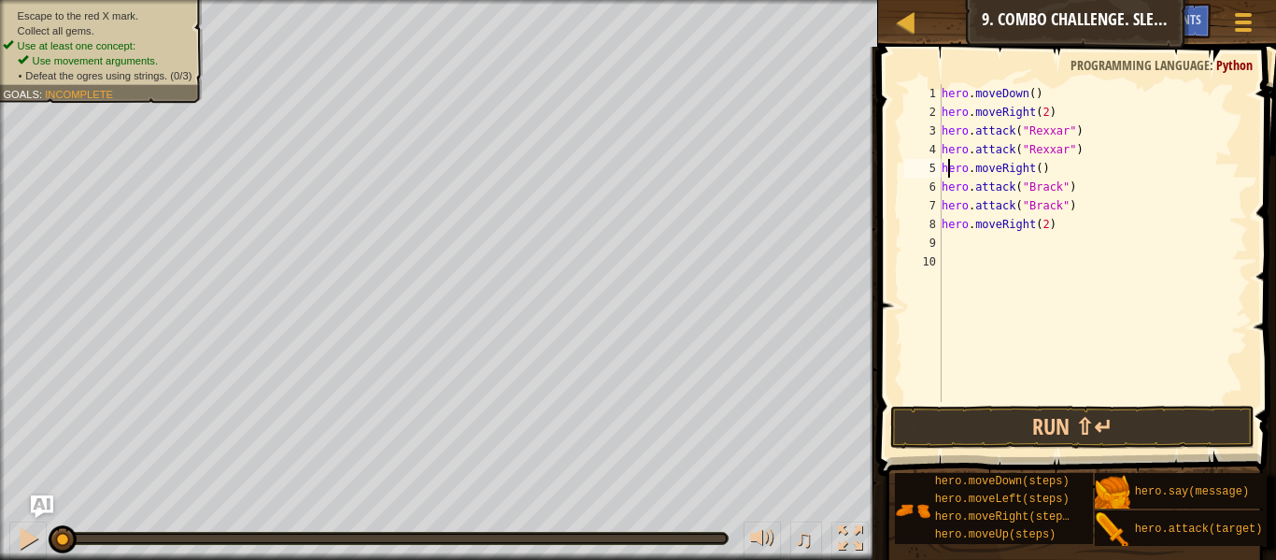
scroll to position [8, 14]
type textarea "hero.moveRight(2)"
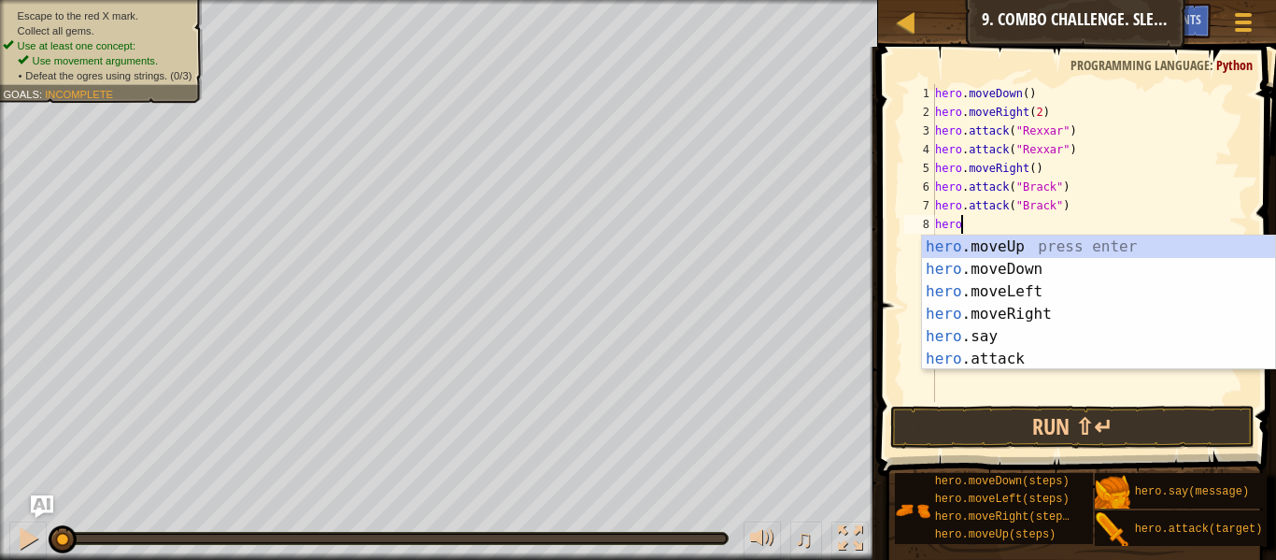
type textarea "h"
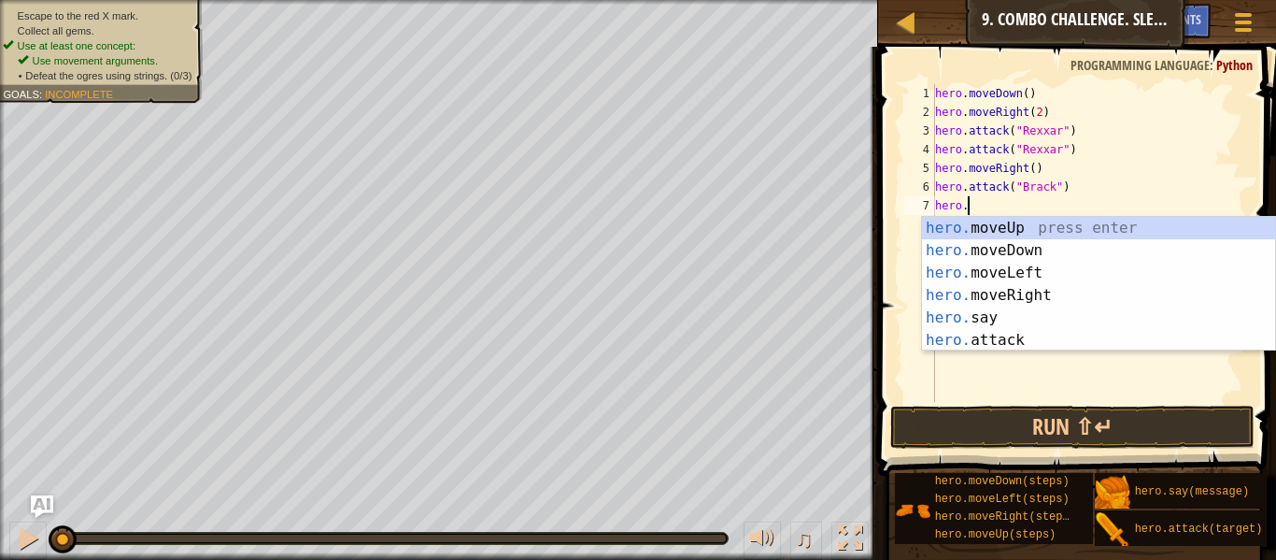
type textarea "h"
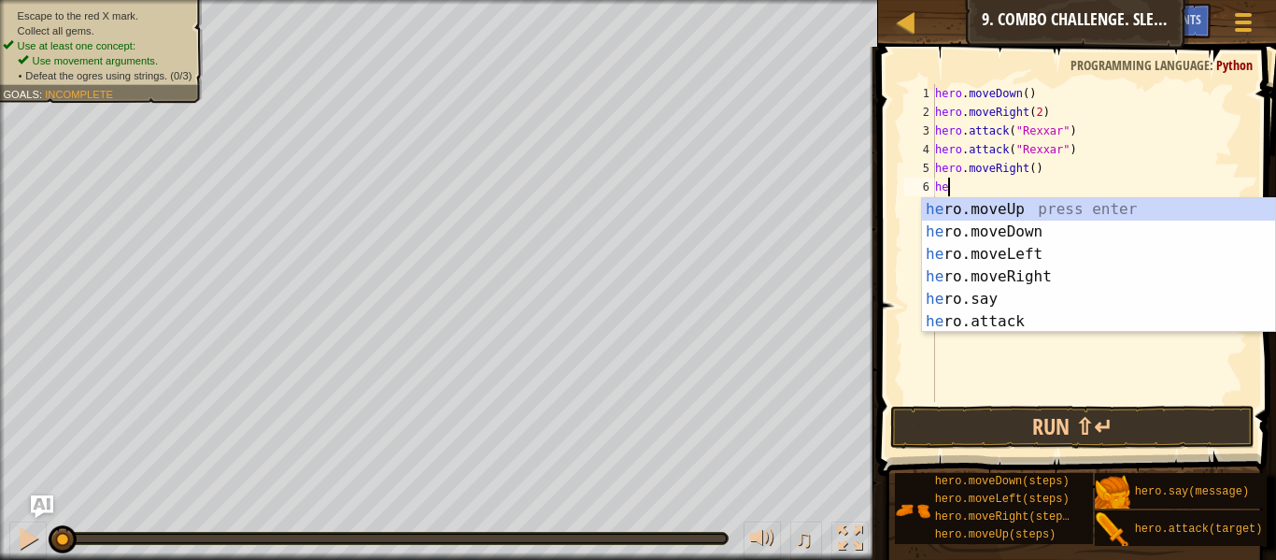
type textarea "h"
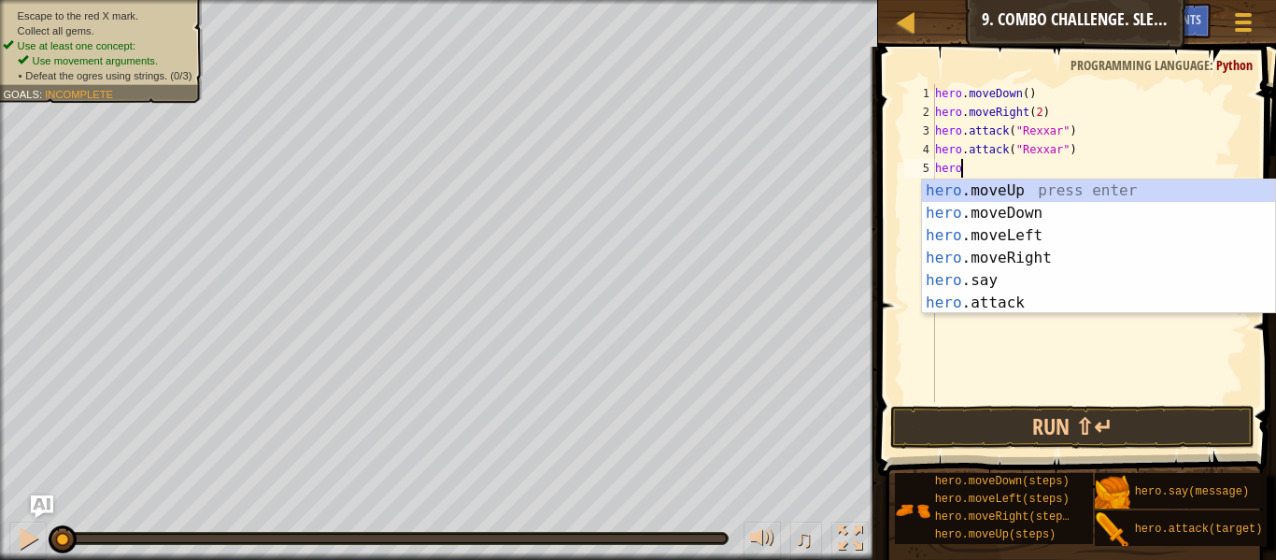
type textarea "h"
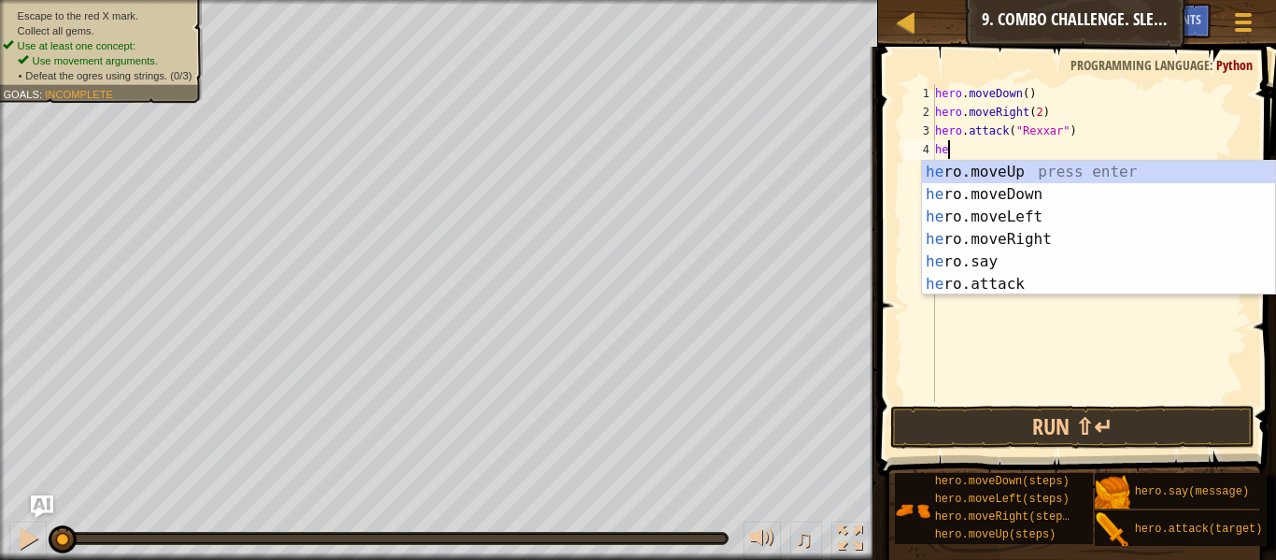
type textarea "h"
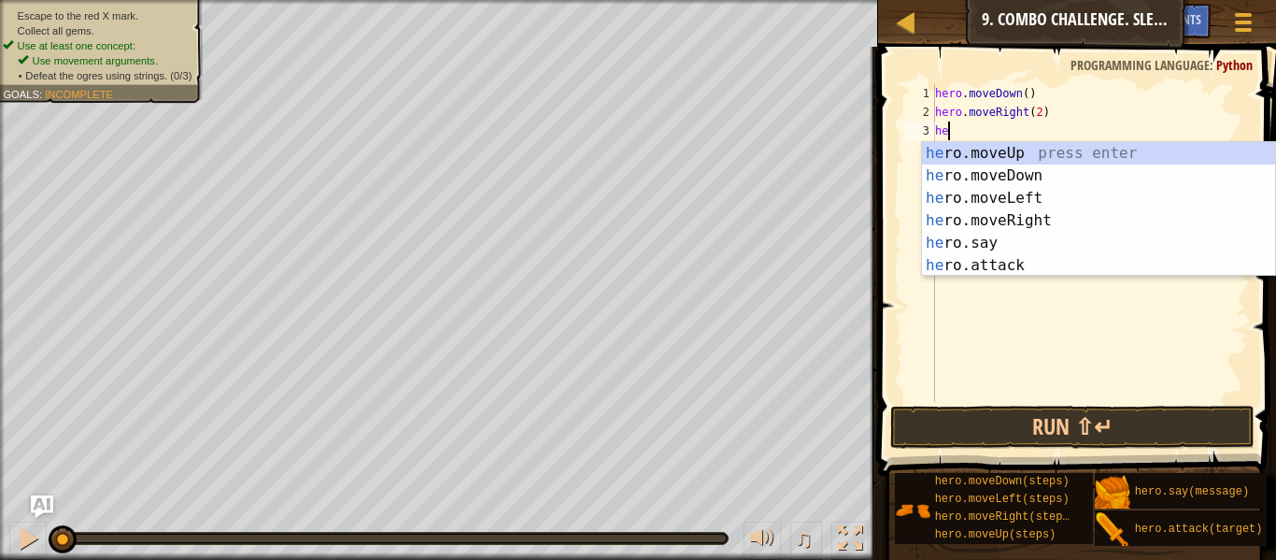
type textarea "h"
click at [1087, 151] on div "h ero.moveUp press enter h ero.moveDown press enter h ero.moveLeft press enter …" at bounding box center [1098, 231] width 353 height 179
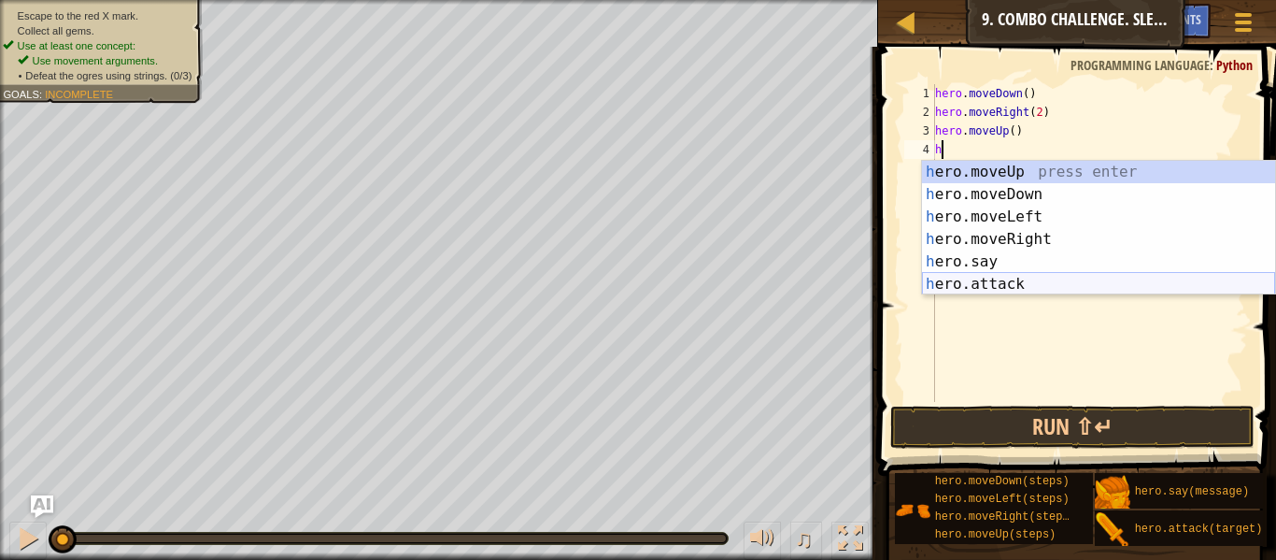
click at [1072, 288] on div "h ero.moveUp press enter h ero.moveDown press enter h ero.moveLeft press enter …" at bounding box center [1098, 250] width 353 height 179
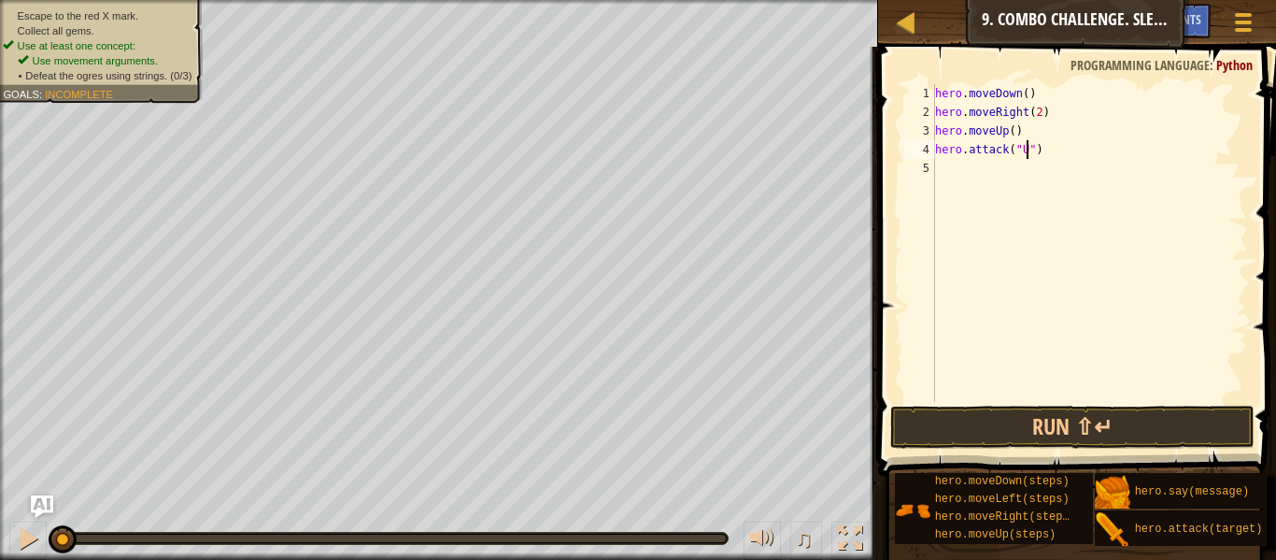
scroll to position [8, 13]
type textarea "hero.attack("Ursa")"
click at [997, 179] on div "hero . moveDown ( ) hero . moveRight ( 2 ) hero . moveUp ( ) hero . attack ( "U…" at bounding box center [1089, 261] width 317 height 355
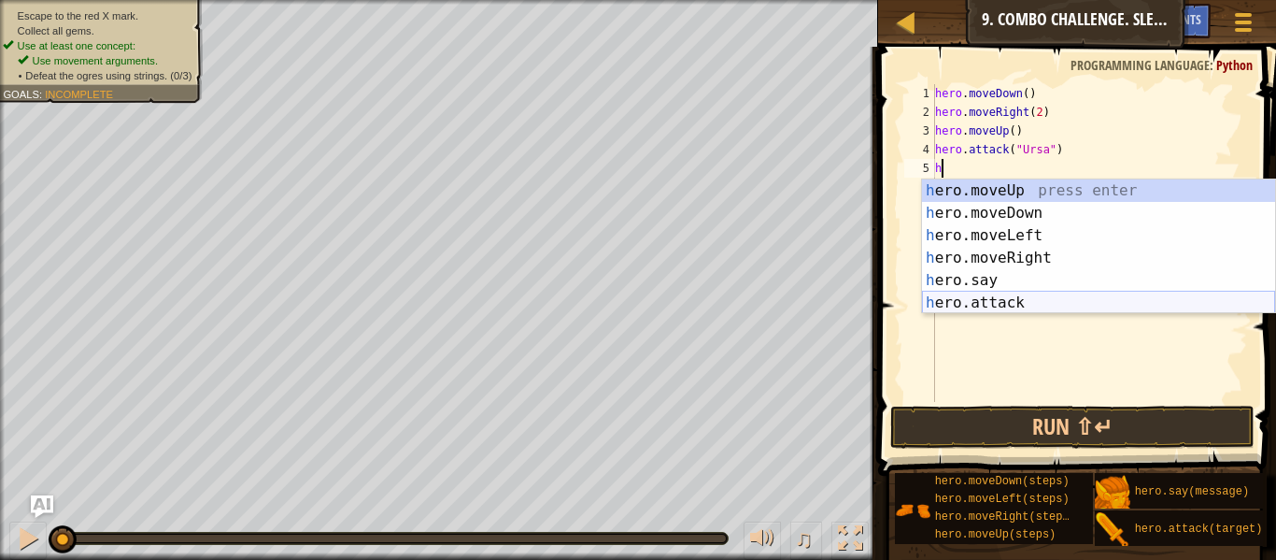
click at [1002, 305] on div "h ero.moveUp press enter h ero.moveDown press enter h ero.moveLeft press enter …" at bounding box center [1098, 268] width 353 height 179
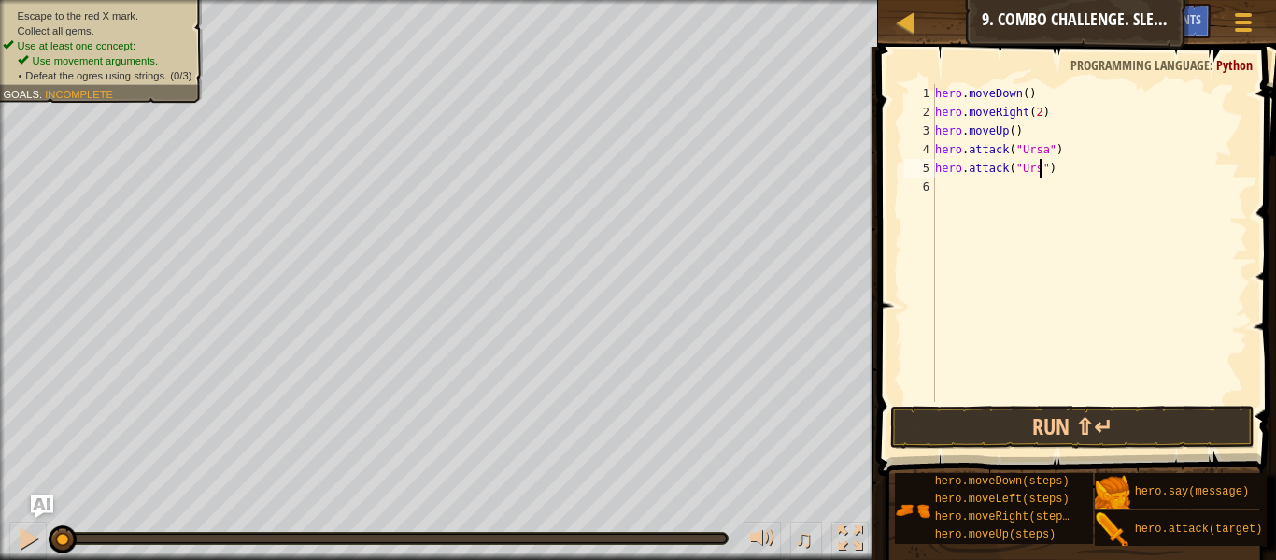
type textarea "hero.attack("Ursa")"
click at [996, 189] on div "hero . moveDown ( ) hero . moveRight ( 2 ) hero . moveUp ( ) hero . attack ( "U…" at bounding box center [1089, 261] width 317 height 355
type textarea "h"
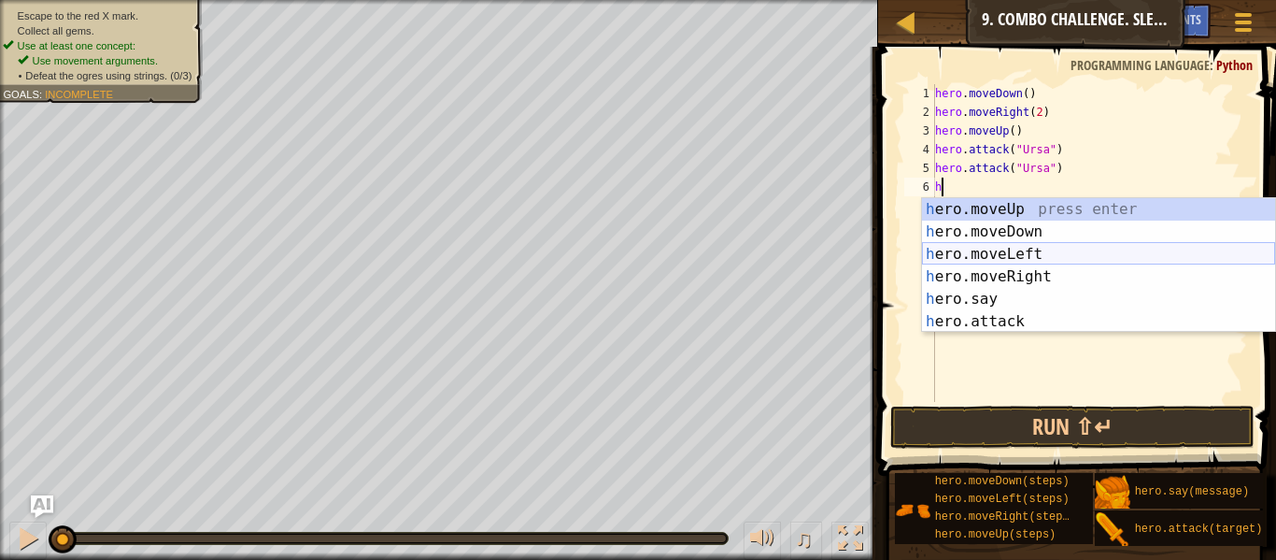
click at [1044, 249] on div "h ero.moveUp press enter h ero.moveDown press enter h ero.moveLeft press enter …" at bounding box center [1098, 287] width 353 height 179
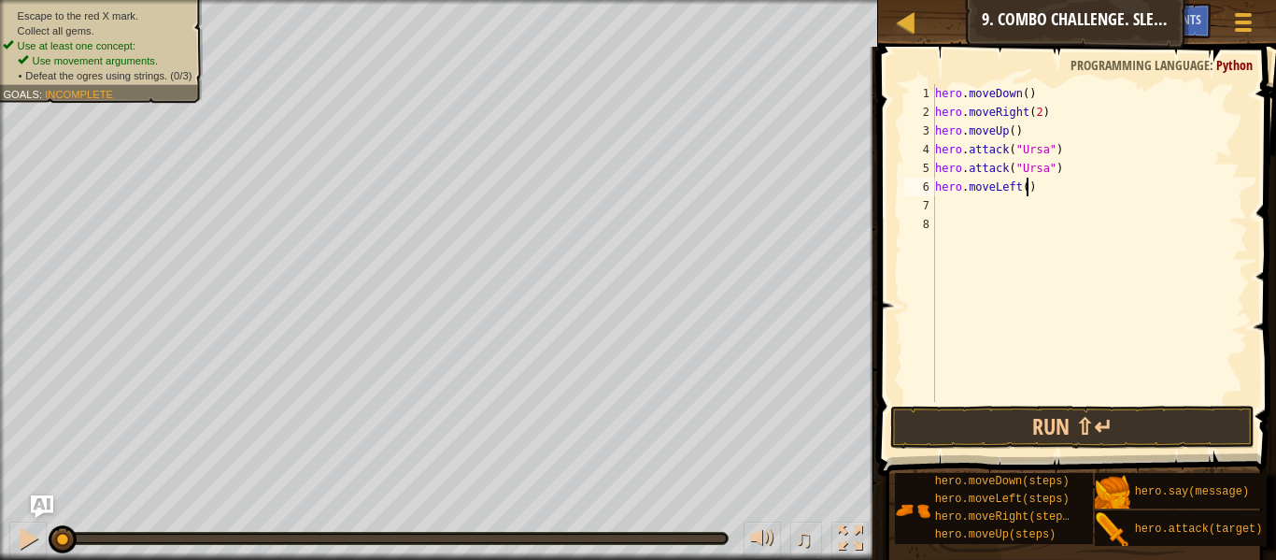
click at [1027, 191] on div "hero . moveDown ( ) hero . moveRight ( 2 ) hero . moveUp ( ) hero . attack ( "U…" at bounding box center [1089, 261] width 317 height 355
type textarea "hero.moveLeft(2)"
click at [992, 204] on div "hero . moveDown ( ) hero . moveRight ( 2 ) hero . moveUp ( ) hero . attack ( "U…" at bounding box center [1089, 261] width 317 height 355
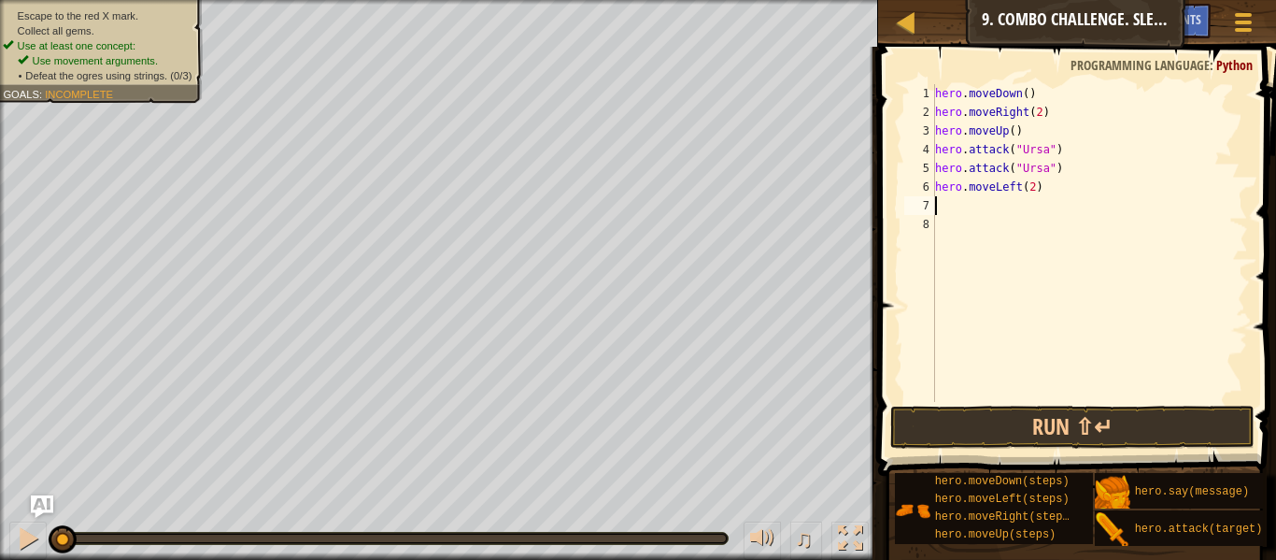
type textarea "h"
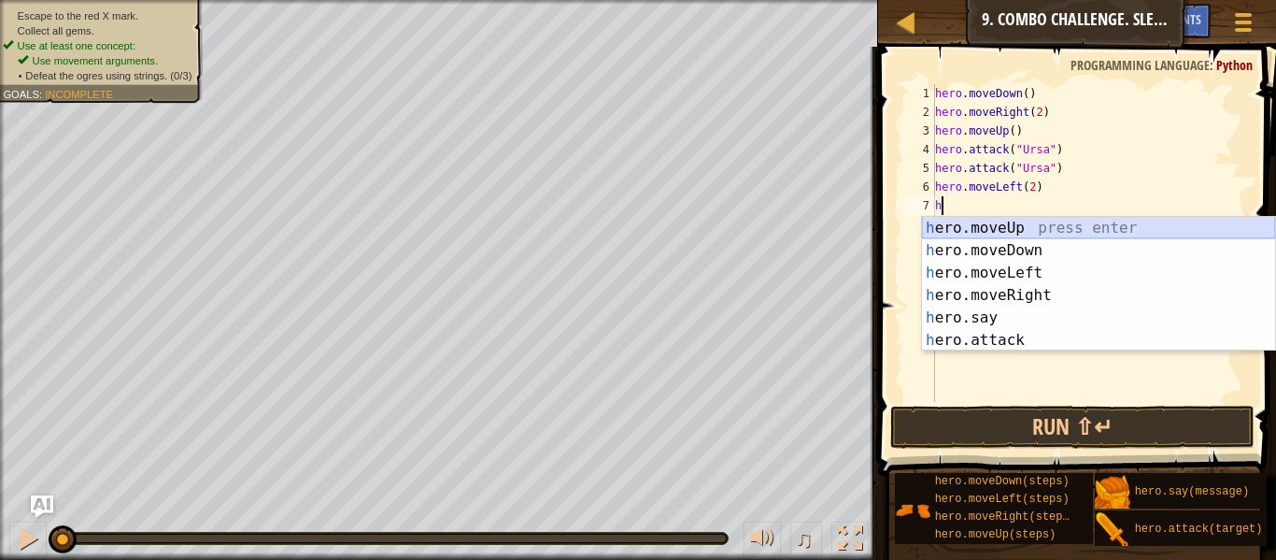
click at [1006, 228] on div "h ero.moveUp press enter h ero.moveDown press enter h ero.moveLeft press enter …" at bounding box center [1098, 306] width 353 height 179
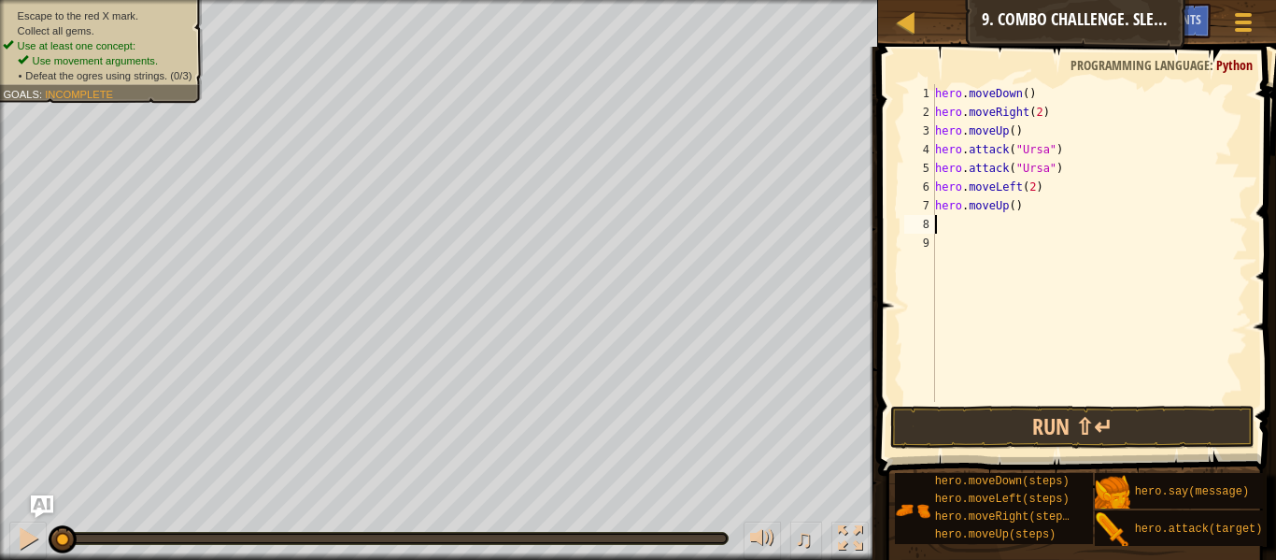
click at [1002, 221] on div "hero . moveDown ( ) hero . moveRight ( 2 ) hero . moveUp ( ) hero . attack ( "U…" at bounding box center [1089, 261] width 317 height 355
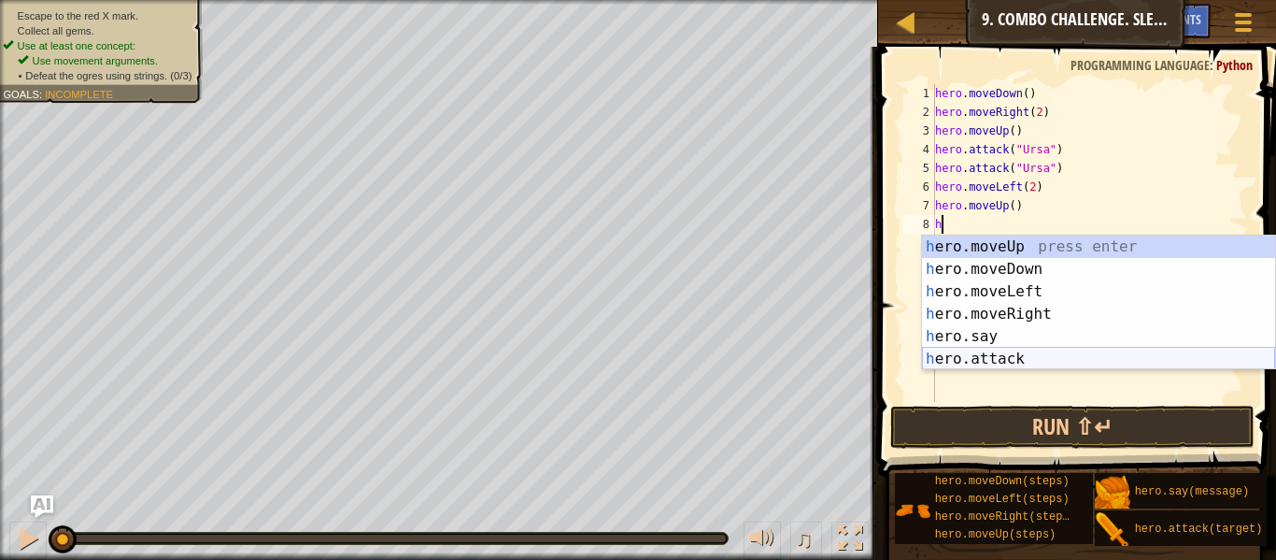
click at [988, 357] on div "h ero.moveUp press enter h ero.moveDown press enter h ero.moveLeft press enter …" at bounding box center [1098, 324] width 353 height 179
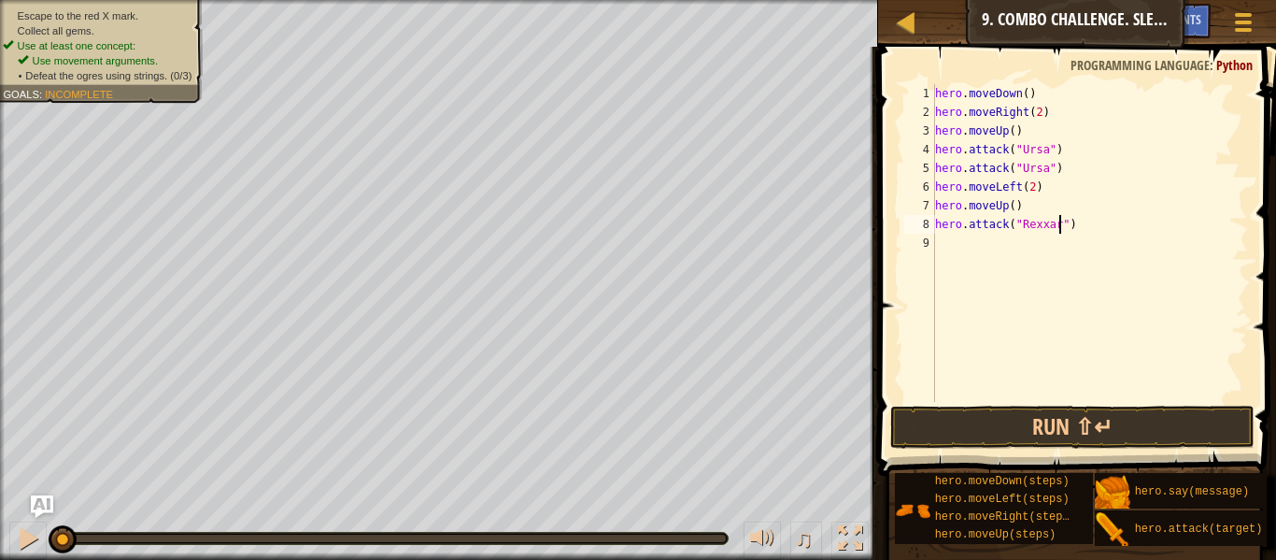
scroll to position [8, 18]
type textarea "hero.attack("Rexxar")"
click at [163, 89] on div "Escape to the red X mark. Collect all gems. Use at least one concept: Use movem…" at bounding box center [91, 45] width 224 height 115
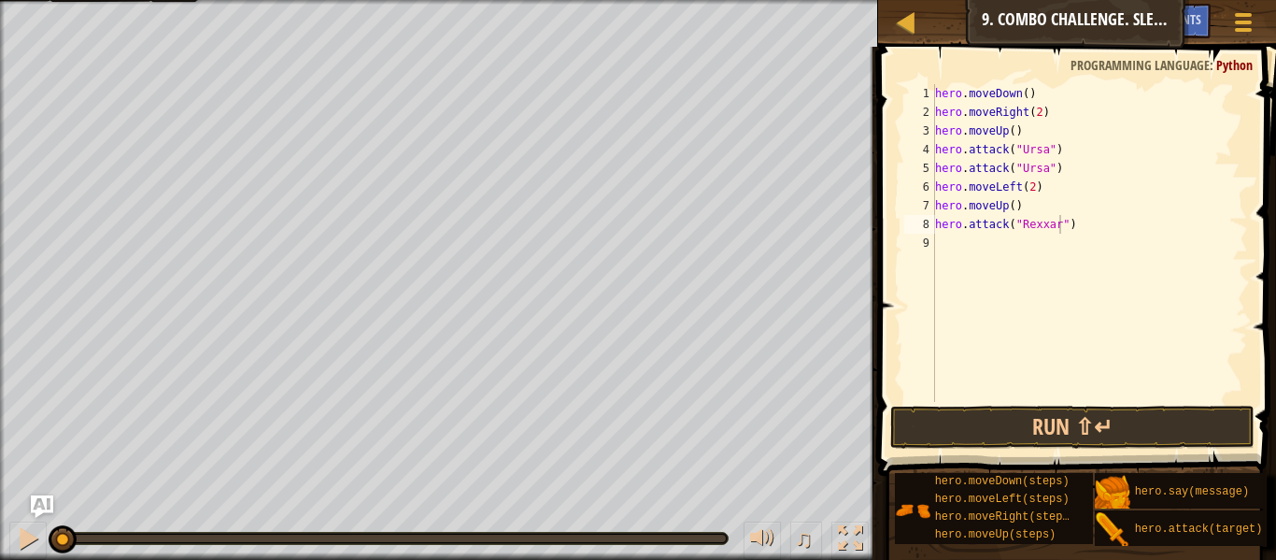
click at [987, 249] on div "hero . moveDown ( ) hero . moveRight ( 2 ) hero . moveUp ( ) hero . attack ( "U…" at bounding box center [1089, 261] width 317 height 355
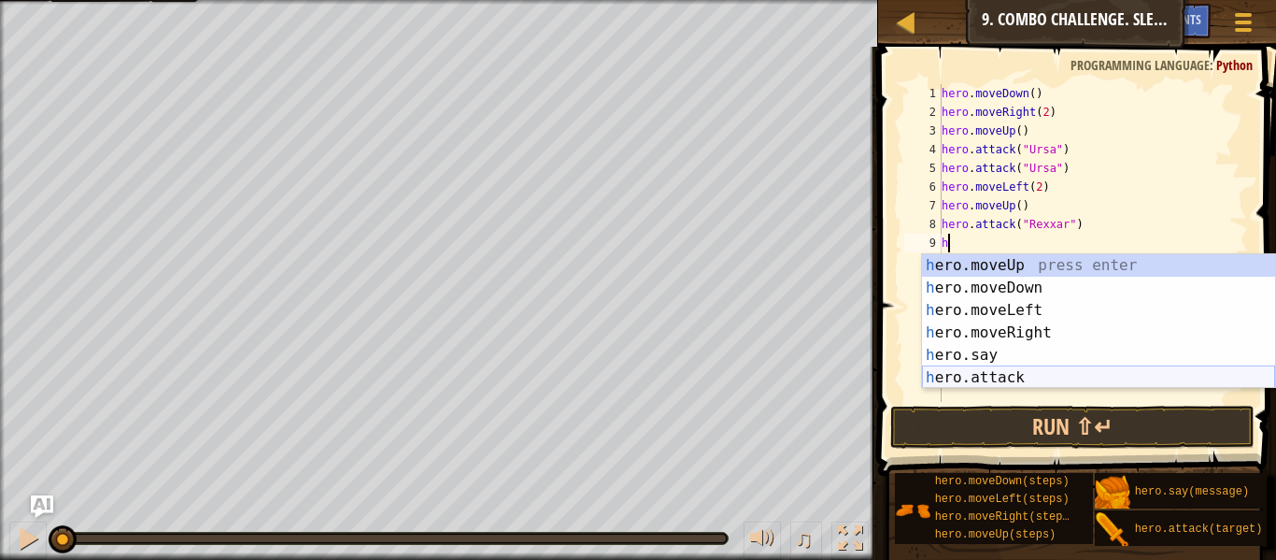
click at [996, 380] on div "h ero.moveUp press enter h ero.moveDown press enter h ero.moveLeft press enter …" at bounding box center [1098, 343] width 353 height 179
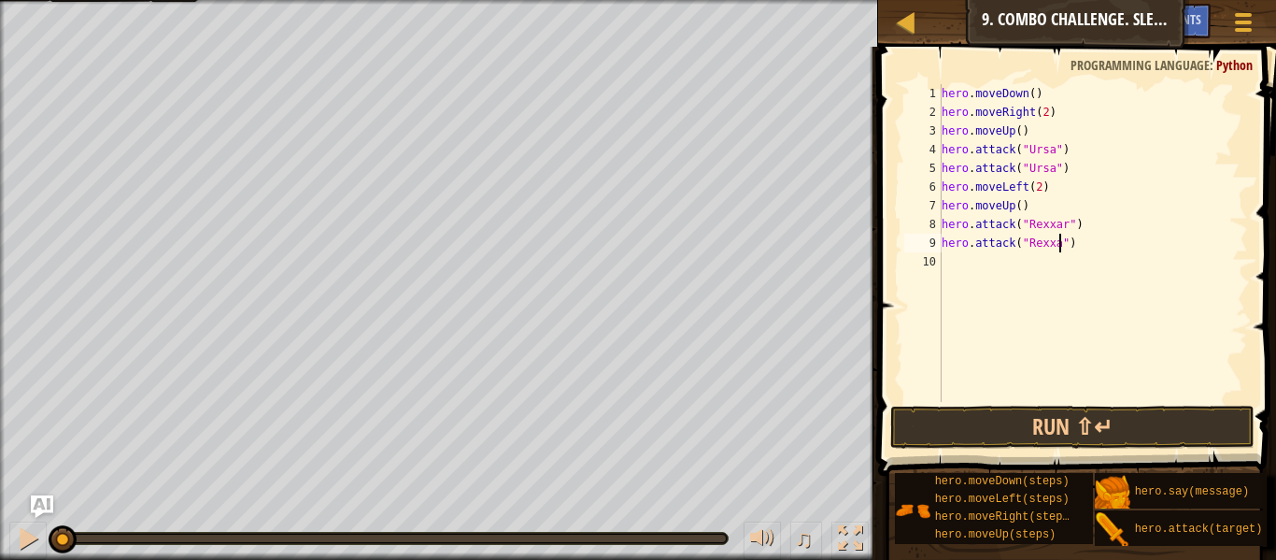
scroll to position [8, 17]
type textarea "hero.attack("Rexxar")"
click at [982, 266] on div "hero . moveDown ( ) hero . moveRight ( 2 ) hero . moveUp ( ) hero . attack ( "U…" at bounding box center [1093, 261] width 310 height 355
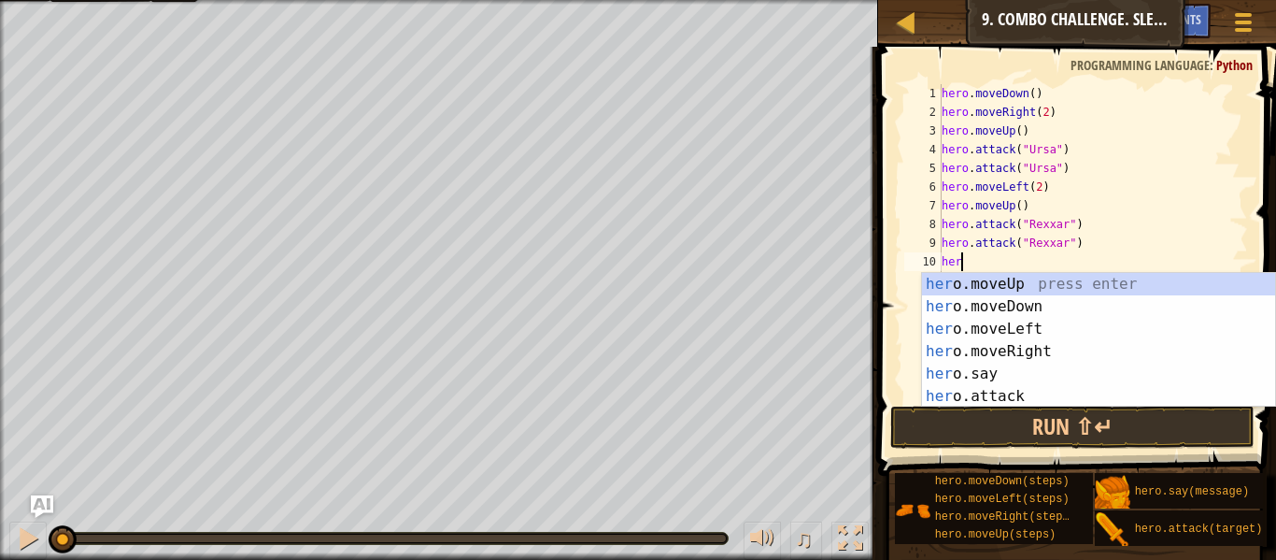
type textarea "hero"
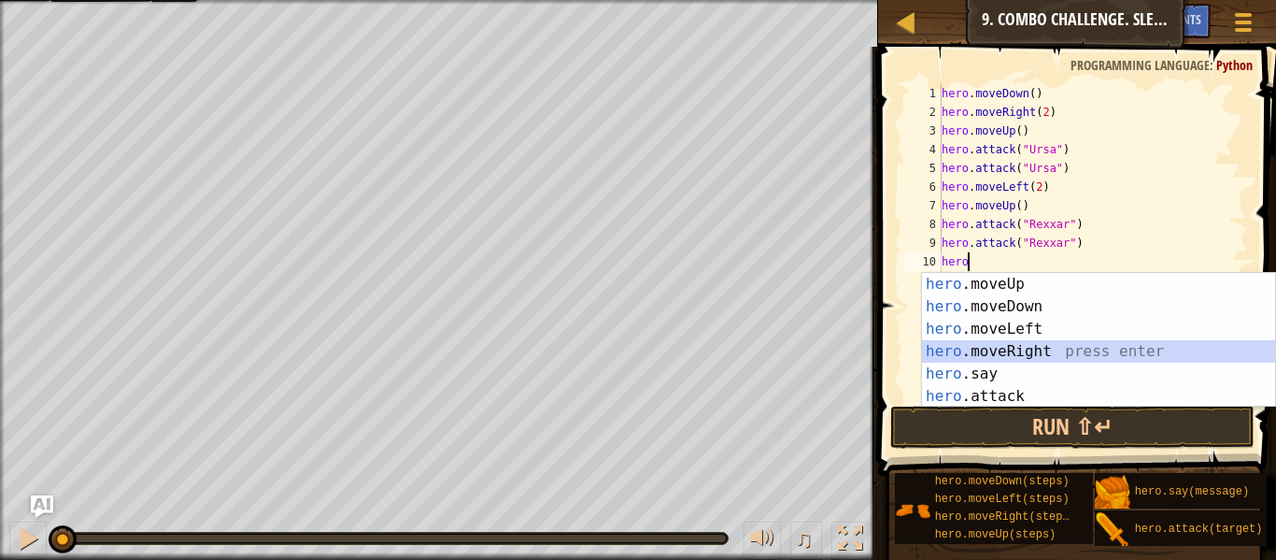
click at [1000, 353] on div "hero .moveUp press enter hero .moveDown press enter hero .moveLeft press enter …" at bounding box center [1098, 362] width 353 height 179
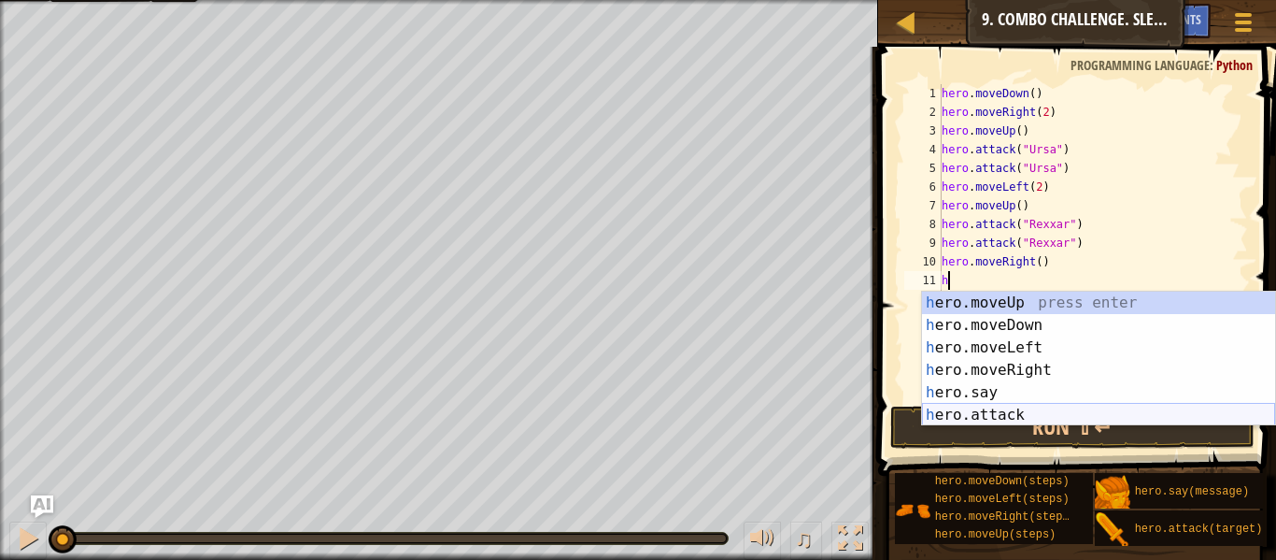
click at [1005, 415] on div "h ero.moveUp press enter h ero.moveDown press enter h ero.moveLeft press enter …" at bounding box center [1098, 380] width 353 height 179
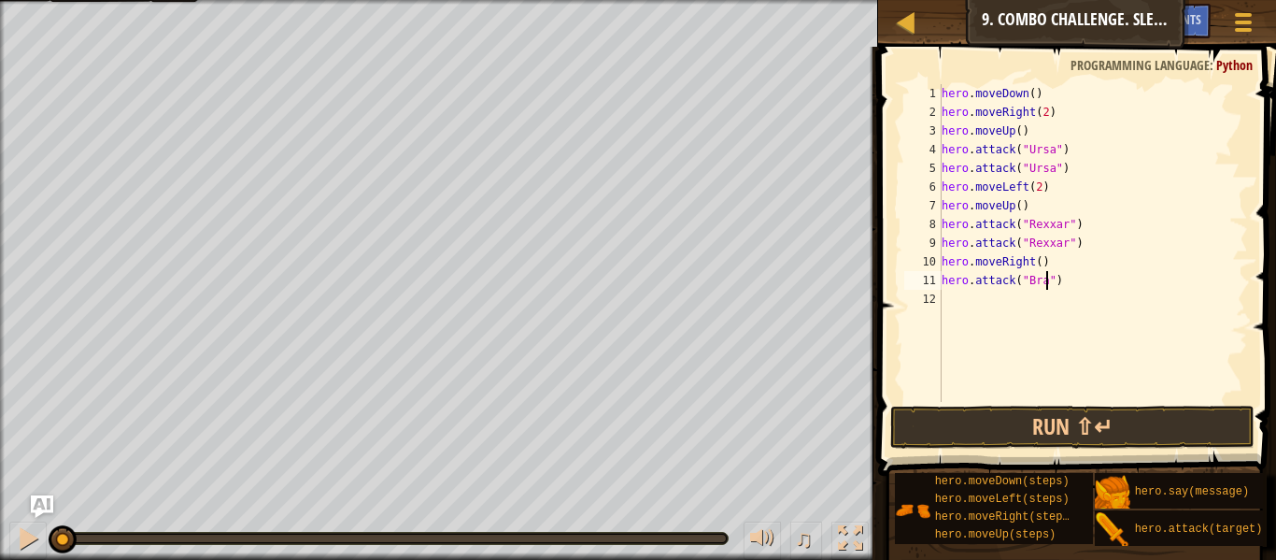
type textarea "hero.attack("Brack")"
click at [1000, 305] on div "hero . moveDown ( ) hero . moveRight ( 2 ) hero . moveUp ( ) hero . attack ( "U…" at bounding box center [1093, 261] width 310 height 355
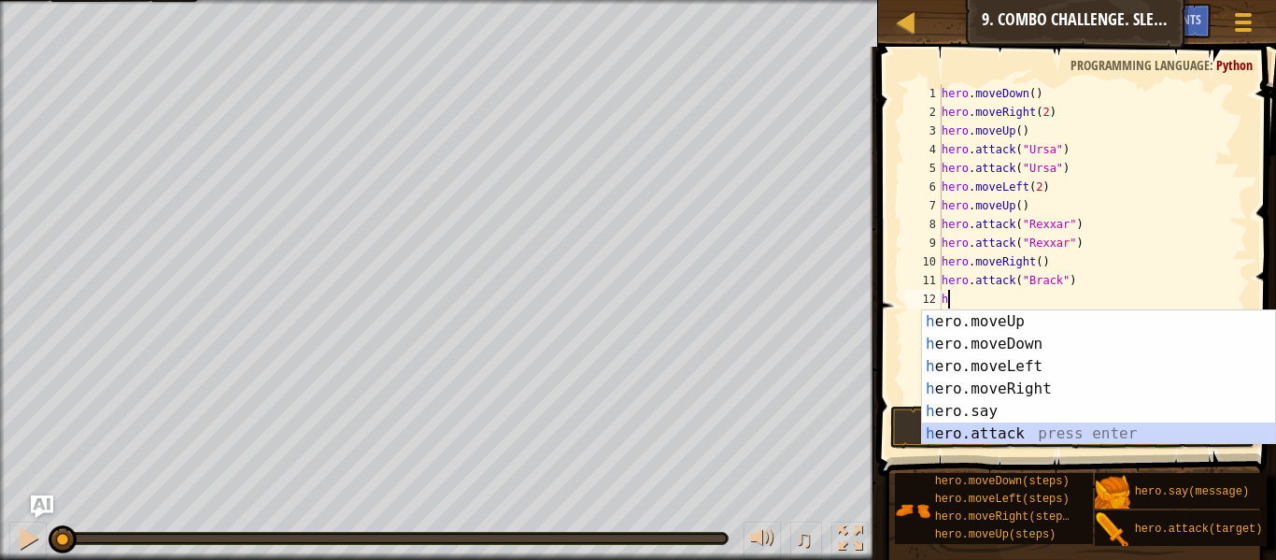
click at [1047, 431] on div "h ero.moveUp press enter h ero.moveDown press enter h ero.moveLeft press enter …" at bounding box center [1098, 399] width 353 height 179
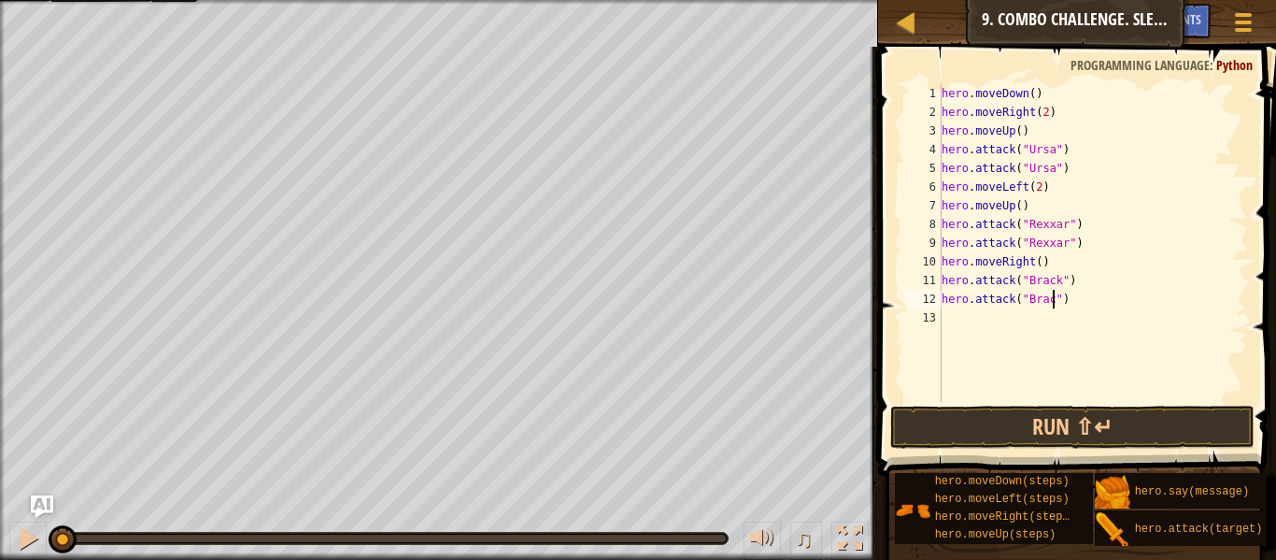
type textarea "hero.attack("Brack")"
click at [1002, 327] on div "hero . moveDown ( ) hero . moveRight ( 2 ) hero . moveUp ( ) hero . attack ( "U…" at bounding box center [1093, 261] width 310 height 355
type textarea "hh"
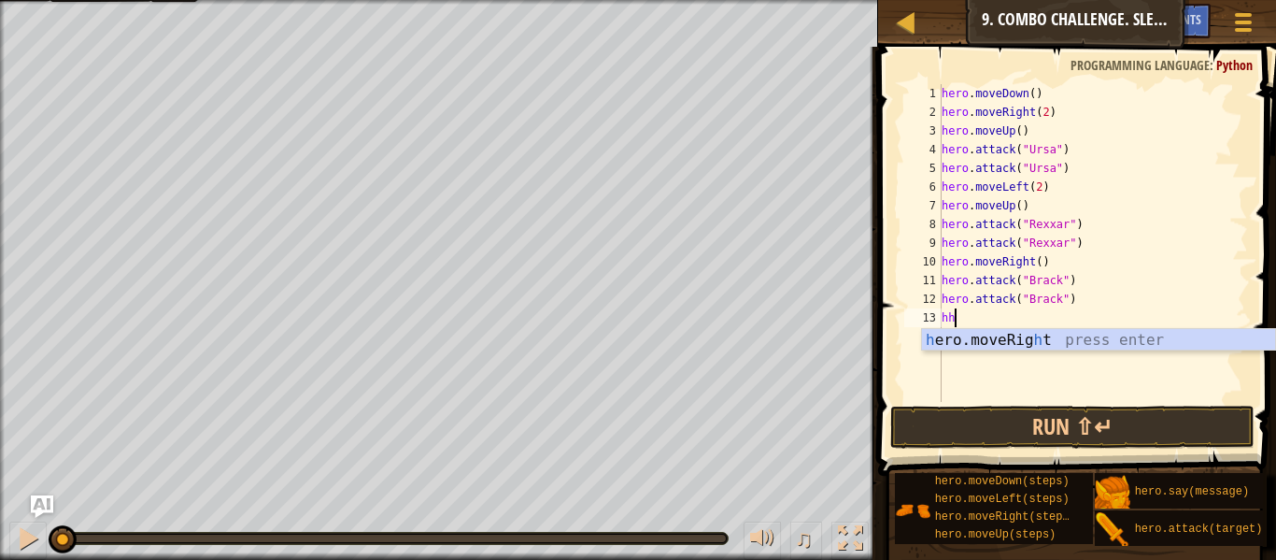
scroll to position [8, 1]
click at [1042, 344] on div "h ero.moveRig h t press enter" at bounding box center [1098, 362] width 353 height 67
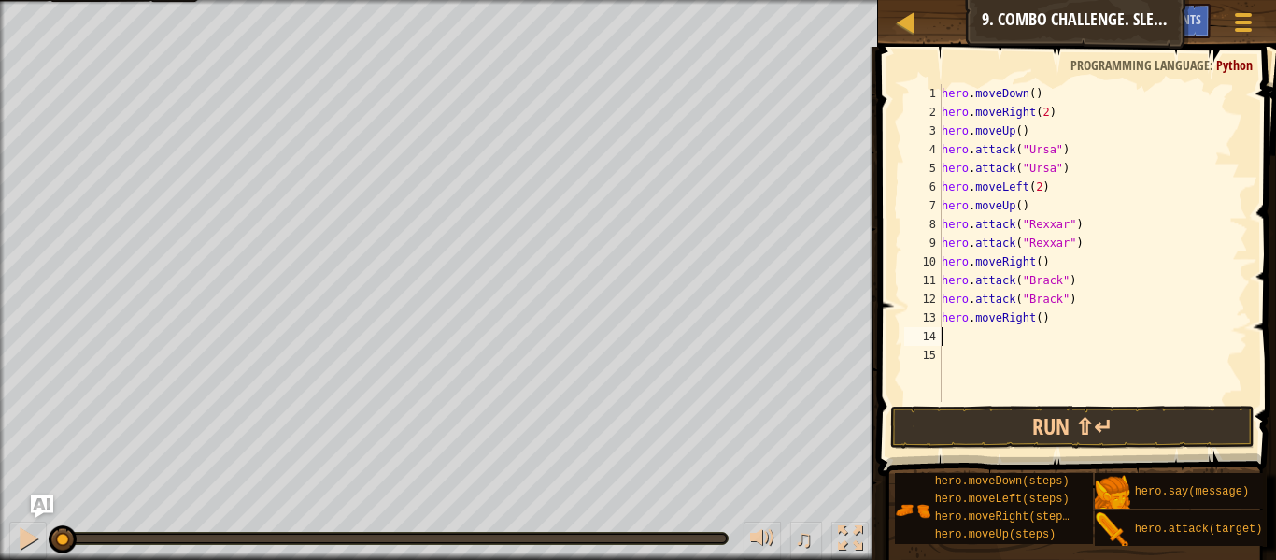
scroll to position [8, 0]
click at [1039, 314] on div "hero . moveDown ( ) hero . moveRight ( 2 ) hero . moveUp ( ) hero . attack ( "U…" at bounding box center [1093, 261] width 310 height 355
type textarea "hero.moveRight(2)"
click at [1040, 424] on button "Run ⇧↵" at bounding box center [1072, 426] width 364 height 43
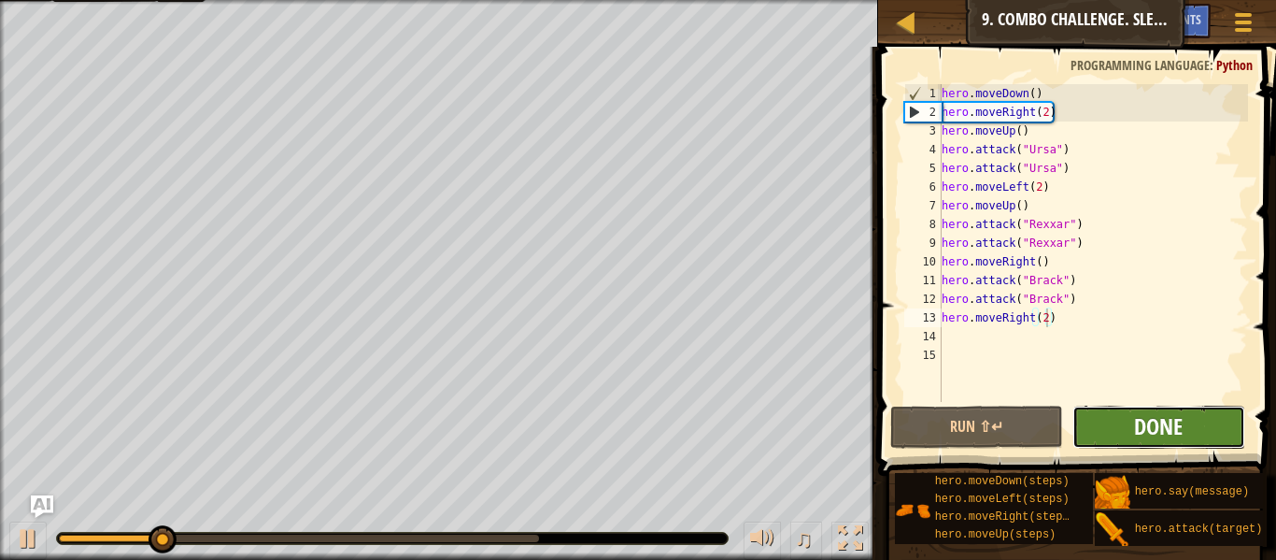
click at [1180, 425] on span "Done" at bounding box center [1158, 426] width 49 height 30
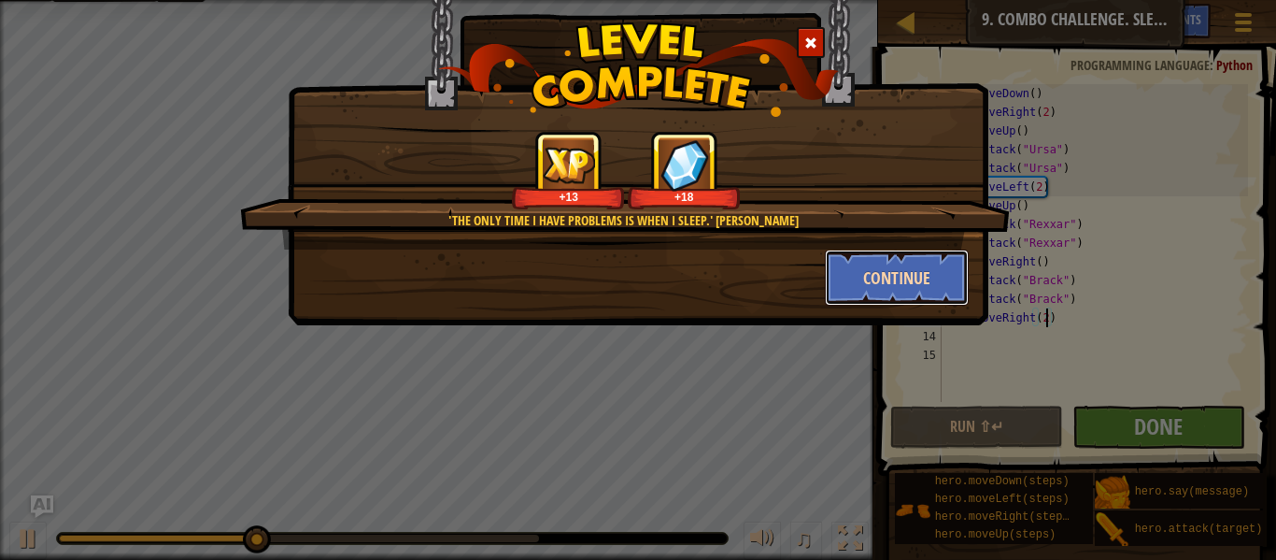
click at [942, 279] on button "Continue" at bounding box center [897, 277] width 145 height 56
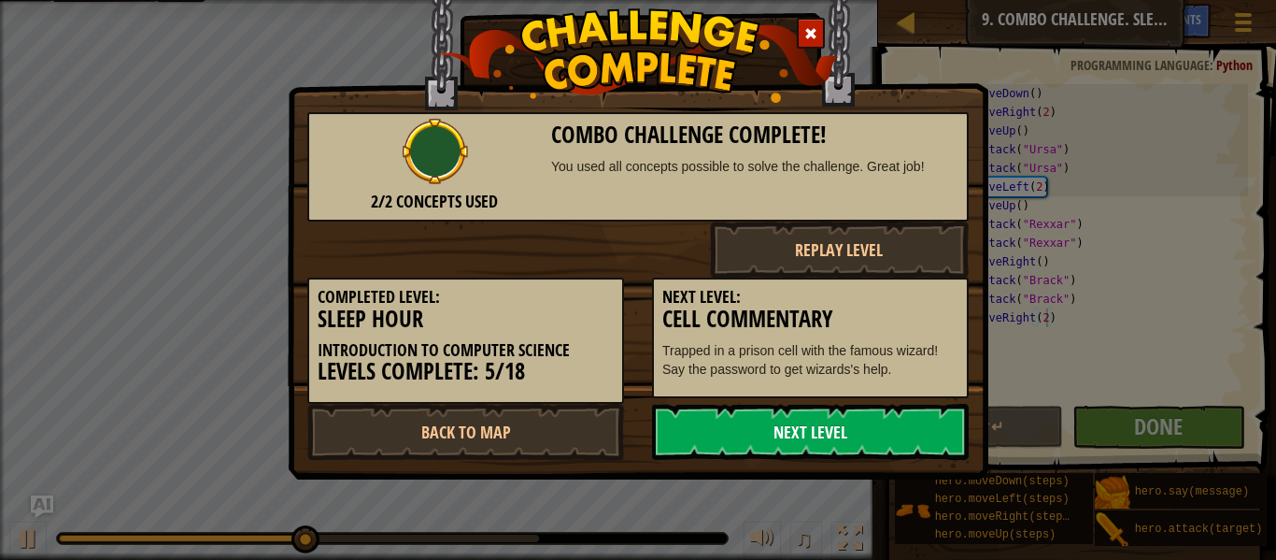
click at [723, 419] on link "Next Level" at bounding box center [810, 432] width 317 height 56
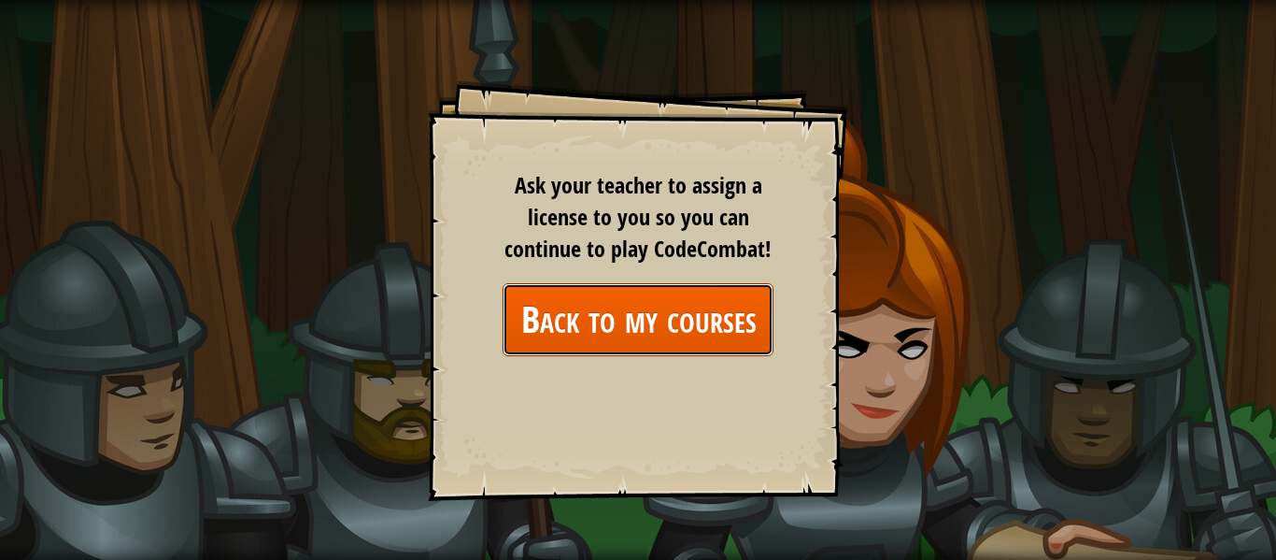
click at [645, 325] on link "Back to my courses" at bounding box center [638, 319] width 271 height 72
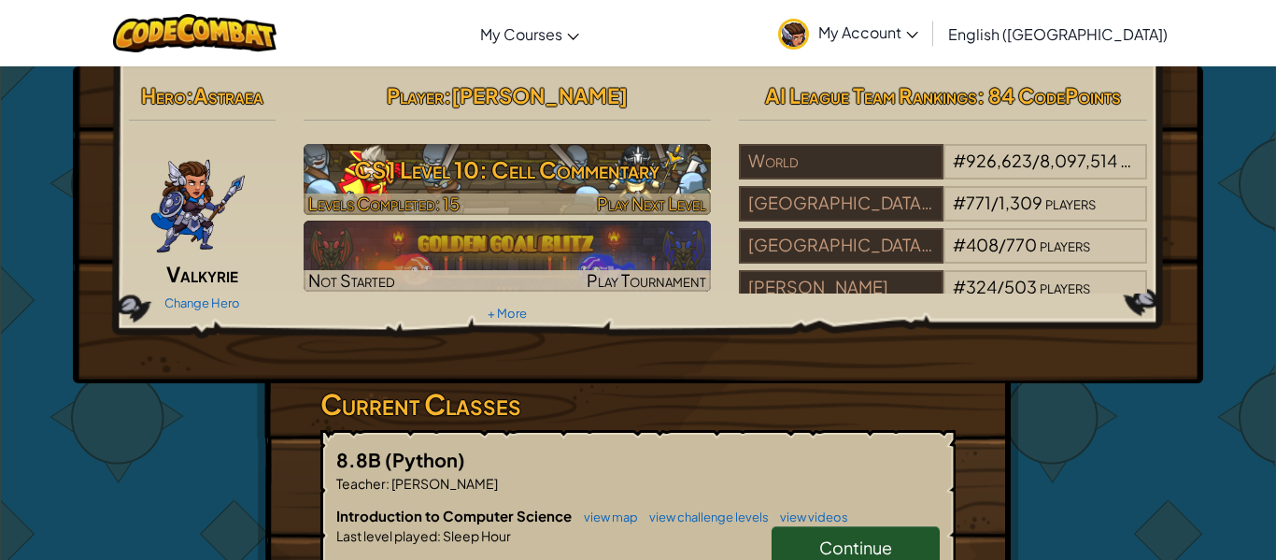
click at [474, 151] on h3 "CS1 Level 10: Cell Commentary" at bounding box center [508, 170] width 408 height 42
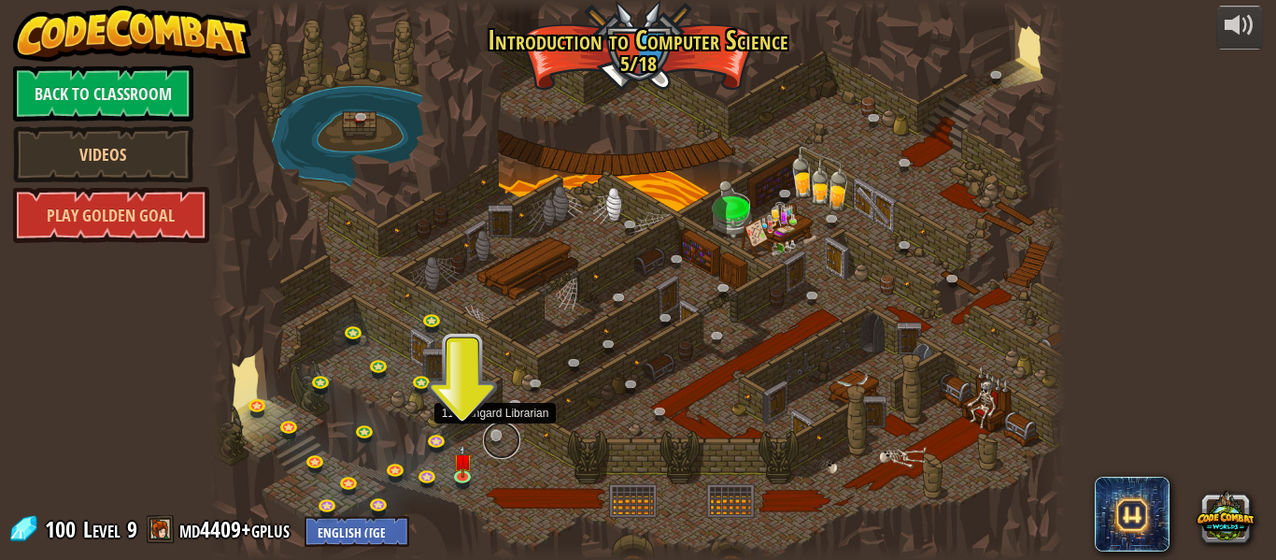
click at [500, 434] on link at bounding box center [501, 439] width 37 height 37
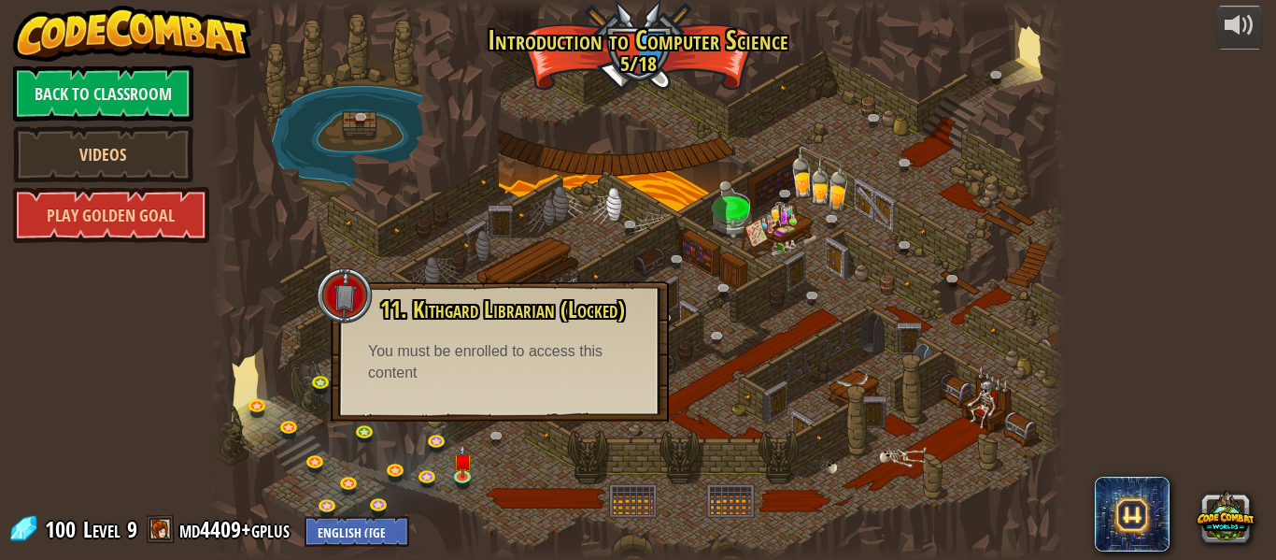
click at [532, 446] on div at bounding box center [638, 280] width 856 height 560
